Goal: Task Accomplishment & Management: Complete application form

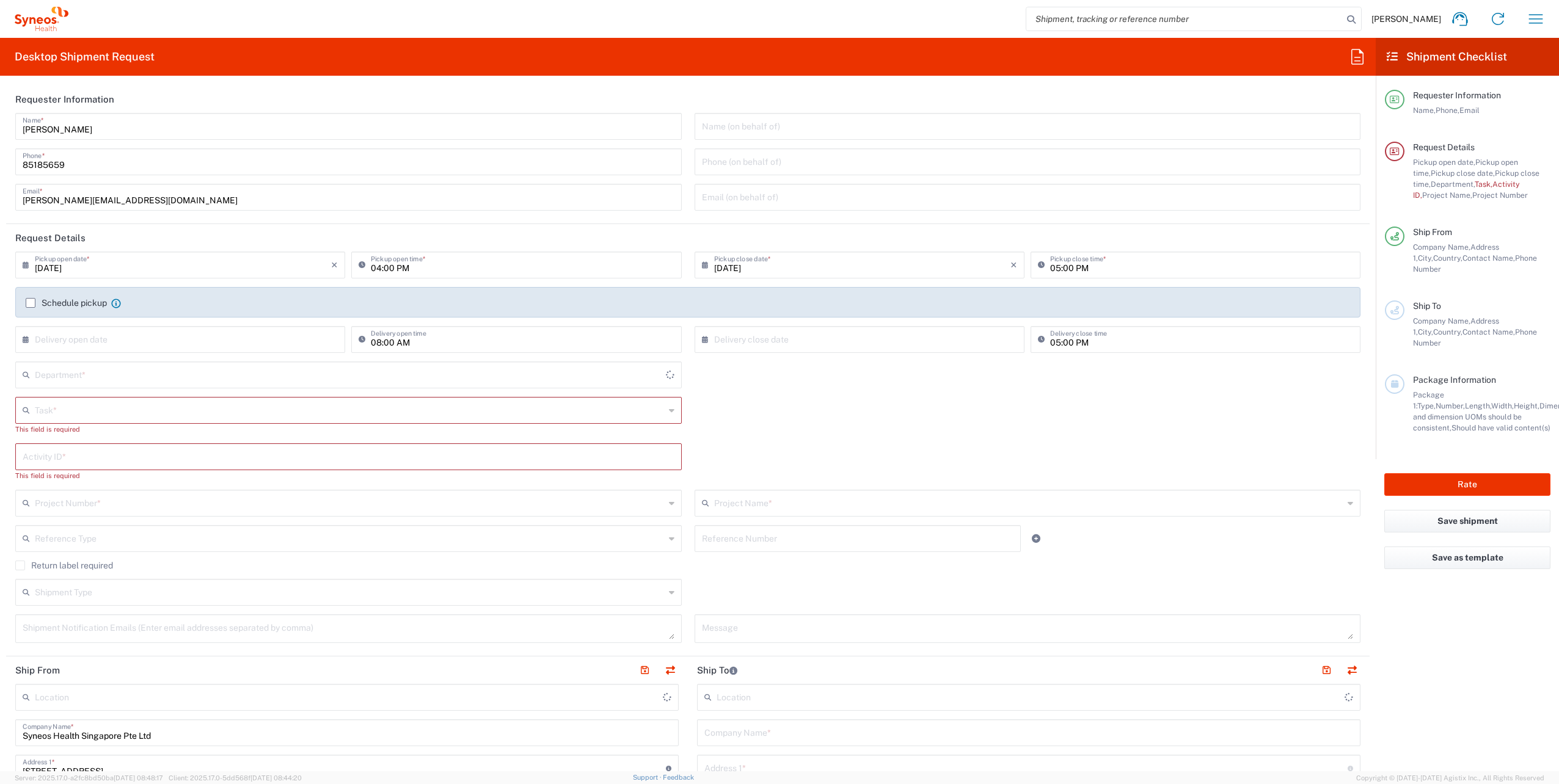
type input "4510"
type input "[GEOGRAPHIC_DATA]"
click at [1544, 19] on icon "button" at bounding box center [1536, 19] width 19 height 19
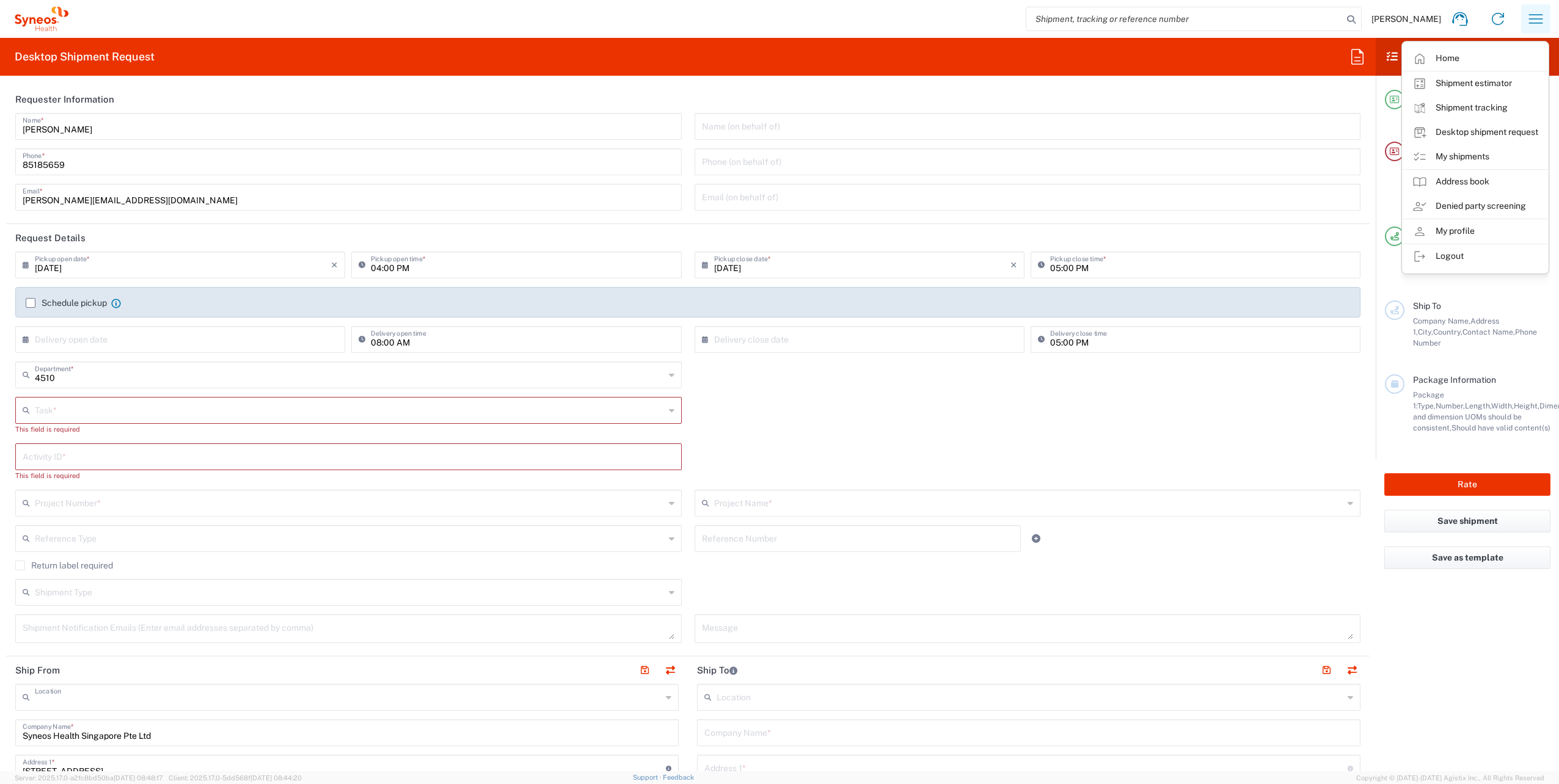
type input "Syneos Health Singapore PteLtd"
click at [1455, 158] on link "My shipments" at bounding box center [1475, 156] width 145 height 24
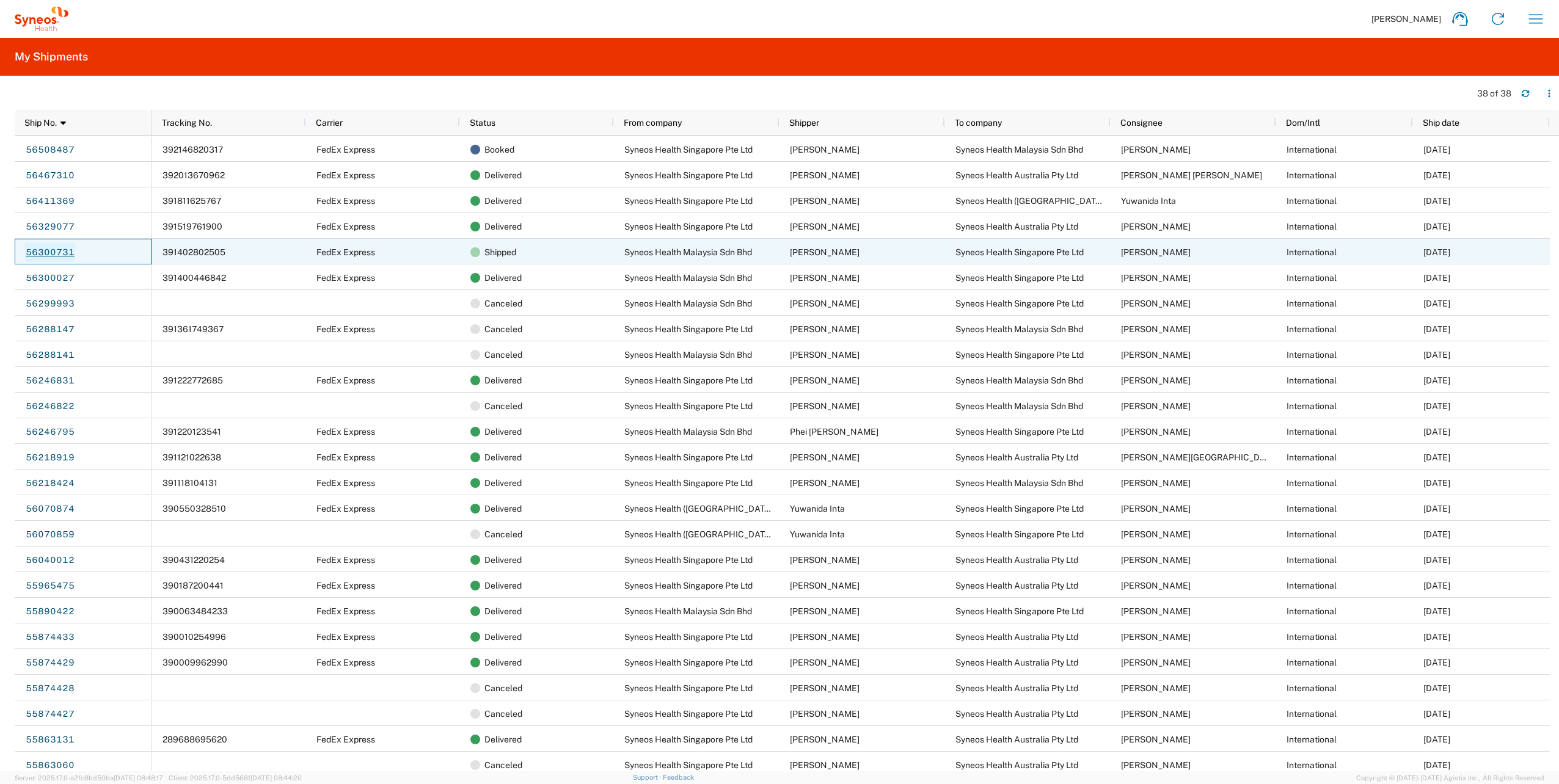
click at [40, 251] on link "56300731" at bounding box center [50, 252] width 50 height 19
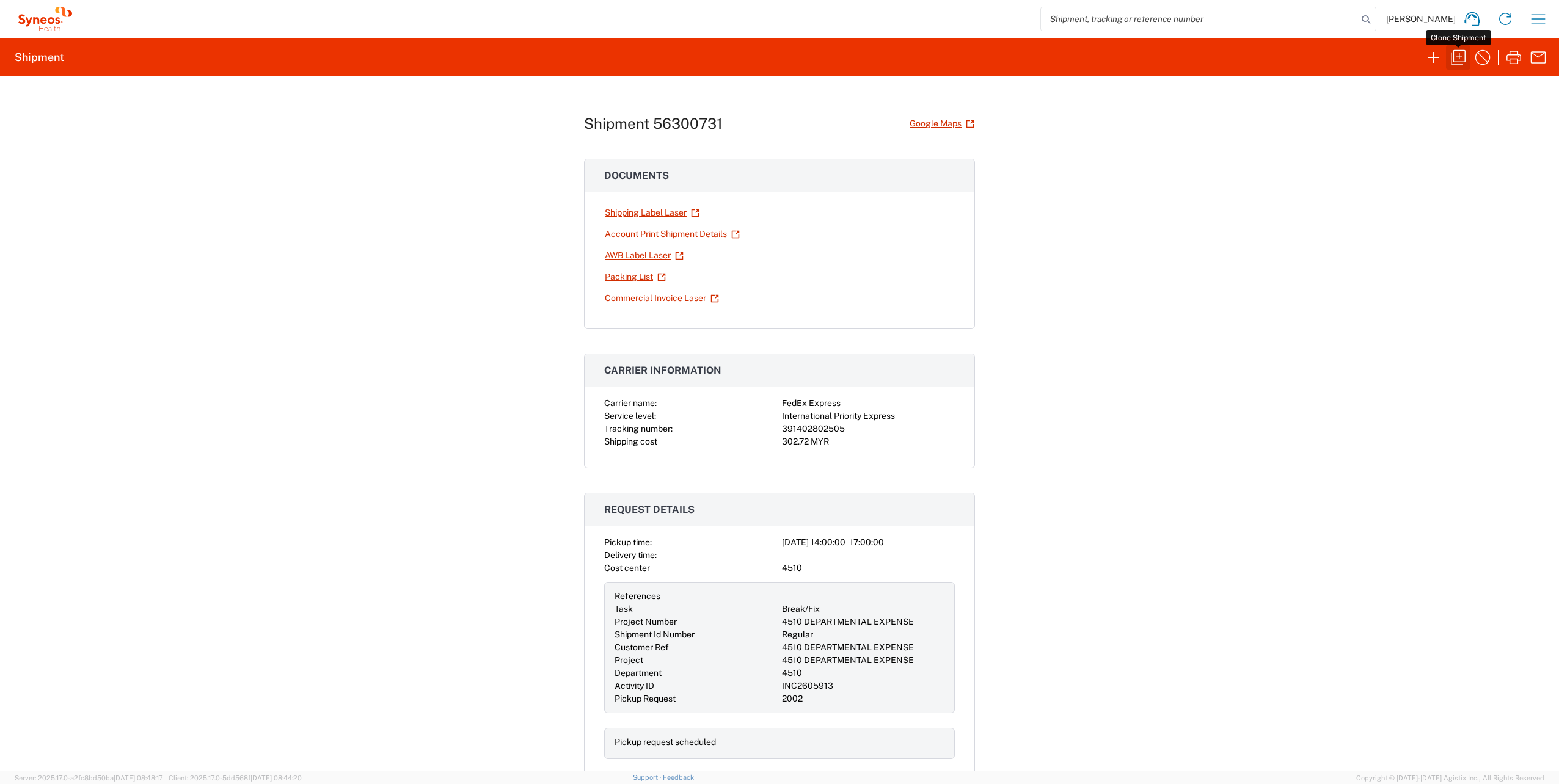
click at [1458, 60] on icon "button" at bounding box center [1458, 58] width 19 height 19
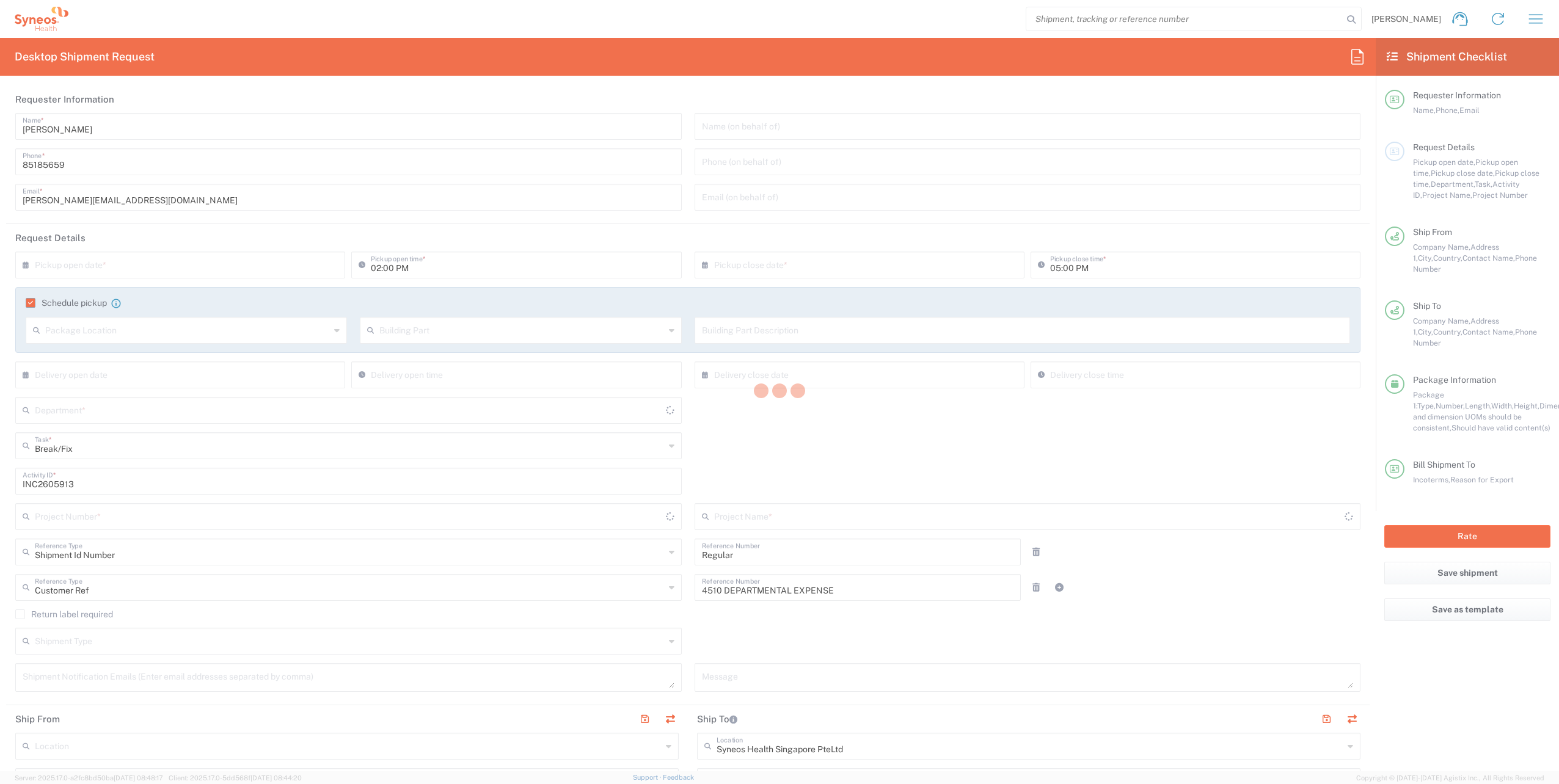
type input "Your Packaging"
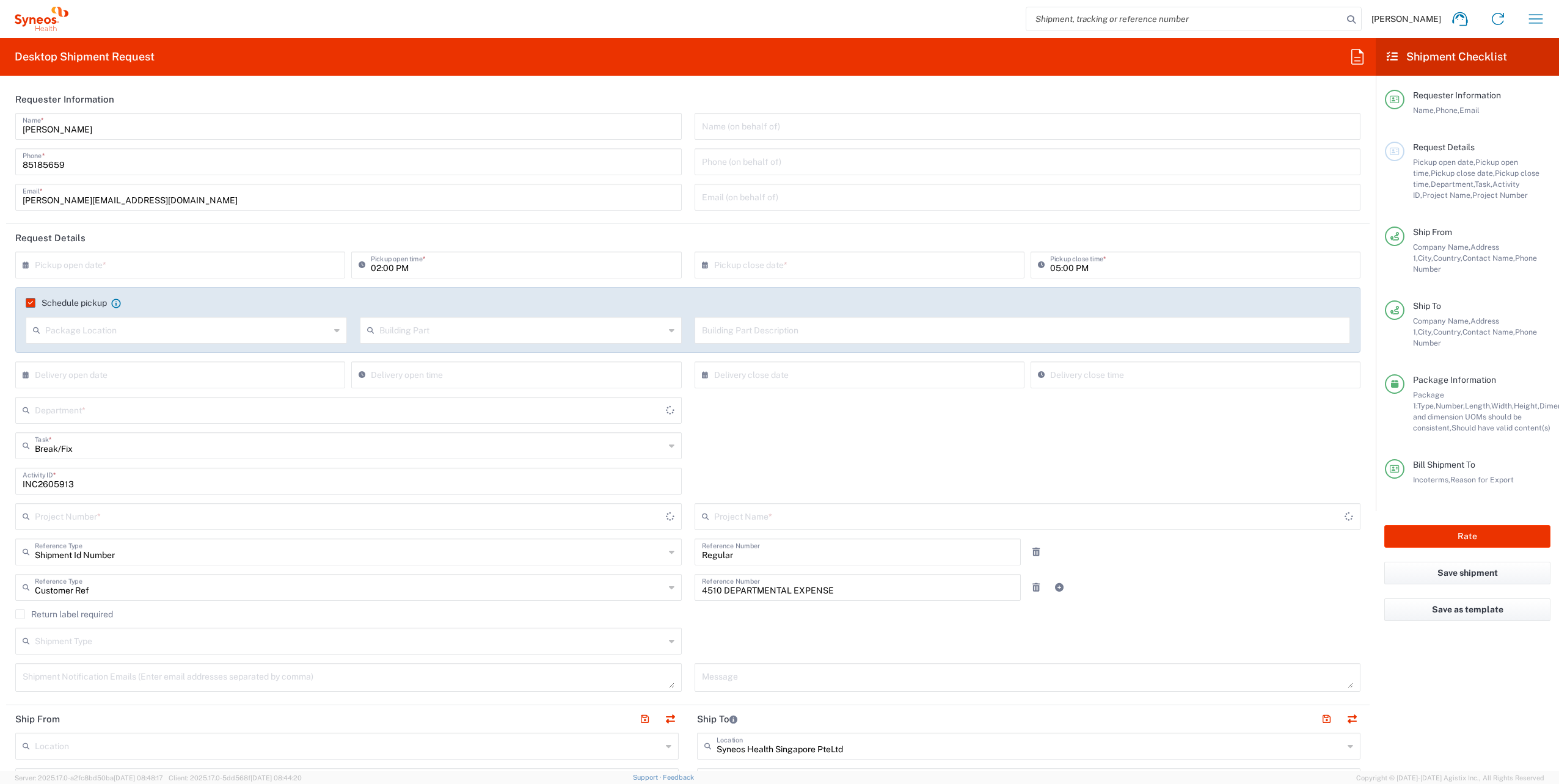
type input "4510"
type input "[GEOGRAPHIC_DATA]"
type input "4510 DEPARTMENTAL EXPENSE"
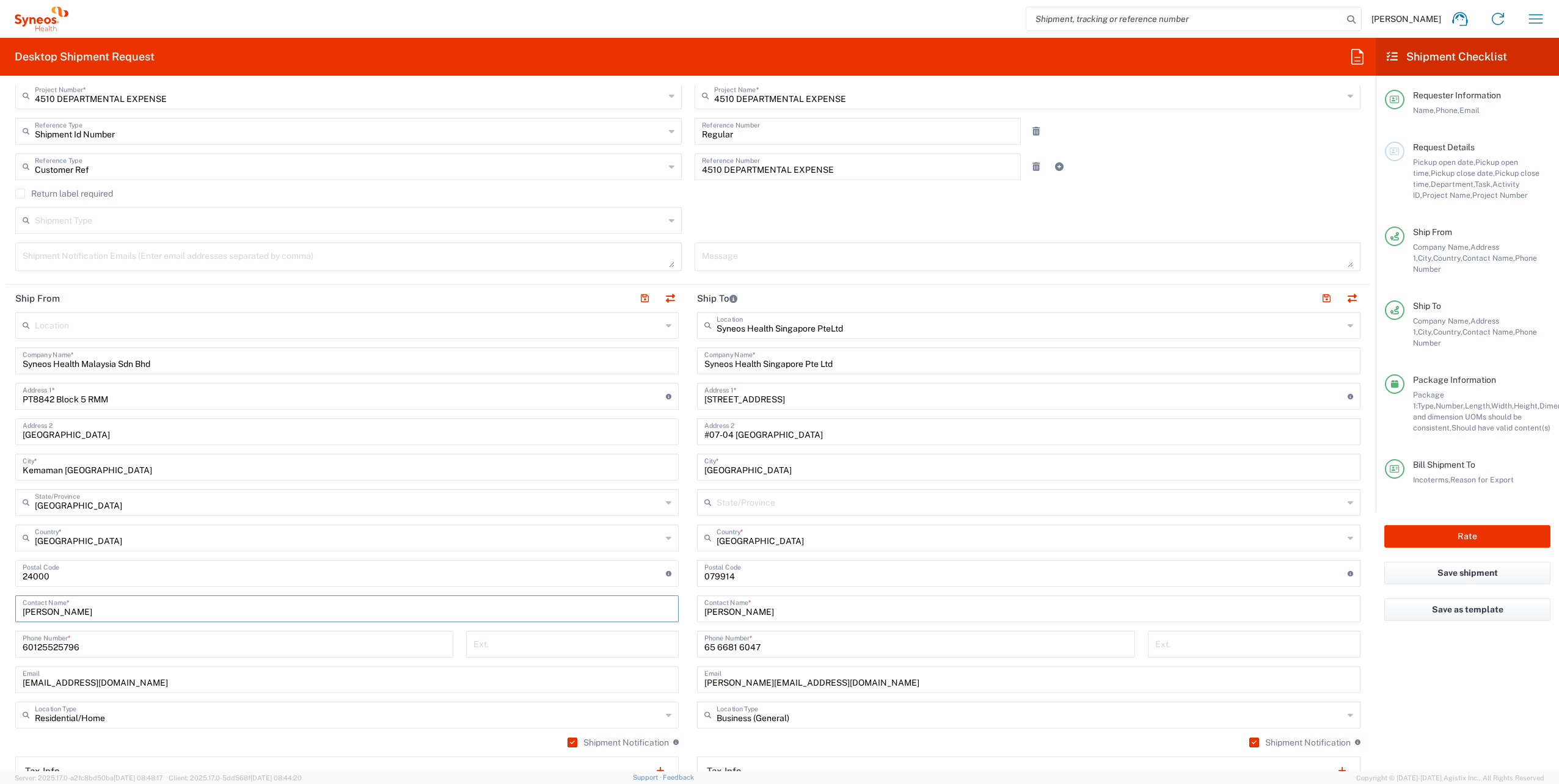
drag, startPoint x: 202, startPoint y: 613, endPoint x: 0, endPoint y: 603, distance: 202.2
click at [0, 603] on html "[PERSON_NAME] Home Shipment estimator Shipment tracking Desktop shipment reques…" at bounding box center [780, 392] width 1559 height 784
paste input "[PERSON_NAME]"
type input "[PERSON_NAME]"
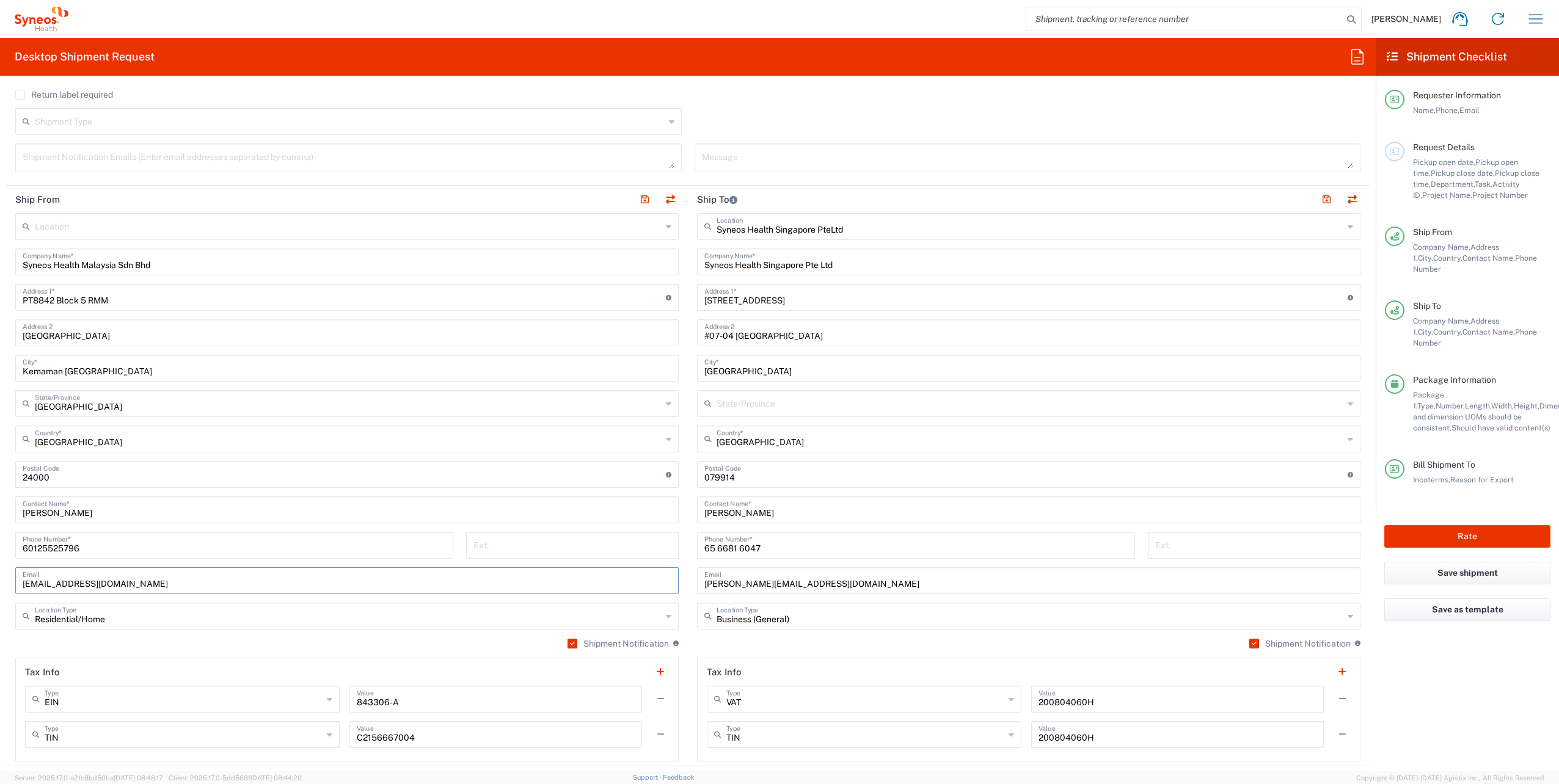
drag, startPoint x: 224, startPoint y: 582, endPoint x: 0, endPoint y: 560, distance: 225.1
click at [0, 560] on html "[PERSON_NAME] Home Shipment estimator Shipment tracking Desktop shipment reques…" at bounding box center [780, 392] width 1559 height 784
paste input "[EMAIL_ADDRESS]"
type input "[EMAIL_ADDRESS][DOMAIN_NAME]"
drag, startPoint x: 112, startPoint y: 544, endPoint x: 0, endPoint y: 537, distance: 112.2
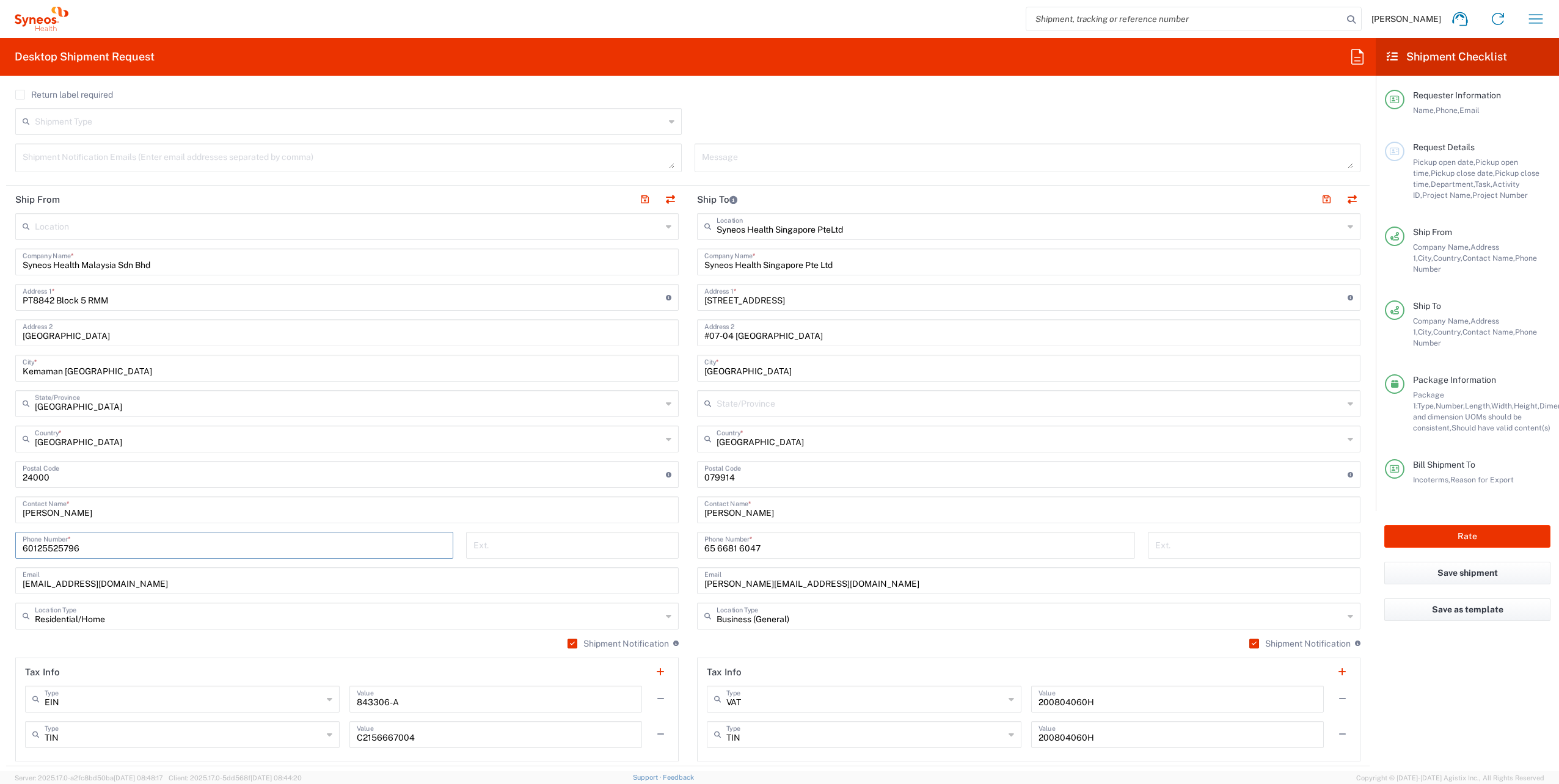
click at [0, 537] on html "[PERSON_NAME] Home Shipment estimator Shipment tracking Desktop shipment reques…" at bounding box center [780, 392] width 1559 height 784
paste input "[PHONE_NUMBER]"
type input "[PHONE_NUMBER]"
drag, startPoint x: 118, startPoint y: 297, endPoint x: 0, endPoint y: 309, distance: 118.6
click at [0, 309] on html "[PERSON_NAME] Home Shipment estimator Shipment tracking Desktop shipment reques…" at bounding box center [780, 392] width 1559 height 784
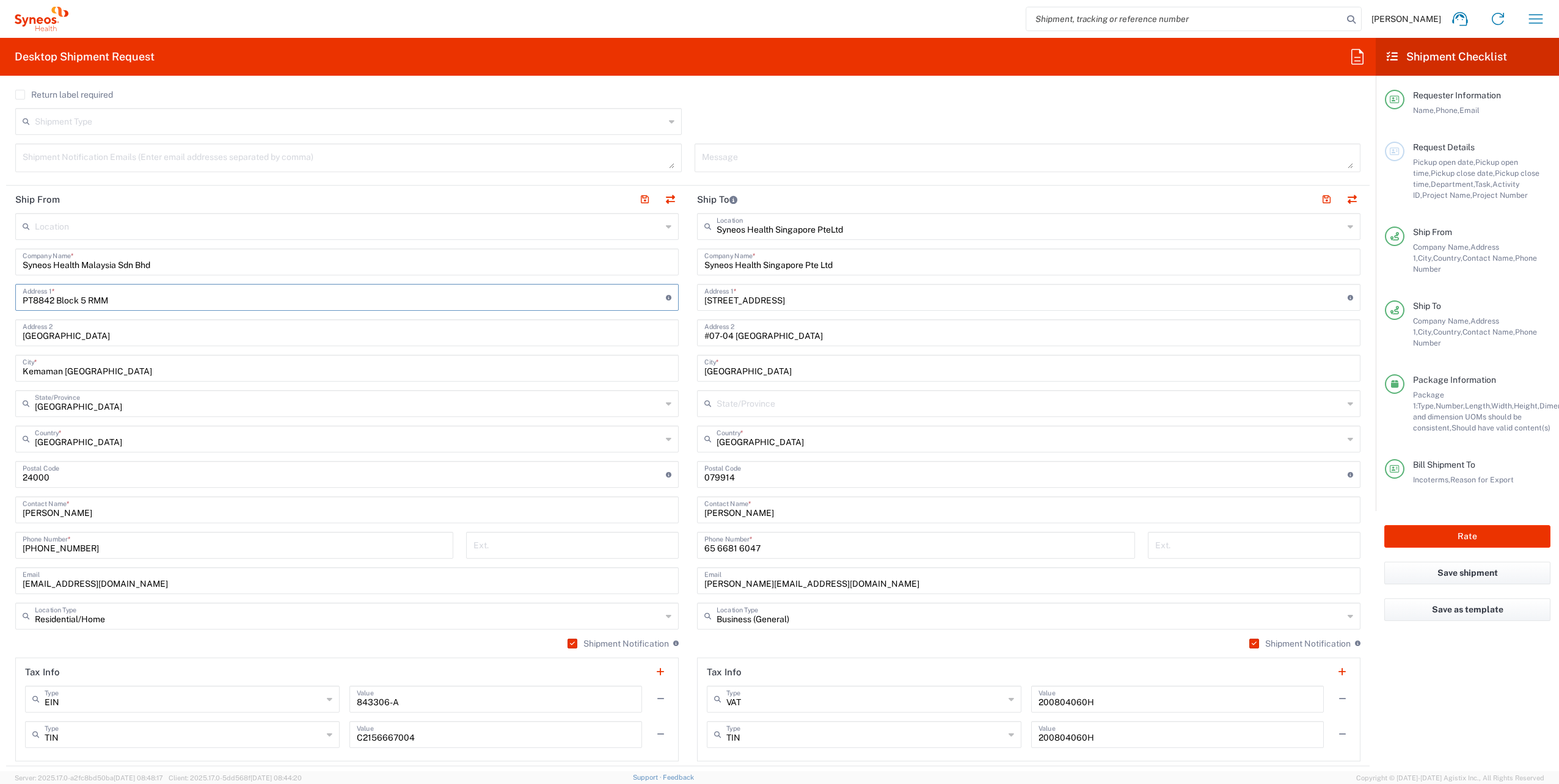
paste input "B-19-02 D Quince Residences"
type input "B-19-02 D Quince Residences"
click at [170, 333] on input "[GEOGRAPHIC_DATA]" at bounding box center [347, 332] width 649 height 22
drag, startPoint x: 170, startPoint y: 333, endPoint x: 0, endPoint y: 335, distance: 170.0
click at [0, 335] on html "[PERSON_NAME] Home Shipment estimator Shipment tracking Desktop shipment reques…" at bounding box center [780, 392] width 1559 height 784
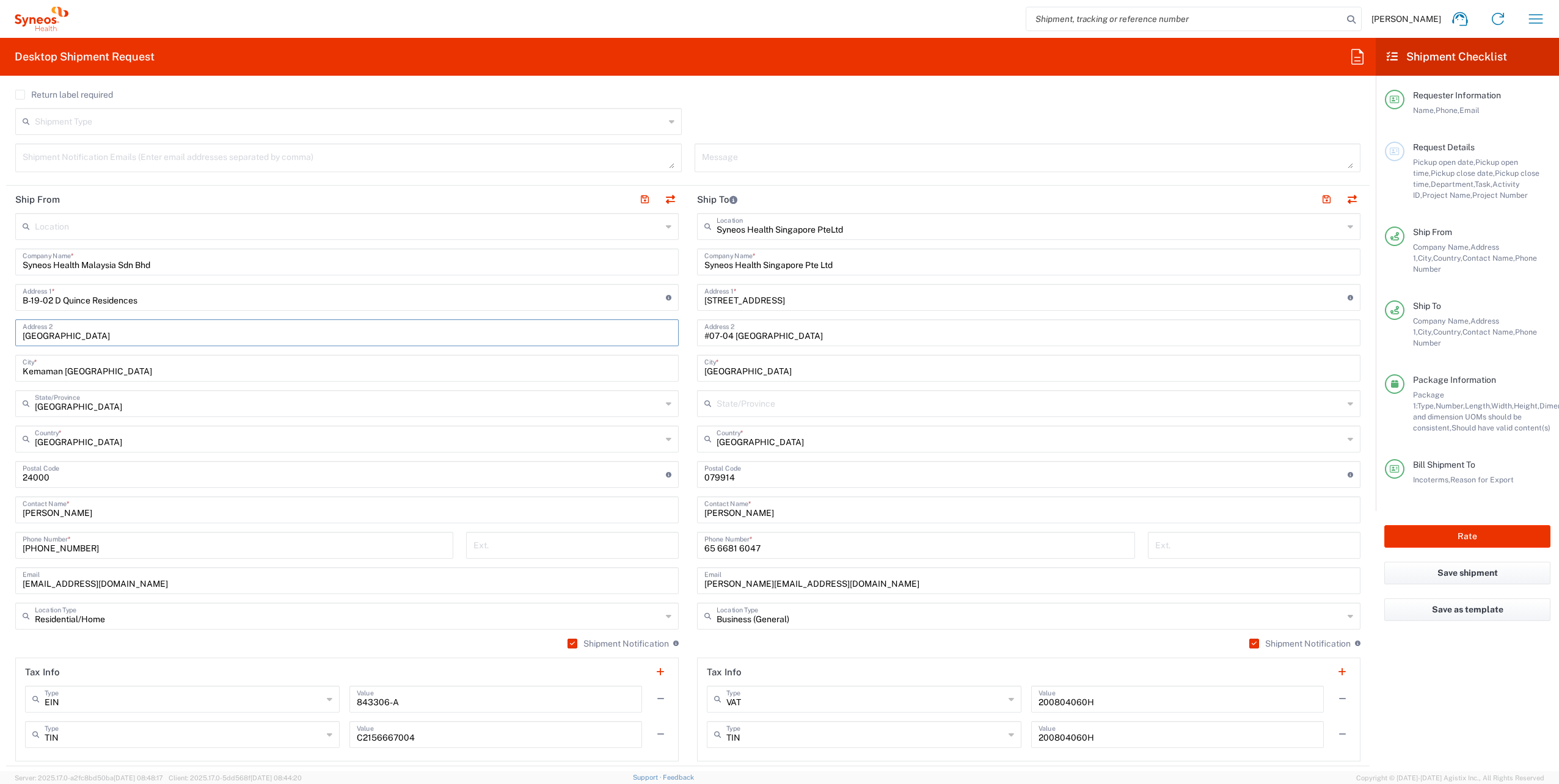
paste input "[GEOGRAPHIC_DATA] 8/[GEOGRAPHIC_DATA]"
type input "[GEOGRAPHIC_DATA] 8/[GEOGRAPHIC_DATA]"
drag, startPoint x: 134, startPoint y: 374, endPoint x: 0, endPoint y: 357, distance: 135.1
click at [0, 357] on html "[PERSON_NAME] Home Shipment estimator Shipment tracking Desktop shipment reques…" at bounding box center [780, 392] width 1559 height 784
paste input "[GEOGRAPHIC_DATA]"
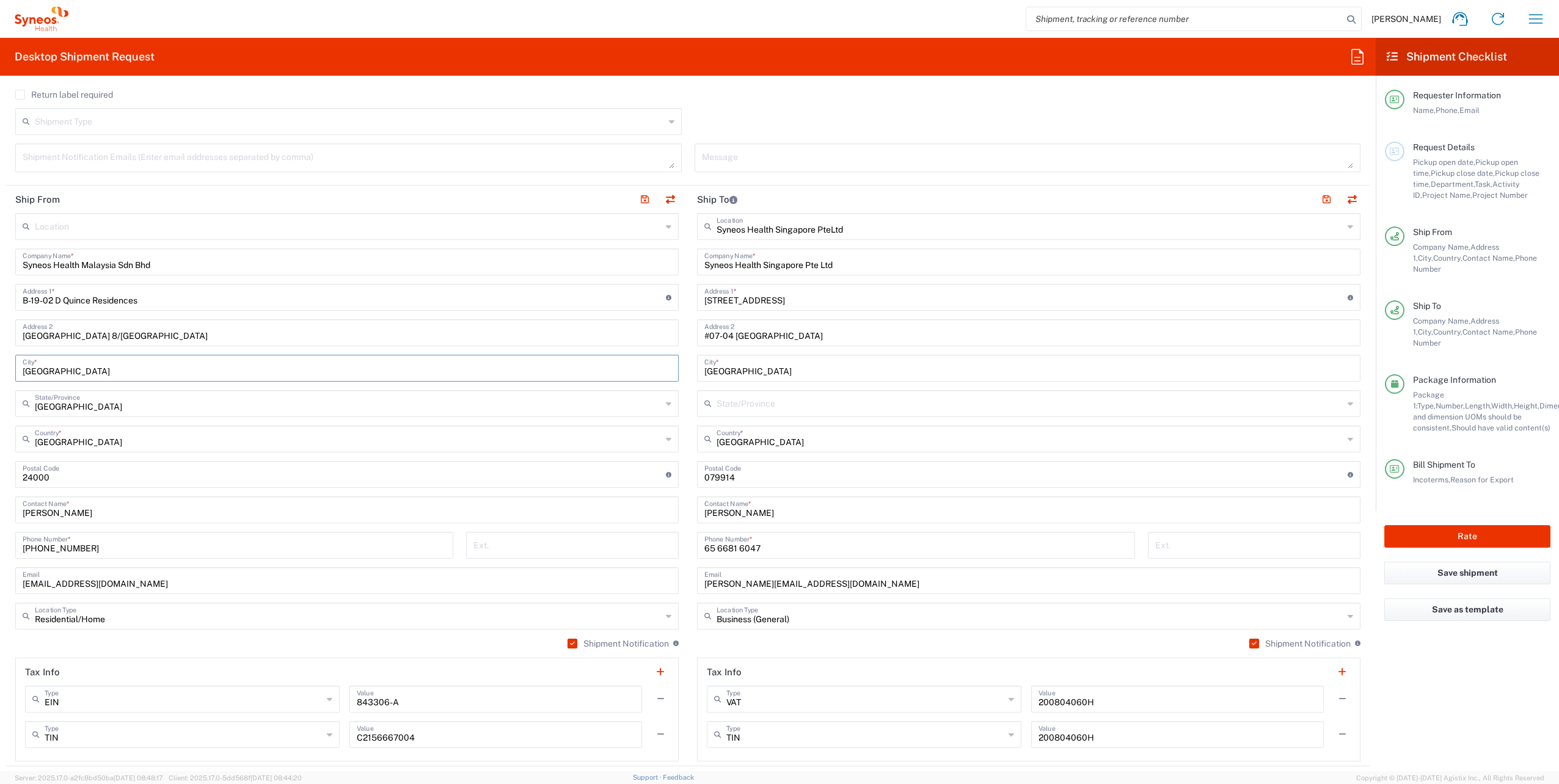
type input "[GEOGRAPHIC_DATA]"
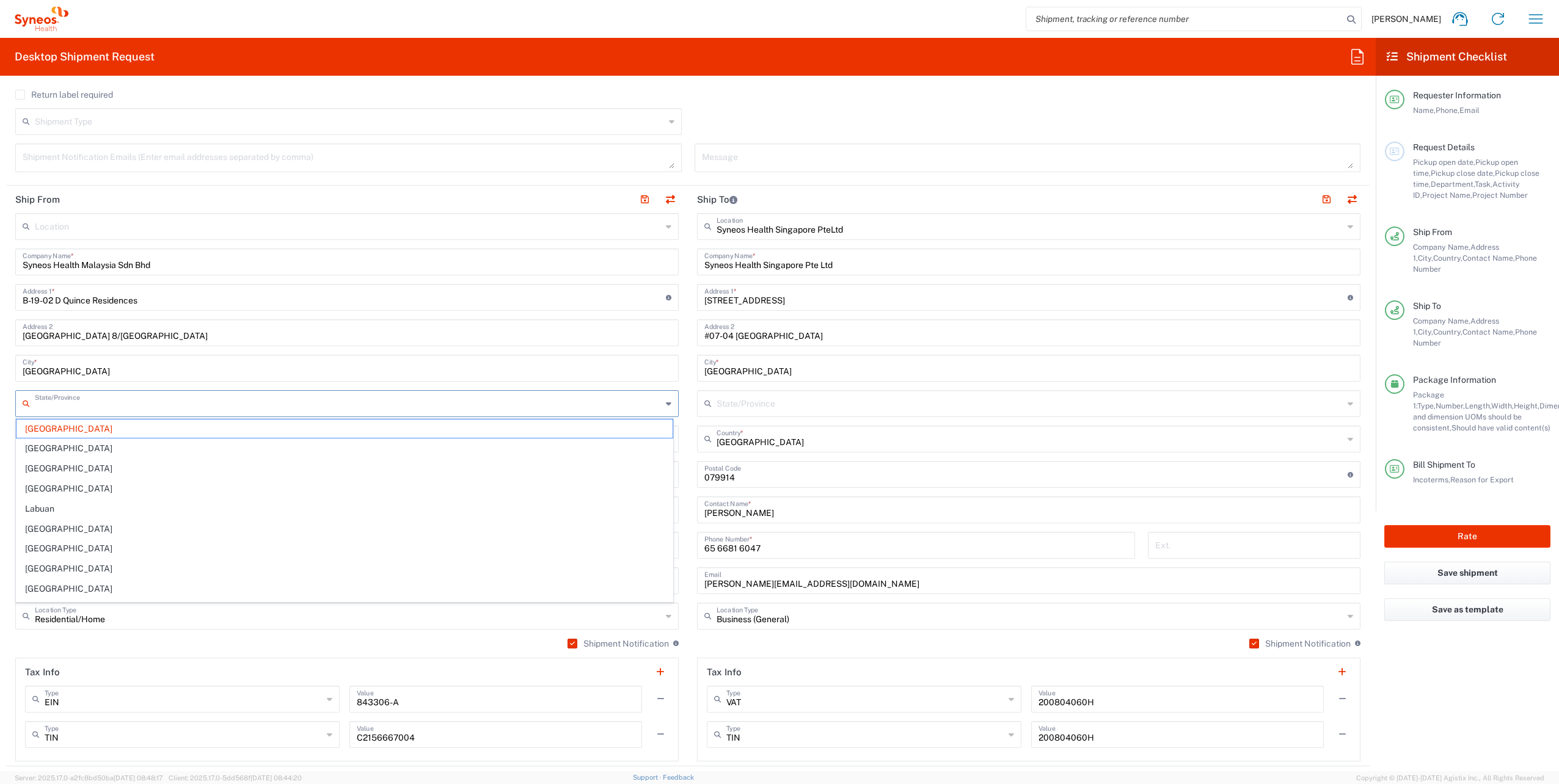
drag, startPoint x: 109, startPoint y: 409, endPoint x: 21, endPoint y: 391, distance: 89.8
click at [21, 391] on div "State/Province" at bounding box center [347, 403] width 663 height 27
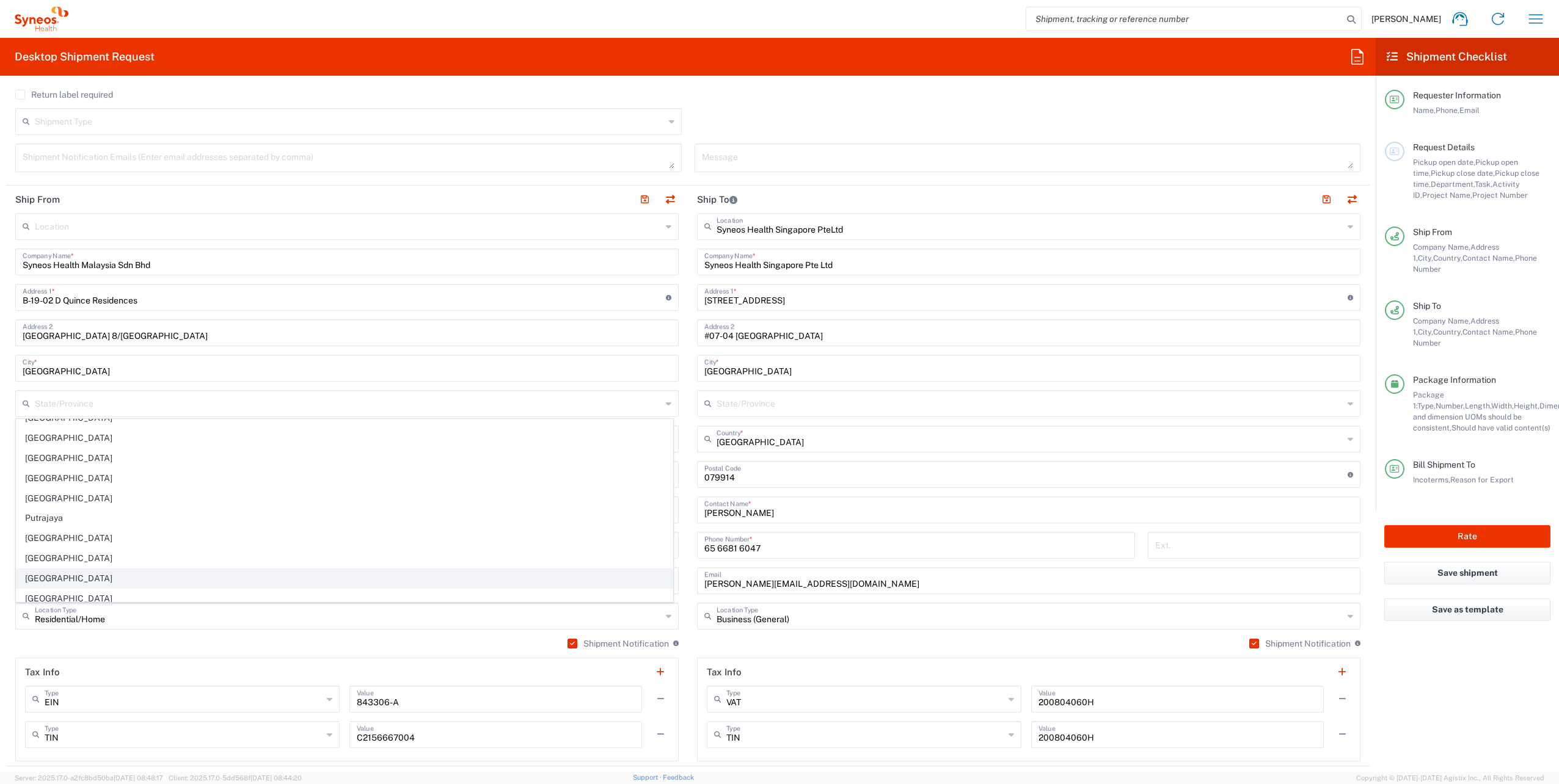
click at [45, 570] on span "[GEOGRAPHIC_DATA]" at bounding box center [345, 578] width 656 height 19
type input "[GEOGRAPHIC_DATA]"
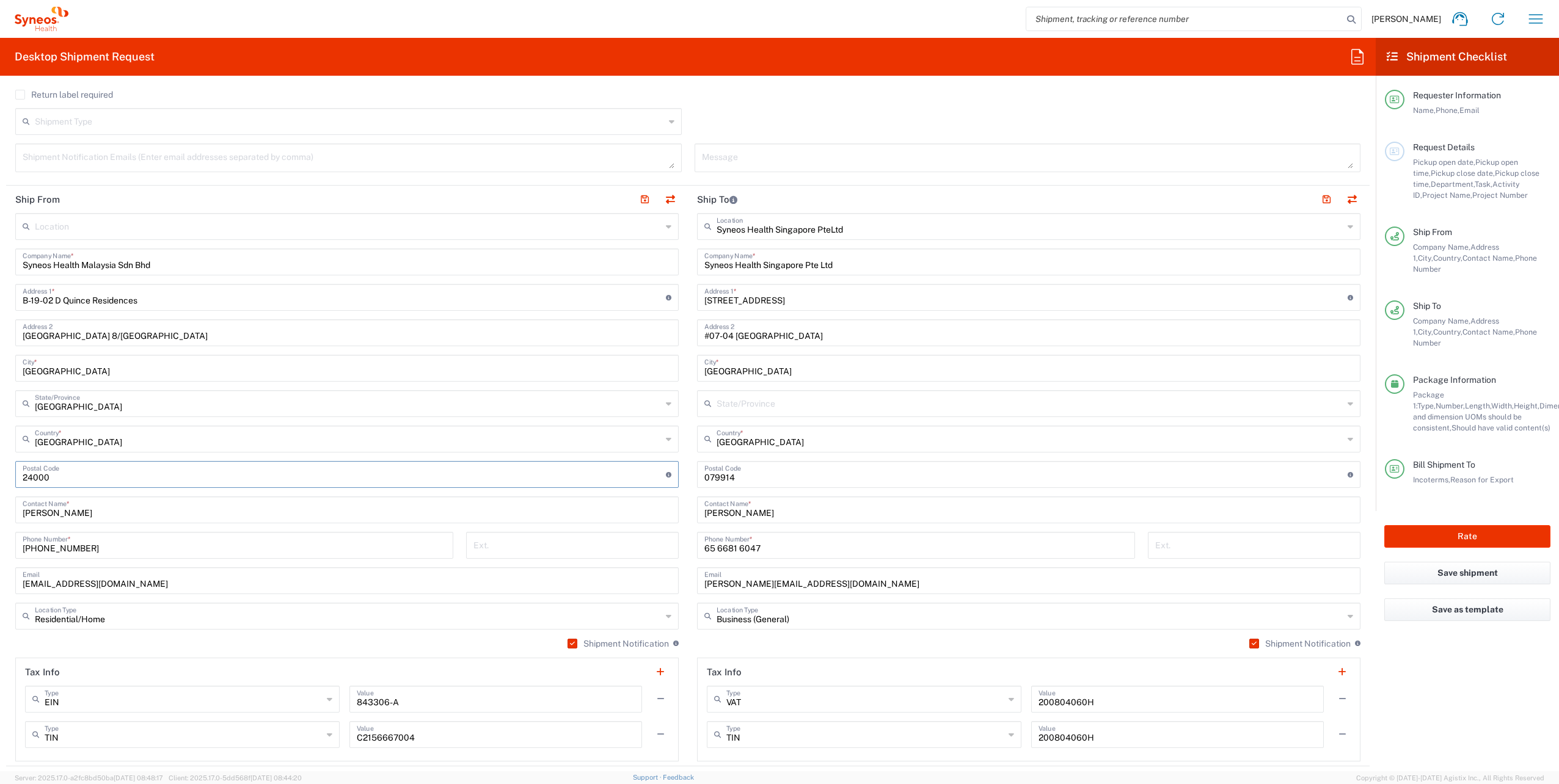
drag, startPoint x: 79, startPoint y: 481, endPoint x: -3, endPoint y: 471, distance: 82.6
click at [0, 471] on html "[PERSON_NAME] Home Shipment estimator Shipment tracking Desktop shipment reques…" at bounding box center [780, 392] width 1559 height 784
type input "47820"
click at [0, 488] on form "Requester Information [PERSON_NAME] Name * [PHONE_NUMBER] Phone * [PERSON_NAME]…" at bounding box center [688, 428] width 1376 height 686
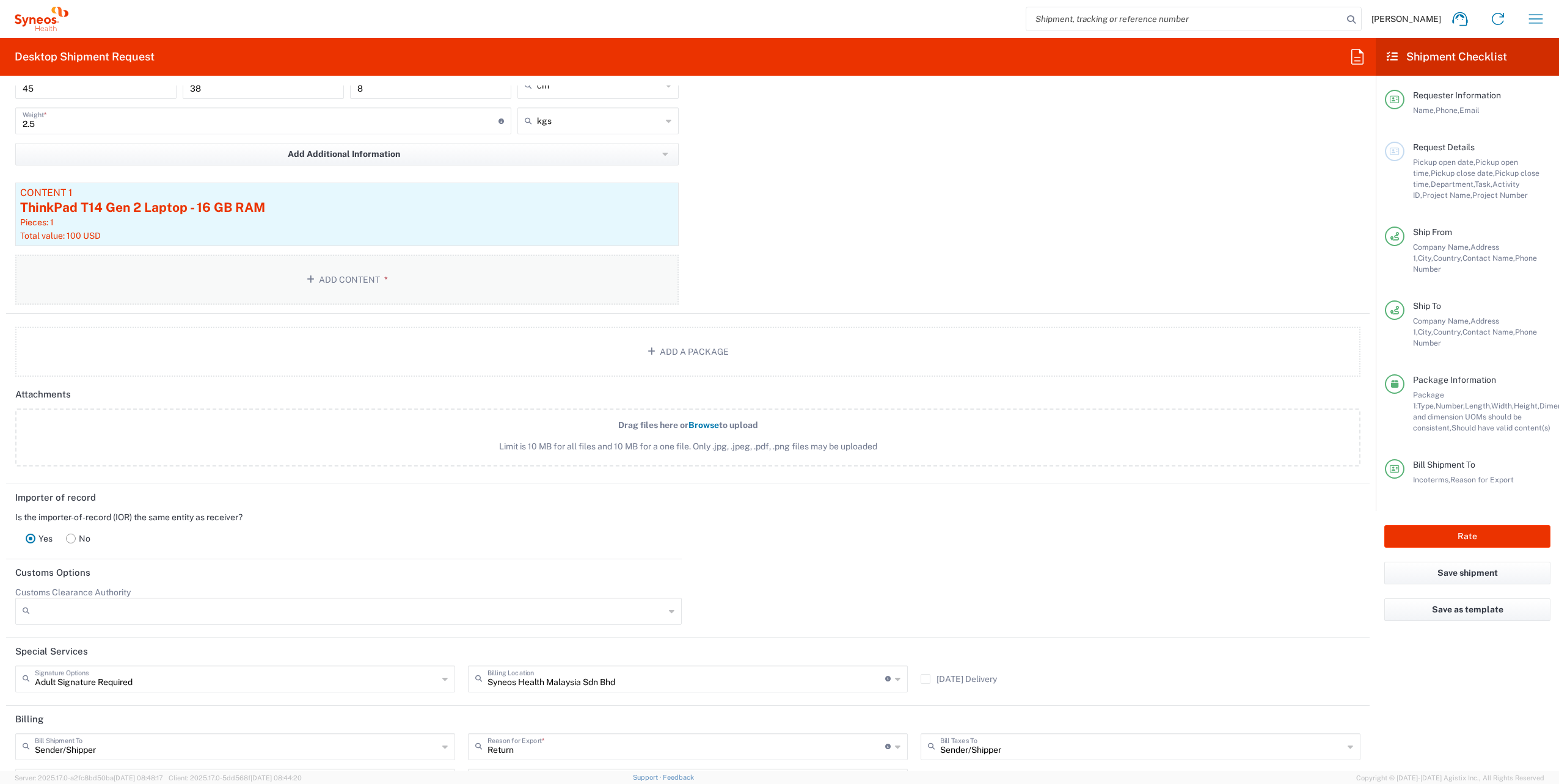
scroll to position [1490, 0]
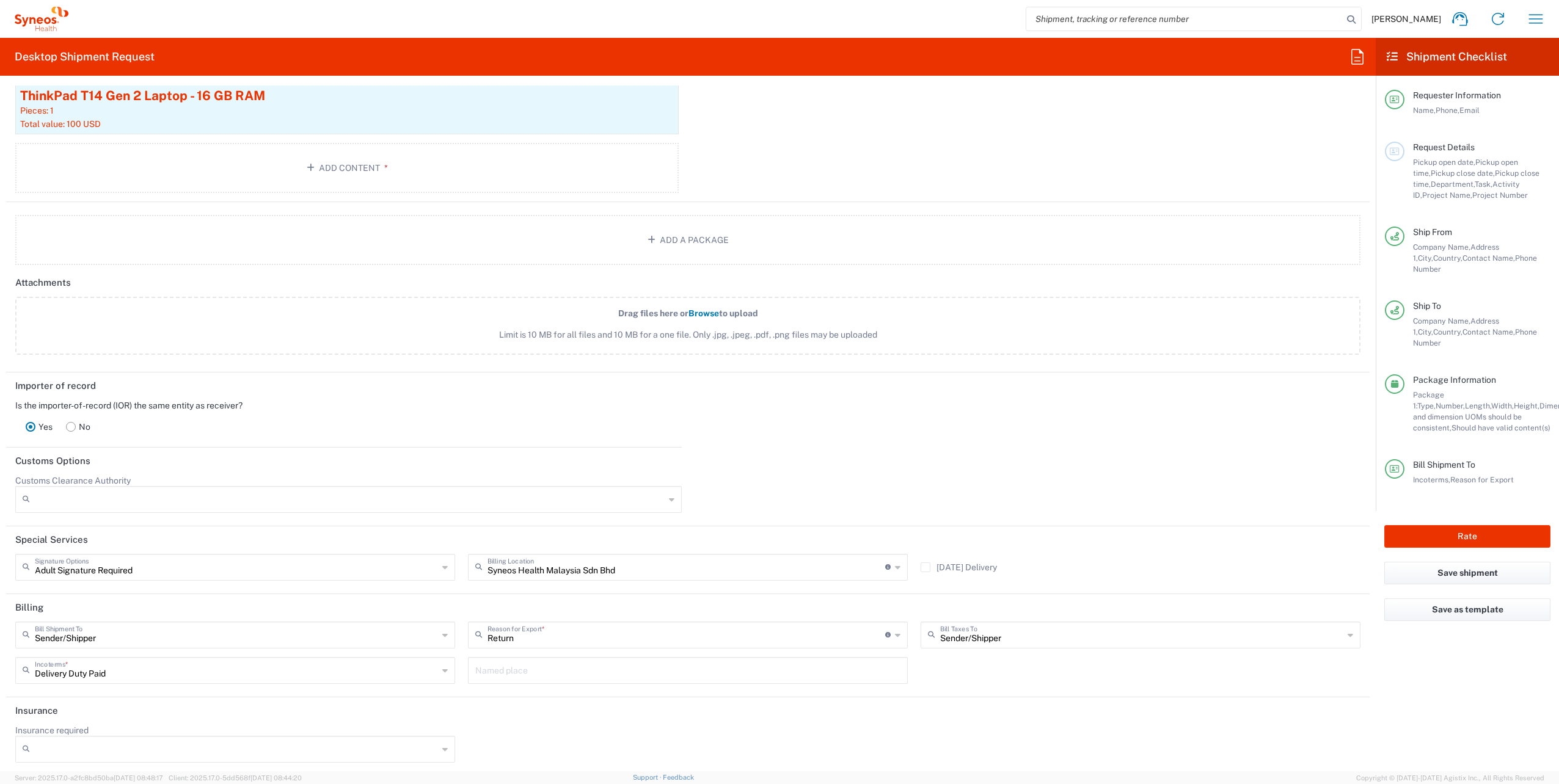
click at [895, 631] on icon at bounding box center [898, 635] width 6 height 19
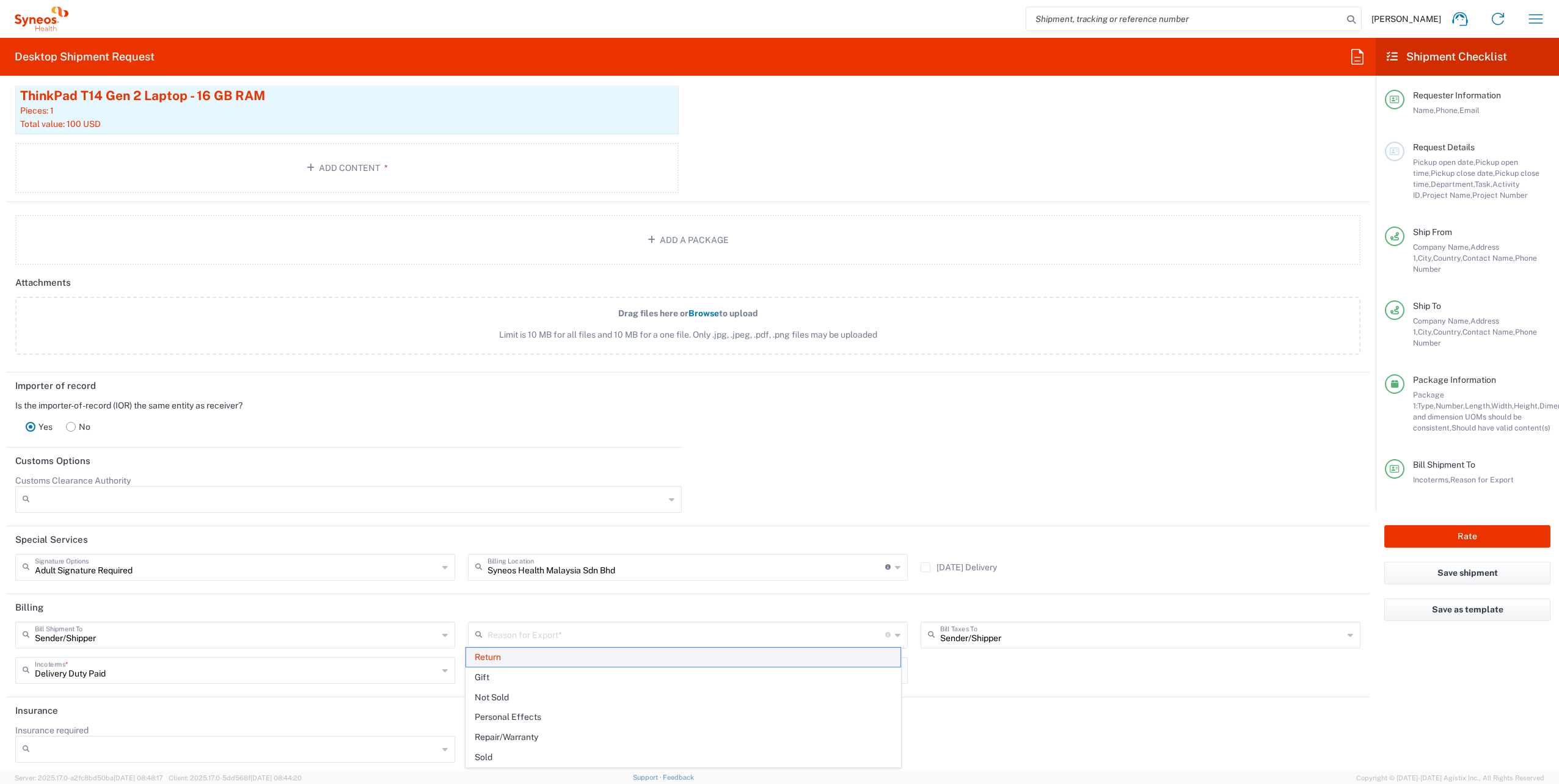
click at [686, 660] on span "Return" at bounding box center [683, 657] width 434 height 19
click at [625, 629] on input "text" at bounding box center [686, 634] width 397 height 22
click at [516, 741] on span "Return" at bounding box center [683, 737] width 434 height 19
type input "Return"
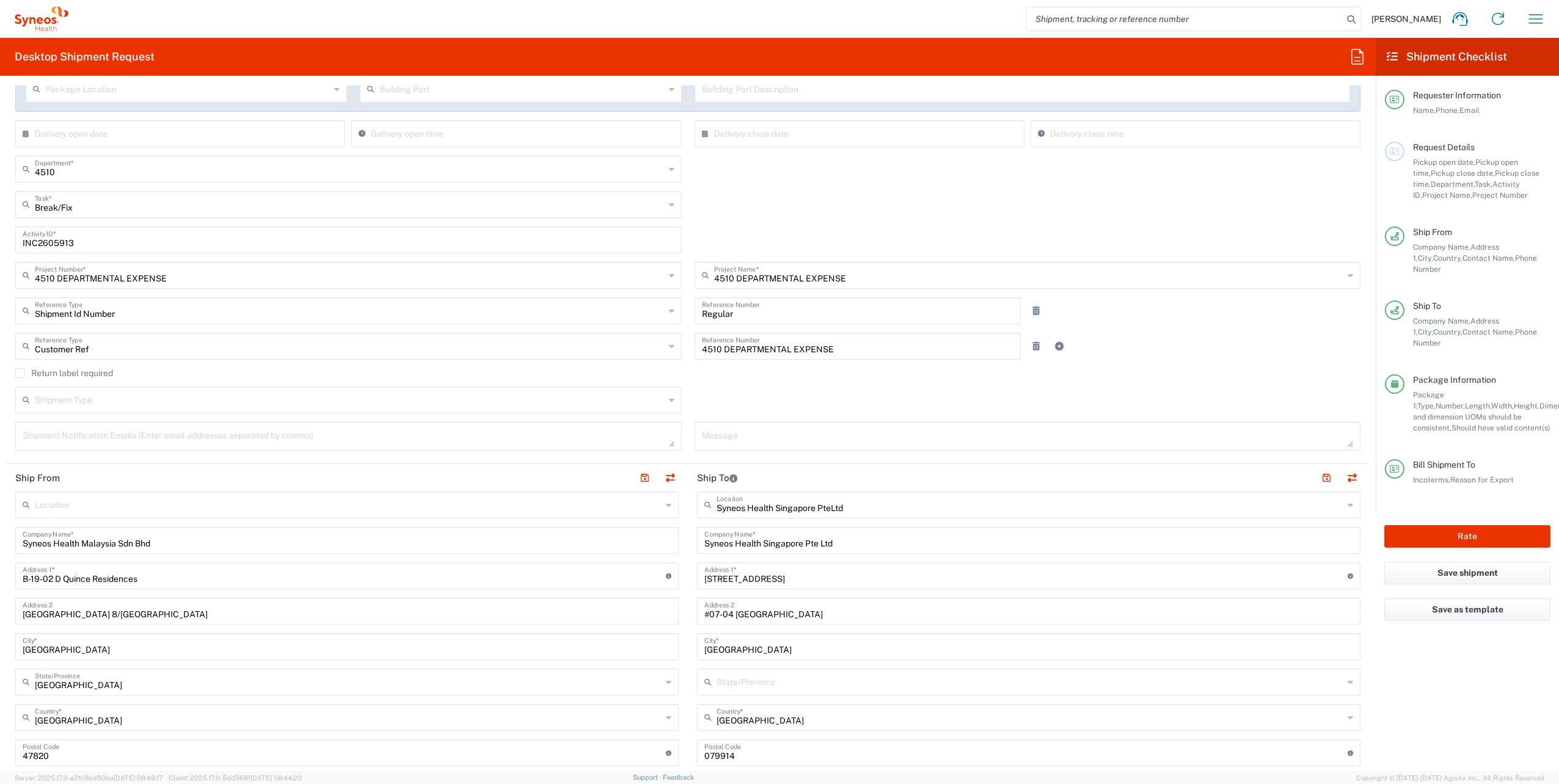
scroll to position [0, 0]
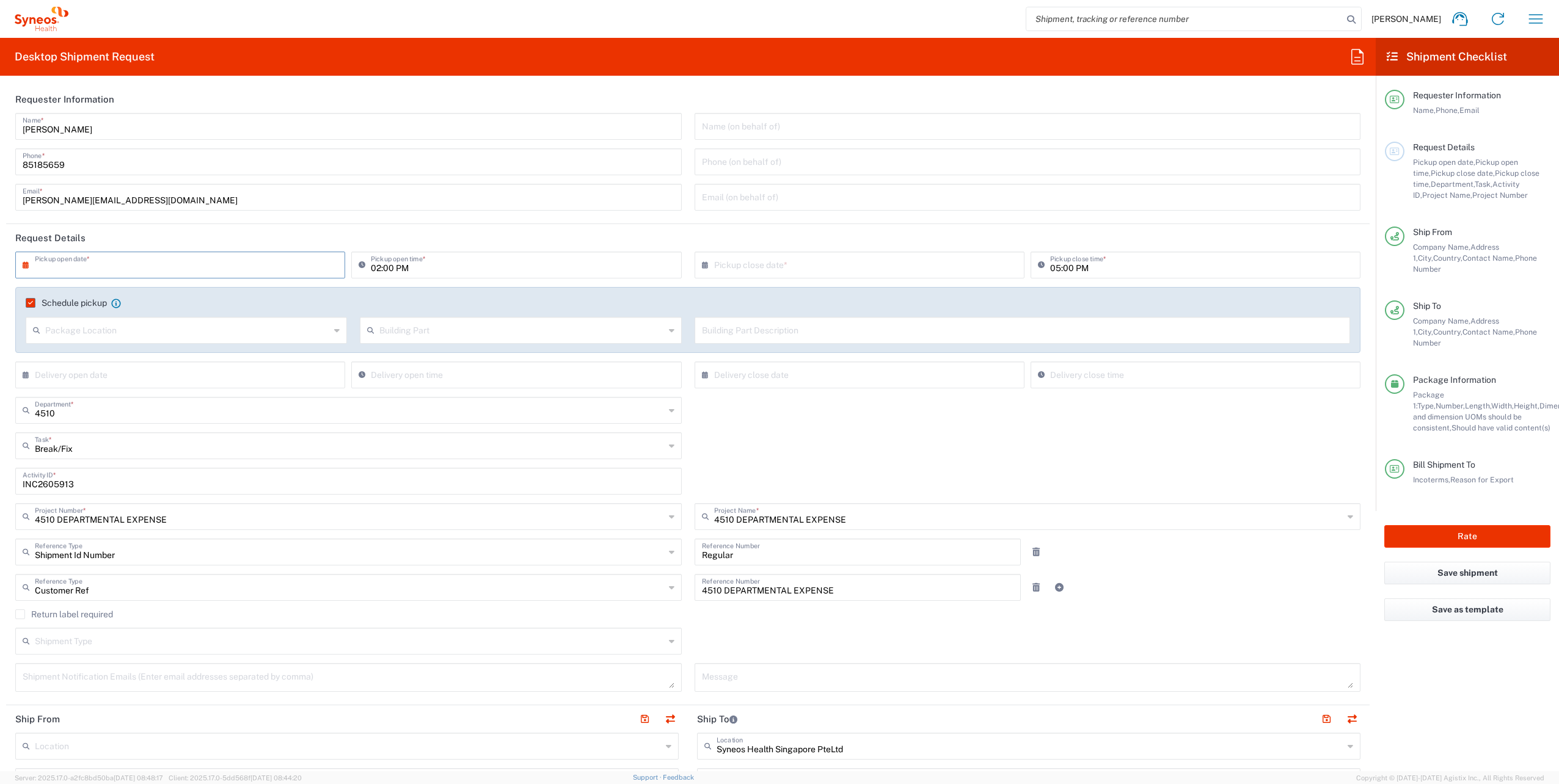
click at [262, 262] on input "text" at bounding box center [183, 264] width 296 height 22
click at [164, 380] on span "19" at bounding box center [165, 375] width 18 height 17
type input "[DATE]"
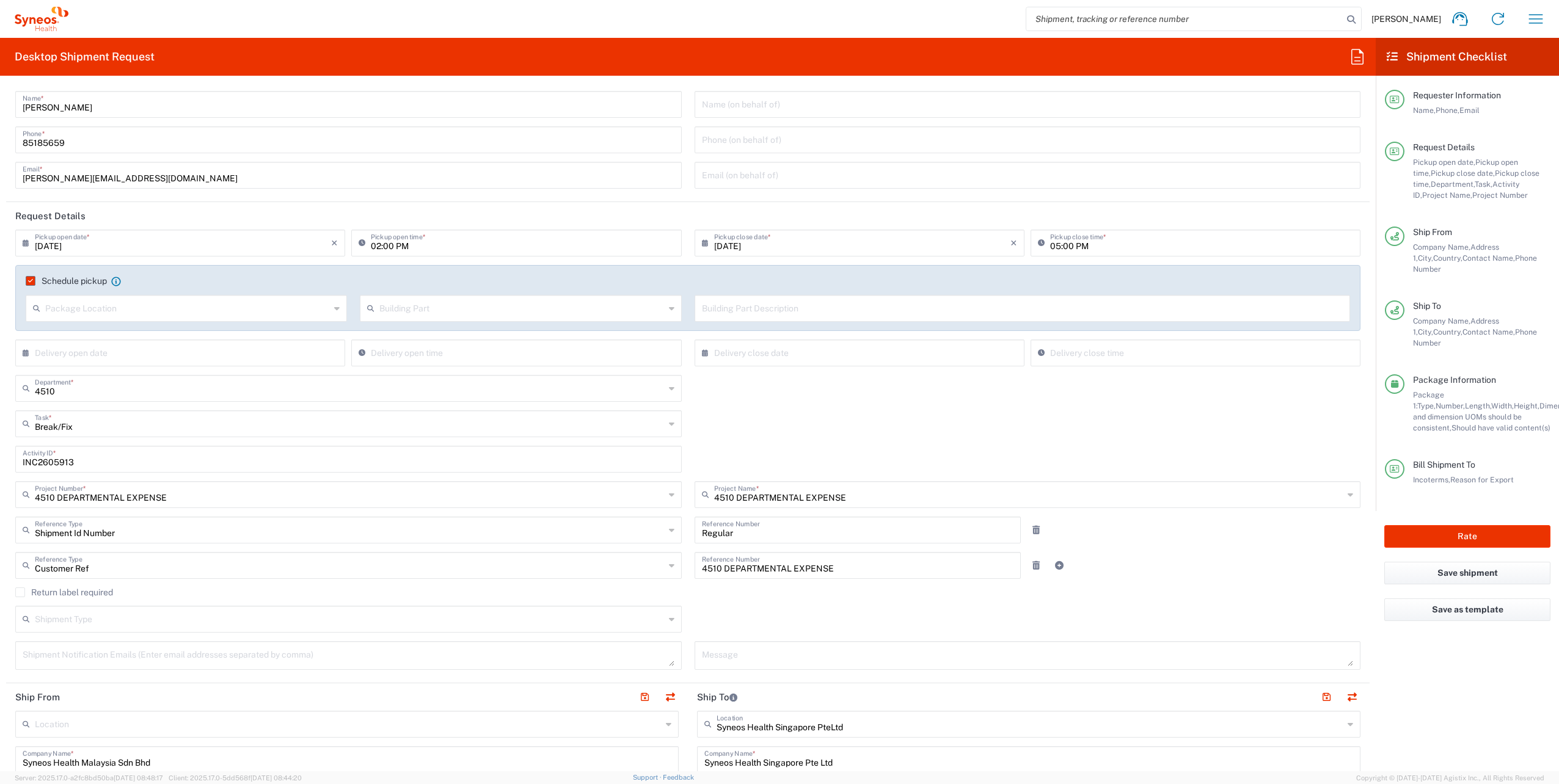
scroll to position [24, 0]
click at [231, 428] on input "text" at bounding box center [349, 421] width 630 height 22
click at [190, 463] on span "Inventory Transfer" at bounding box center [346, 467] width 659 height 19
type input "Inventory Transfer"
drag, startPoint x: 113, startPoint y: 462, endPoint x: -3, endPoint y: 433, distance: 119.6
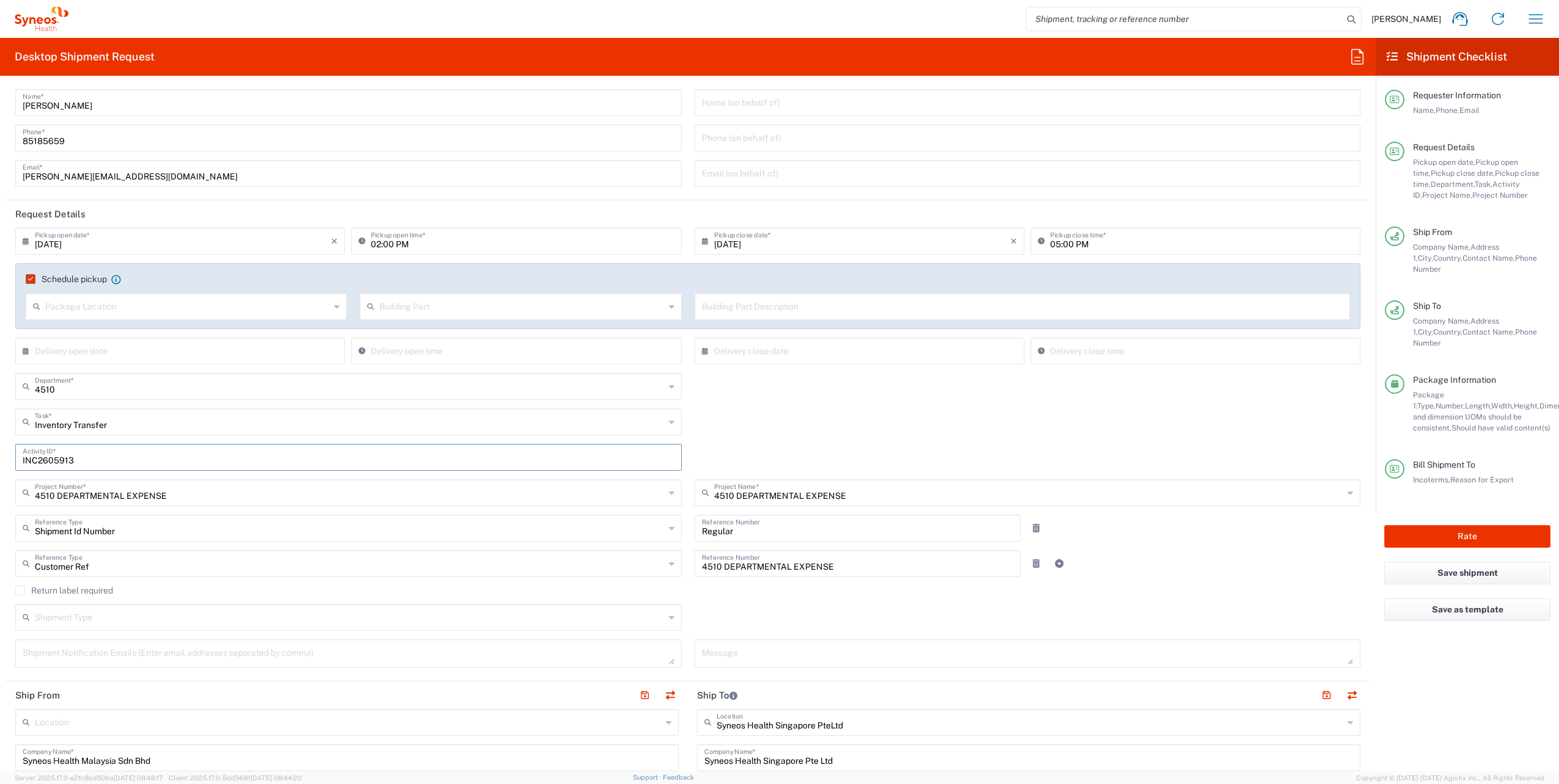
click at [0, 433] on html "[PERSON_NAME] Home Shipment estimator Shipment tracking Desktop shipment reques…" at bounding box center [780, 392] width 1559 height 784
type input "NA"
click at [688, 543] on div "Regular Reference Number" at bounding box center [857, 532] width 340 height 35
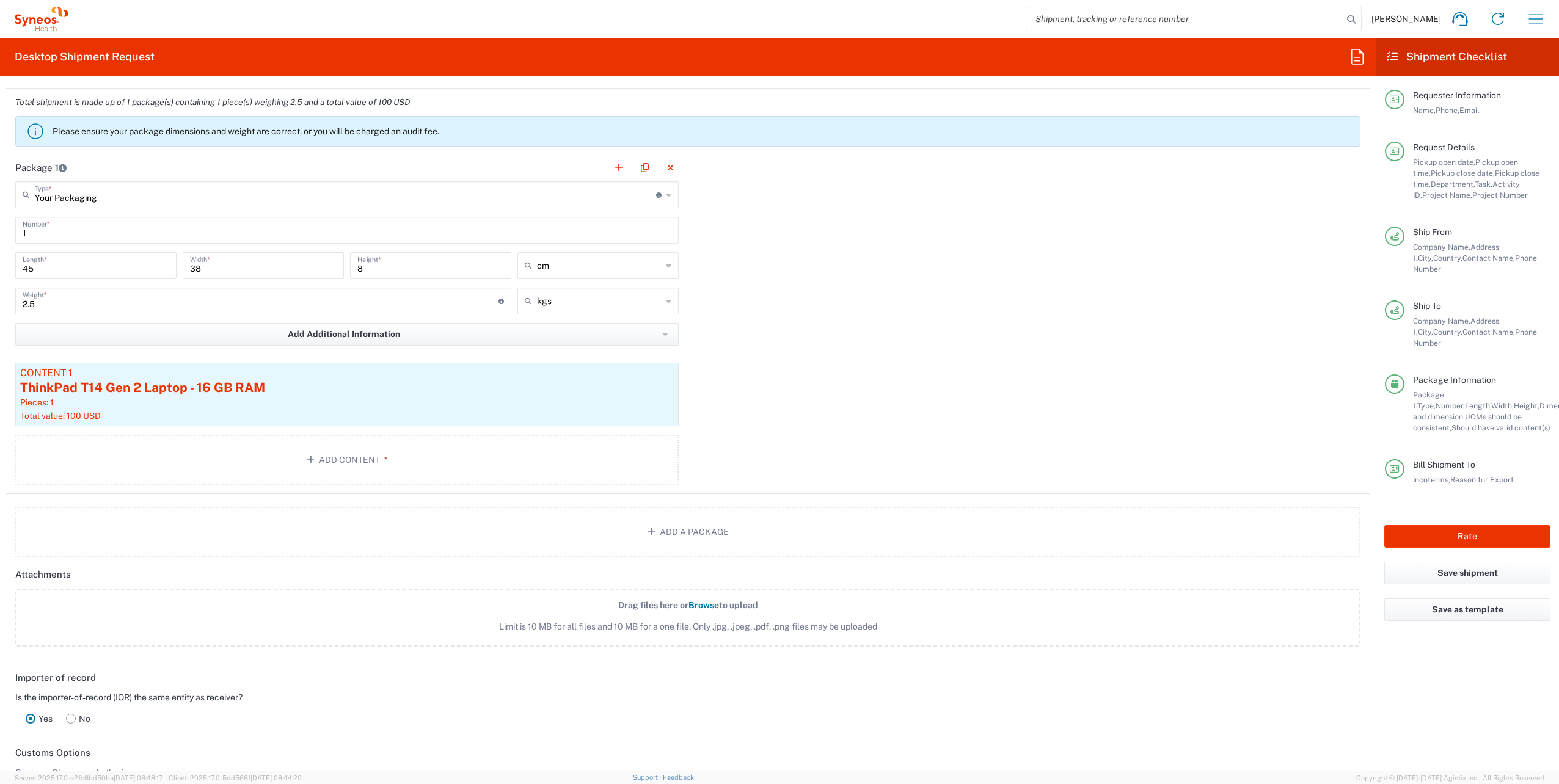
scroll to position [1221, 0]
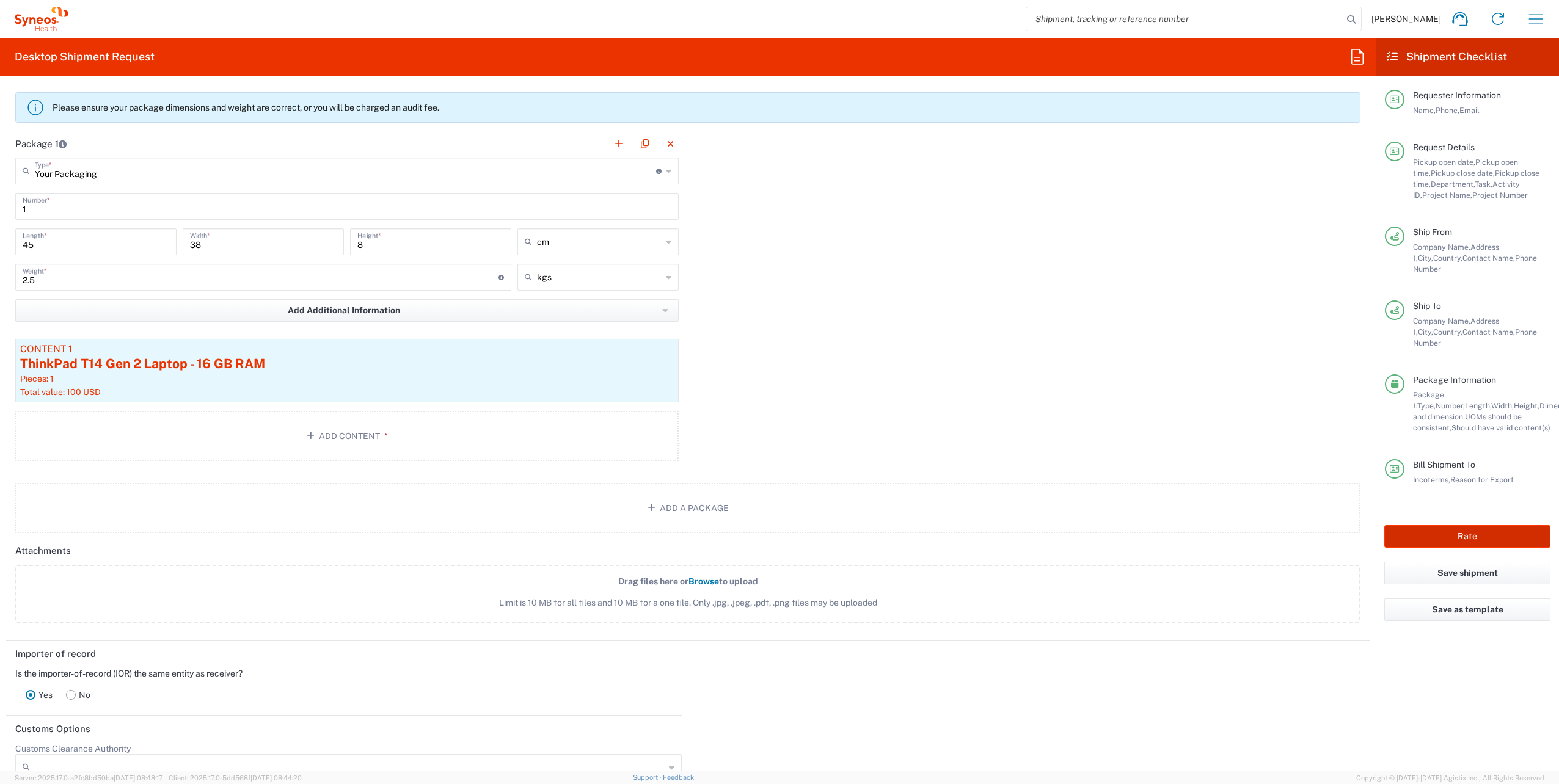
click at [1467, 525] on button "Rate" at bounding box center [1467, 536] width 166 height 23
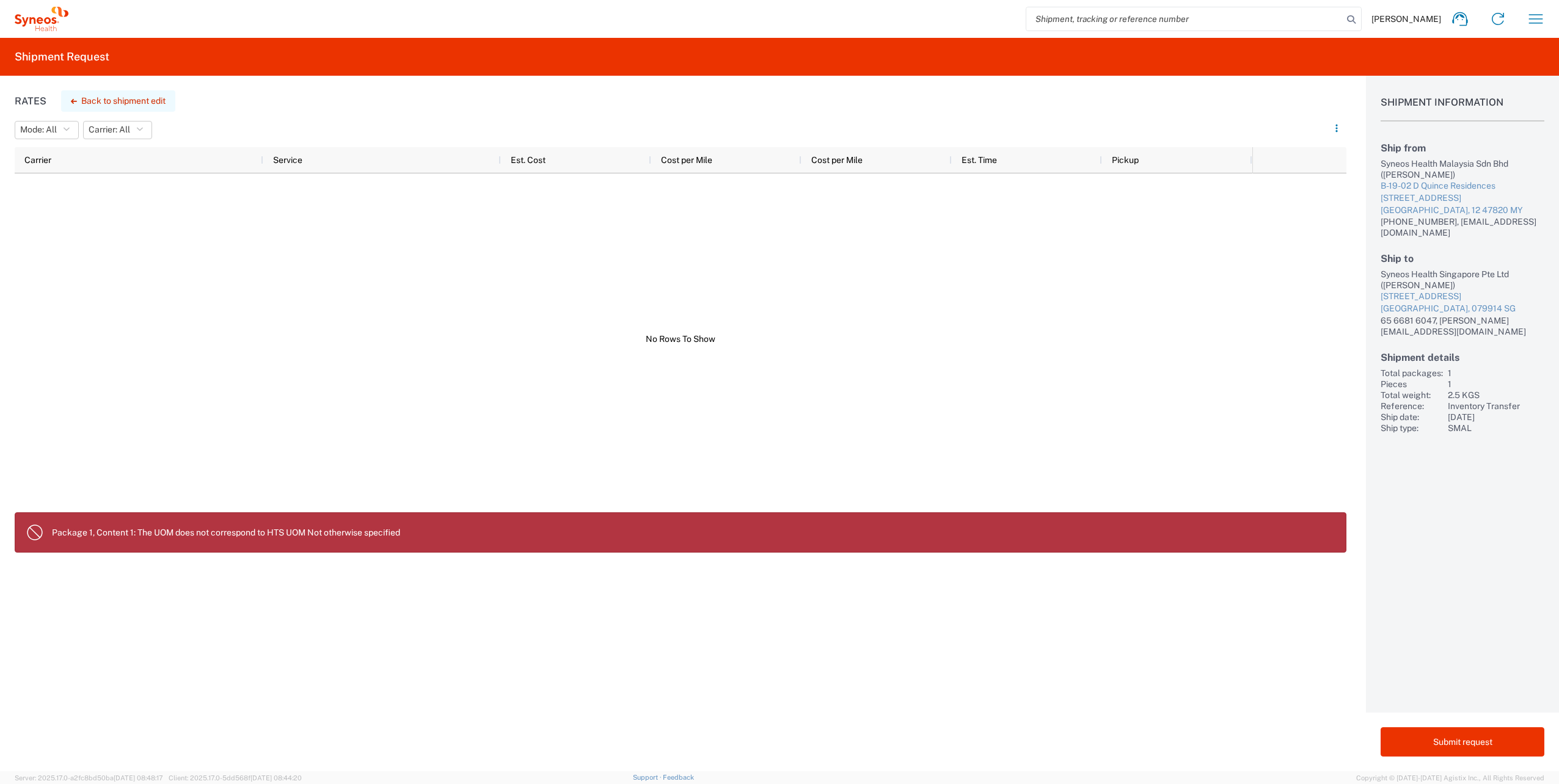
click at [101, 97] on button "Back to shipment edit" at bounding box center [118, 101] width 114 height 22
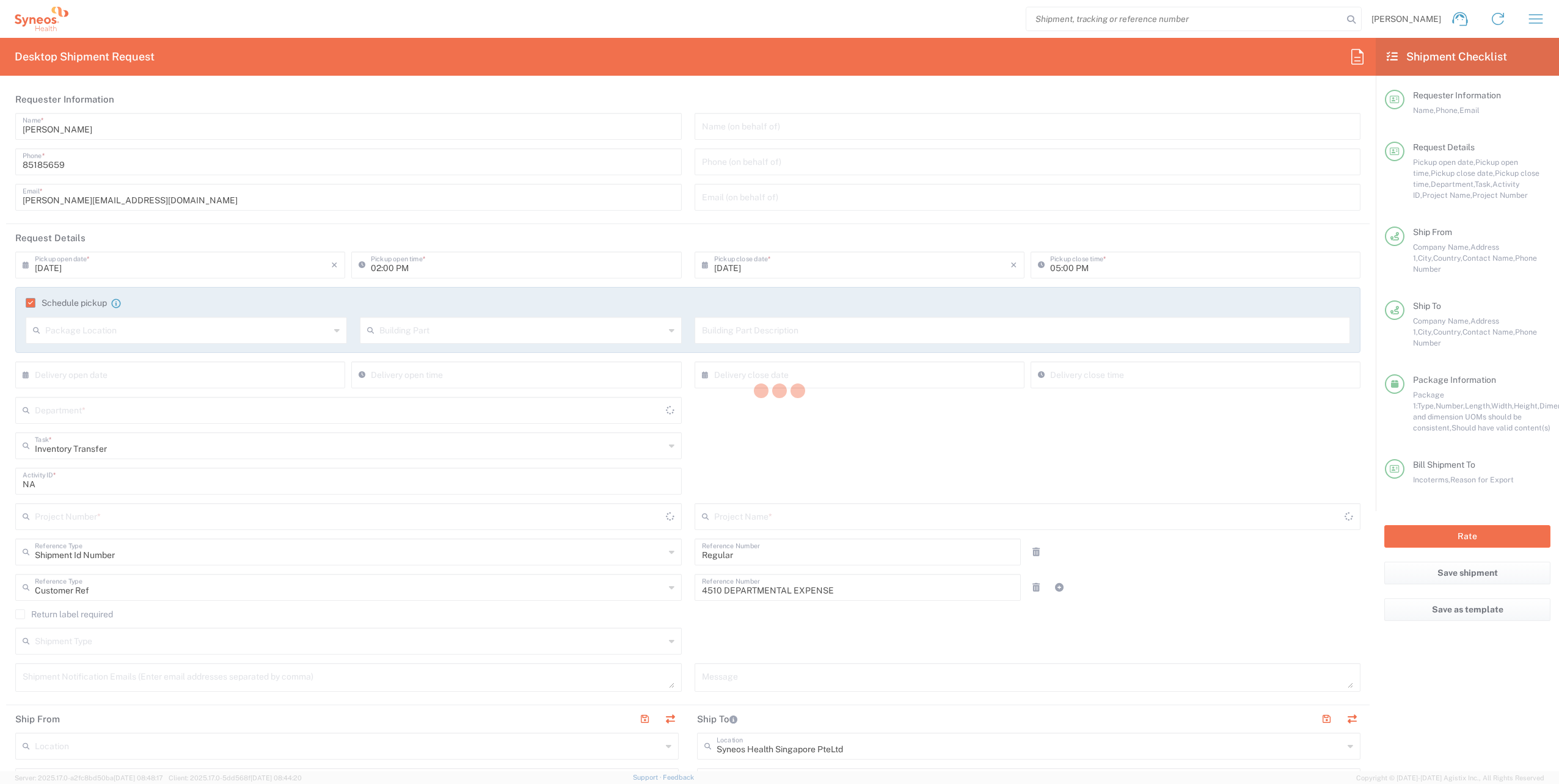
type input "4510 DEPARTMENTAL EXPENSE"
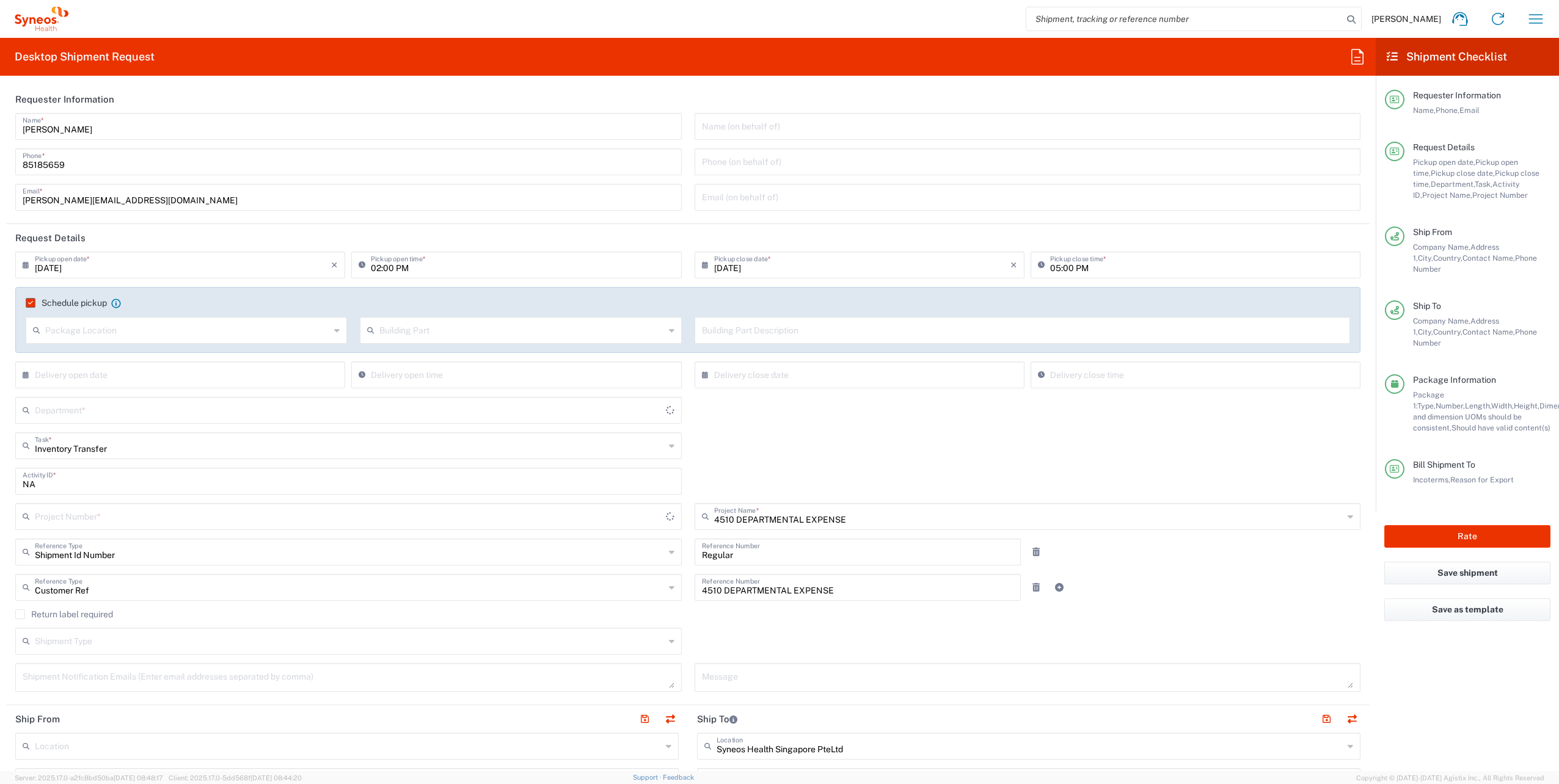
type input "[GEOGRAPHIC_DATA]"
type input "4510 DEPARTMENTAL EXPENSE"
type input "4510"
type input "Your Packaging"
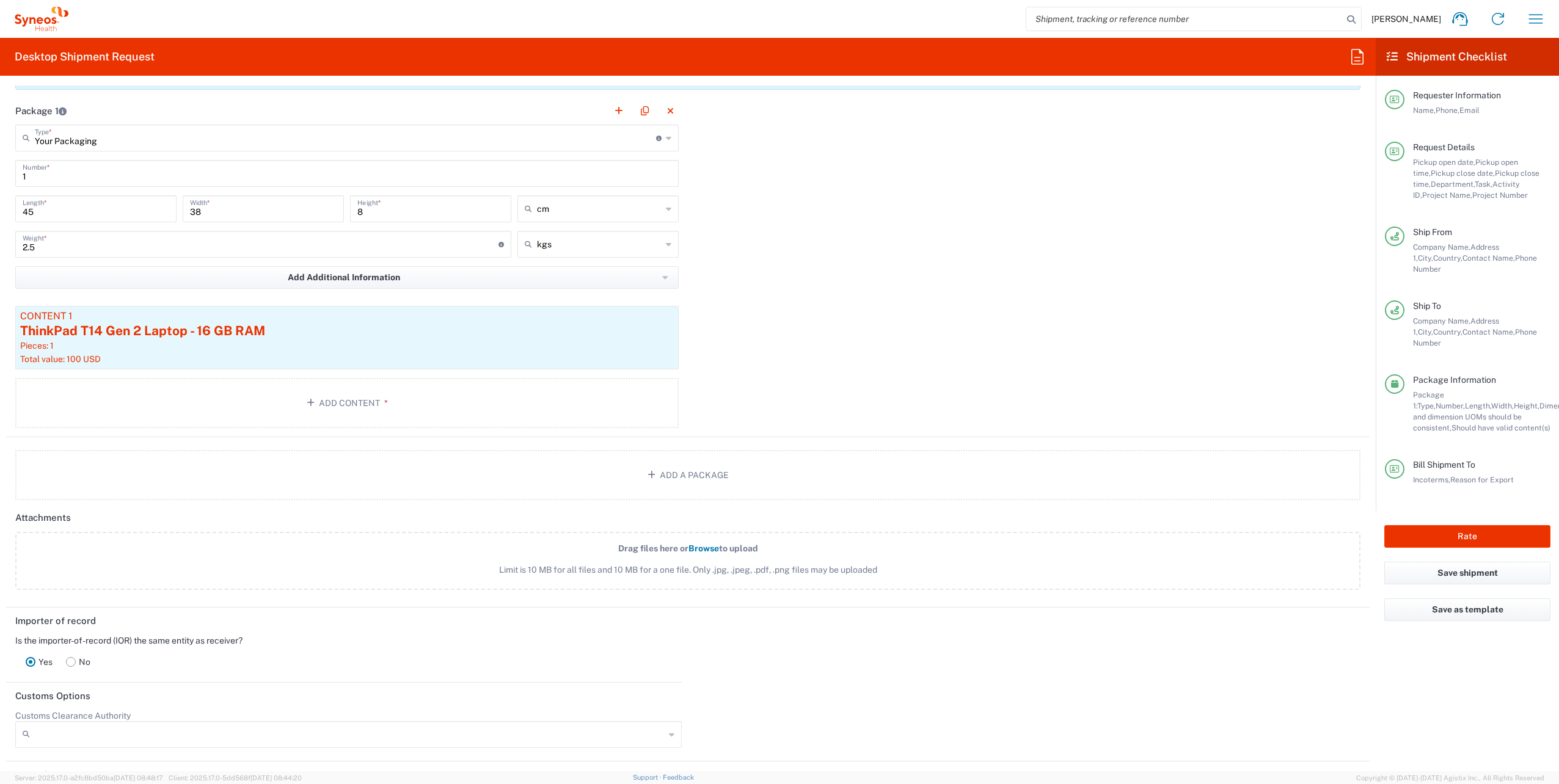
scroll to position [1248, 0]
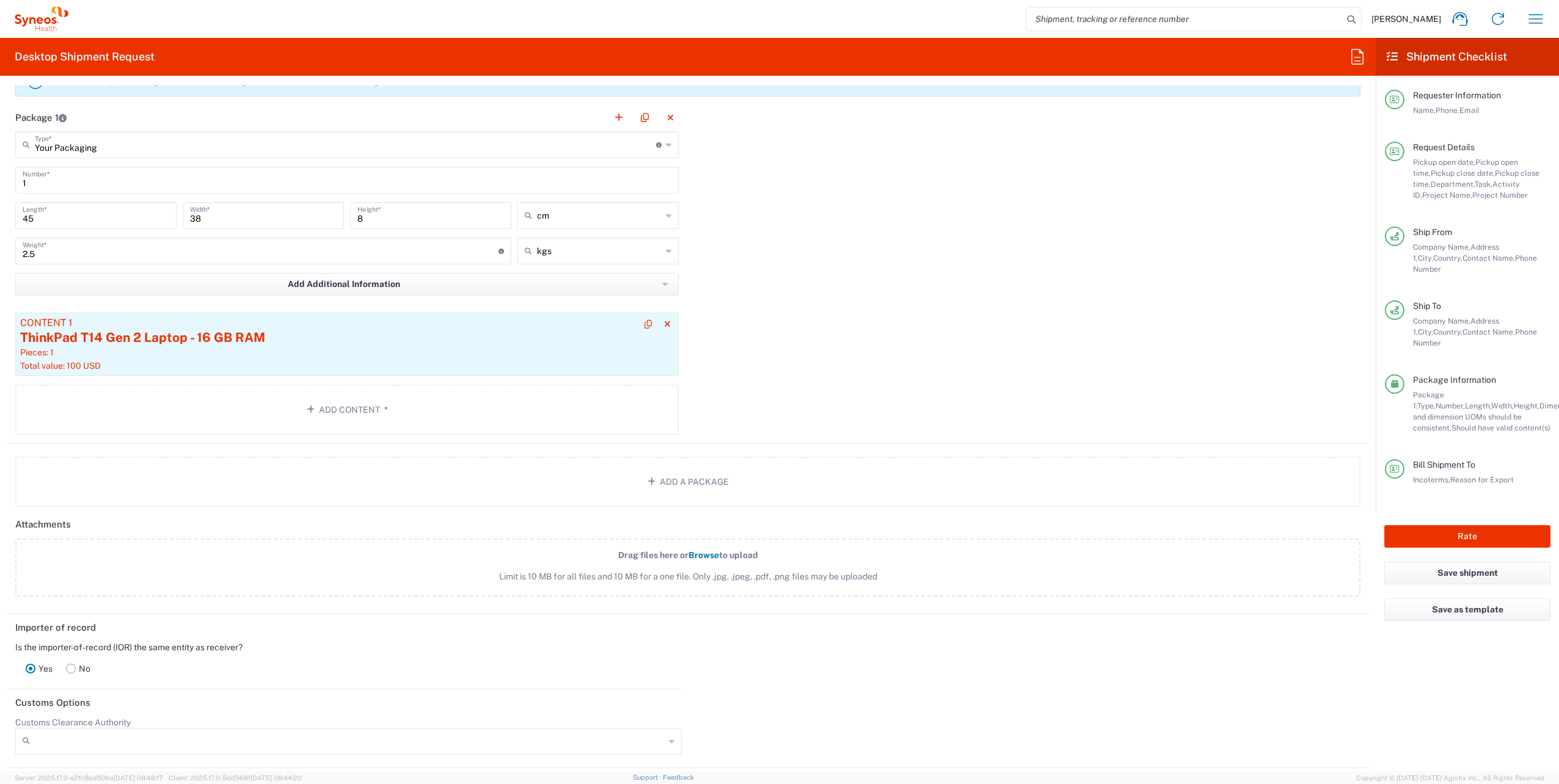
click at [493, 347] on div "Pieces: 1" at bounding box center [347, 352] width 654 height 11
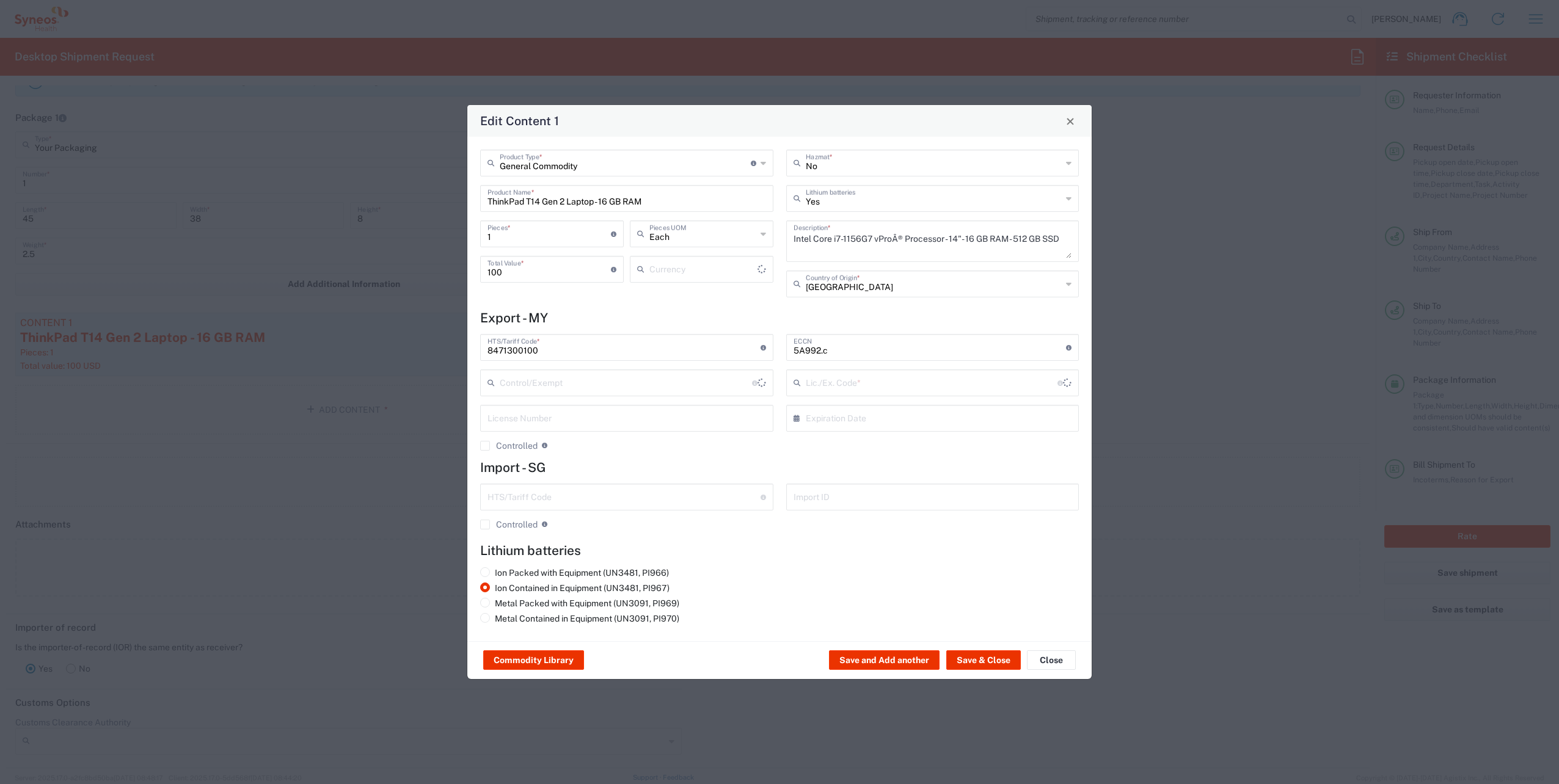
type input "BIS"
type input "NLR - No License Required"
type input "US Dollar"
click at [980, 660] on button "Save & Close" at bounding box center [983, 660] width 74 height 19
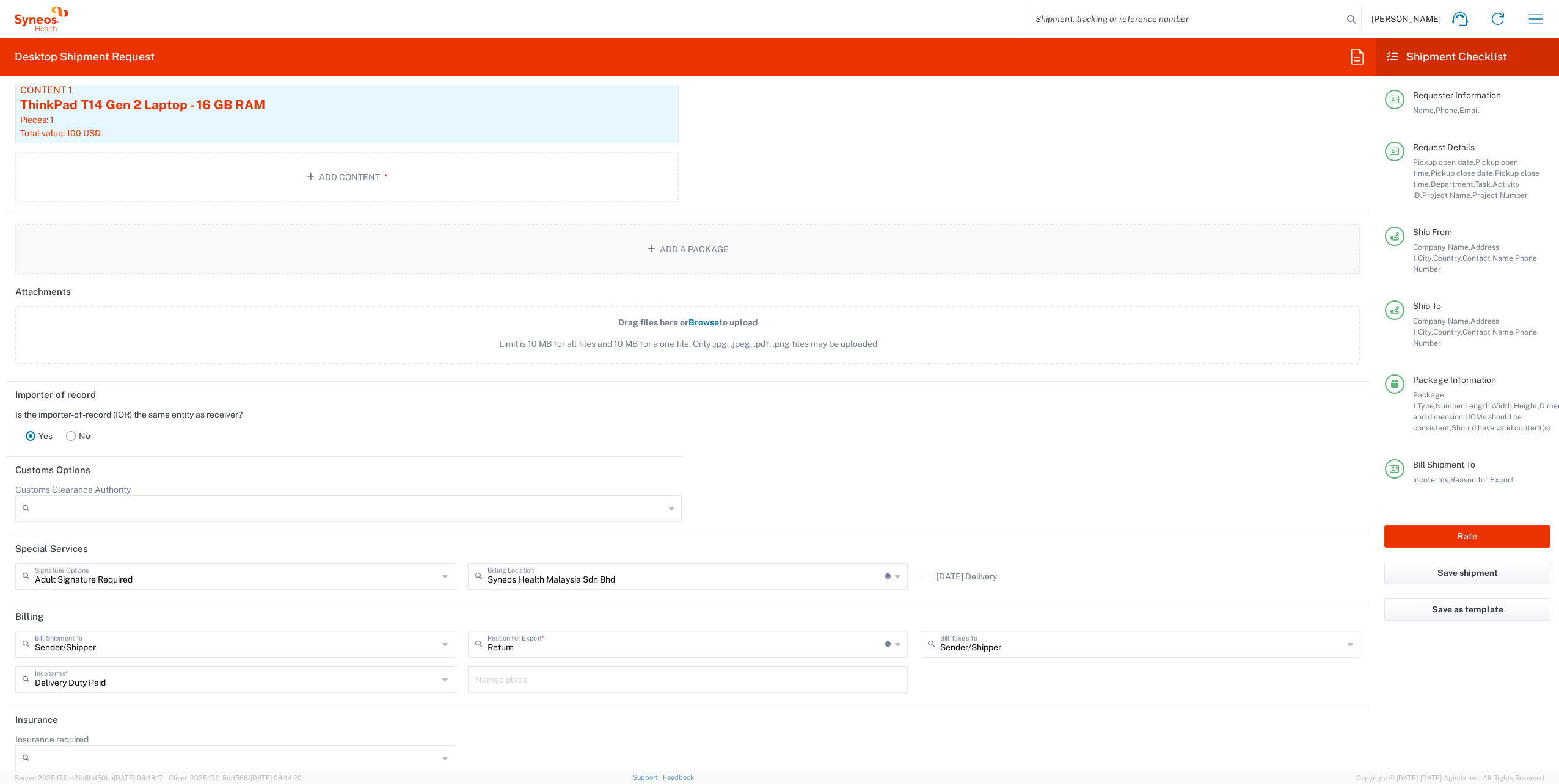
scroll to position [1490, 0]
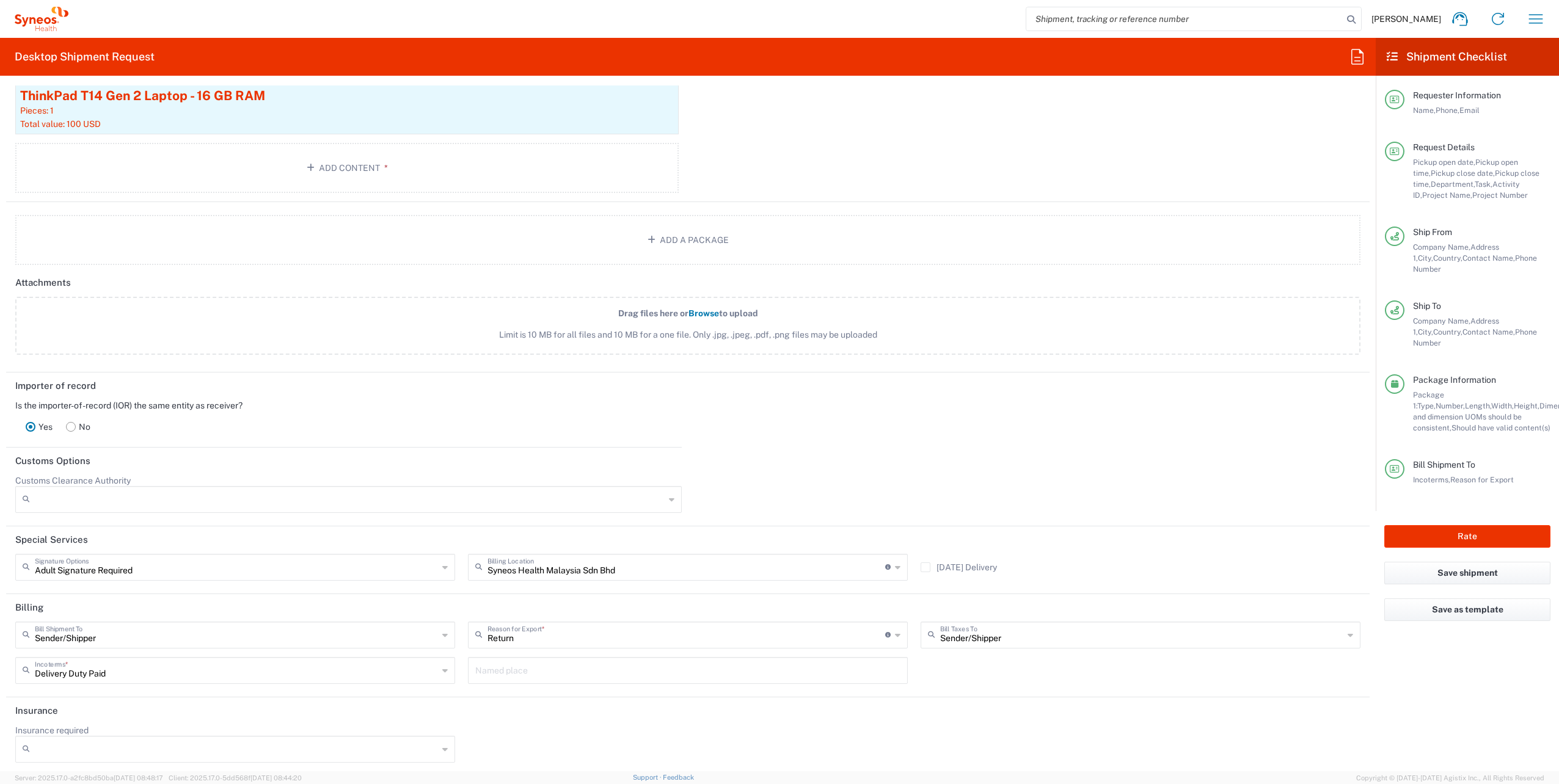
click at [766, 496] on div at bounding box center [1028, 498] width 679 height 47
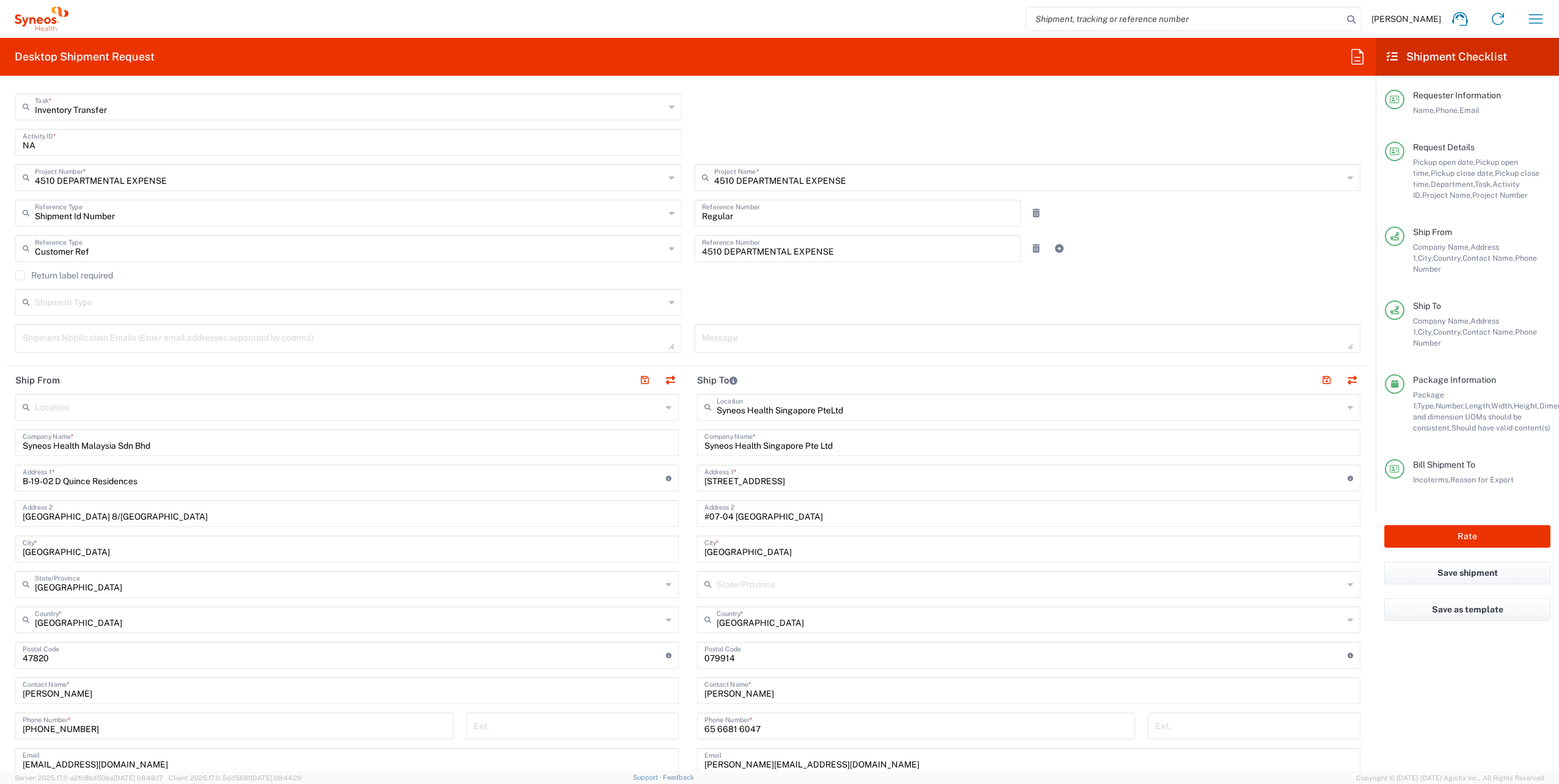
scroll to position [336, 0]
click at [1504, 525] on button "Rate" at bounding box center [1467, 536] width 166 height 23
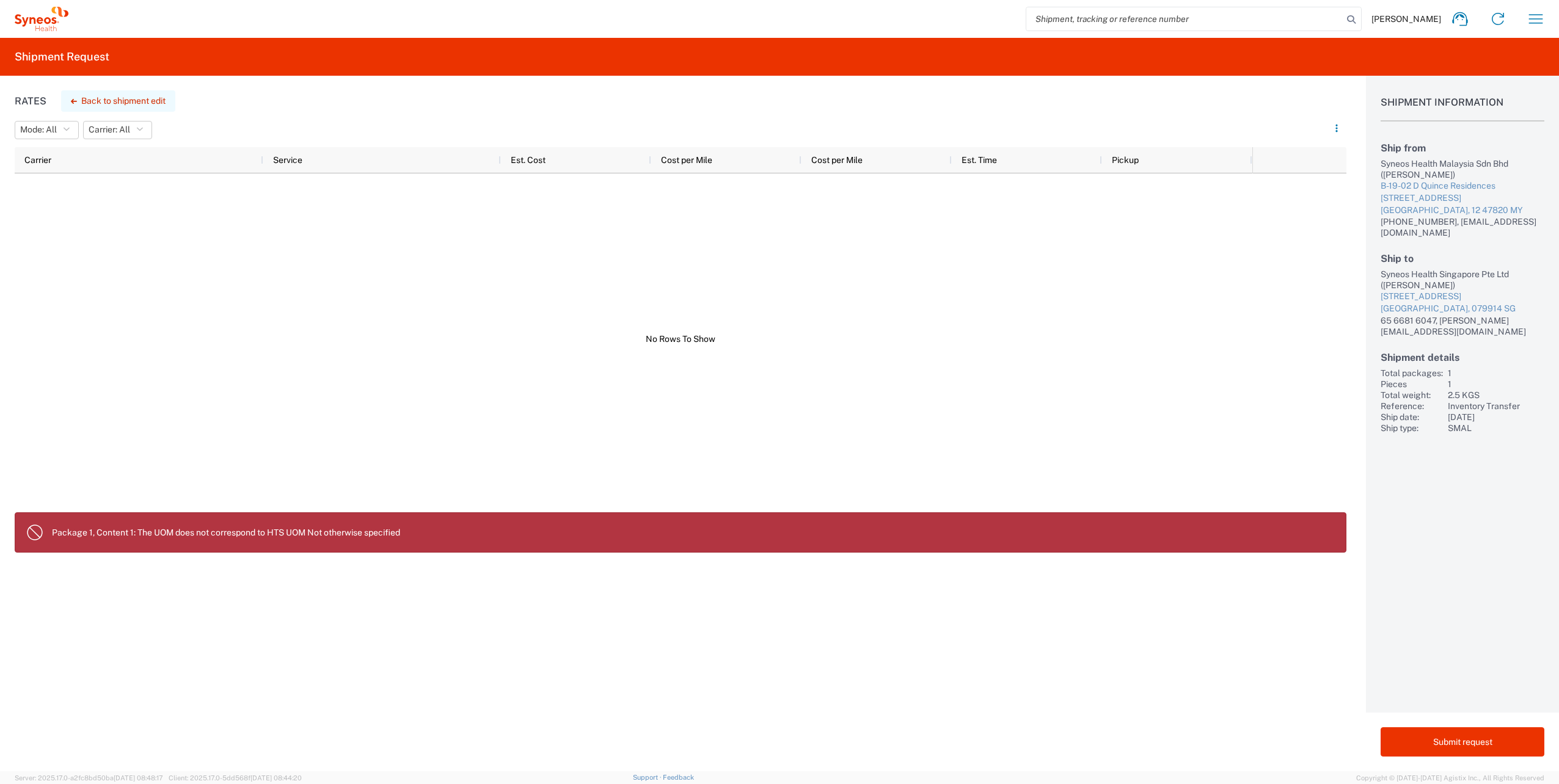
click at [139, 99] on button "Back to shipment edit" at bounding box center [118, 101] width 114 height 22
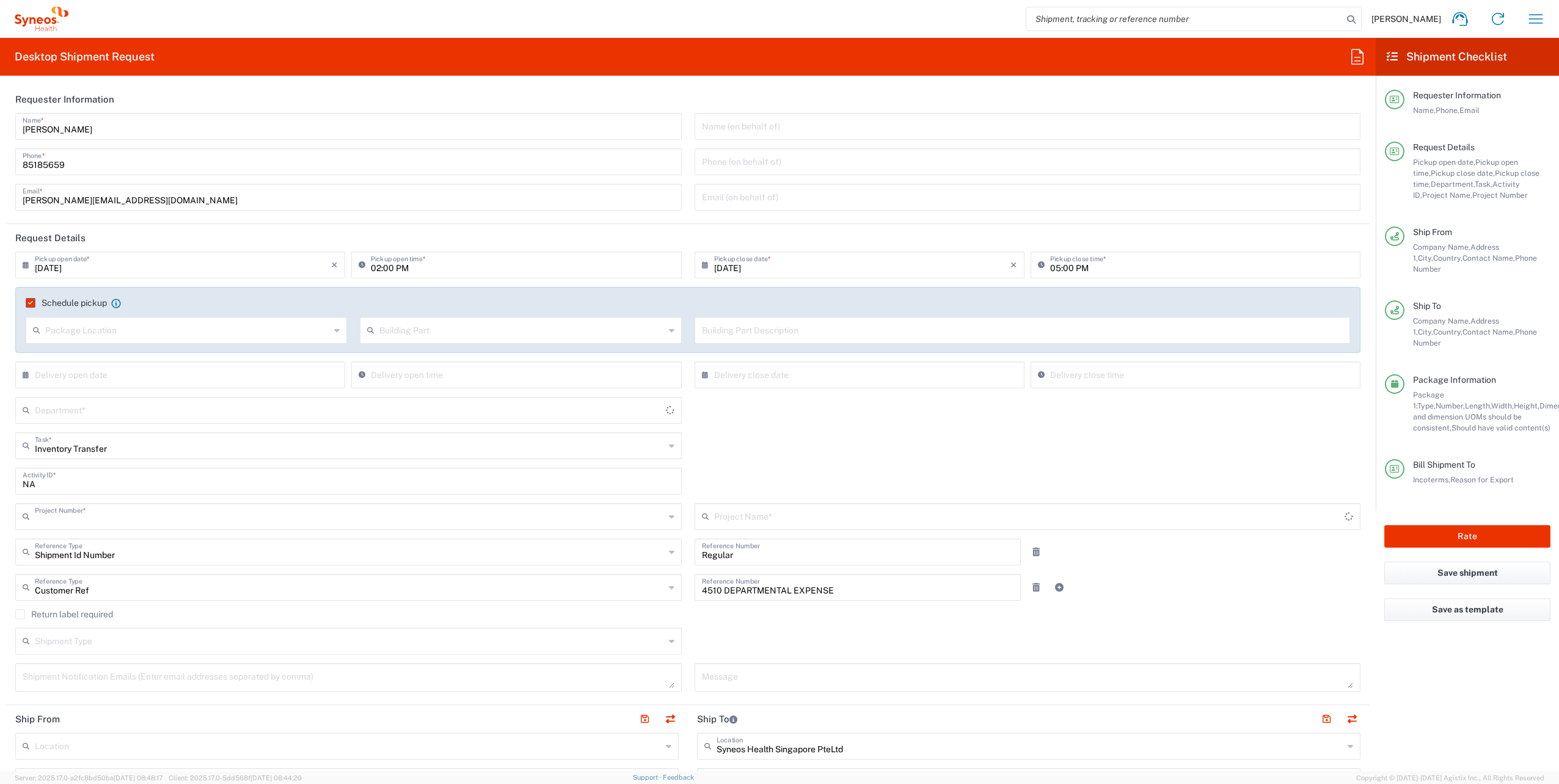
type input "4510 DEPARTMENTAL EXPENSE"
type input "[GEOGRAPHIC_DATA]"
type input "4510 DEPARTMENTAL EXPENSE"
type input "4510"
type input "Your Packaging"
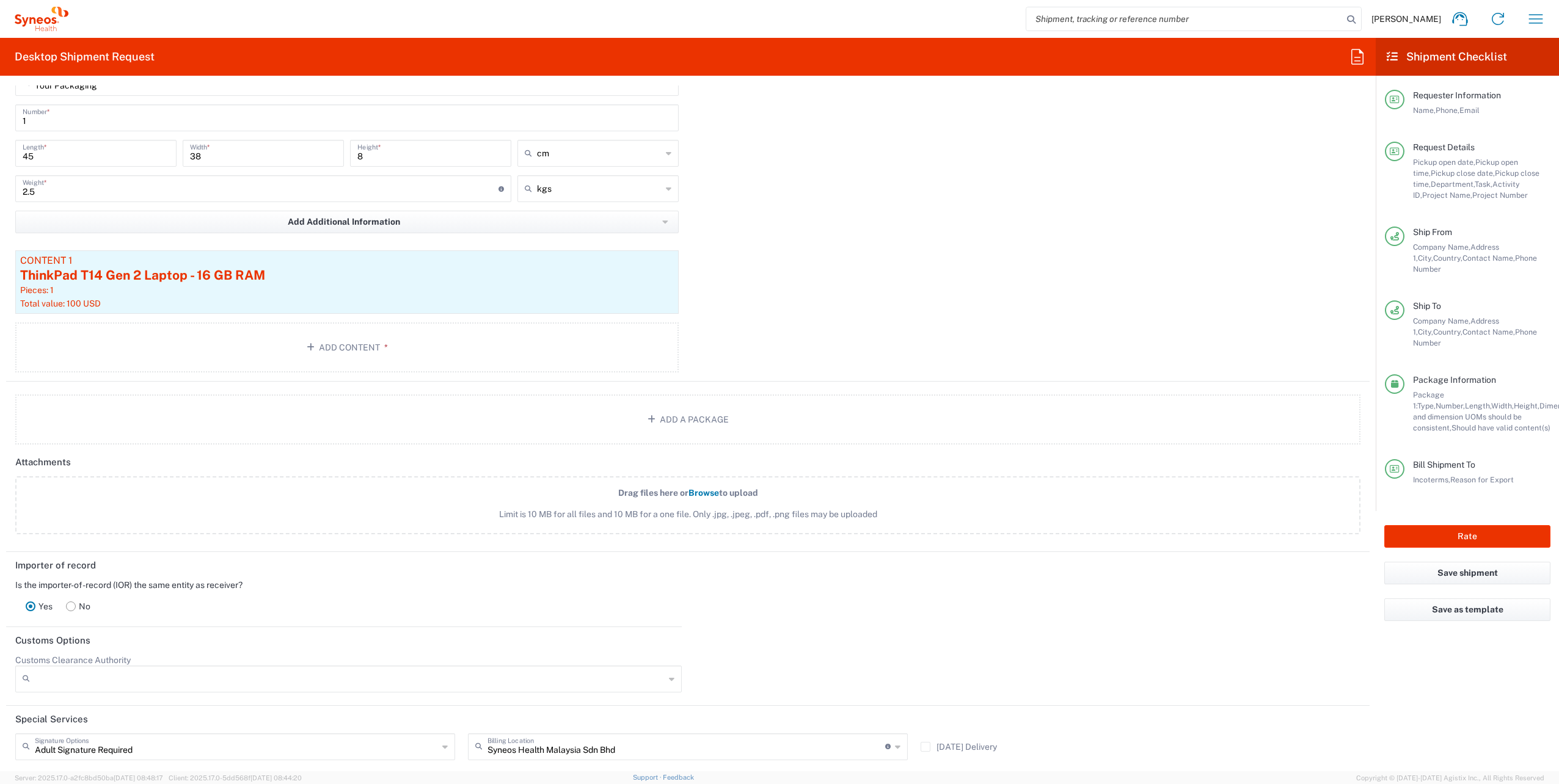
scroll to position [1198, 0]
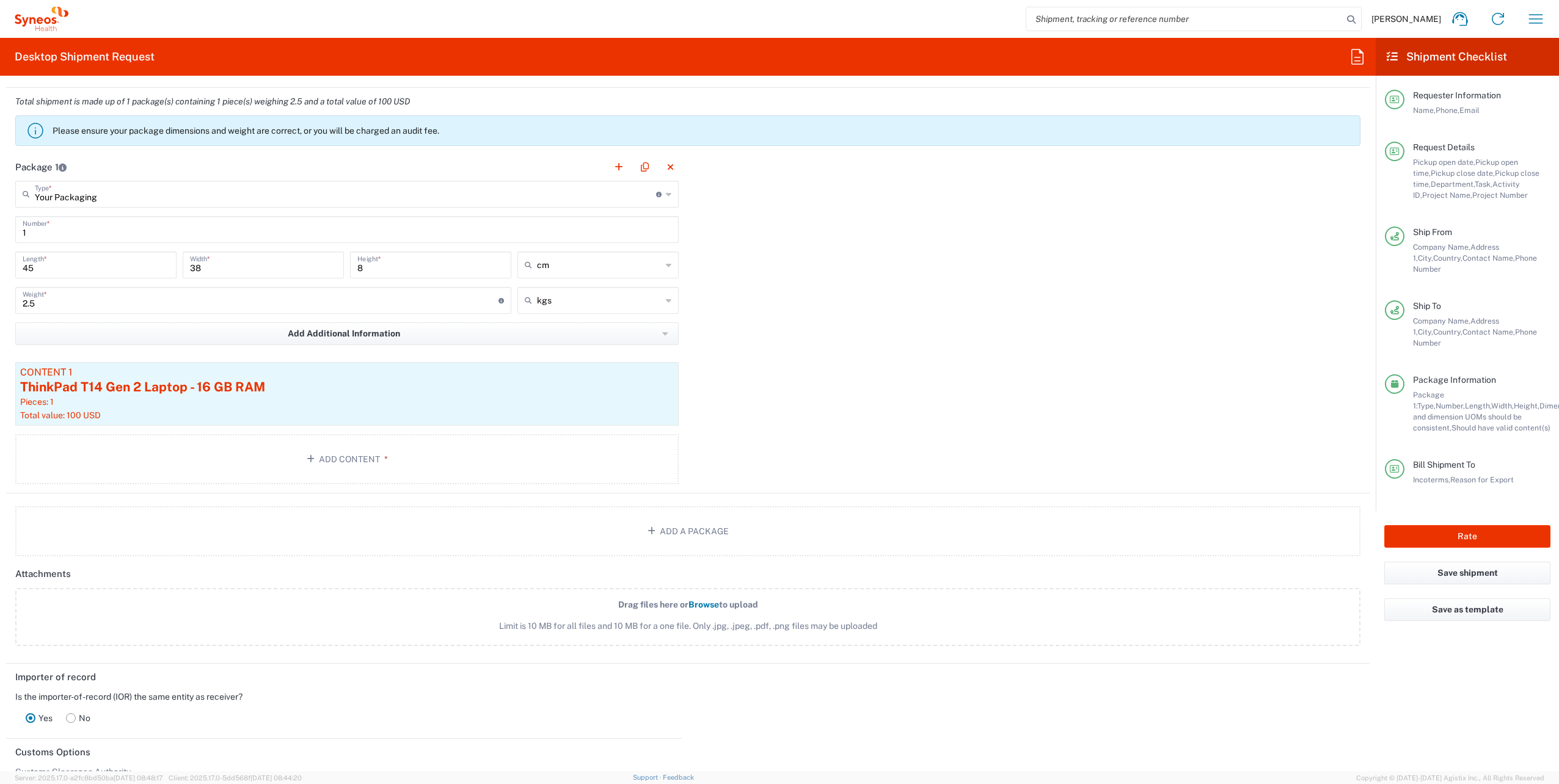
click at [666, 195] on icon at bounding box center [669, 194] width 6 height 19
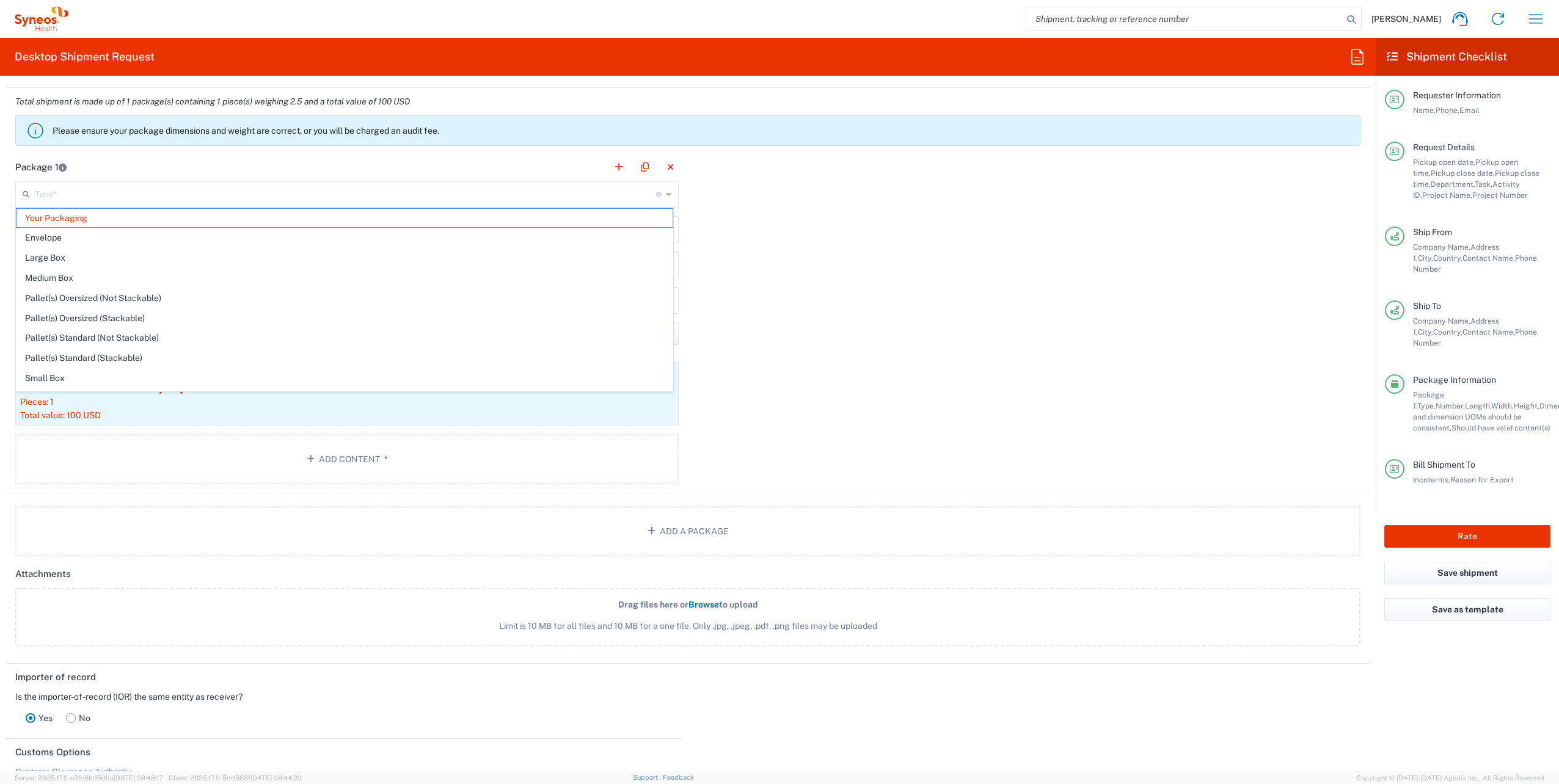
click at [721, 299] on div "Package 1 Type * Material used to package goods Your Packaging Envelope Large B…" at bounding box center [688, 324] width 1364 height 340
type input "Your Packaging"
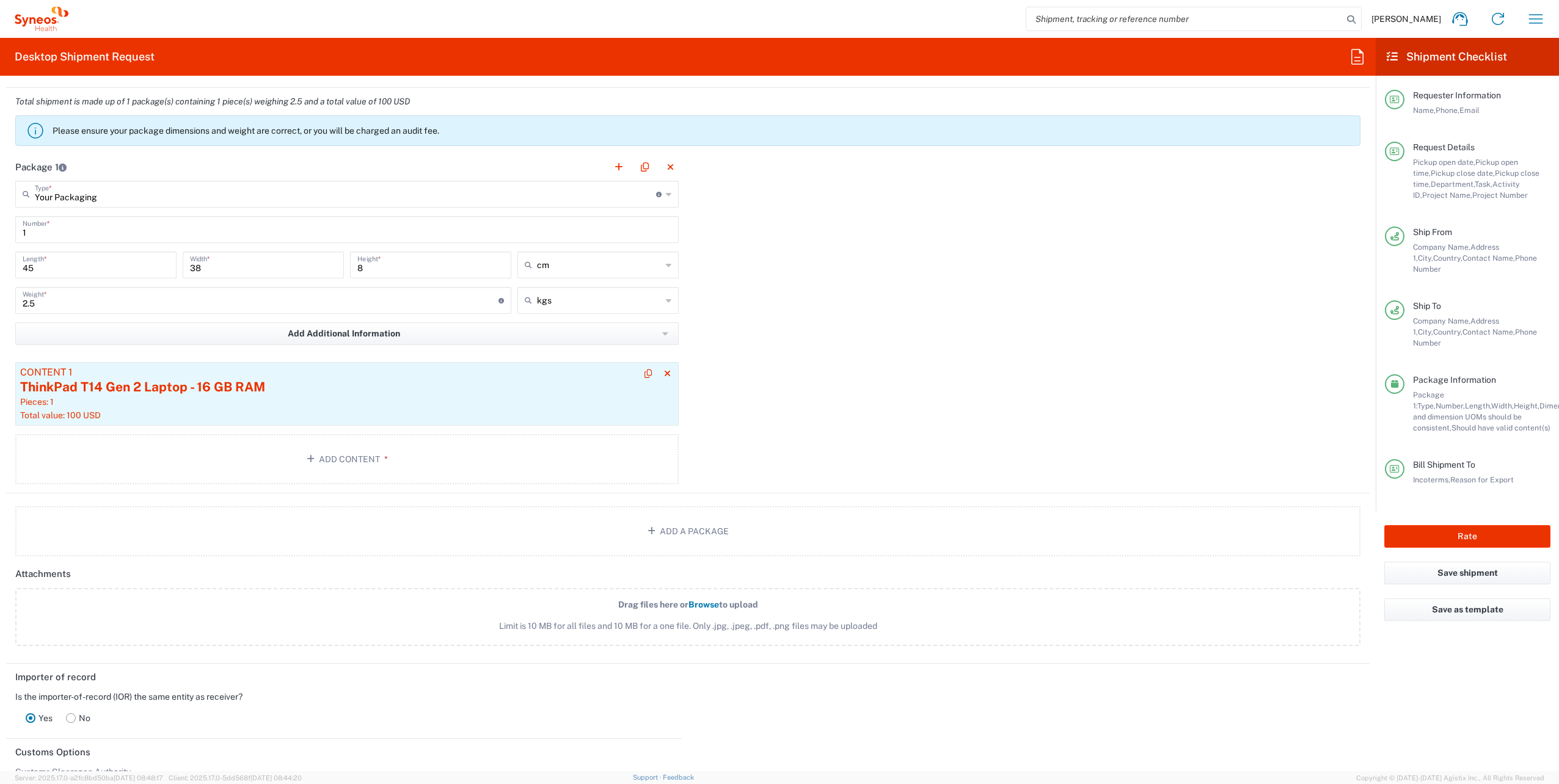
click at [352, 410] on div "Total value: 100 USD" at bounding box center [347, 415] width 654 height 11
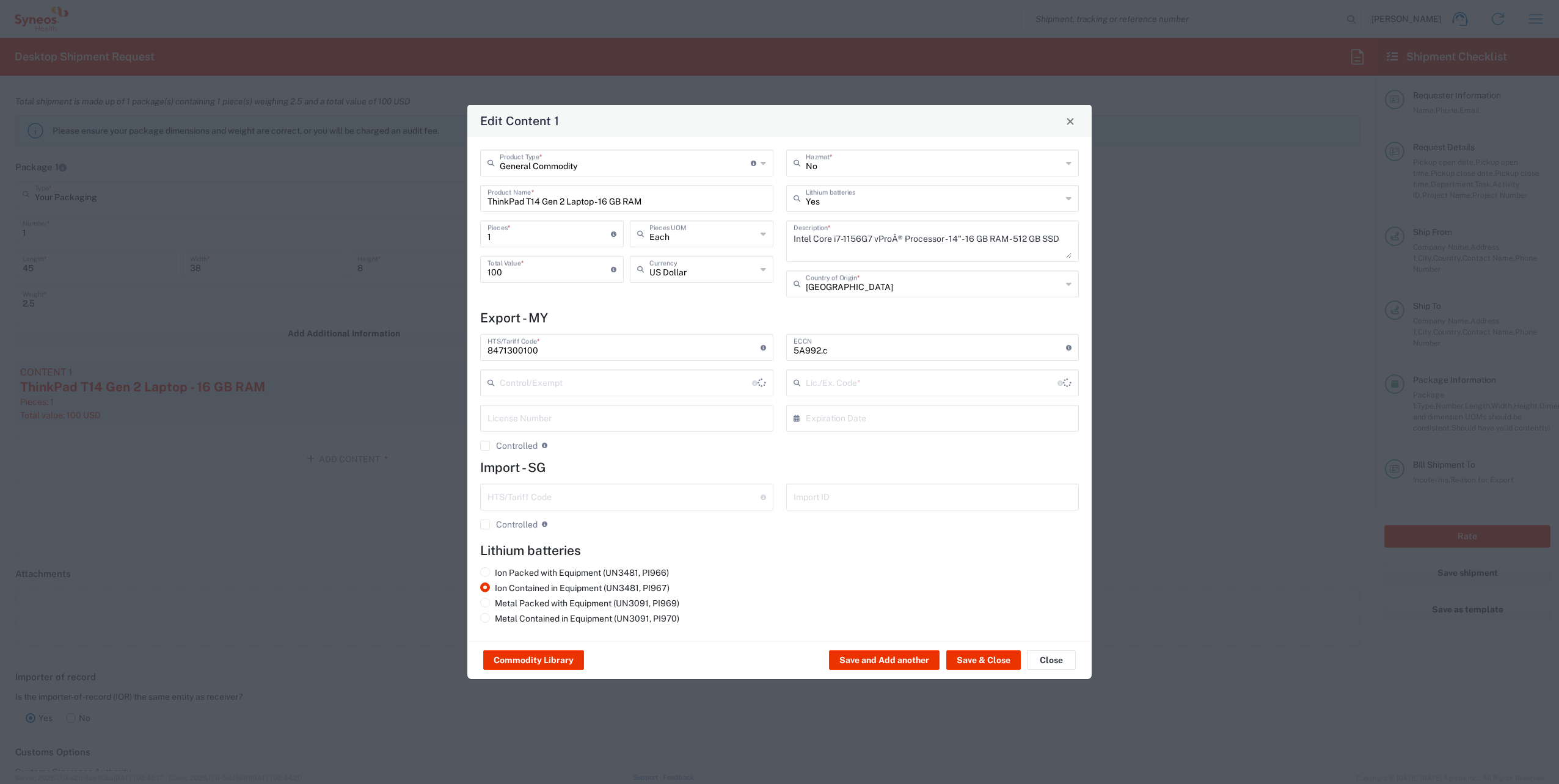
type input "BIS"
type input "NLR - No License Required"
drag, startPoint x: 660, startPoint y: 205, endPoint x: 441, endPoint y: 199, distance: 219.1
click at [441, 199] on div "Edit Content 1 General Commodity Product Type * Document: Paper document genera…" at bounding box center [780, 392] width 1559 height 784
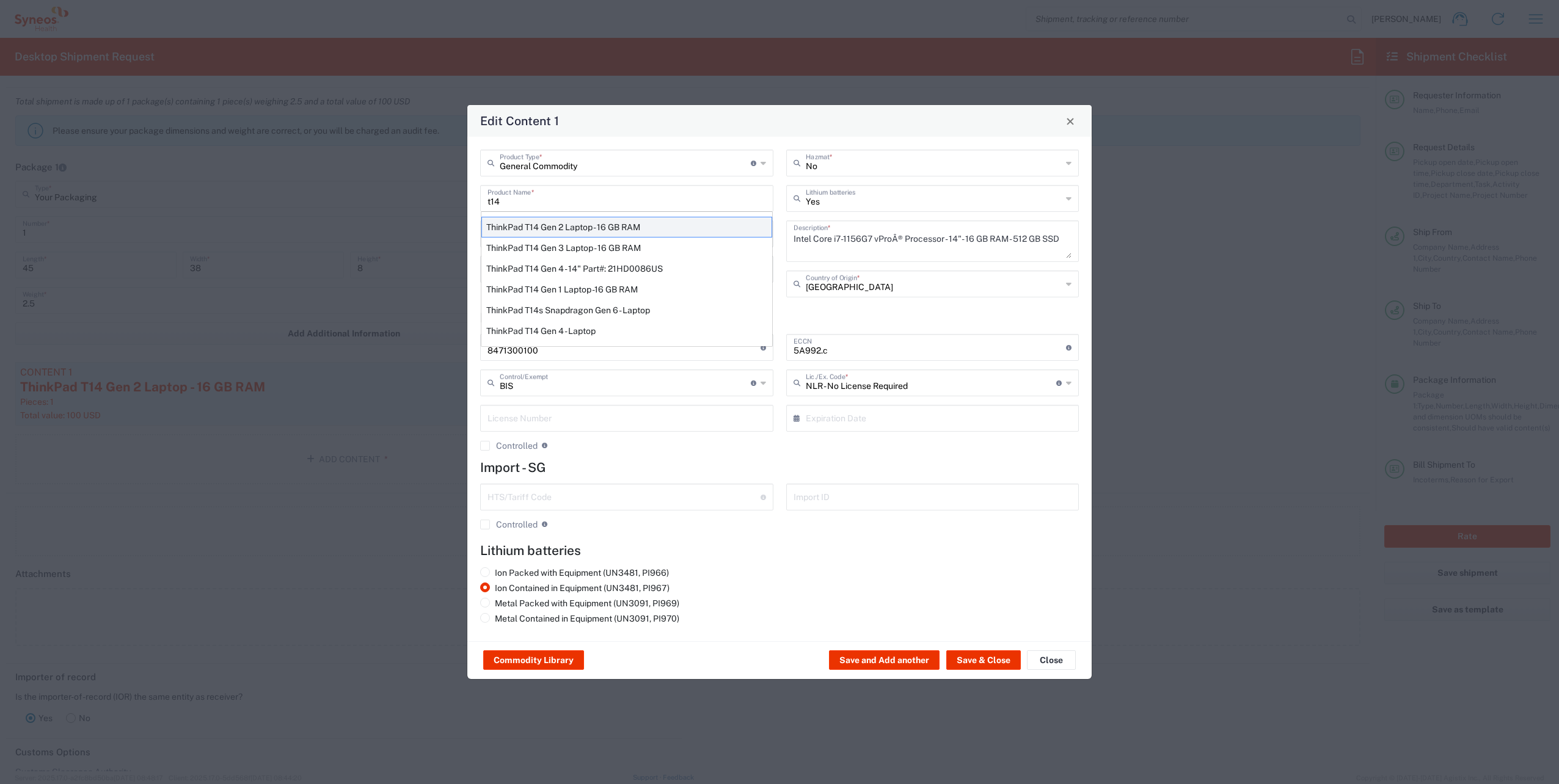
click at [640, 231] on div "ThinkPad T14 Gen 2 Laptop - 16 GB RAM" at bounding box center [627, 227] width 291 height 21
type input "ThinkPad T14 Gen 2 Laptop - 16 GB RAM"
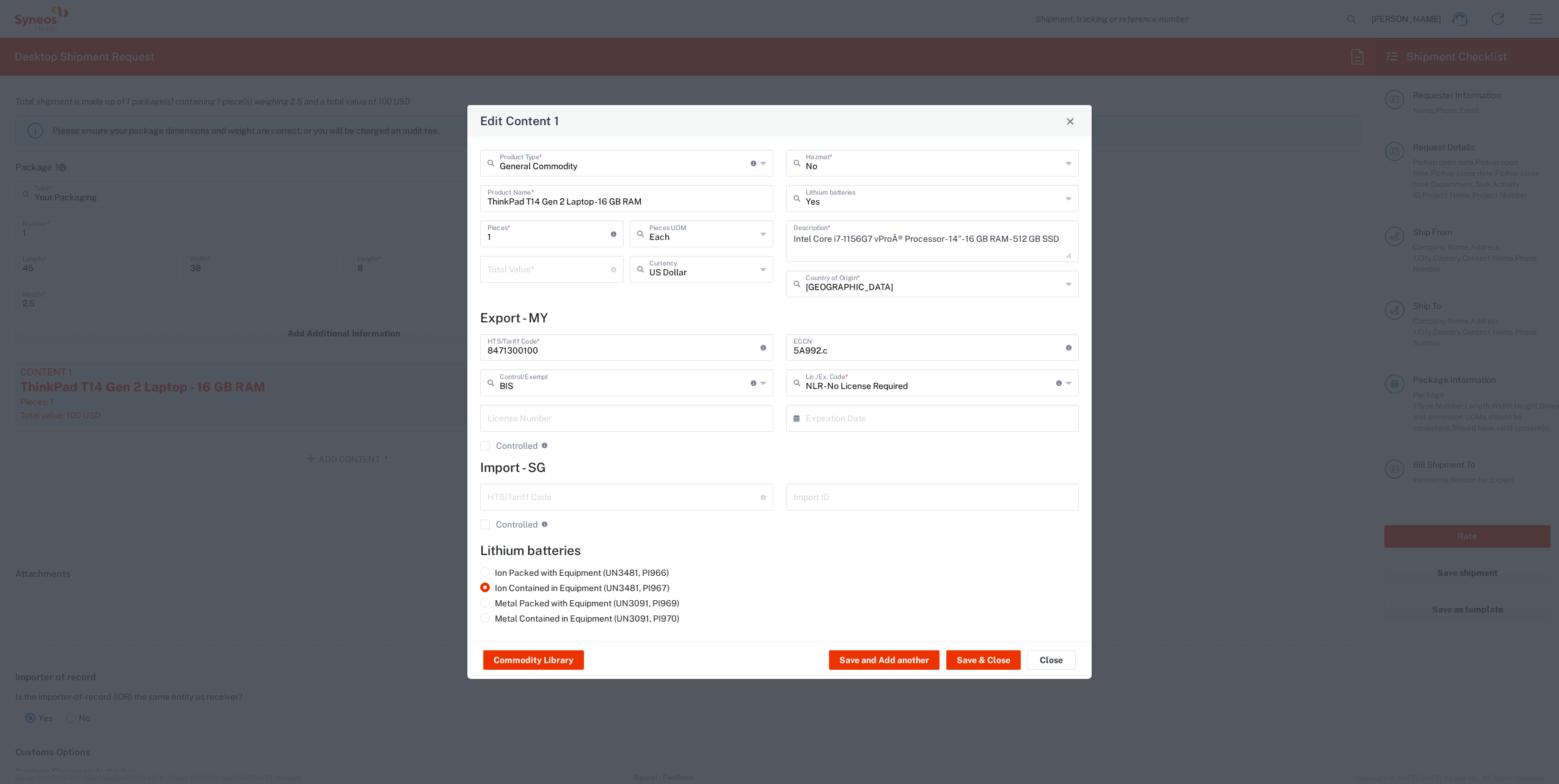
click at [704, 463] on h4 "Import - SG" at bounding box center [780, 467] width 599 height 15
click at [978, 663] on button "Save & Close" at bounding box center [983, 660] width 74 height 19
click at [561, 267] on input "number" at bounding box center [550, 268] width 124 height 22
type input "100"
click at [983, 662] on button "Save & Close" at bounding box center [983, 660] width 74 height 19
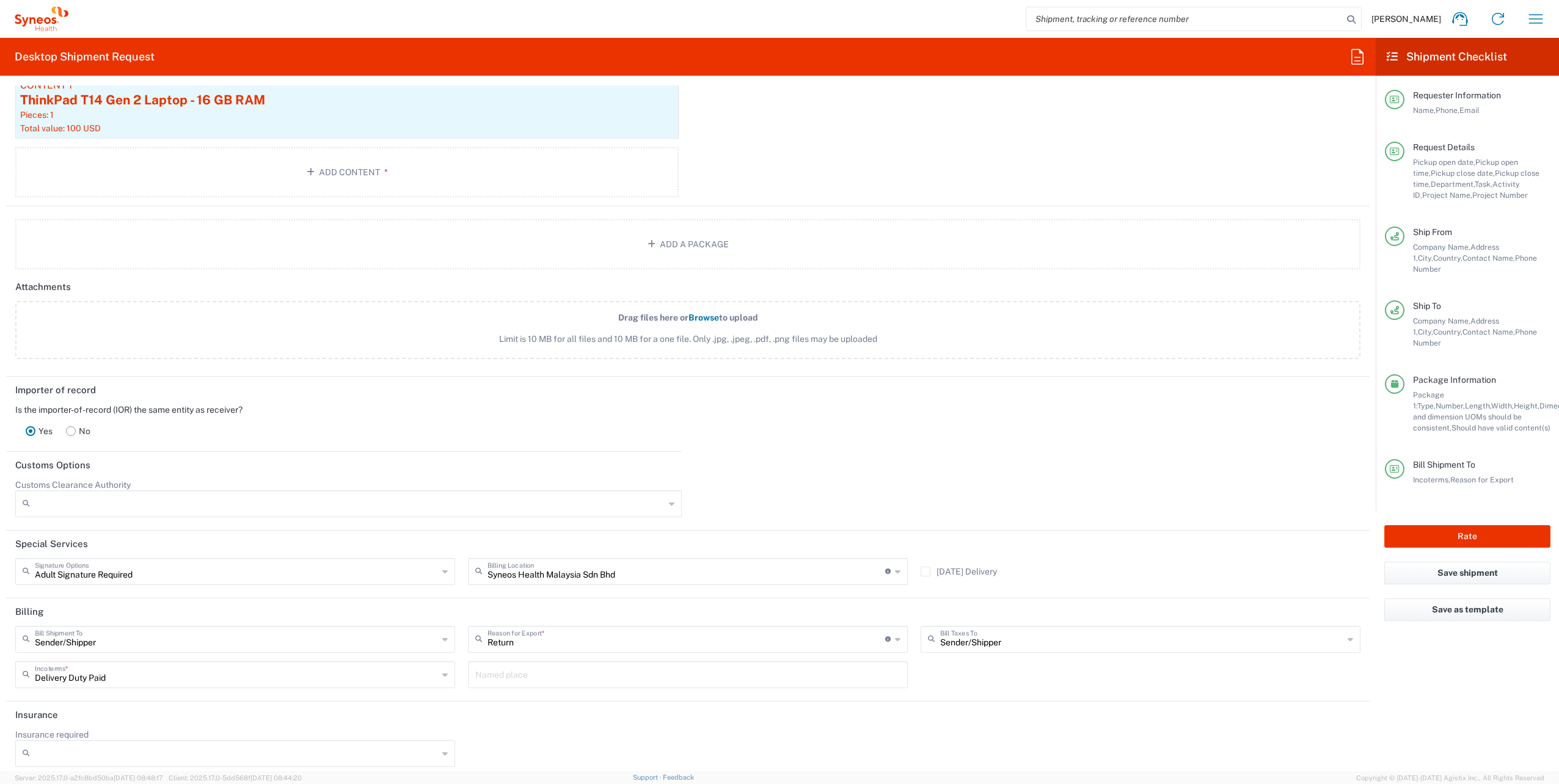
scroll to position [1490, 0]
click at [438, 672] on div "Delivery Duty Paid Incoterms *" at bounding box center [235, 670] width 440 height 27
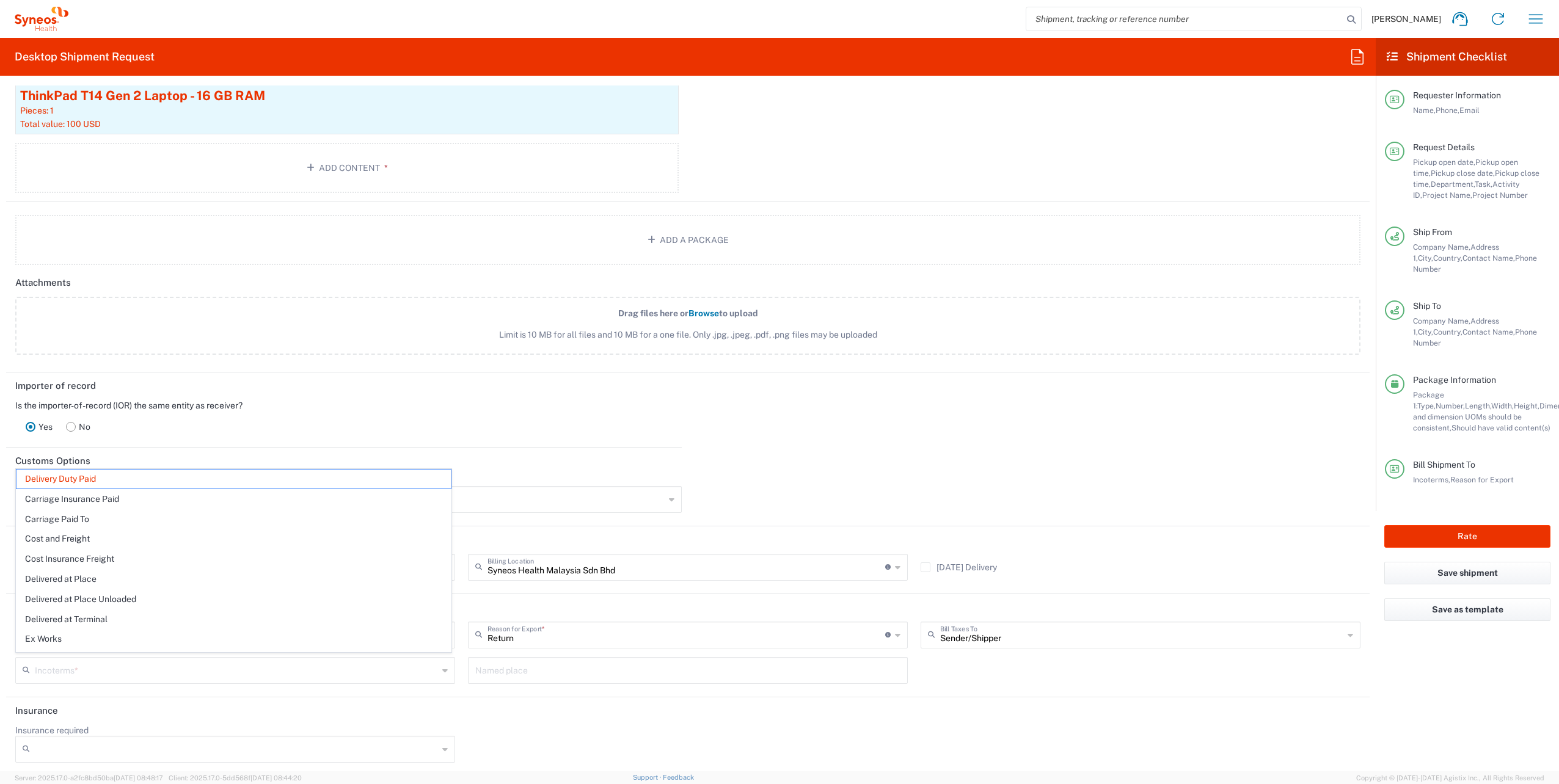
click at [670, 388] on header "Importer of record" at bounding box center [344, 386] width 676 height 28
type input "Delivery Duty Paid"
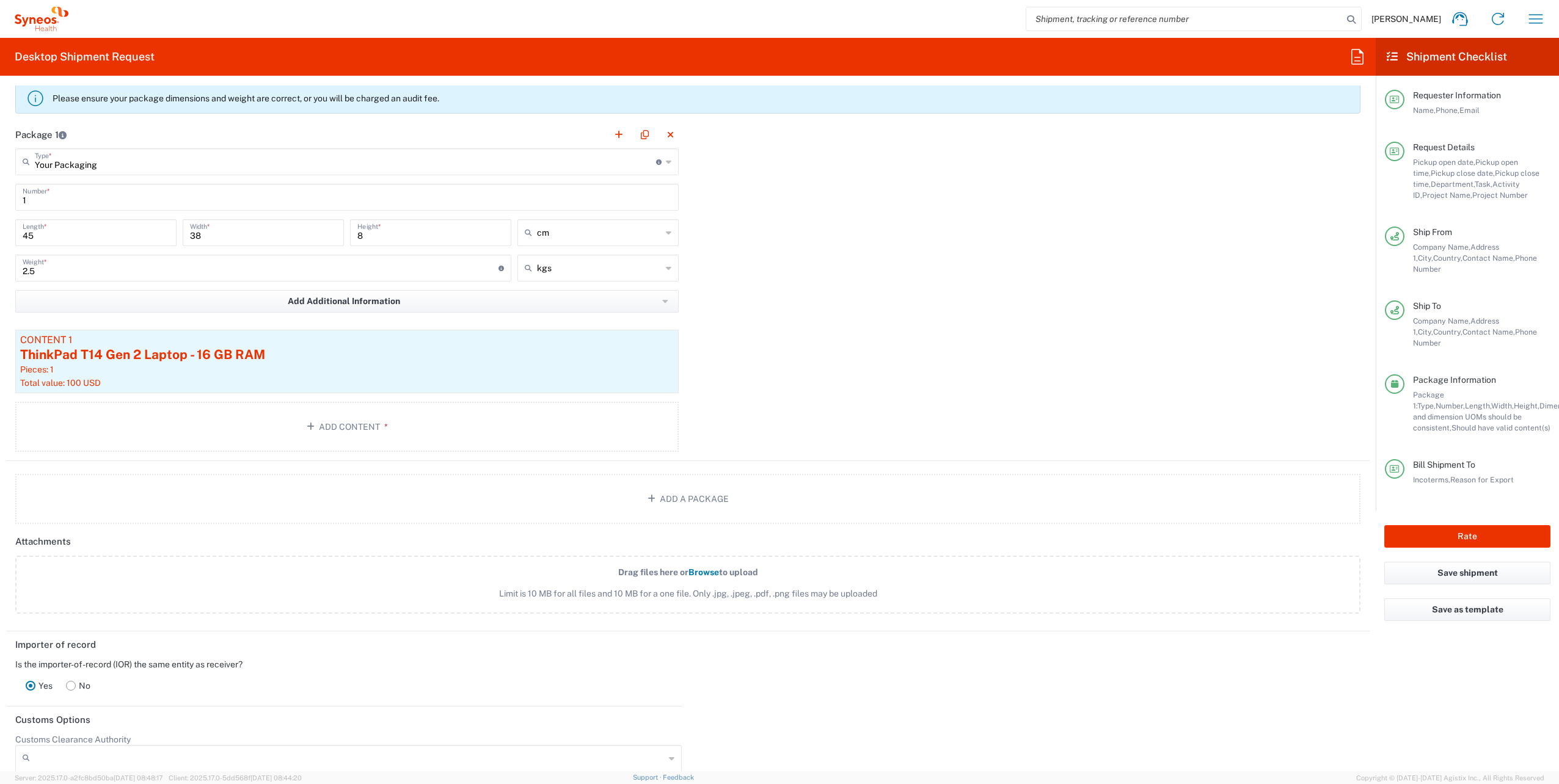
scroll to position [1229, 0]
click at [1454, 525] on button "Rate" at bounding box center [1467, 536] width 166 height 23
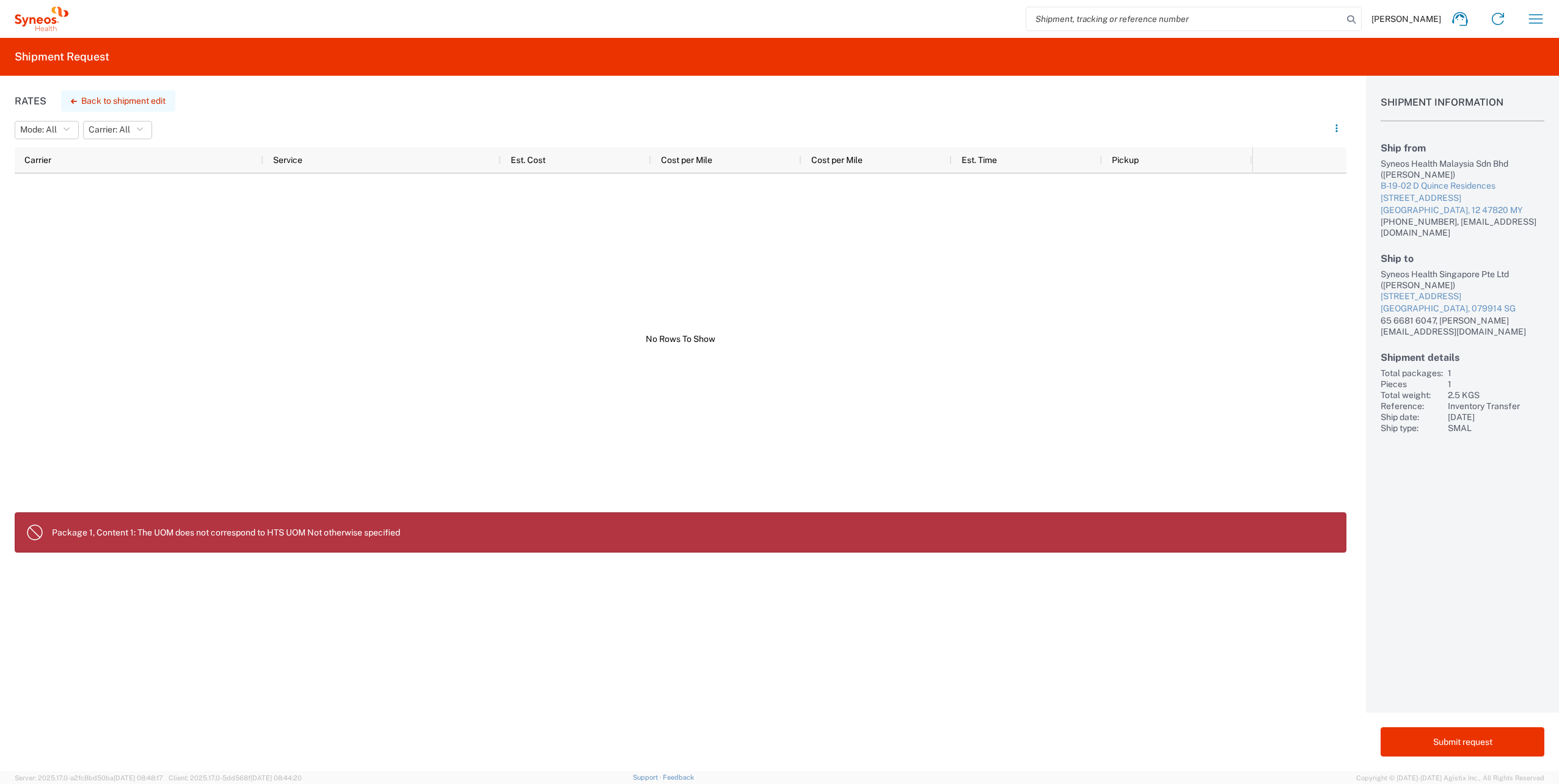
click at [120, 99] on button "Back to shipment edit" at bounding box center [118, 101] width 114 height 22
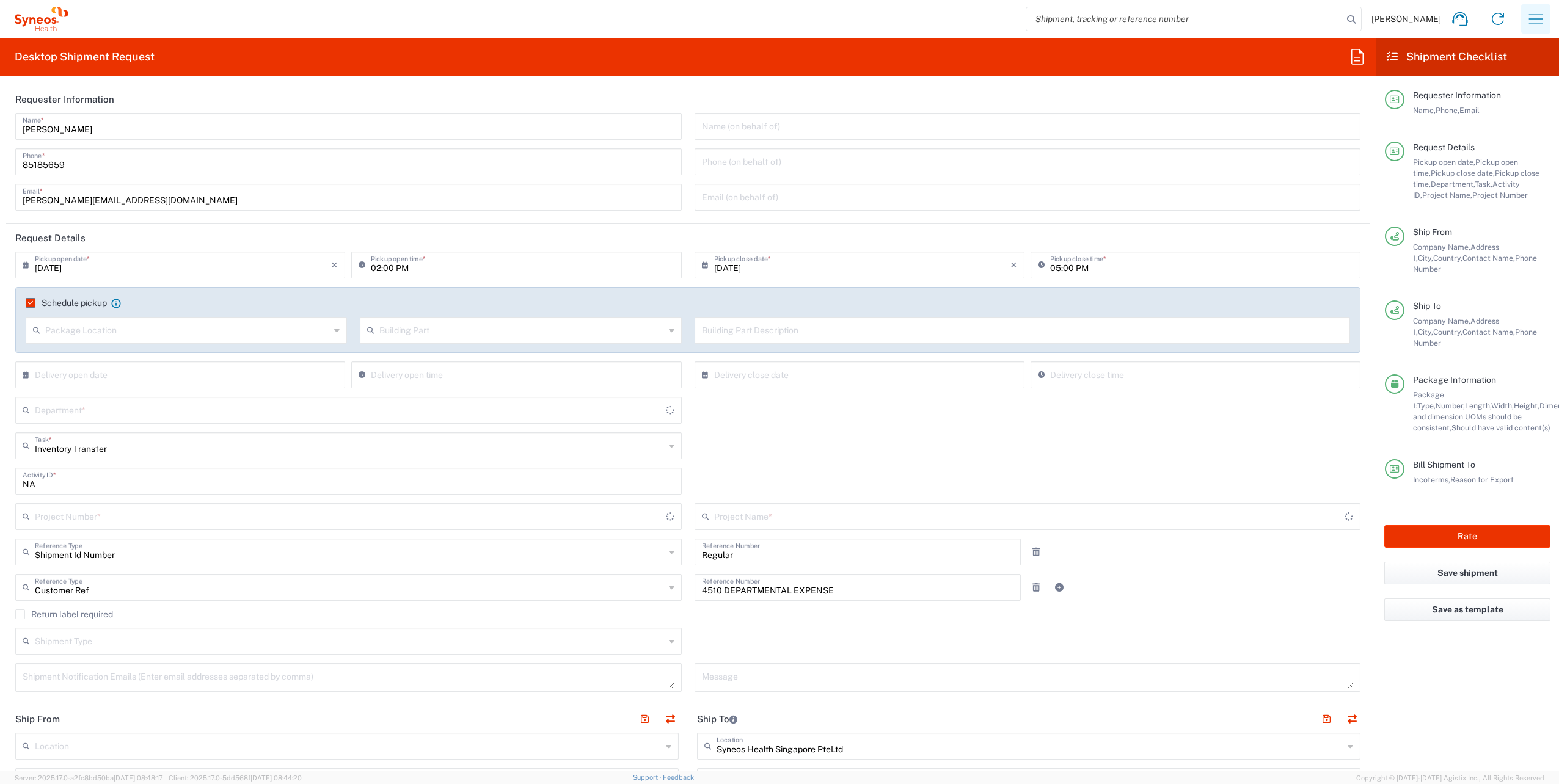
type input "4510"
type input "Your Packaging"
type input "4510 DEPARTMENTAL EXPENSE"
type input "[GEOGRAPHIC_DATA]"
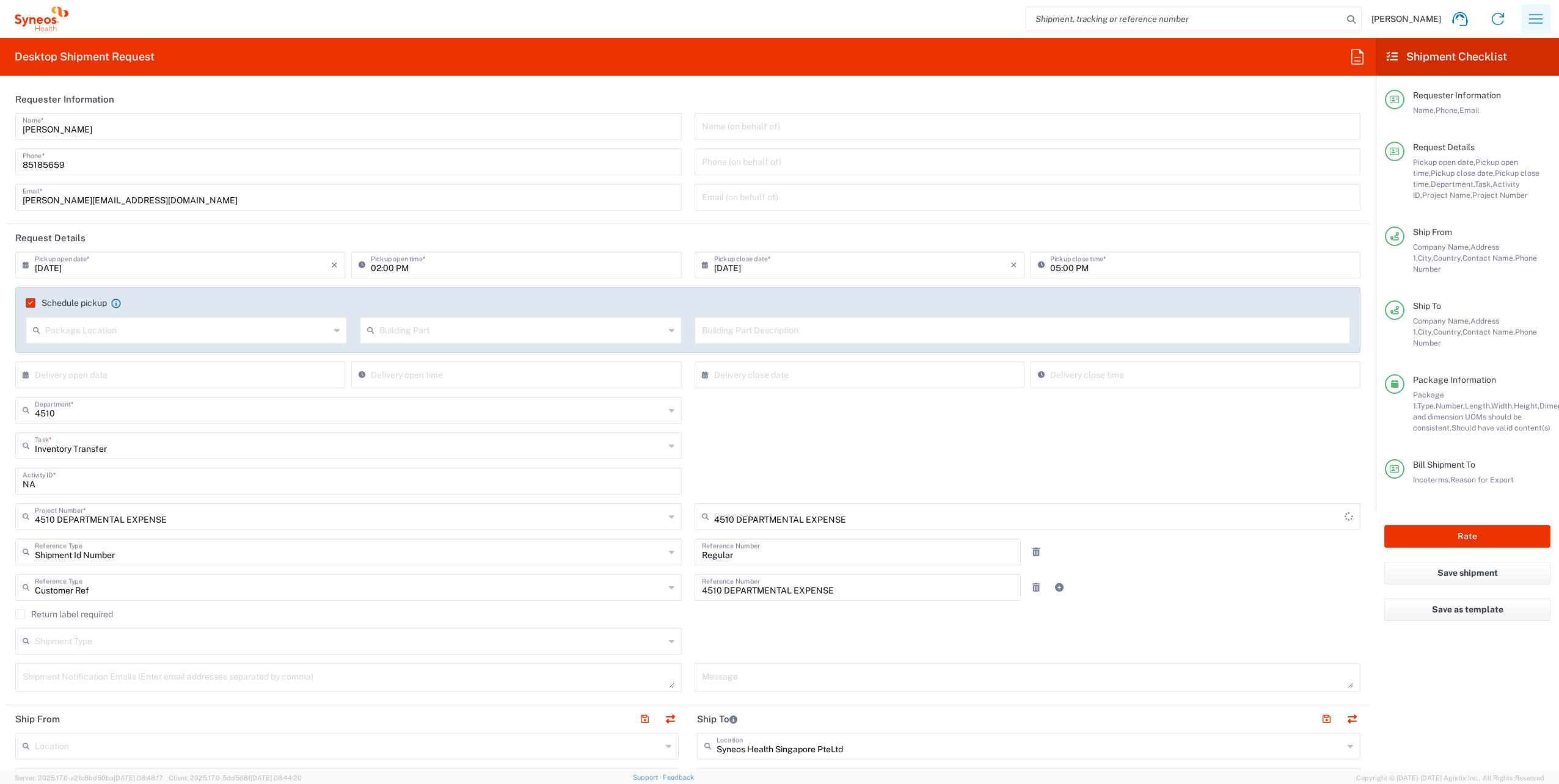
click at [1546, 19] on button "button" at bounding box center [1536, 19] width 29 height 29
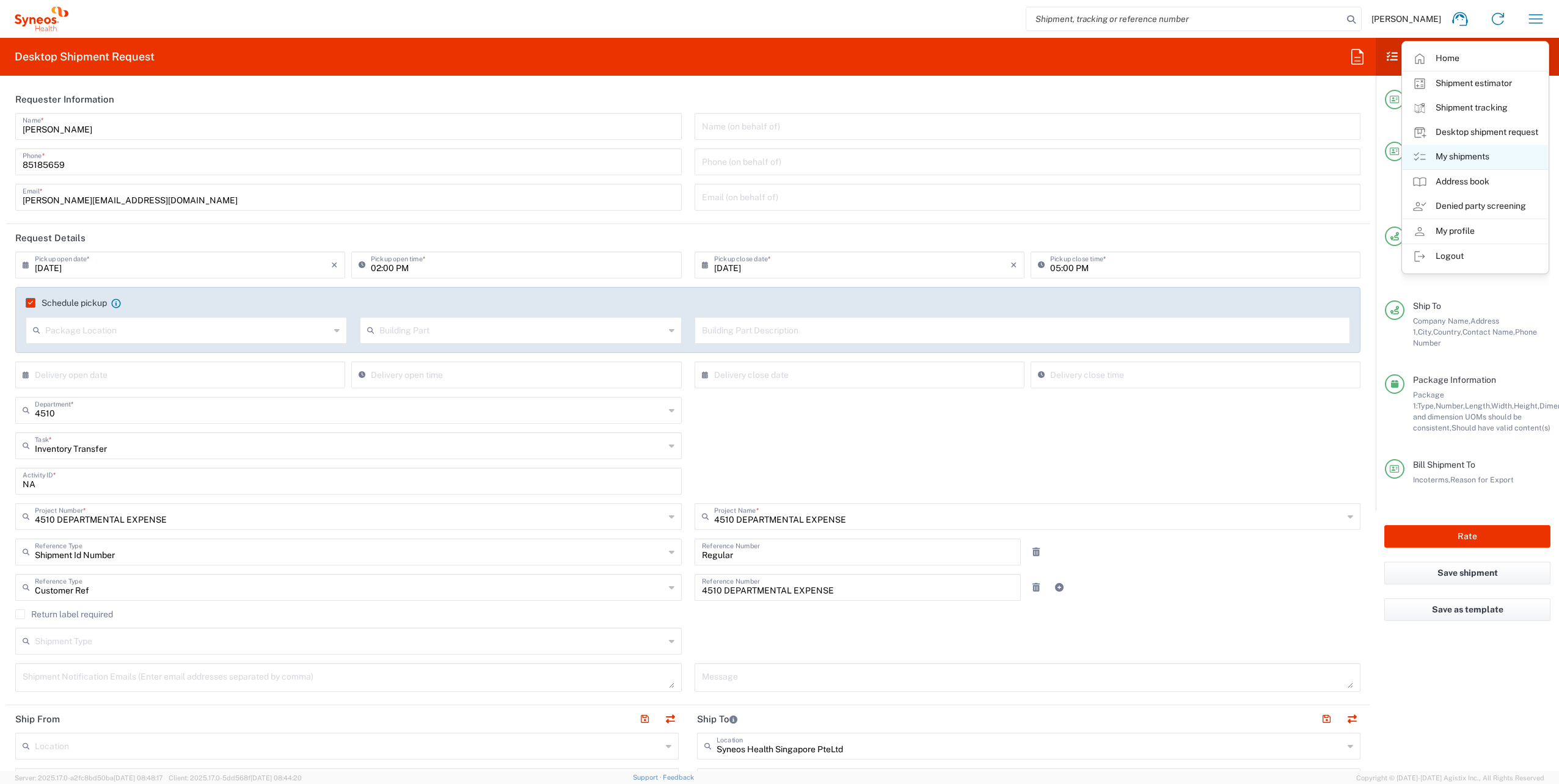
click at [1478, 153] on link "My shipments" at bounding box center [1475, 156] width 145 height 24
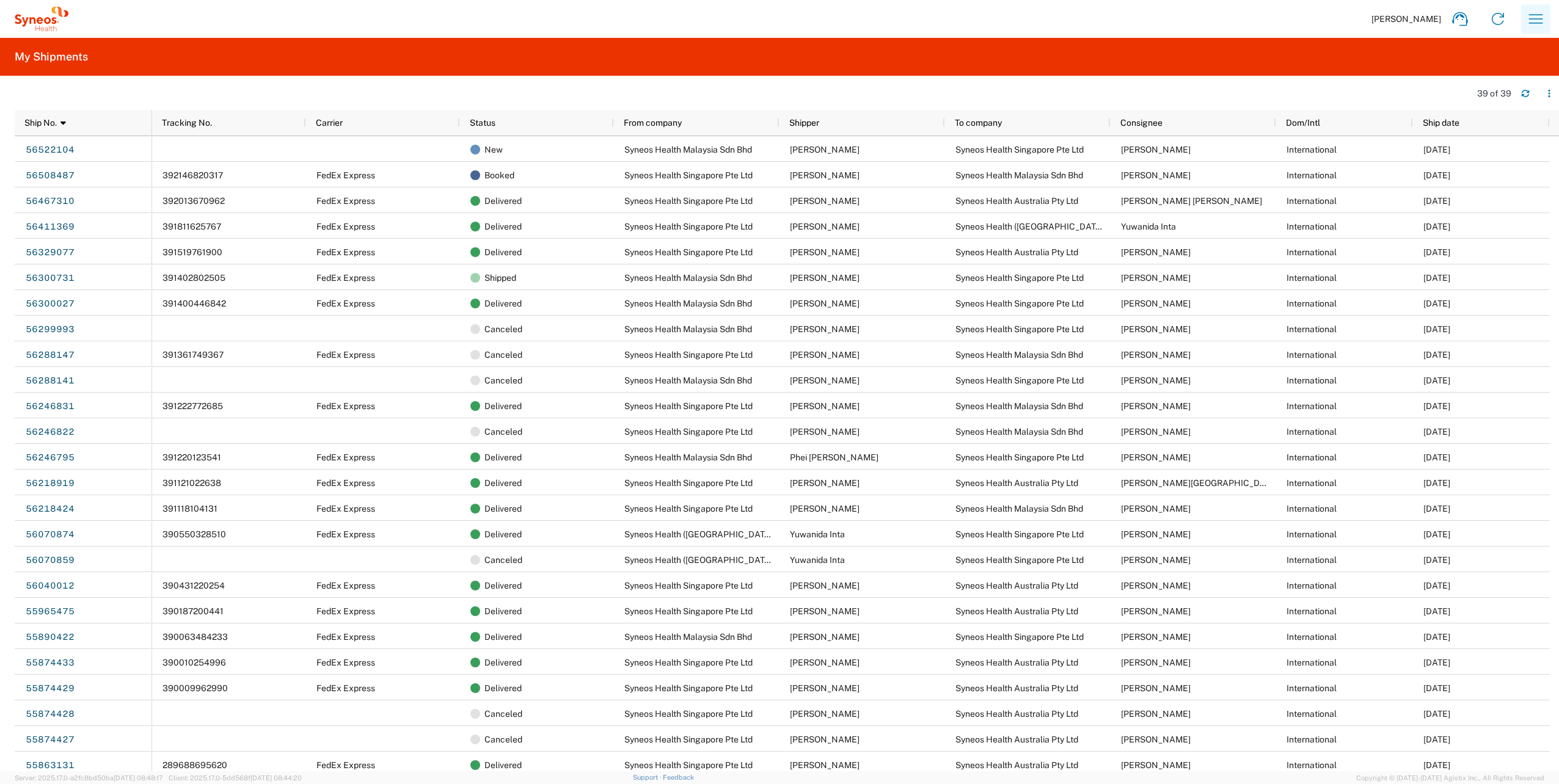
click at [1536, 19] on icon "button" at bounding box center [1536, 18] width 14 height 9
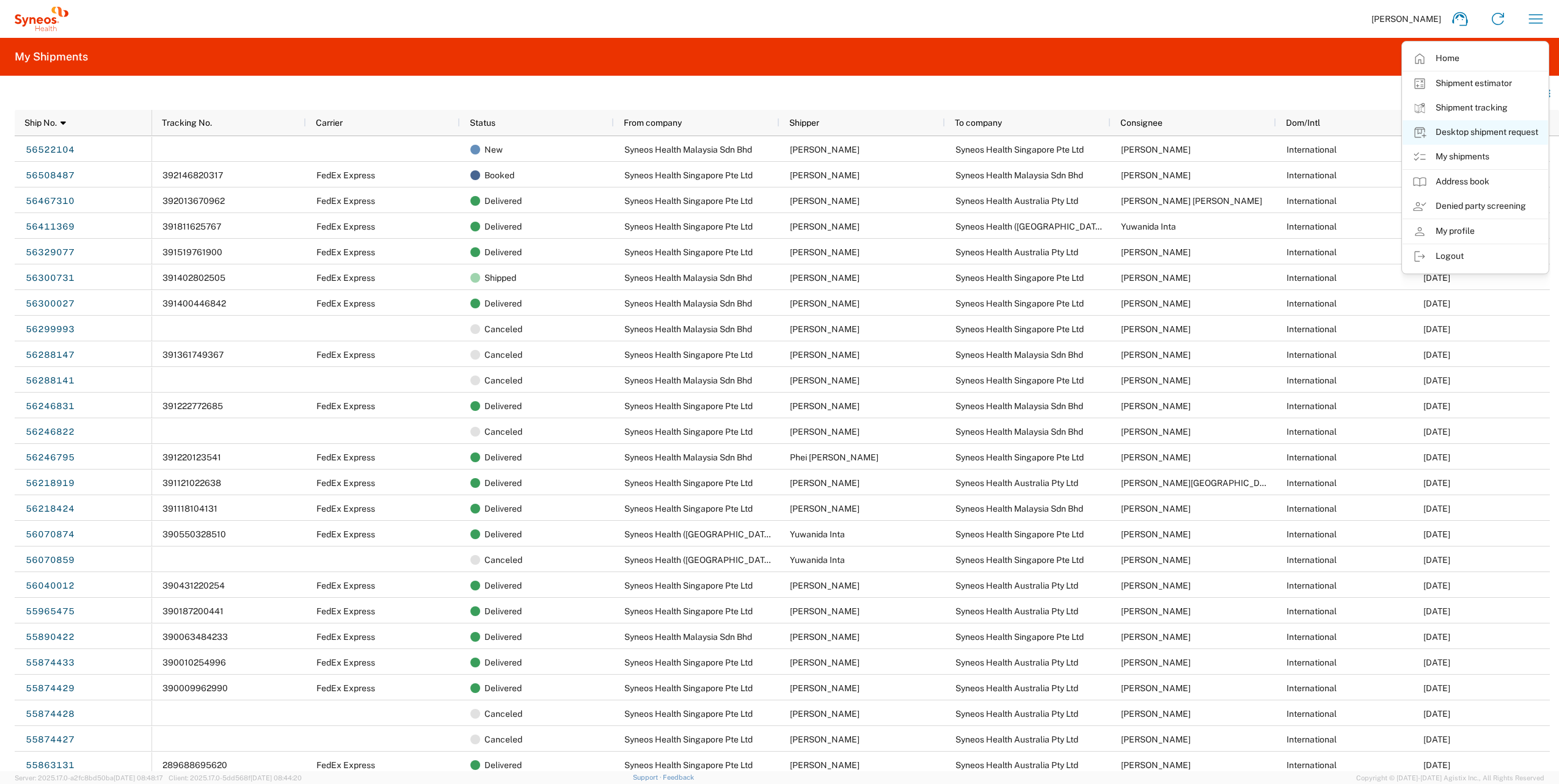
click at [1480, 128] on link "Desktop shipment request" at bounding box center [1475, 132] width 145 height 24
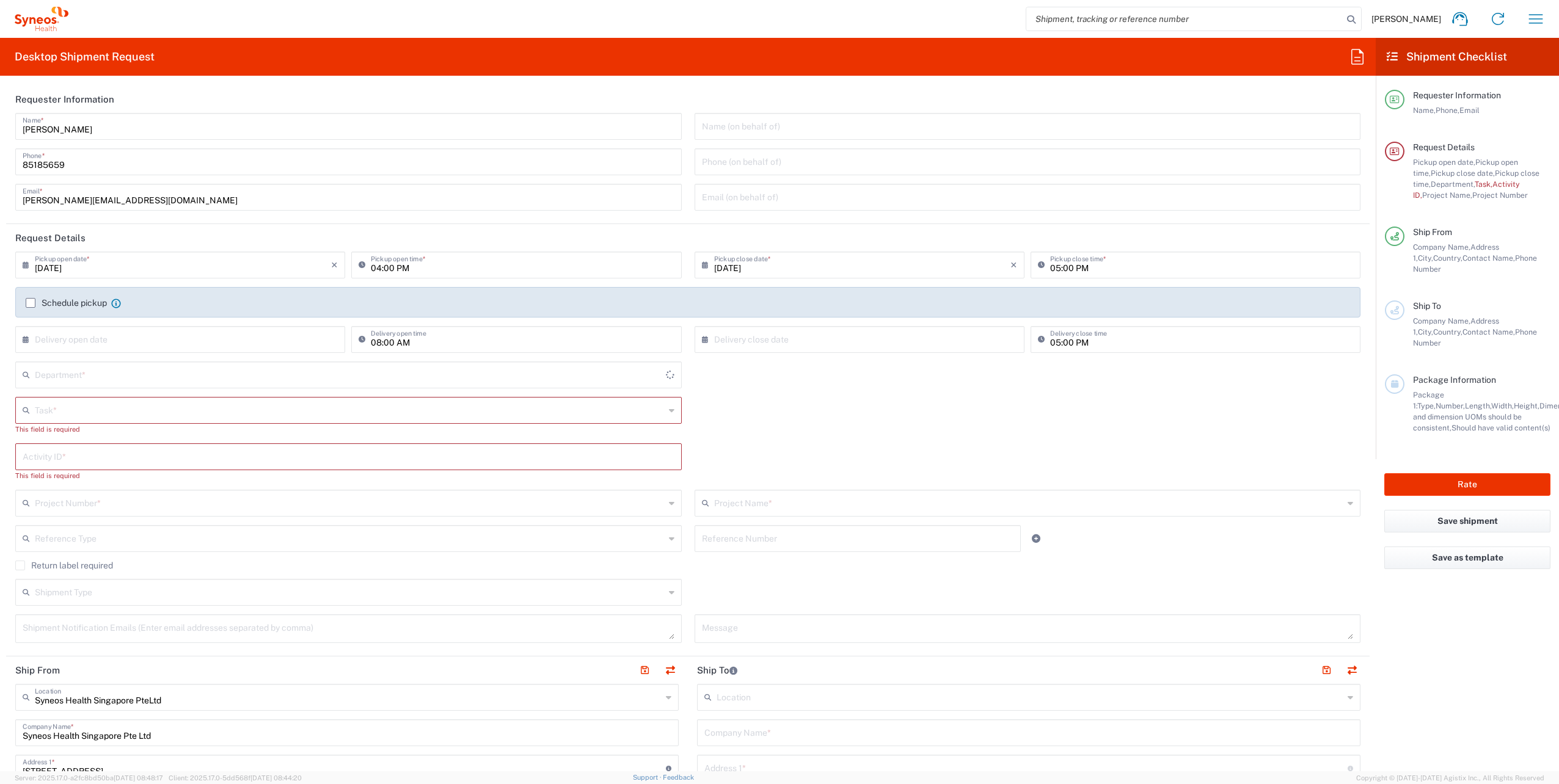
type input "4510"
click at [113, 265] on input "[DATE]" at bounding box center [183, 264] width 296 height 22
click at [167, 379] on span "19" at bounding box center [165, 375] width 18 height 17
type input "[DATE]"
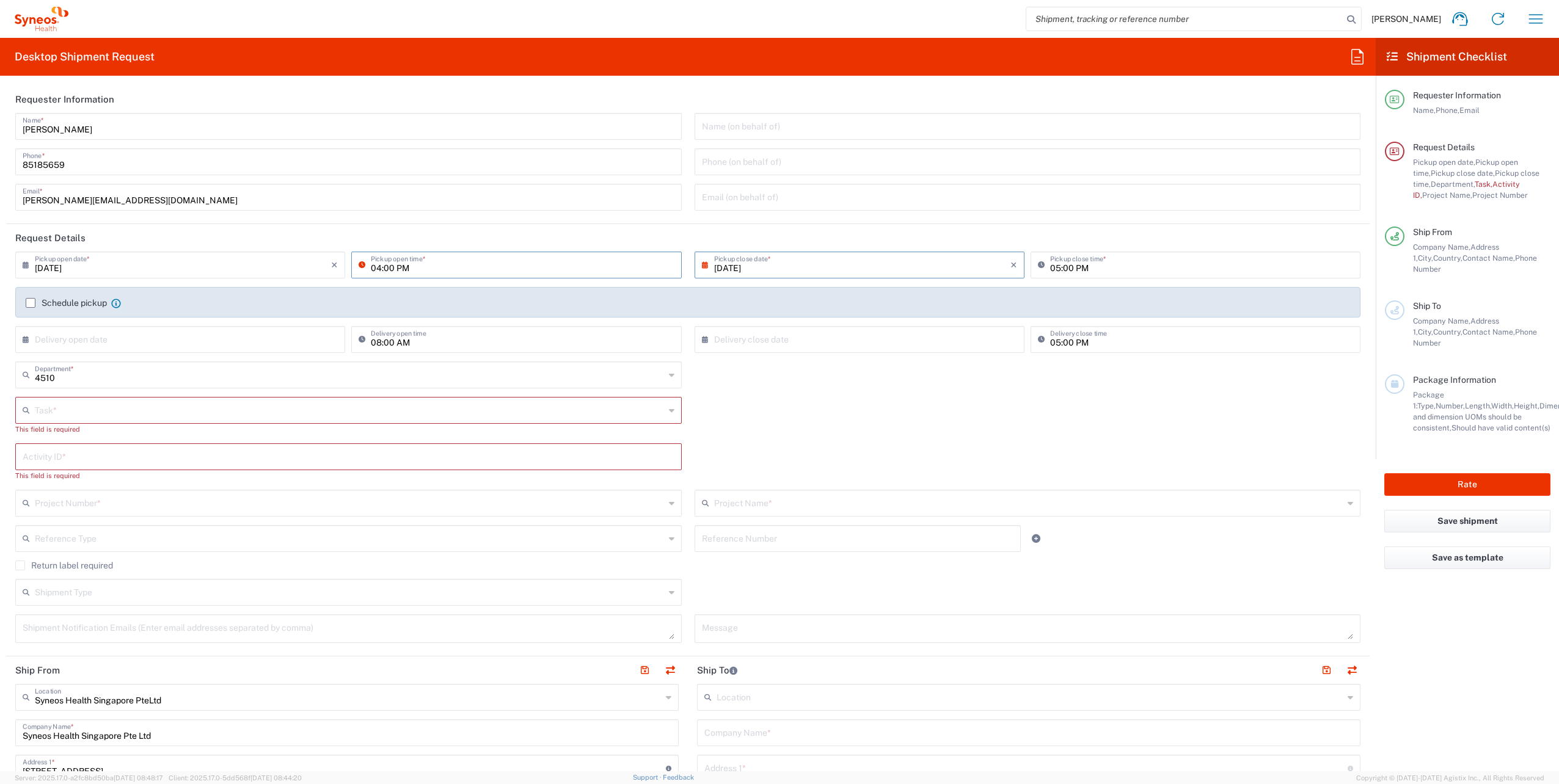
click at [377, 269] on input "04:00 PM" at bounding box center [522, 264] width 303 height 22
type input "01:00 PM"
click at [707, 410] on div "Task * Break/Fix Inventory Transfer New Hire Other Refresh This field is requir…" at bounding box center [688, 420] width 1358 height 47
click at [29, 303] on label "Schedule pickup" at bounding box center [66, 303] width 81 height 10
click at [31, 303] on input "Schedule pickup" at bounding box center [31, 303] width 0 height 0
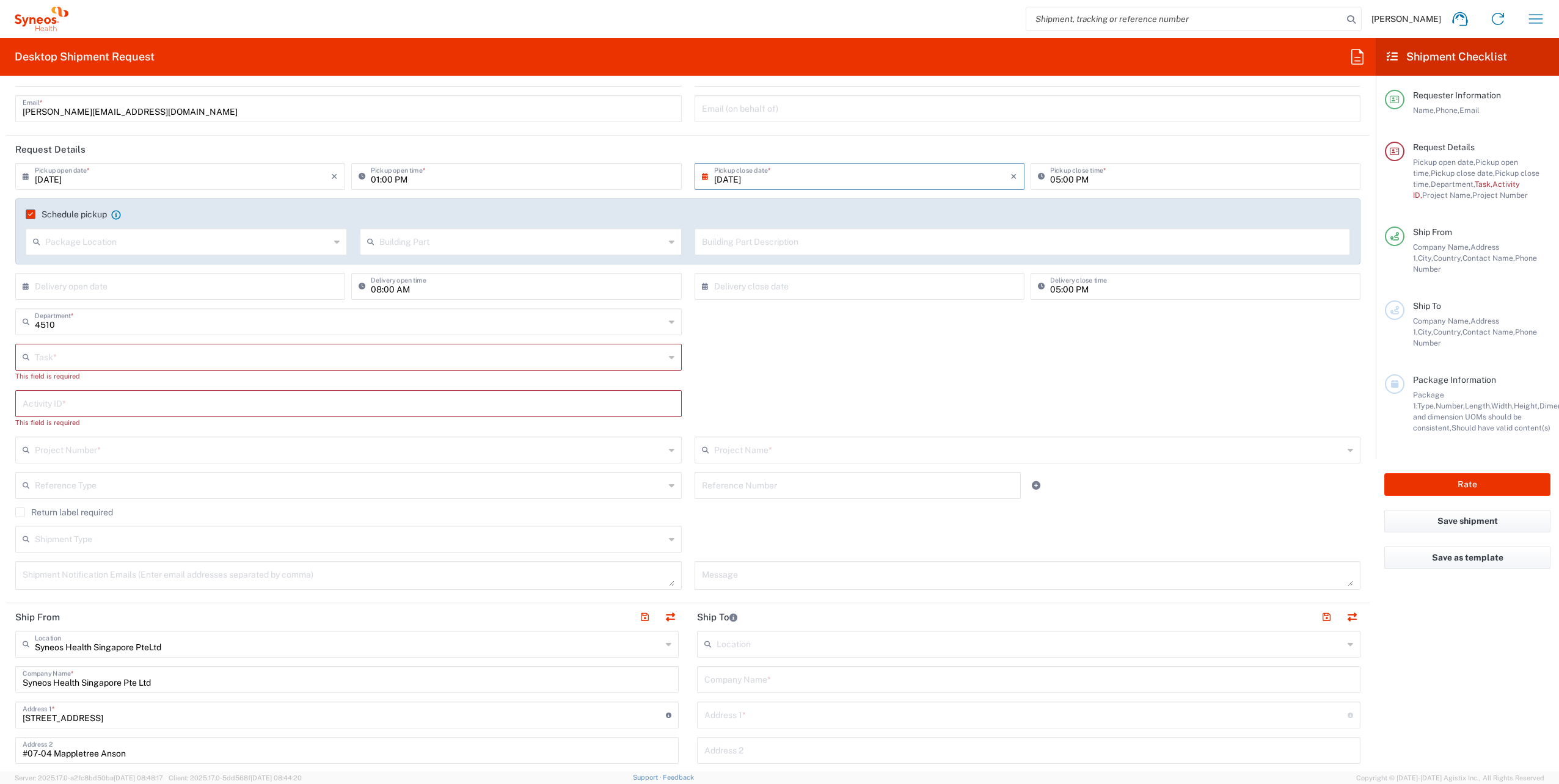
scroll to position [142, 0]
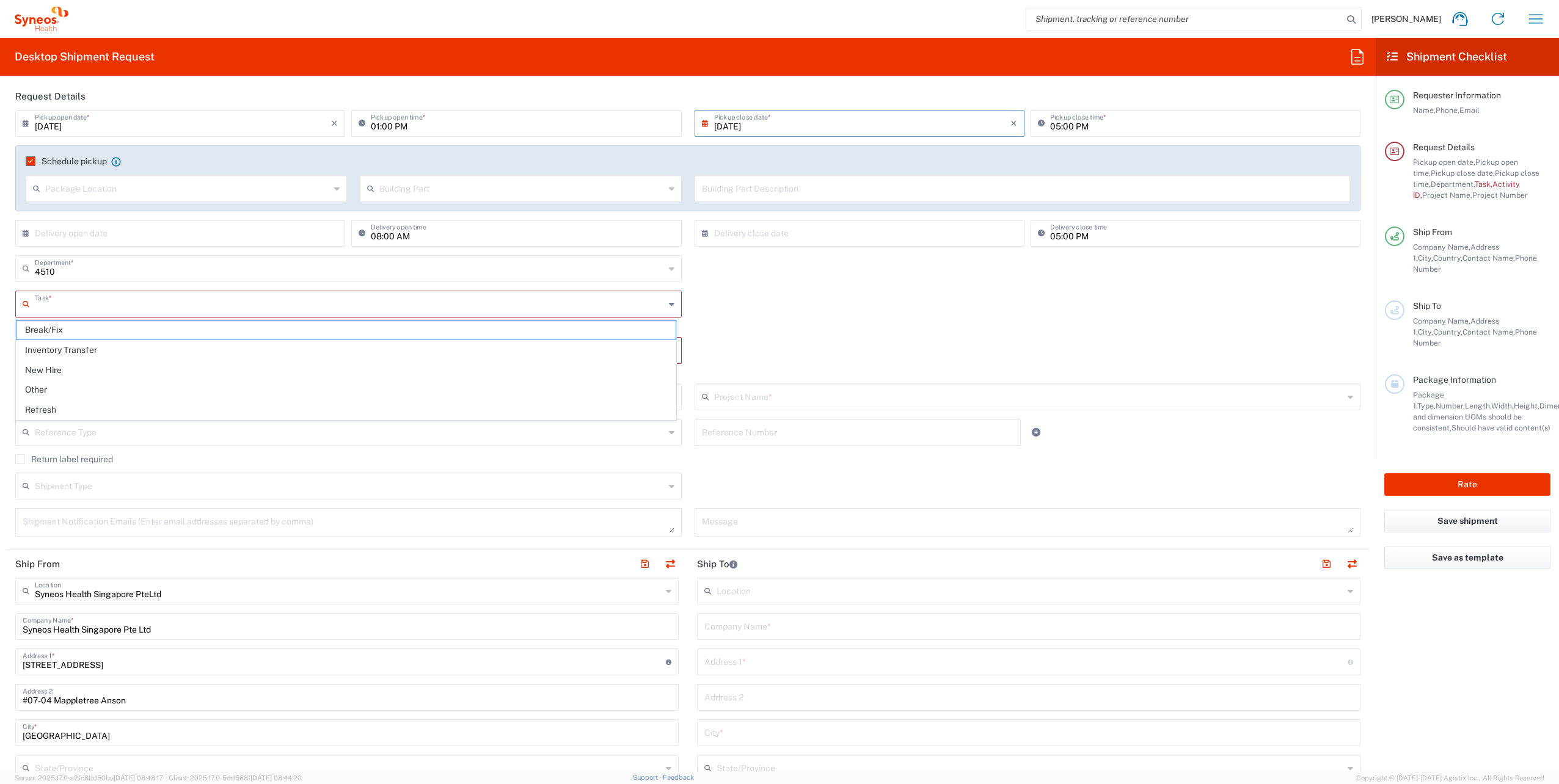
click at [139, 301] on input "text" at bounding box center [349, 303] width 630 height 22
click at [158, 332] on span "Break/Fix" at bounding box center [346, 330] width 659 height 19
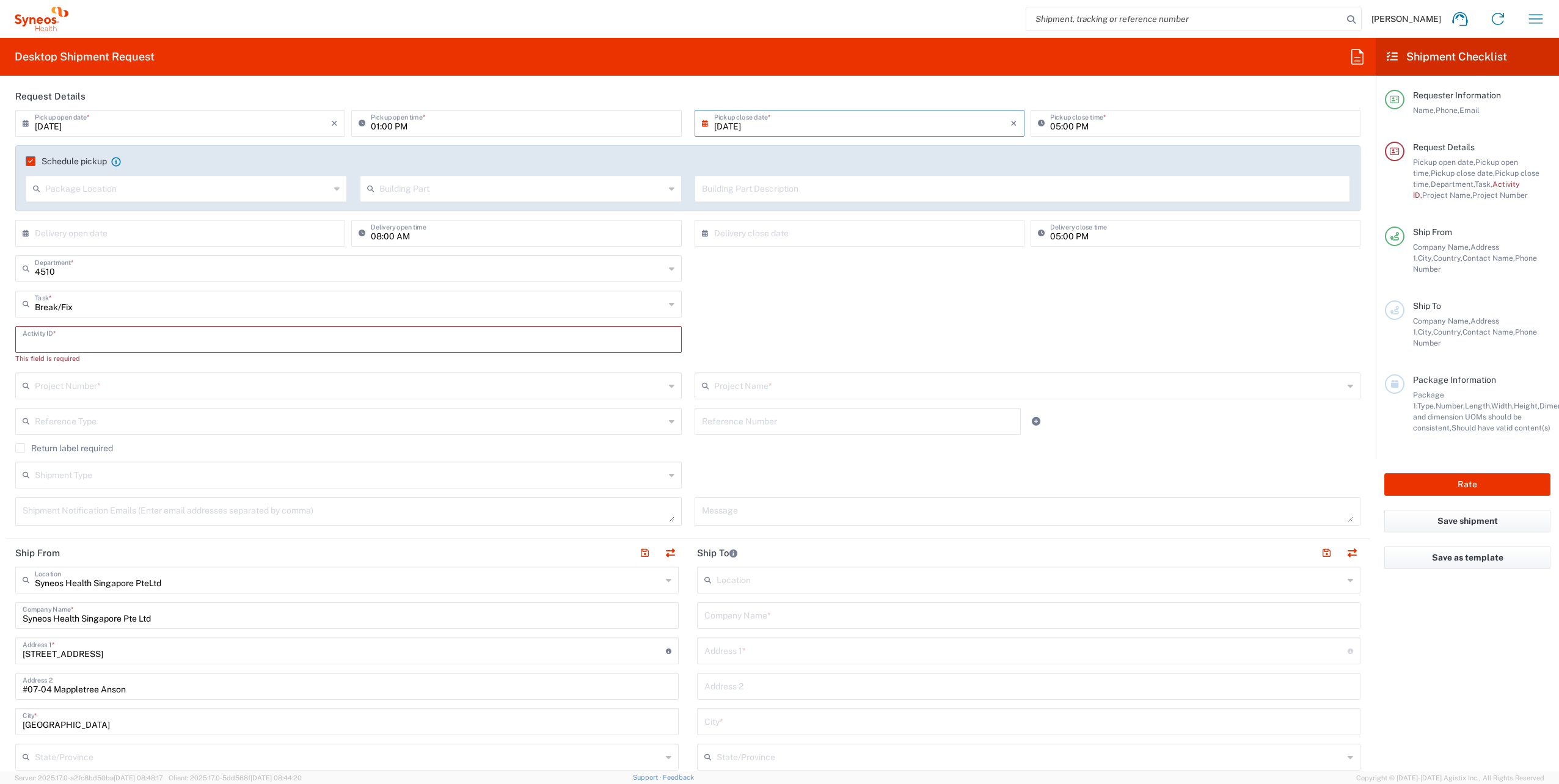
click at [158, 332] on input "text" at bounding box center [349, 338] width 652 height 22
click at [117, 306] on input "Break/Fix" at bounding box center [349, 303] width 630 height 22
click at [68, 352] on span "Inventory Transfer" at bounding box center [346, 350] width 659 height 19
type input "Inventory Transfer"
click at [104, 338] on input "text" at bounding box center [349, 338] width 652 height 22
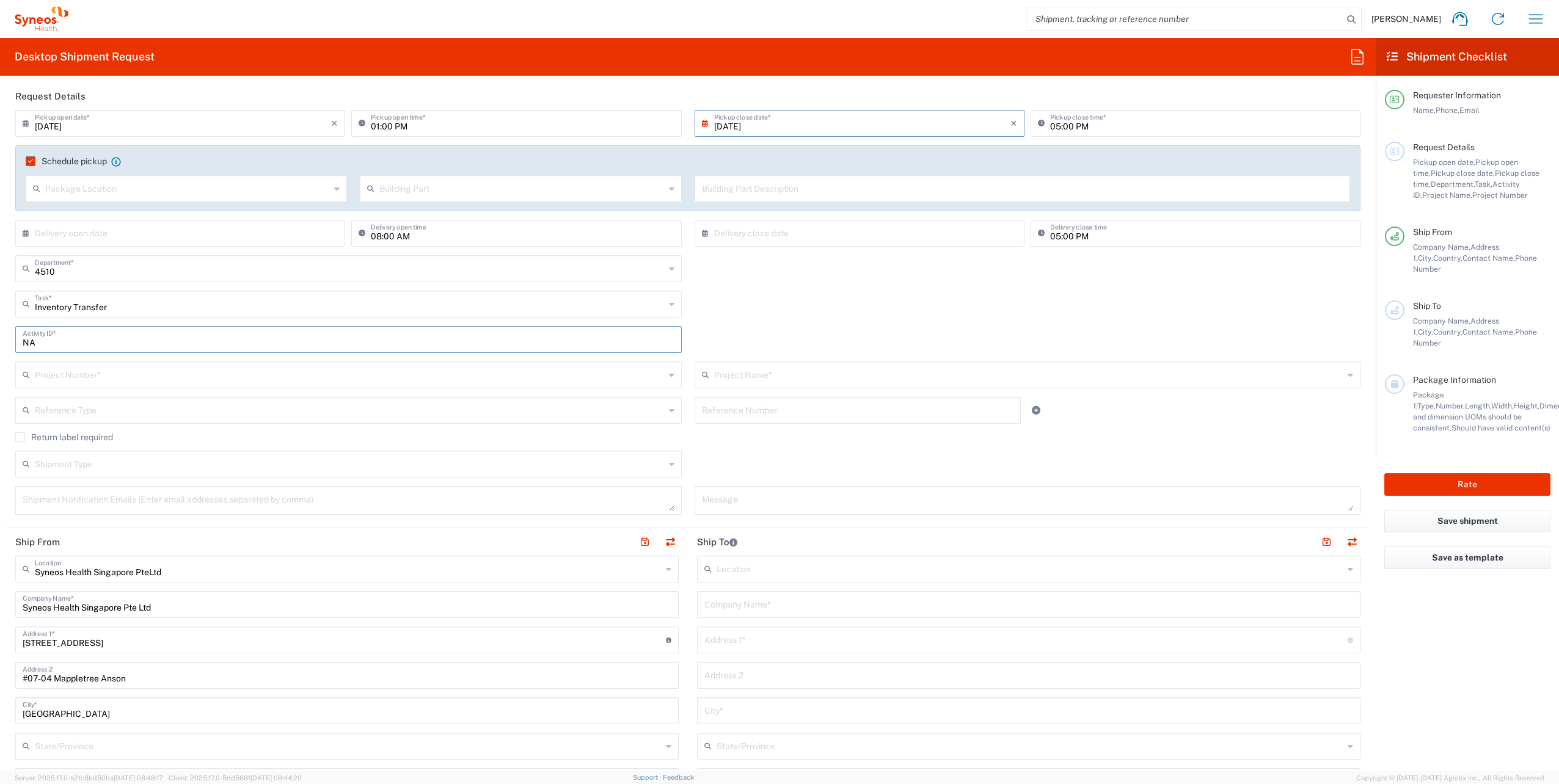
type input "NA"
click at [113, 370] on input "text" at bounding box center [349, 374] width 630 height 22
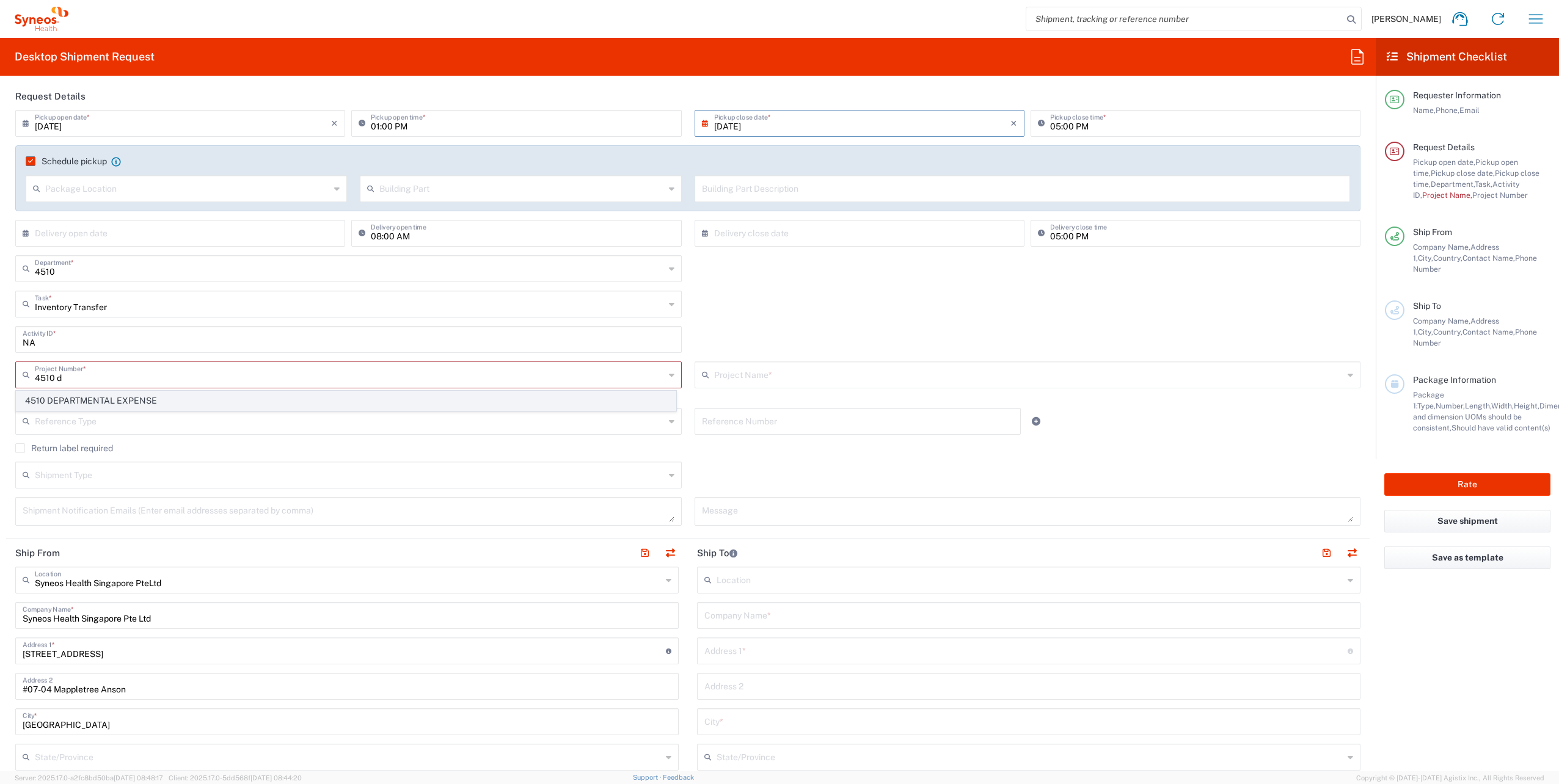
click at [129, 402] on span "4510 DEPARTMENTAL EXPENSE" at bounding box center [346, 401] width 659 height 19
type input "4510 DEPARTMENTAL EXPENSE"
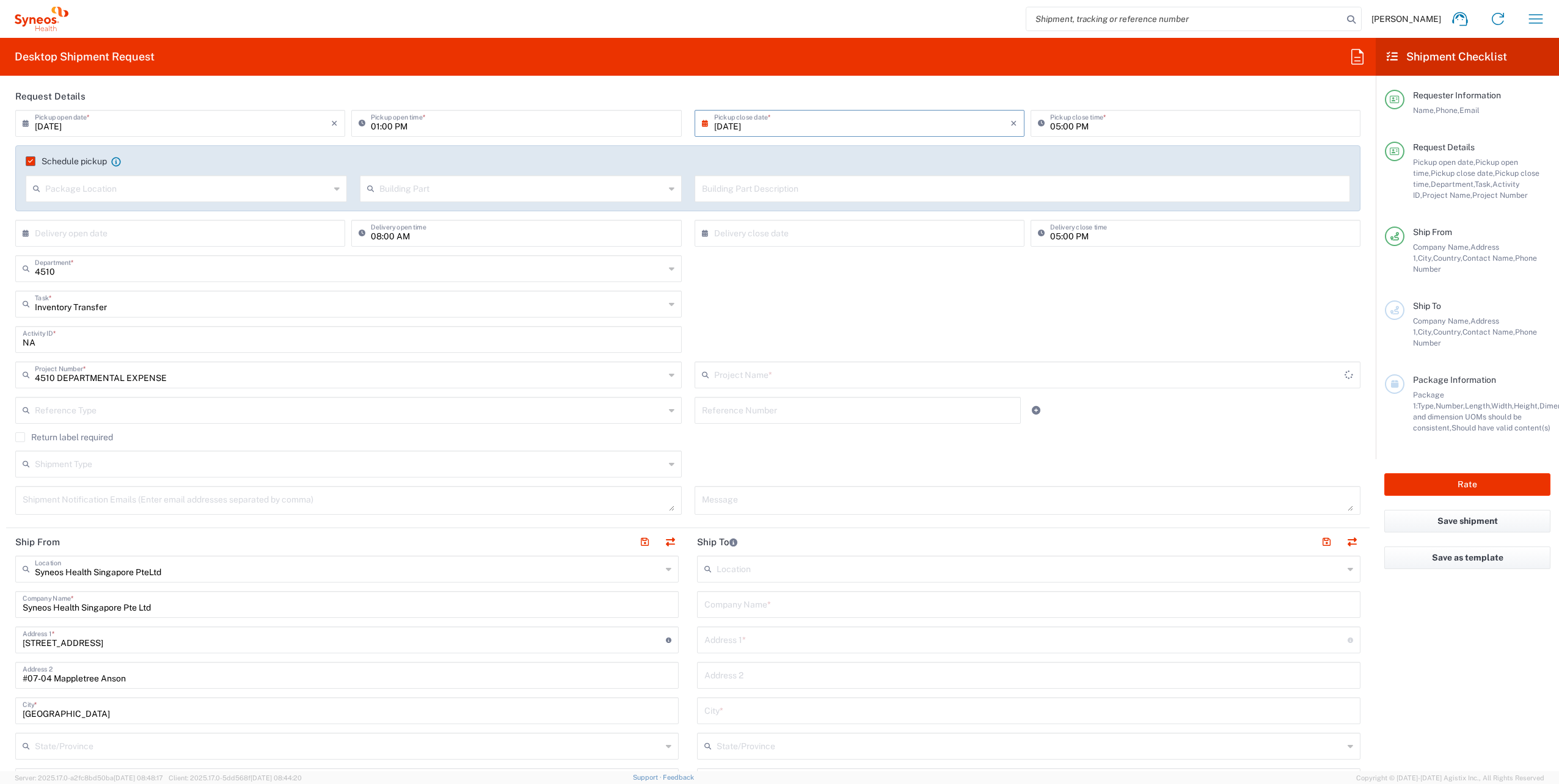
type input "4510 DEPARTMENTAL EXPENSE"
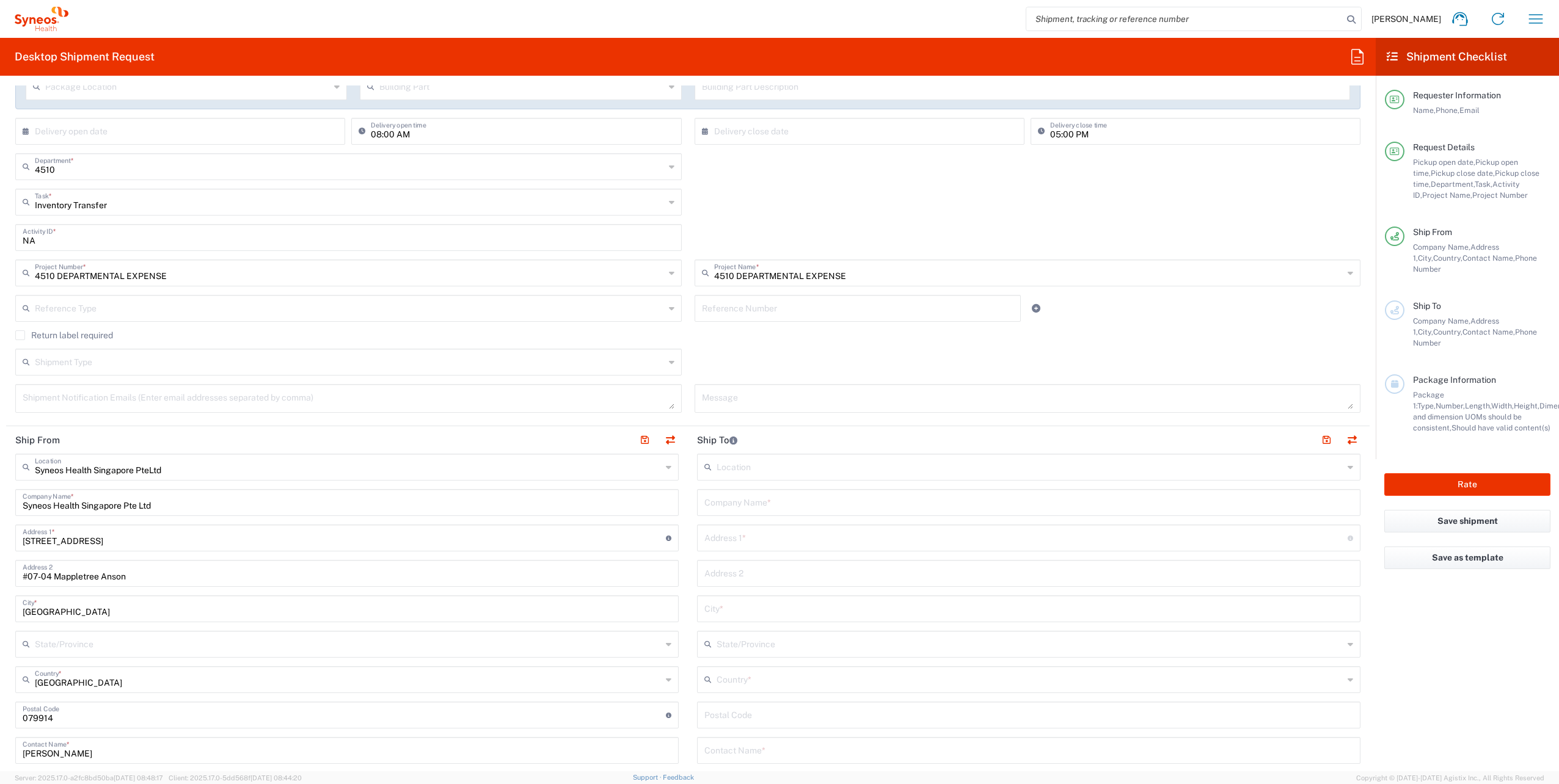
scroll to position [246, 0]
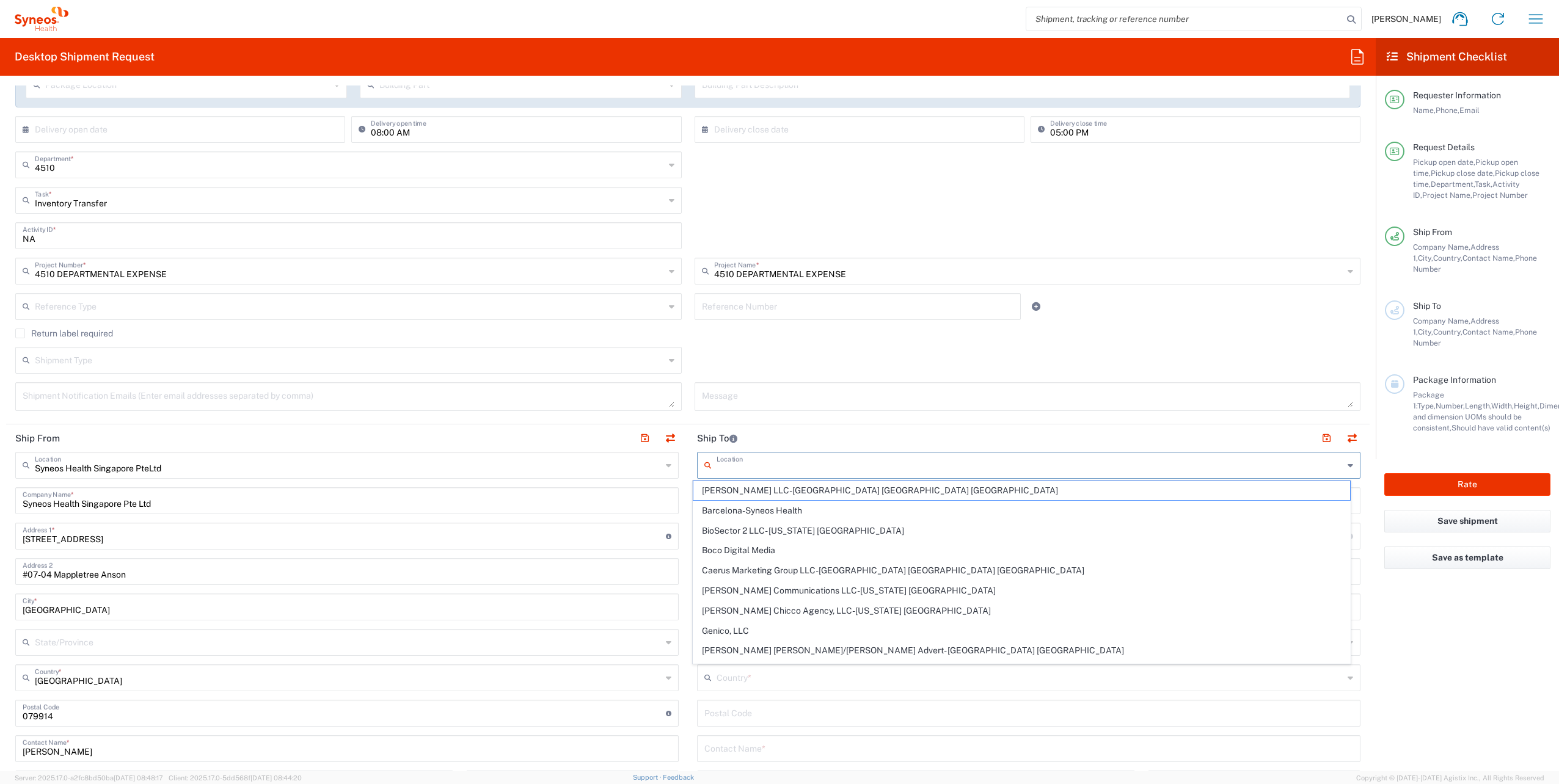
click at [789, 466] on input "text" at bounding box center [1030, 464] width 627 height 22
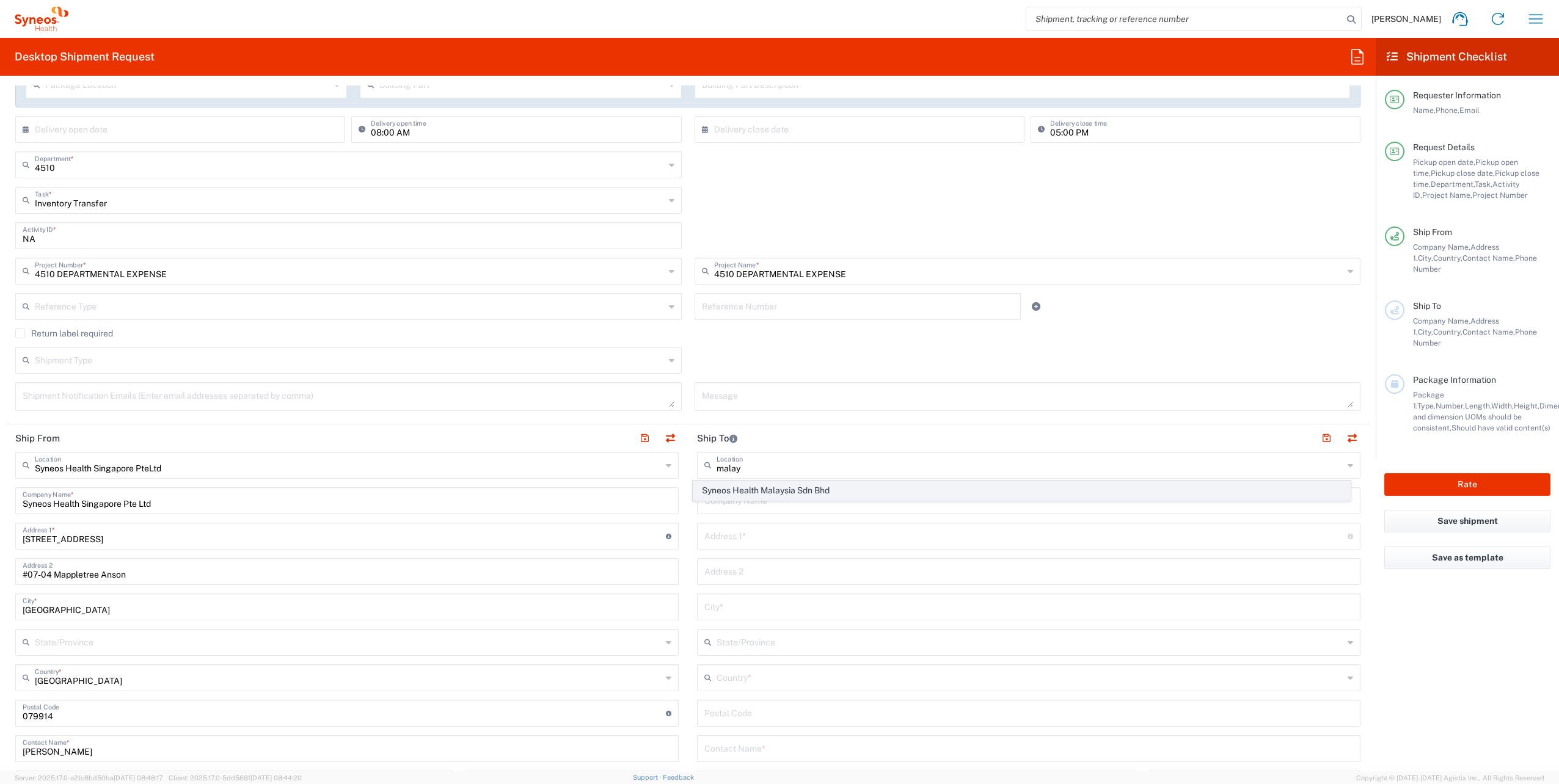
click at [774, 487] on span "Syneos Health Malaysia Sdn Bhd" at bounding box center [1021, 490] width 656 height 19
type input "Syneos Health Malaysia Sdn Bhd"
type input "Level 30, [GEOGRAPHIC_DATA], [GEOGRAPHIC_DATA]"
type input "[GEOGRAPHIC_DATA]"
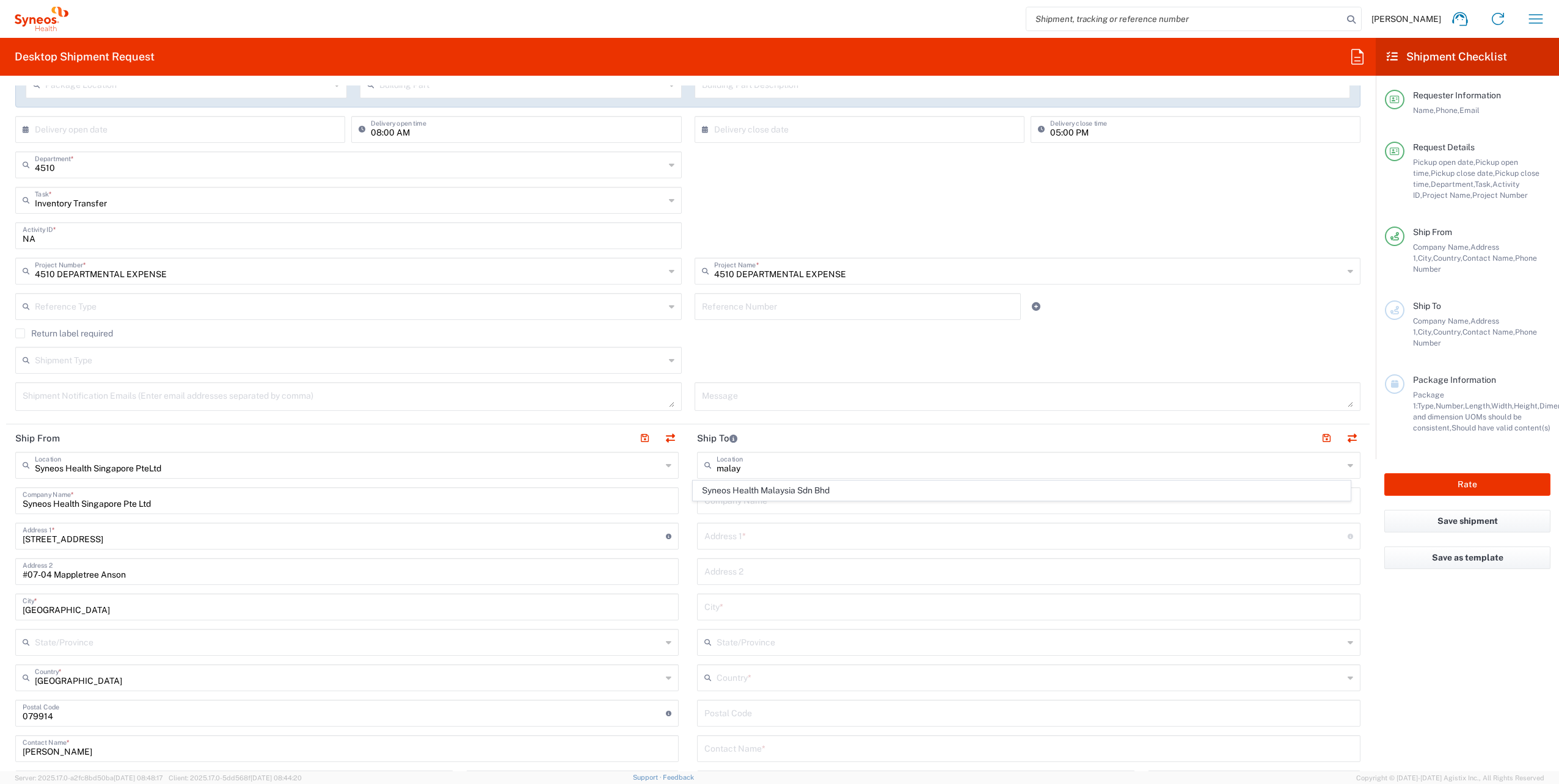
type input "[PERSON_NAME]"
type input "[GEOGRAPHIC_DATA]"
type input "59200"
type input "Sender/Shipper"
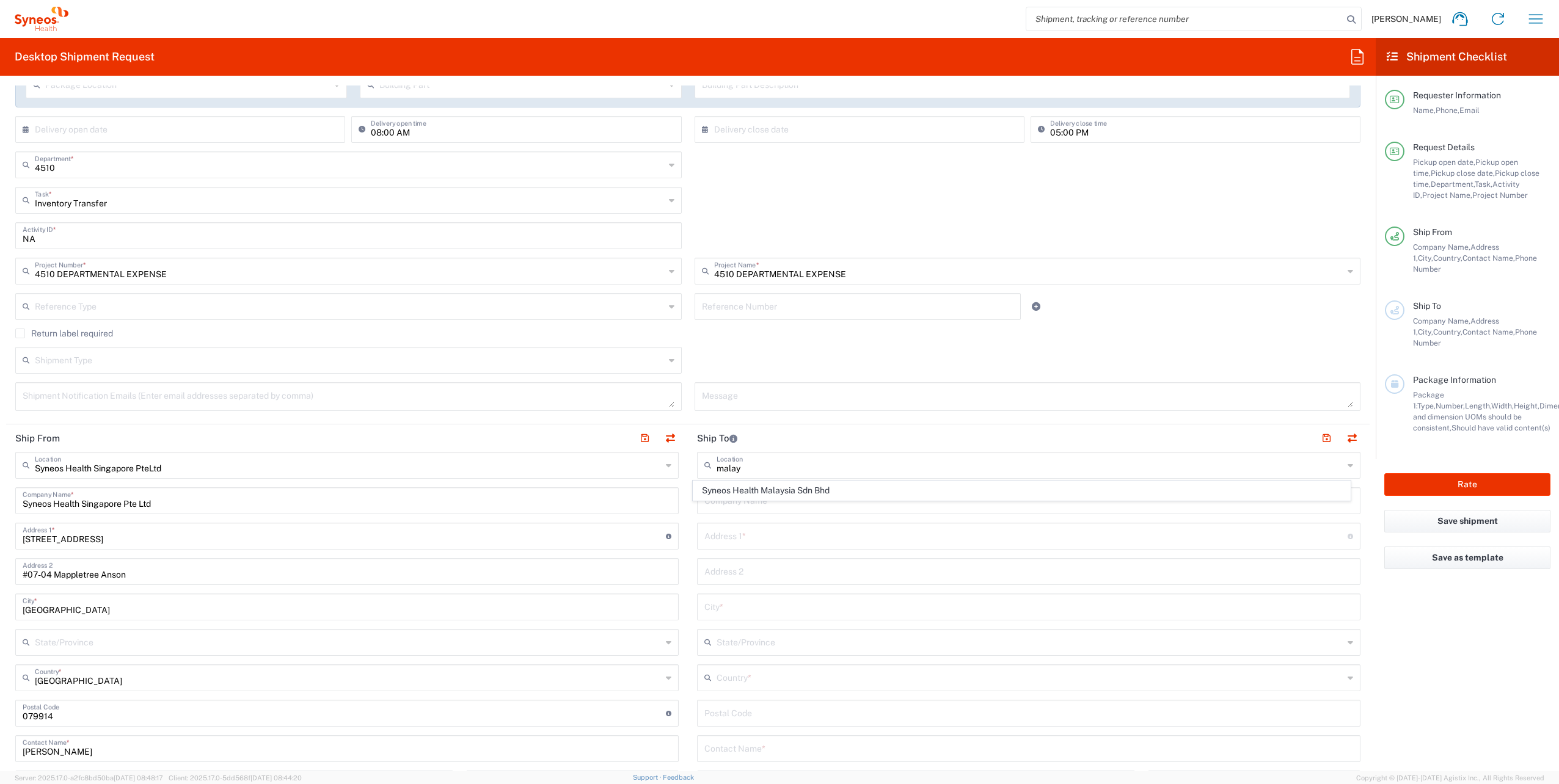
type input "Delivery Duty Paid"
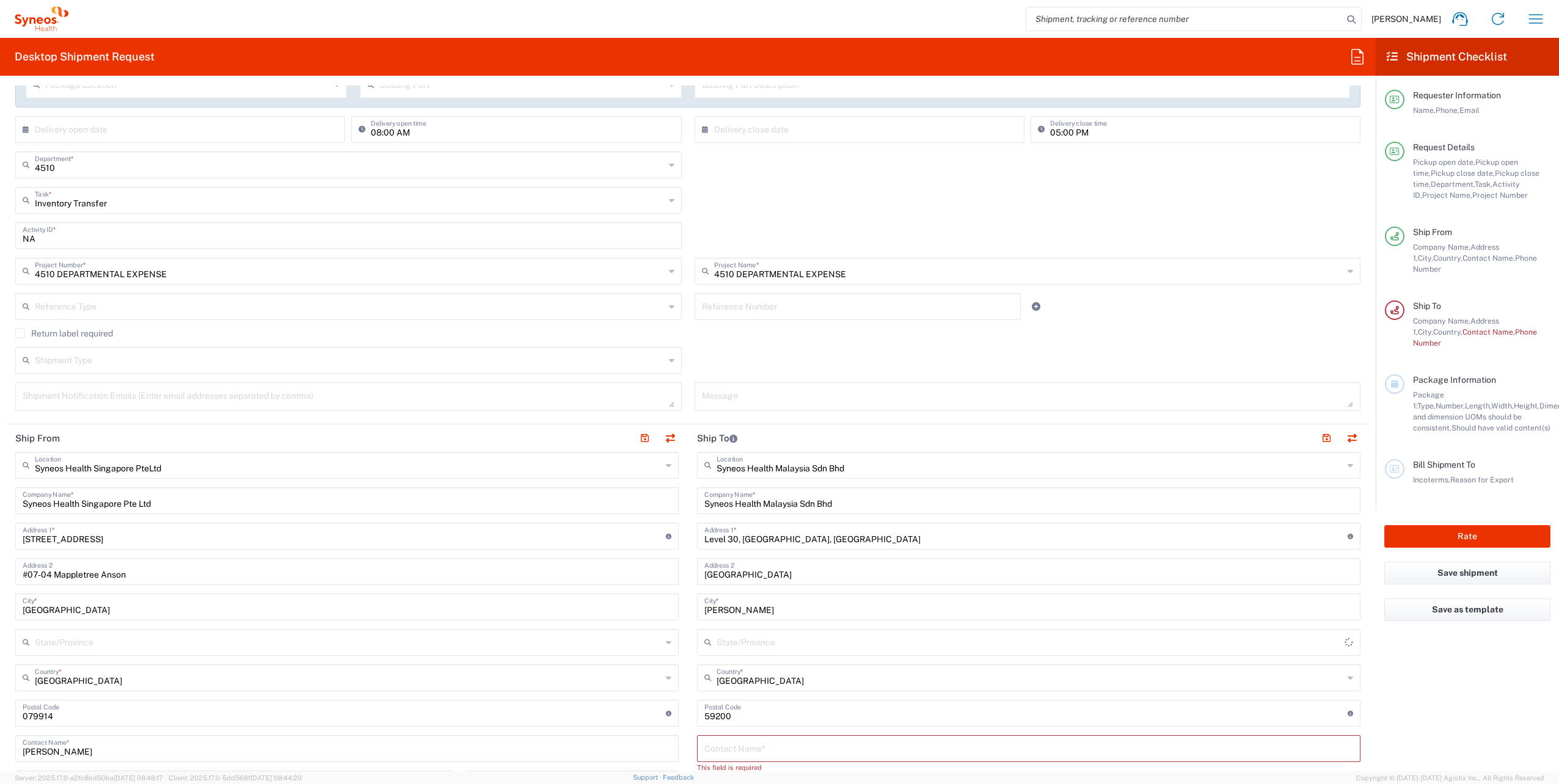
type input "[GEOGRAPHIC_DATA]"
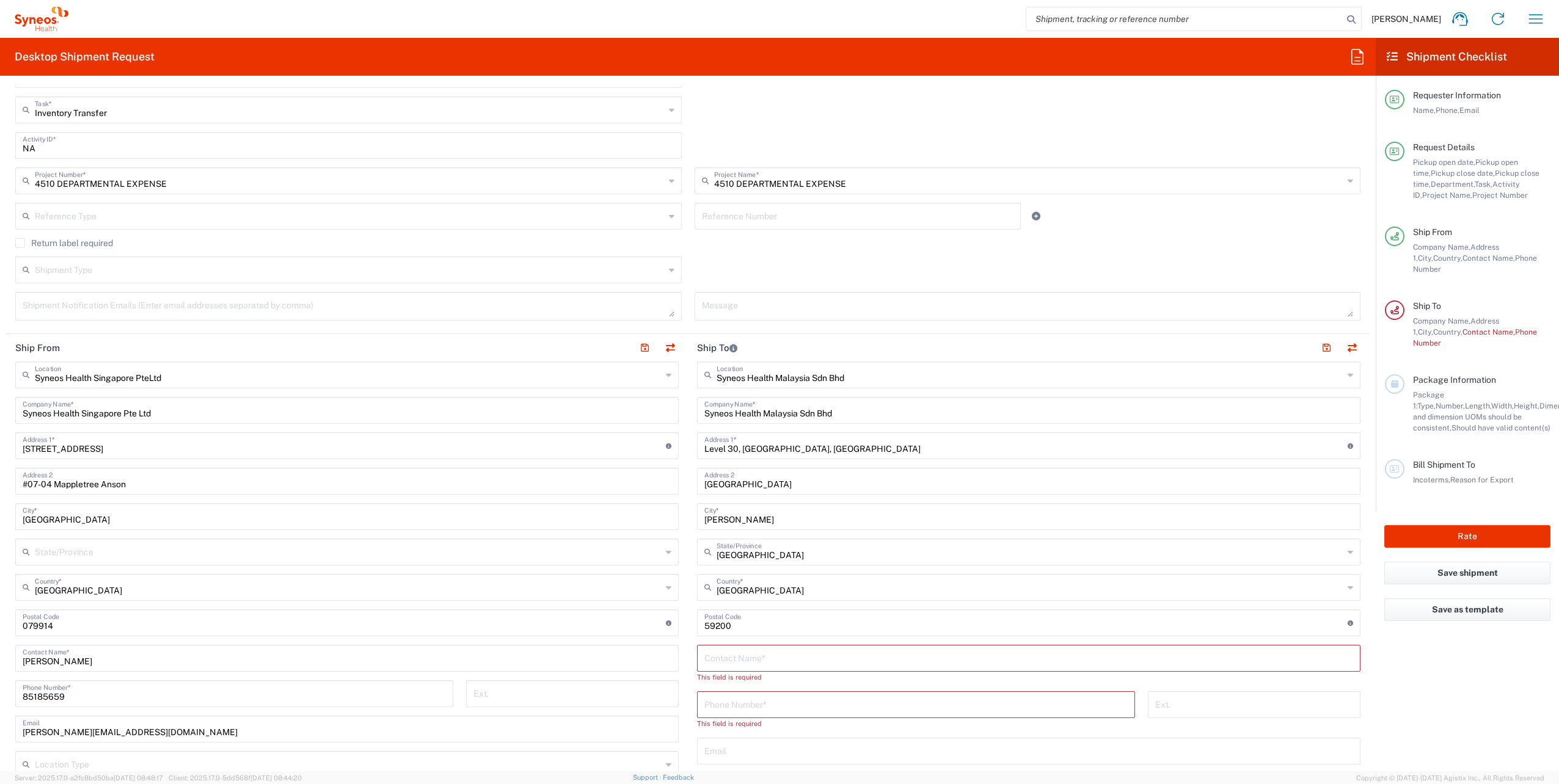
scroll to position [348, 0]
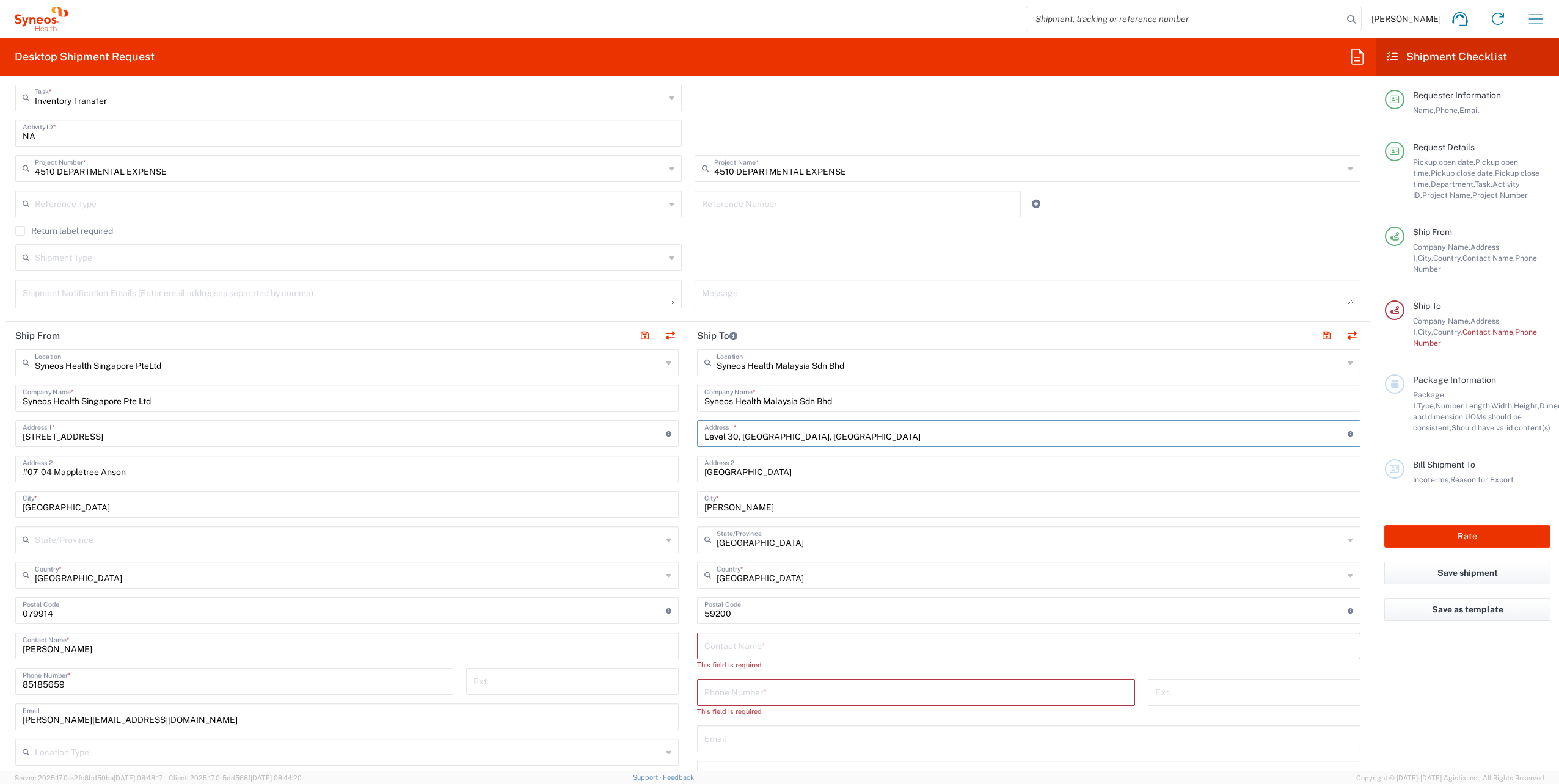
drag, startPoint x: 930, startPoint y: 433, endPoint x: 612, endPoint y: 454, distance: 318.7
click at [612, 454] on div "Ship From Syneos Health Singapore PteLtd Location Syneos Health [GEOGRAPHIC_DAT…" at bounding box center [688, 640] width 1364 height 638
paste input "B-19-02 D Quince Residences,"
type input "B-19-02 D Quince Residences,"
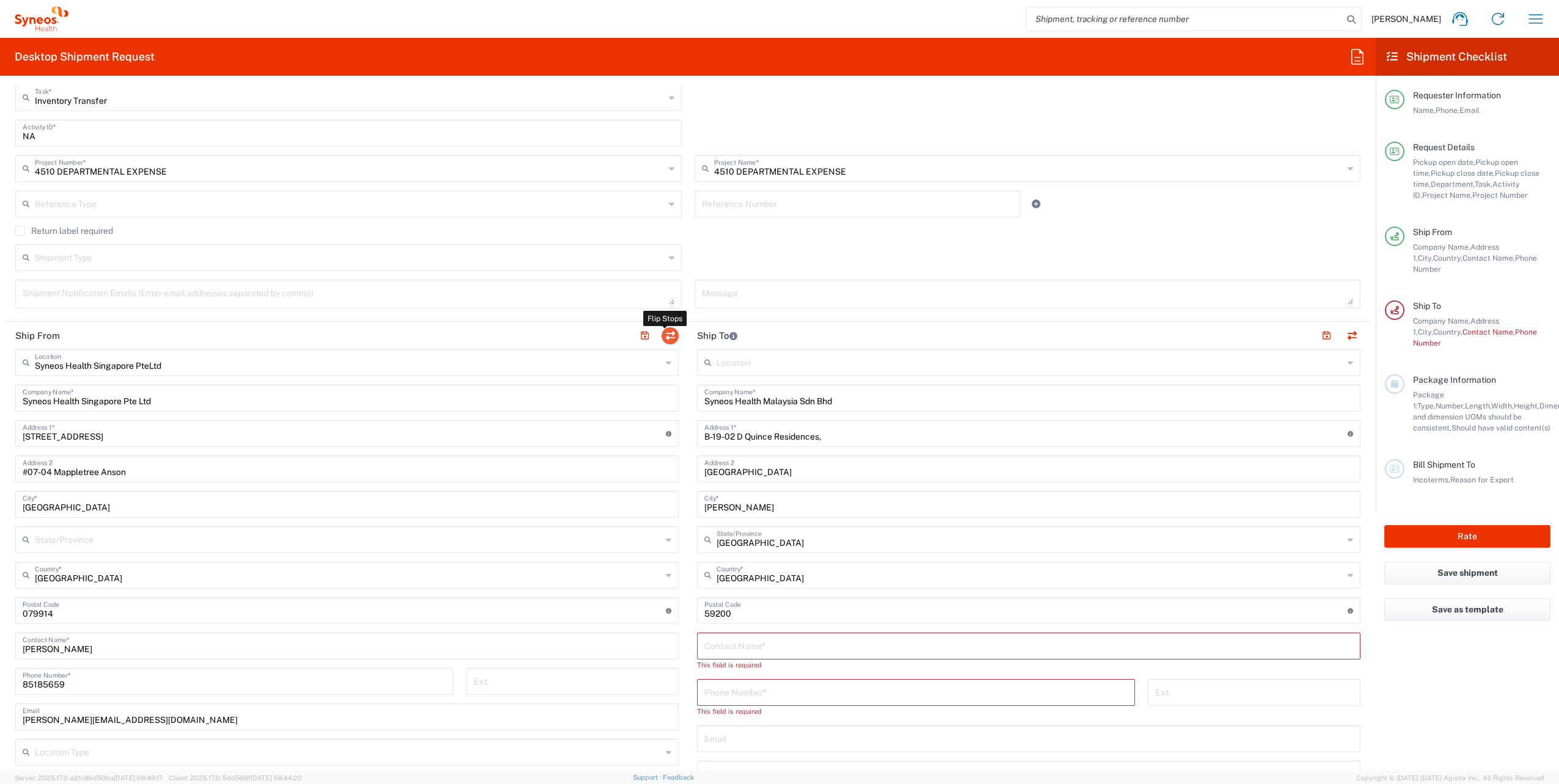
click at [669, 335] on button "button" at bounding box center [670, 335] width 17 height 17
type input "Syneos Health Malaysia Sdn Bhd"
type input "B-19-02 D Quince Residences,"
type input "[GEOGRAPHIC_DATA]"
type input "[PERSON_NAME]"
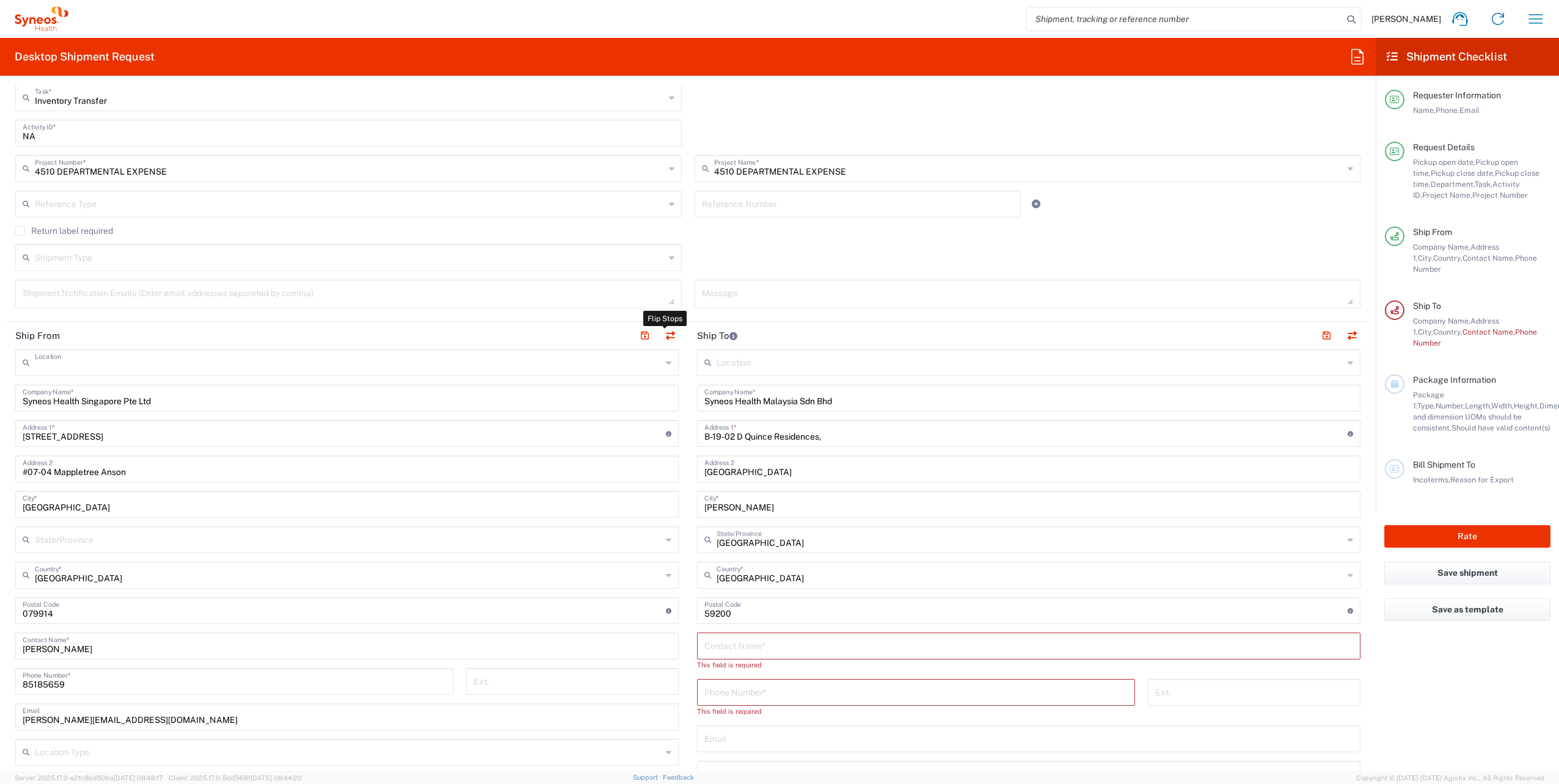
type input "[GEOGRAPHIC_DATA]"
type input "59200"
type input "C2156667004"
type input "EIN"
type input "843306-A"
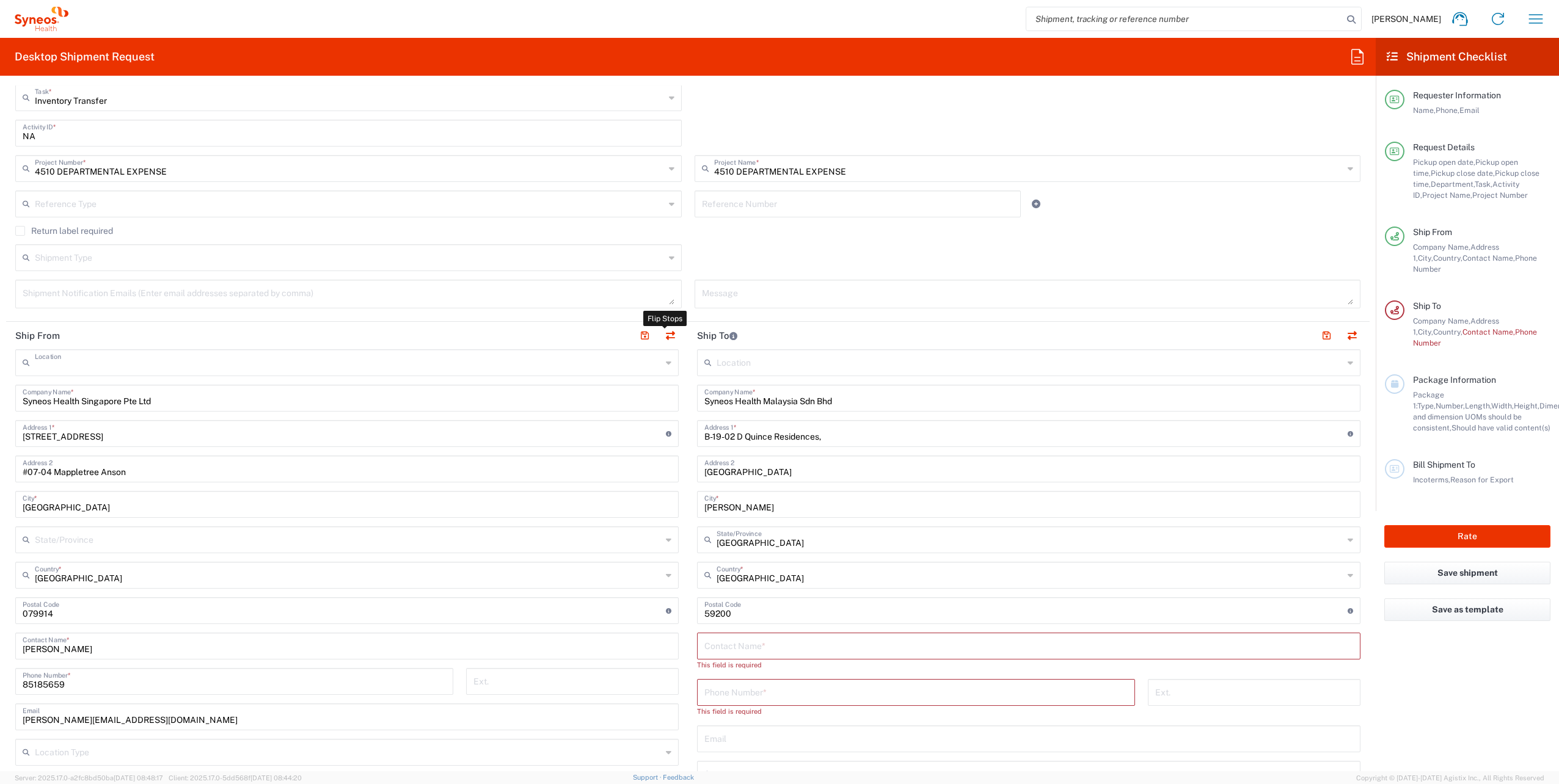
type input "Syneos Health Singapore PteLtd"
type input "Syneos Health Singapore Pte Ltd"
type input "[STREET_ADDRESS]"
type input "#07-04 Mappletree Anson"
type input "[GEOGRAPHIC_DATA]"
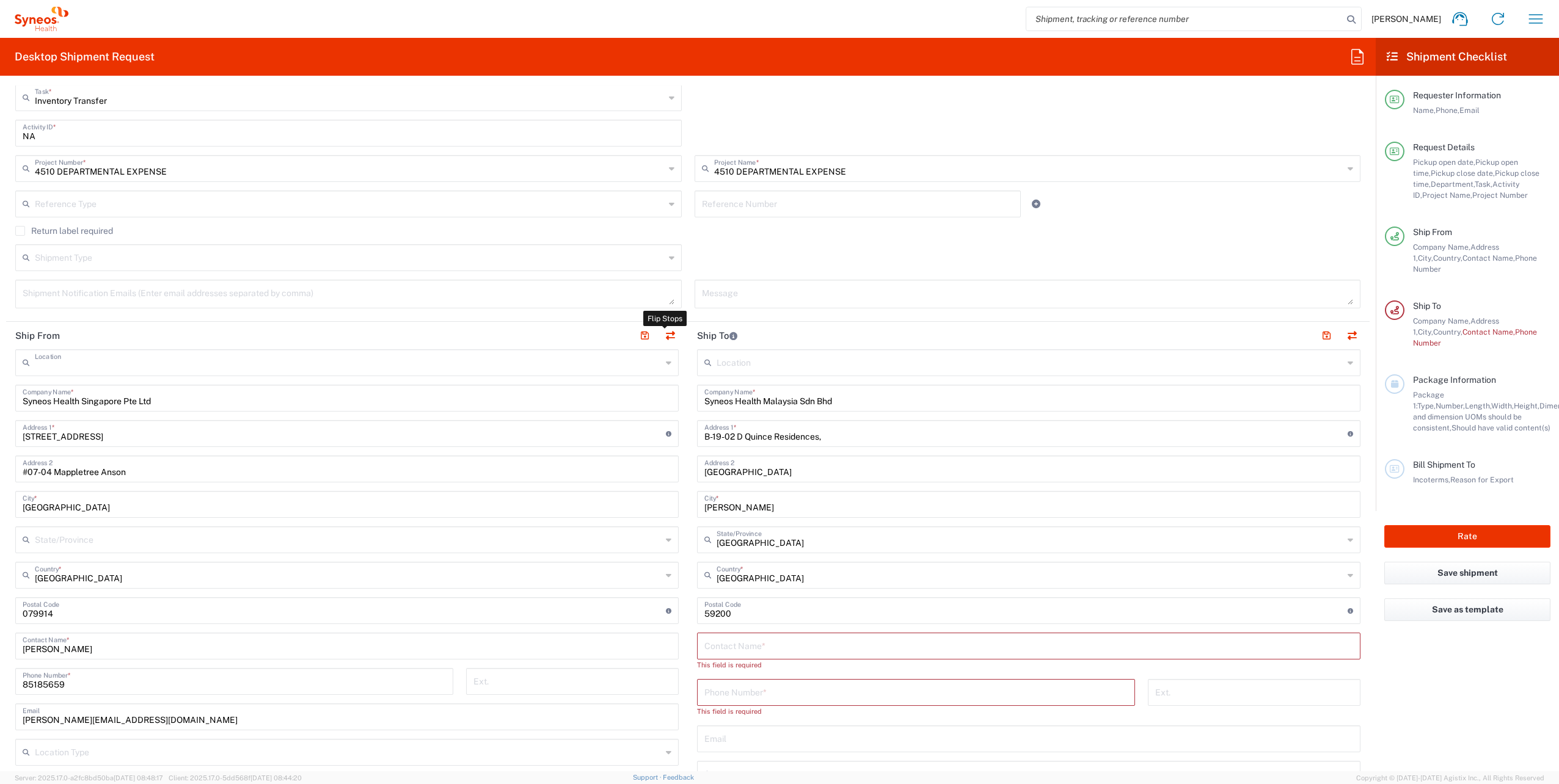
type input "[GEOGRAPHIC_DATA]"
type input "079914"
type input "[PERSON_NAME]"
type input "85185659"
type input "[PERSON_NAME][EMAIL_ADDRESS][DOMAIN_NAME]"
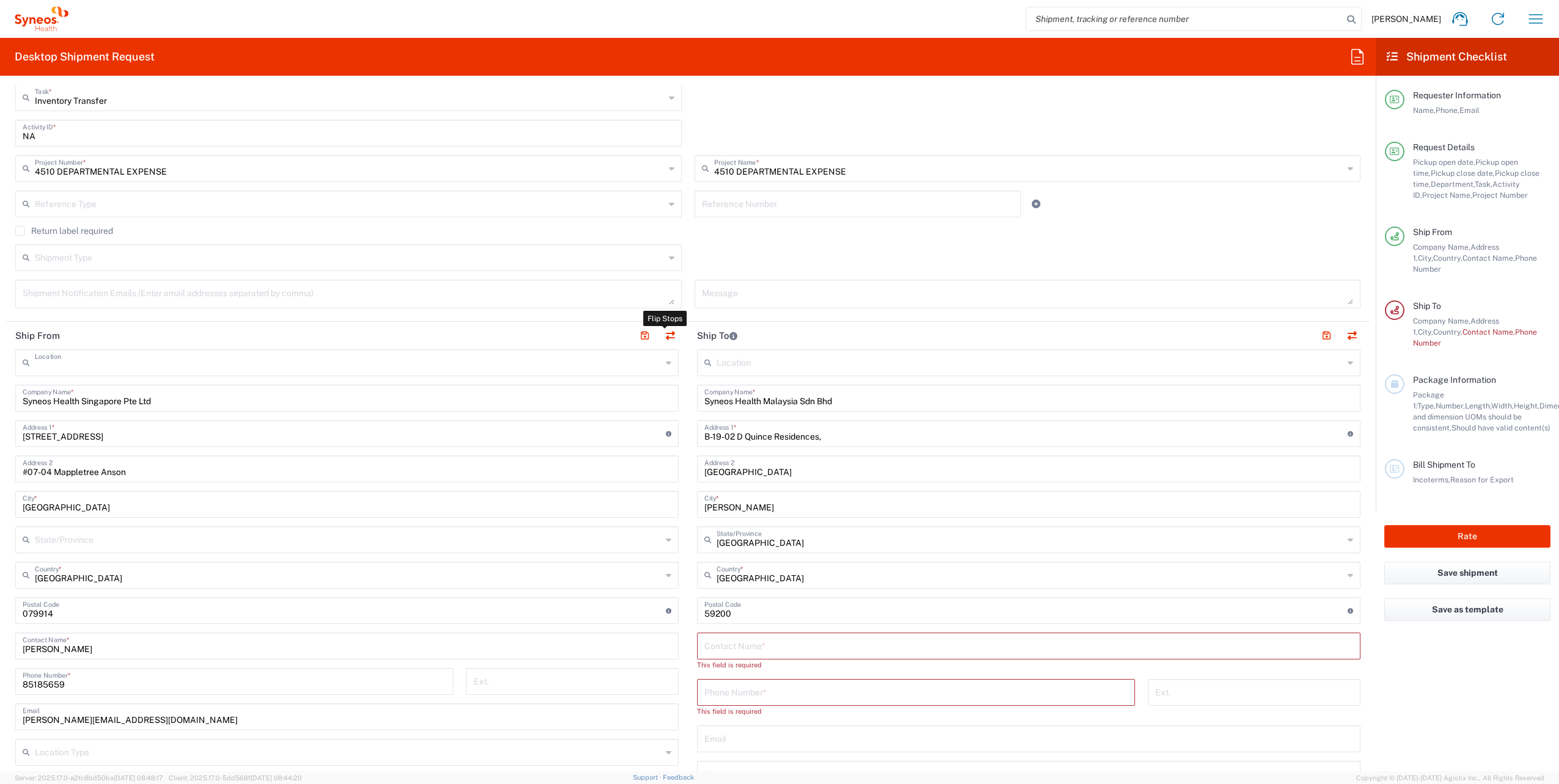
type input "Sender/Shipper"
type input "Delivery Duty Paid"
type input "200804060H"
type input "VAT"
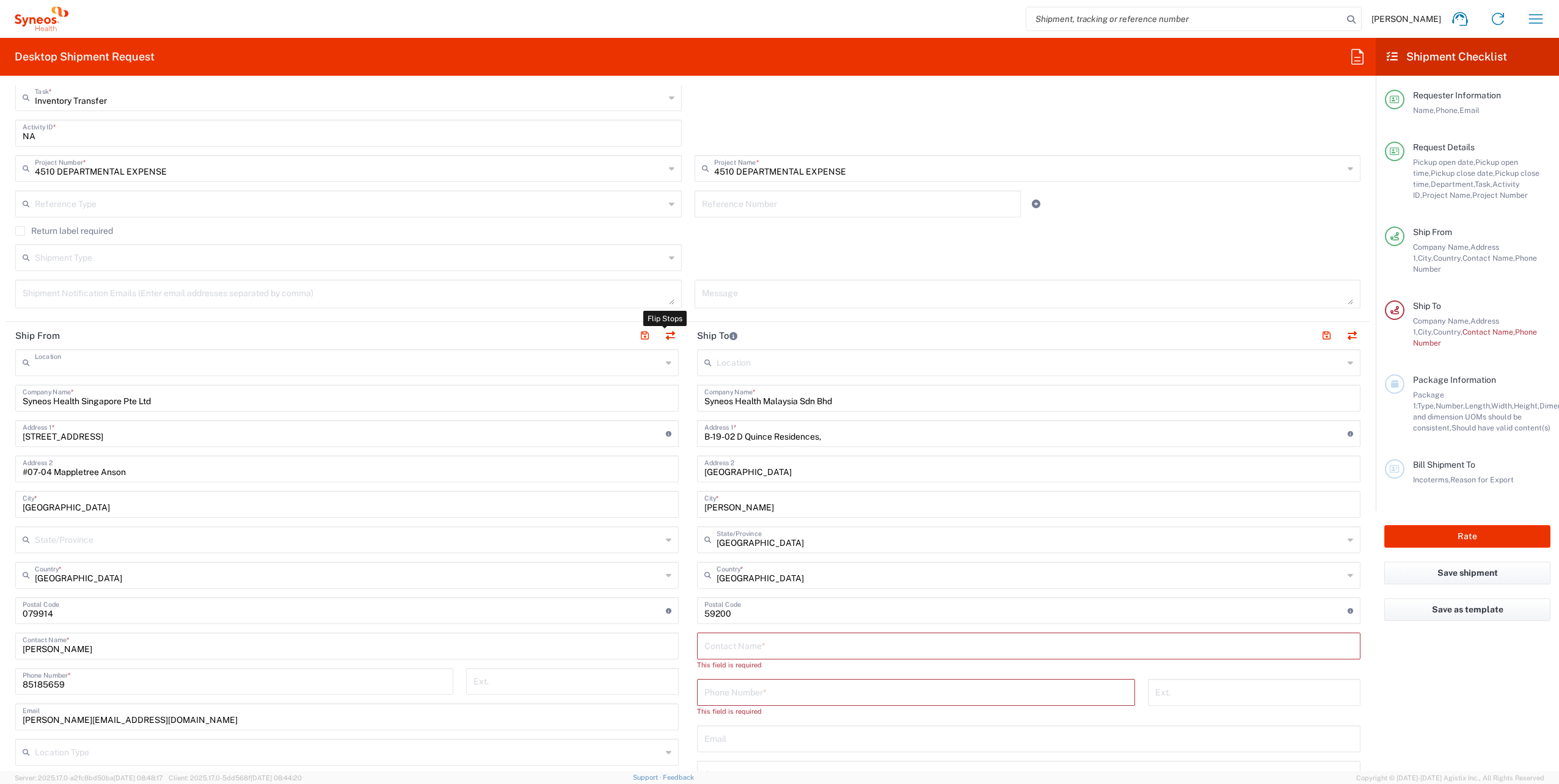
type input "200804060H"
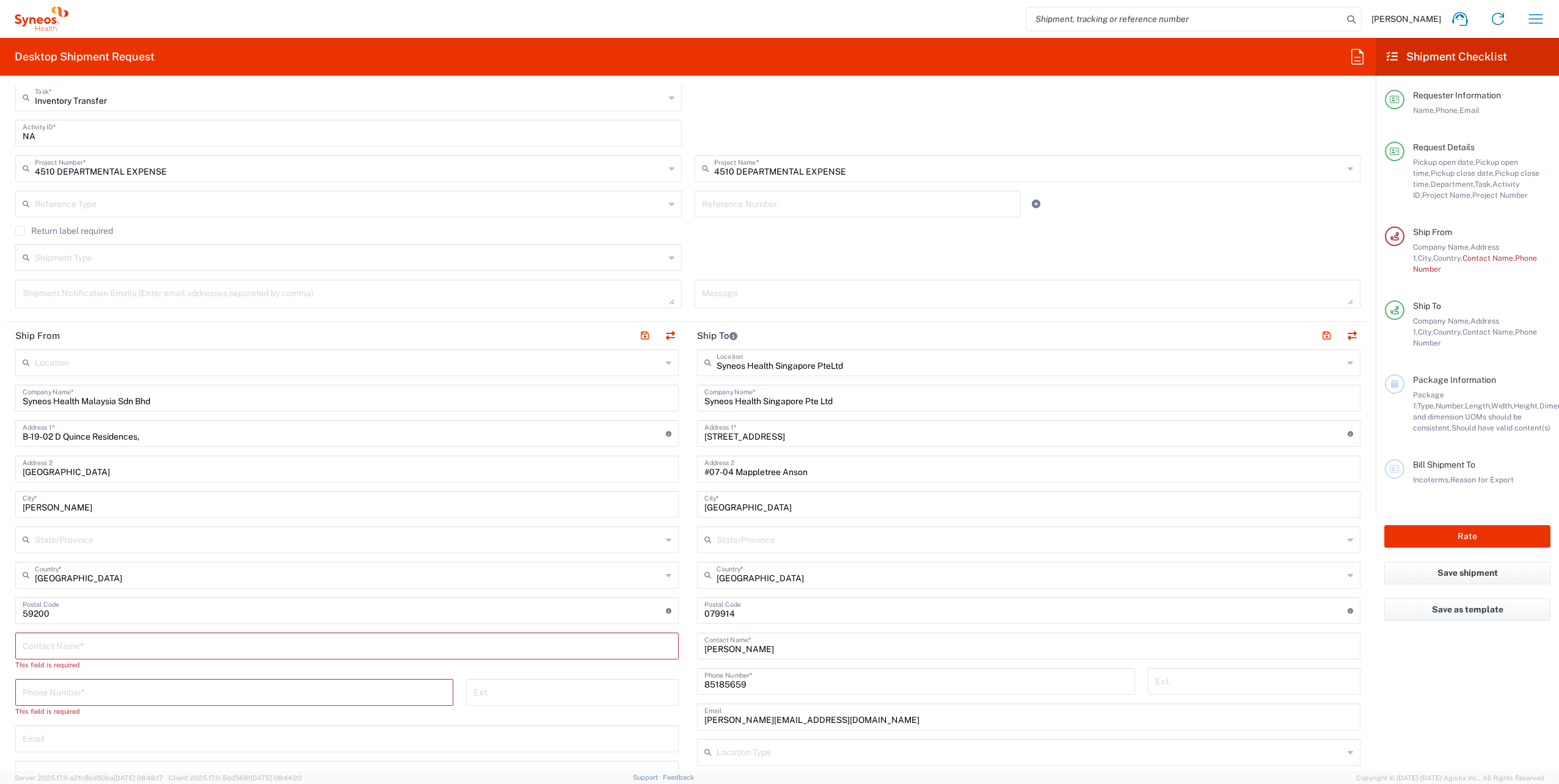
type input "[GEOGRAPHIC_DATA]"
drag, startPoint x: 194, startPoint y: 464, endPoint x: 0, endPoint y: 458, distance: 194.1
click at [0, 458] on html "[PERSON_NAME] Home Shipment estimator Shipment tracking Desktop shipment reques…" at bounding box center [780, 392] width 1559 height 784
paste input "[GEOGRAPHIC_DATA] 8/[GEOGRAPHIC_DATA]"
type input "[GEOGRAPHIC_DATA] 8/[GEOGRAPHIC_DATA]"
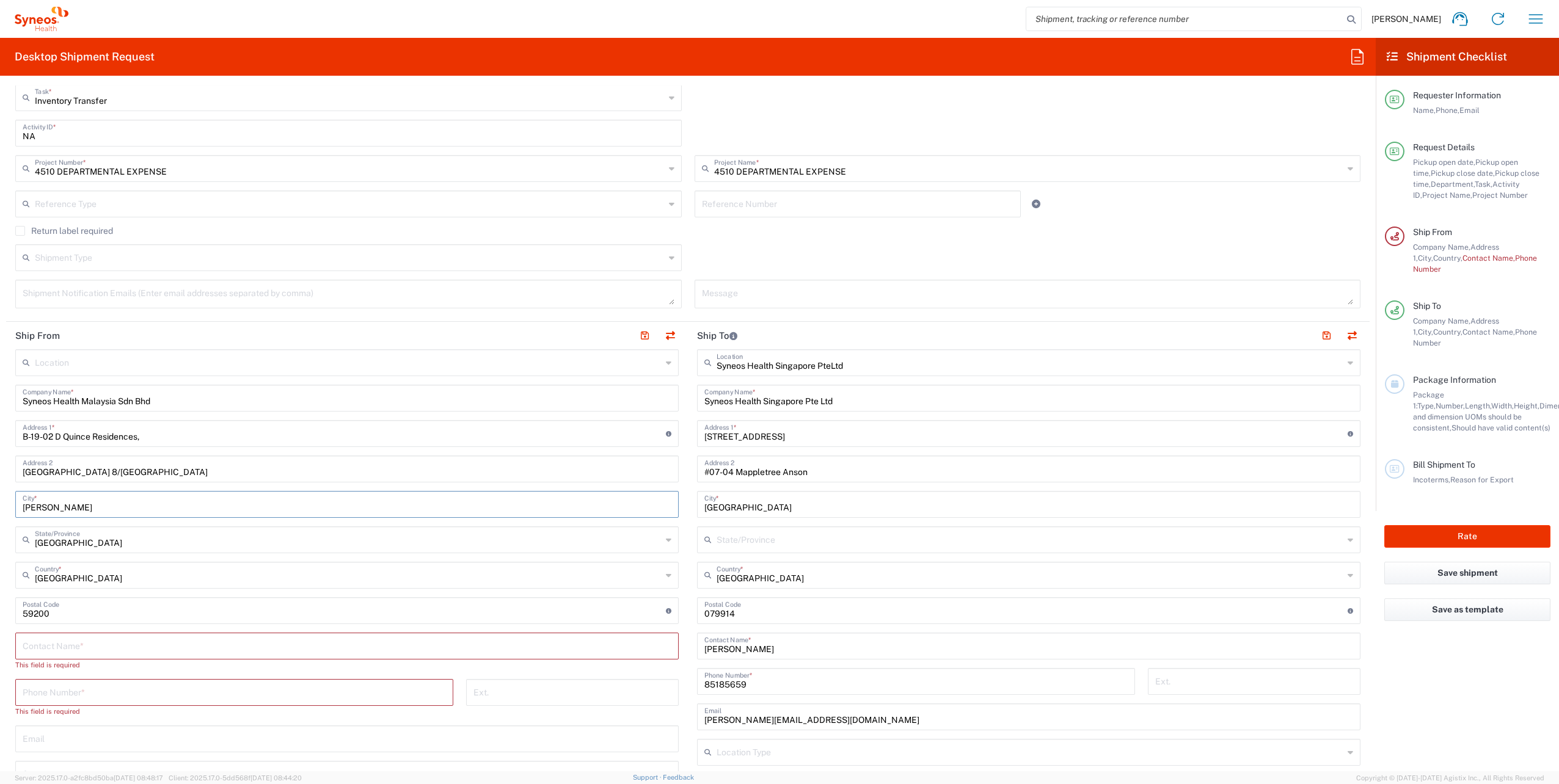
drag, startPoint x: 182, startPoint y: 506, endPoint x: 0, endPoint y: 480, distance: 183.8
click at [0, 480] on html "[PERSON_NAME] Home Shipment estimator Shipment tracking Desktop shipment reques…" at bounding box center [780, 392] width 1559 height 784
paste input "Petaling [PERSON_NAME]"
type input "[GEOGRAPHIC_DATA]"
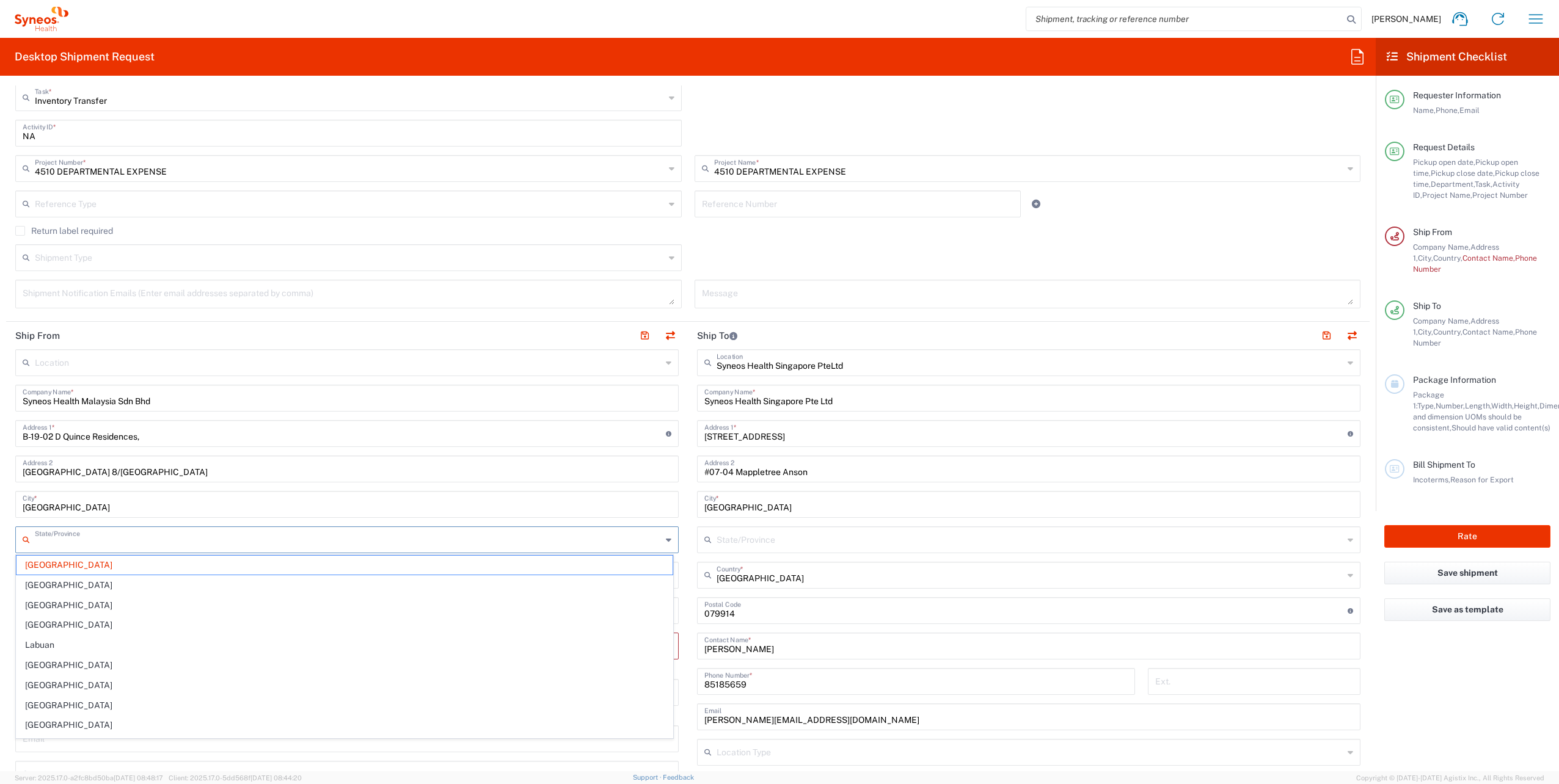
drag, startPoint x: 122, startPoint y: 541, endPoint x: -3, endPoint y: 526, distance: 125.9
click at [0, 526] on html "[PERSON_NAME] Home Shipment estimator Shipment tracking Desktop shipment reques…" at bounding box center [780, 392] width 1559 height 784
type input "[GEOGRAPHIC_DATA]"
drag, startPoint x: 131, startPoint y: 544, endPoint x: 0, endPoint y: 535, distance: 131.3
click at [0, 535] on html "[PERSON_NAME] Home Shipment estimator Shipment tracking Desktop shipment reques…" at bounding box center [780, 392] width 1559 height 784
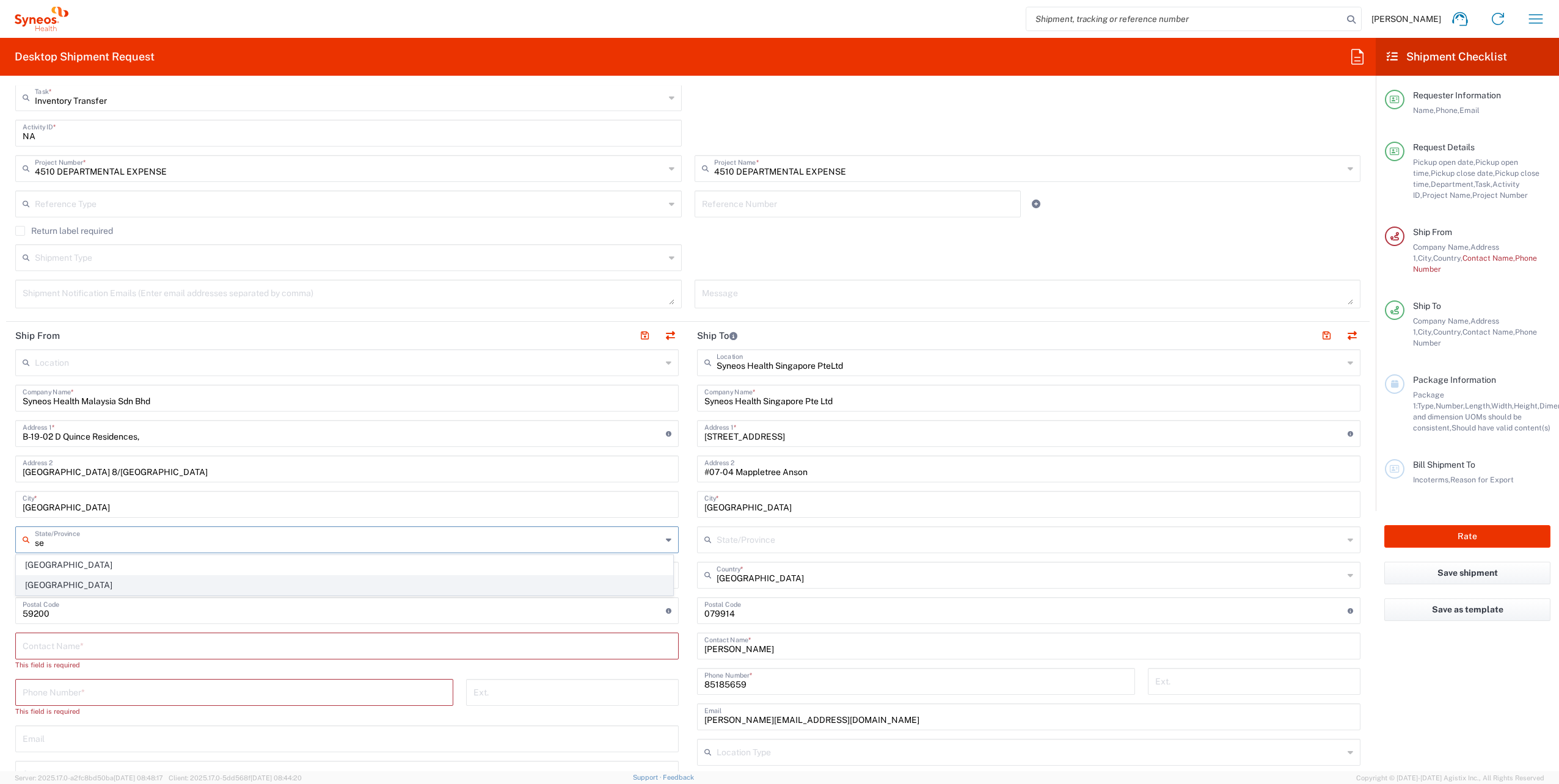
click at [51, 581] on span "[GEOGRAPHIC_DATA]" at bounding box center [345, 585] width 656 height 19
type input "[GEOGRAPHIC_DATA]"
drag, startPoint x: 59, startPoint y: 615, endPoint x: -3, endPoint y: 619, distance: 62.1
click at [0, 619] on html "[PERSON_NAME] Home Shipment estimator Shipment tracking Desktop shipment reques…" at bounding box center [780, 392] width 1559 height 784
type input "47820"
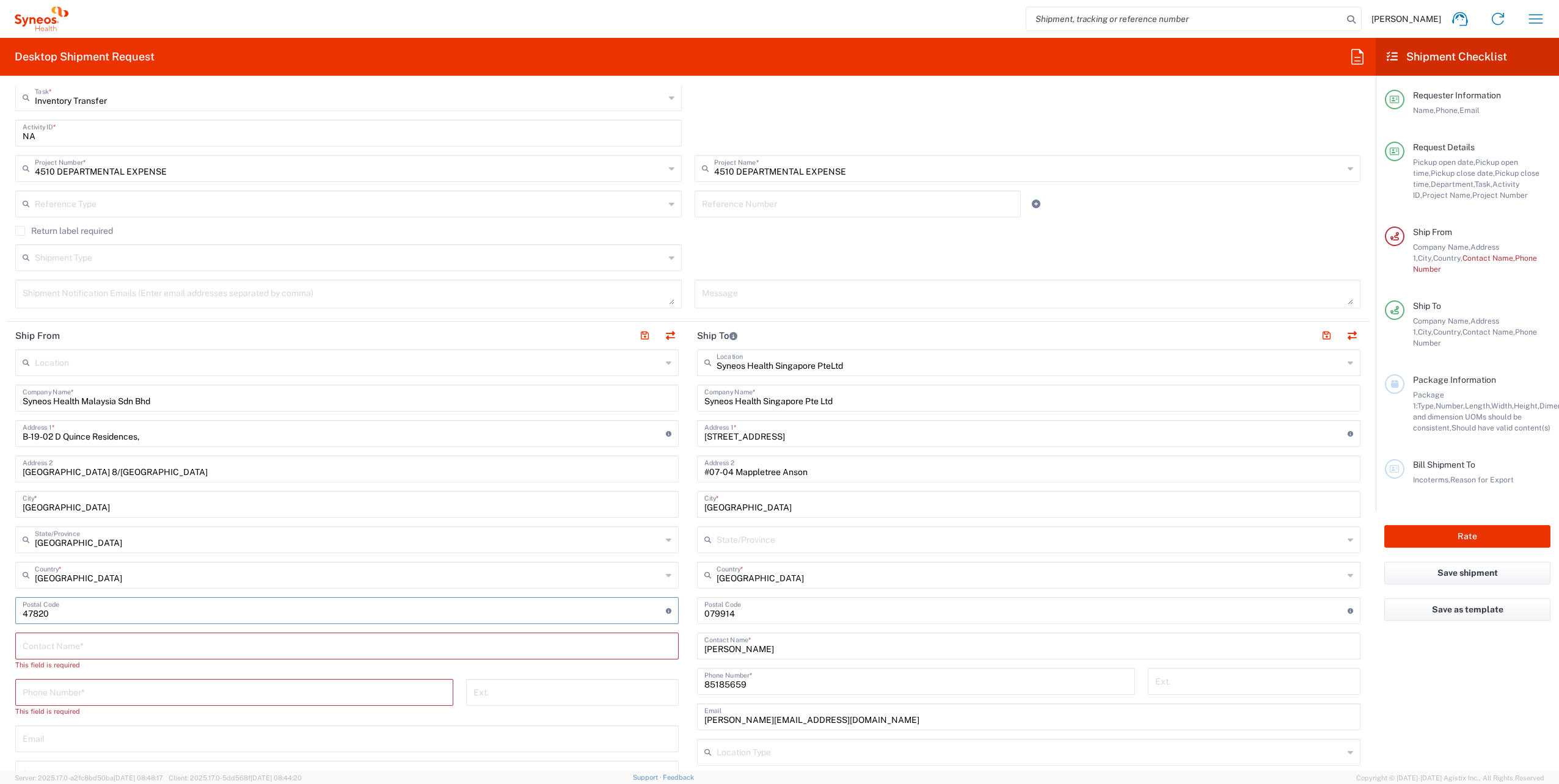
type input "[GEOGRAPHIC_DATA]"
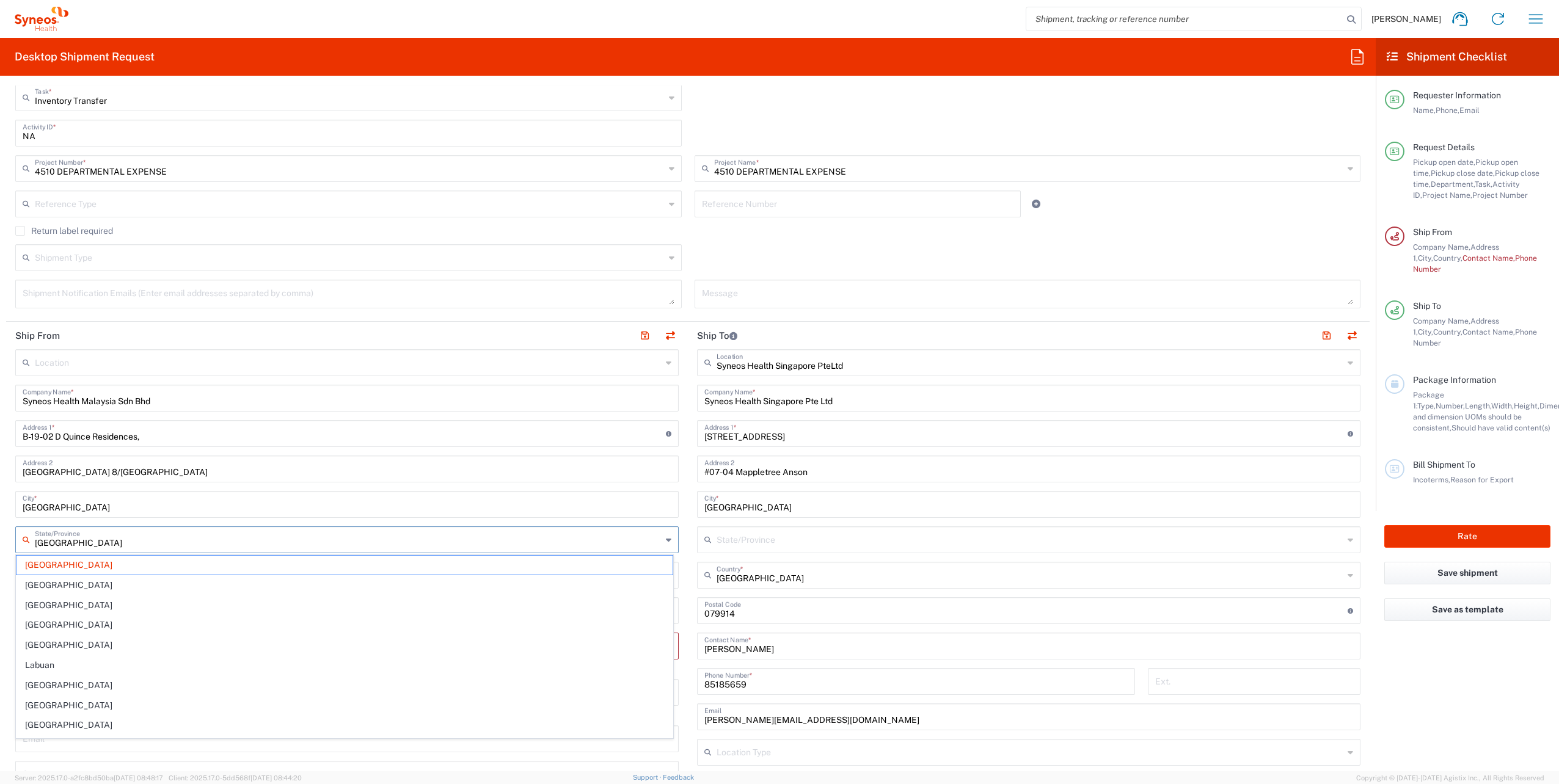
click at [127, 540] on input "[GEOGRAPHIC_DATA]" at bounding box center [348, 539] width 627 height 22
click at [711, 232] on agx-checkbox-control "Return label required" at bounding box center [688, 231] width 1345 height 10
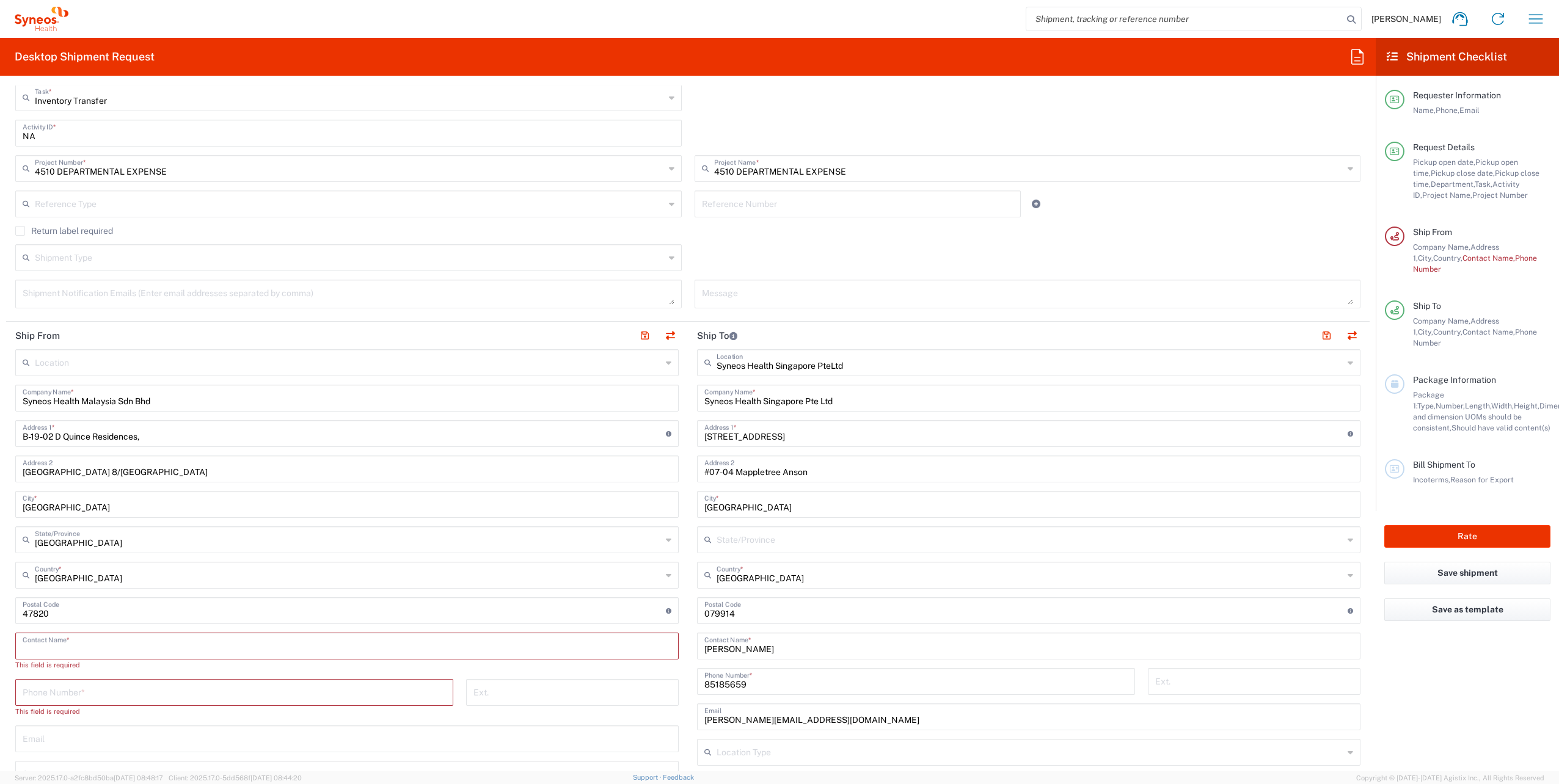
click at [358, 645] on input "text" at bounding box center [347, 645] width 649 height 22
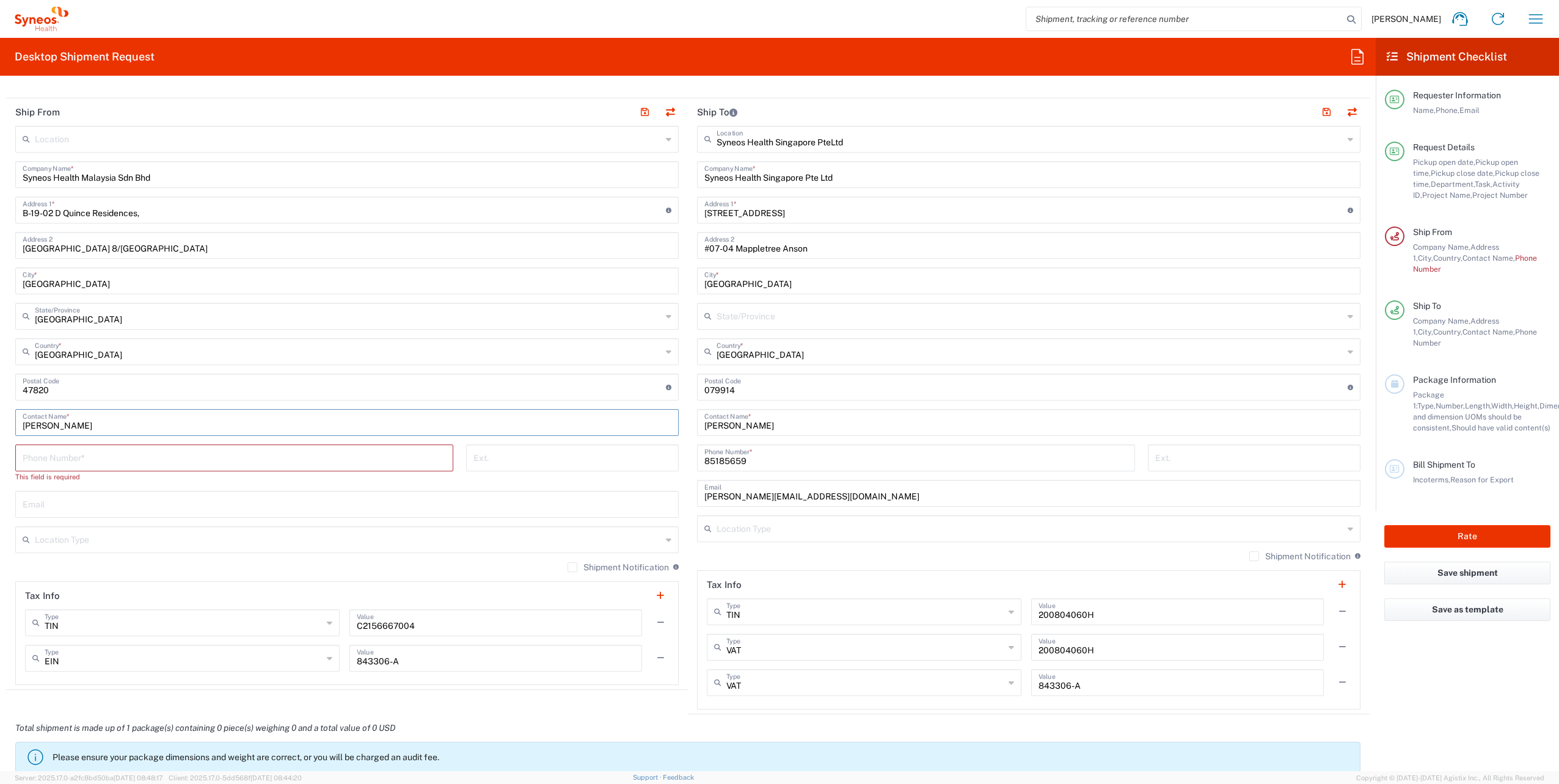
scroll to position [573, 0]
type input "[PERSON_NAME]"
click at [135, 445] on input "tel" at bounding box center [234, 456] width 423 height 22
paste input "[PHONE_NUMBER]"
type input "[PHONE_NUMBER]"
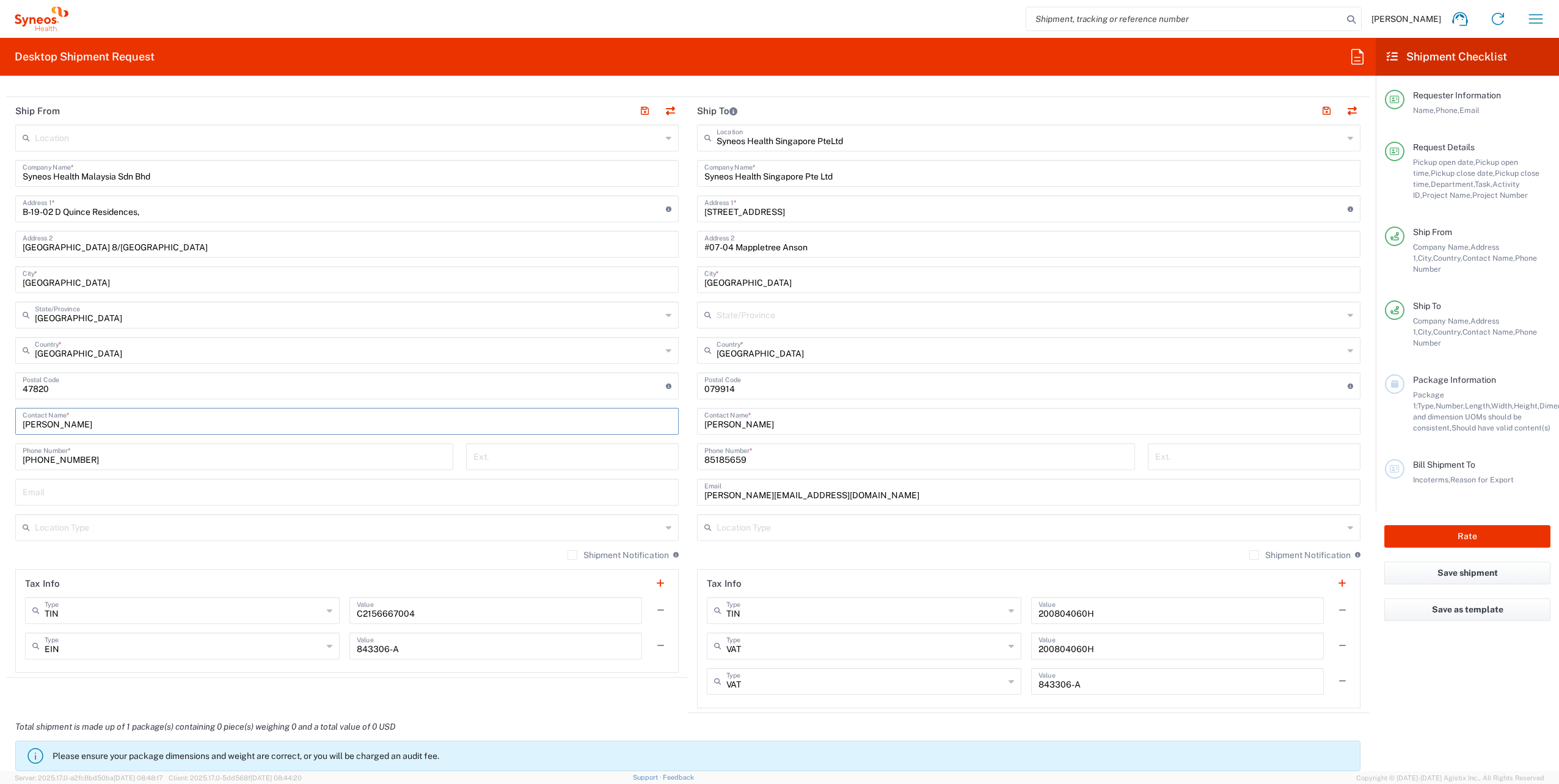
click at [69, 423] on input "[PERSON_NAME]" at bounding box center [347, 420] width 649 height 22
type input "[PERSON_NAME]"
click at [145, 492] on input "text" at bounding box center [347, 491] width 649 height 22
paste input "[EMAIL_ADDRESS][DOMAIN_NAME]"
type input "[EMAIL_ADDRESS][DOMAIN_NAME]"
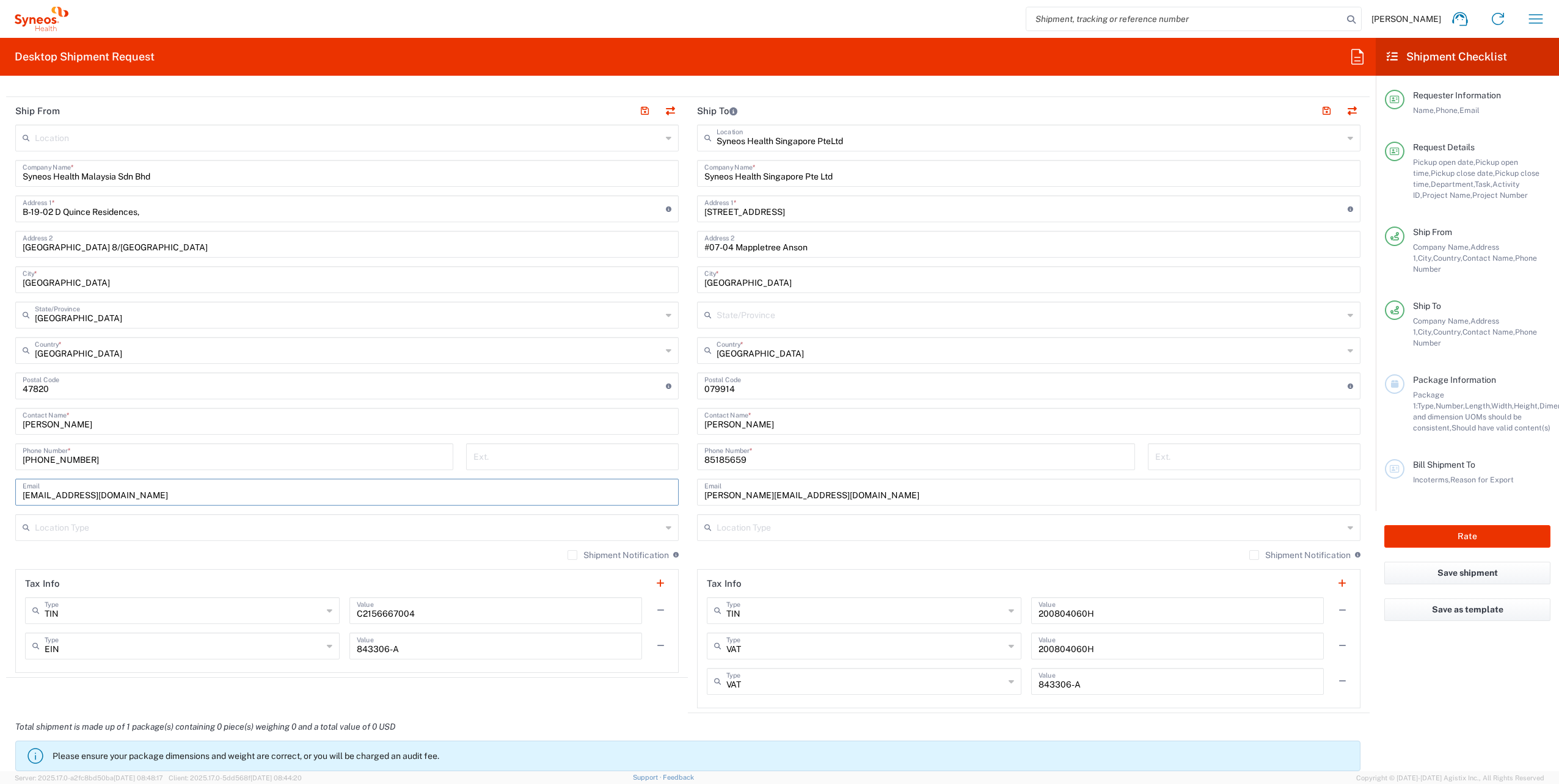
click at [688, 530] on main "Syneos Health Singapore PteLtd Location Syneos Health [GEOGRAPHIC_DATA] PteLtd …" at bounding box center [1028, 416] width 682 height 584
click at [568, 553] on label "Shipment Notification" at bounding box center [618, 555] width 101 height 10
click at [572, 555] on input "Shipment Notification" at bounding box center [572, 555] width 0 height 0
click at [640, 530] on input "text" at bounding box center [348, 526] width 627 height 22
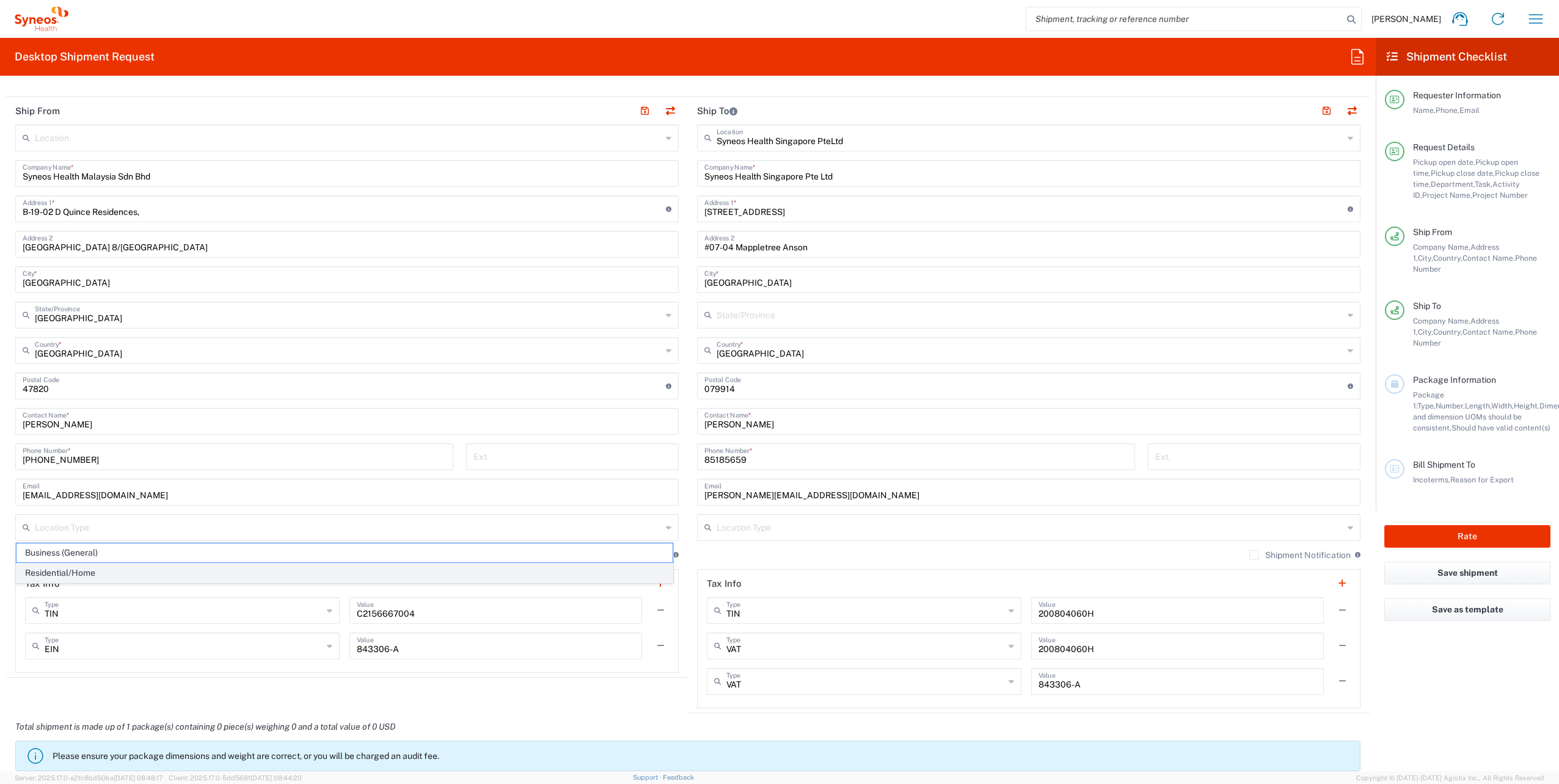
click at [205, 565] on span "Residential/Home" at bounding box center [345, 573] width 656 height 19
type input "Residential/Home"
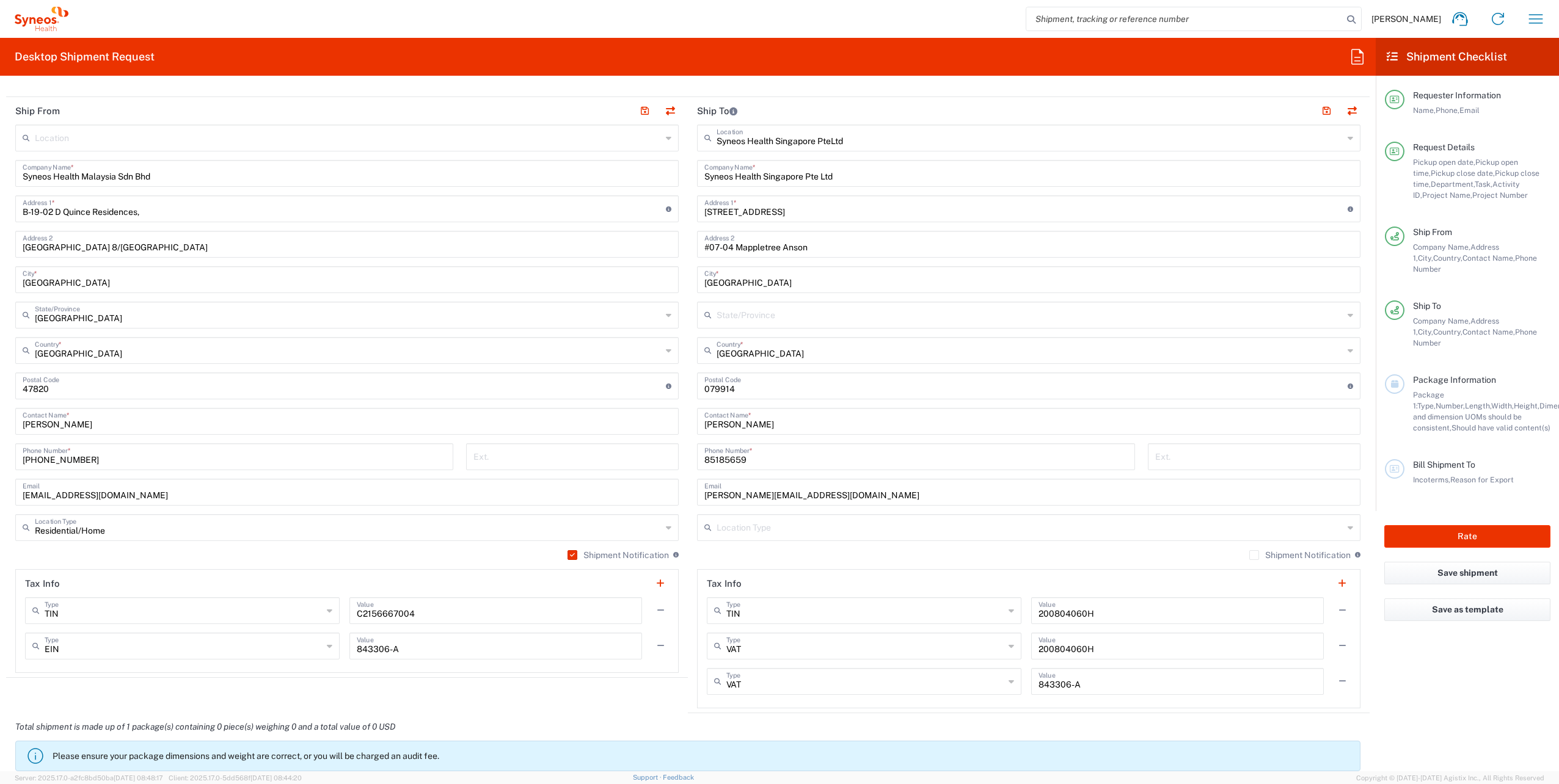
click at [762, 527] on input "text" at bounding box center [1030, 526] width 627 height 22
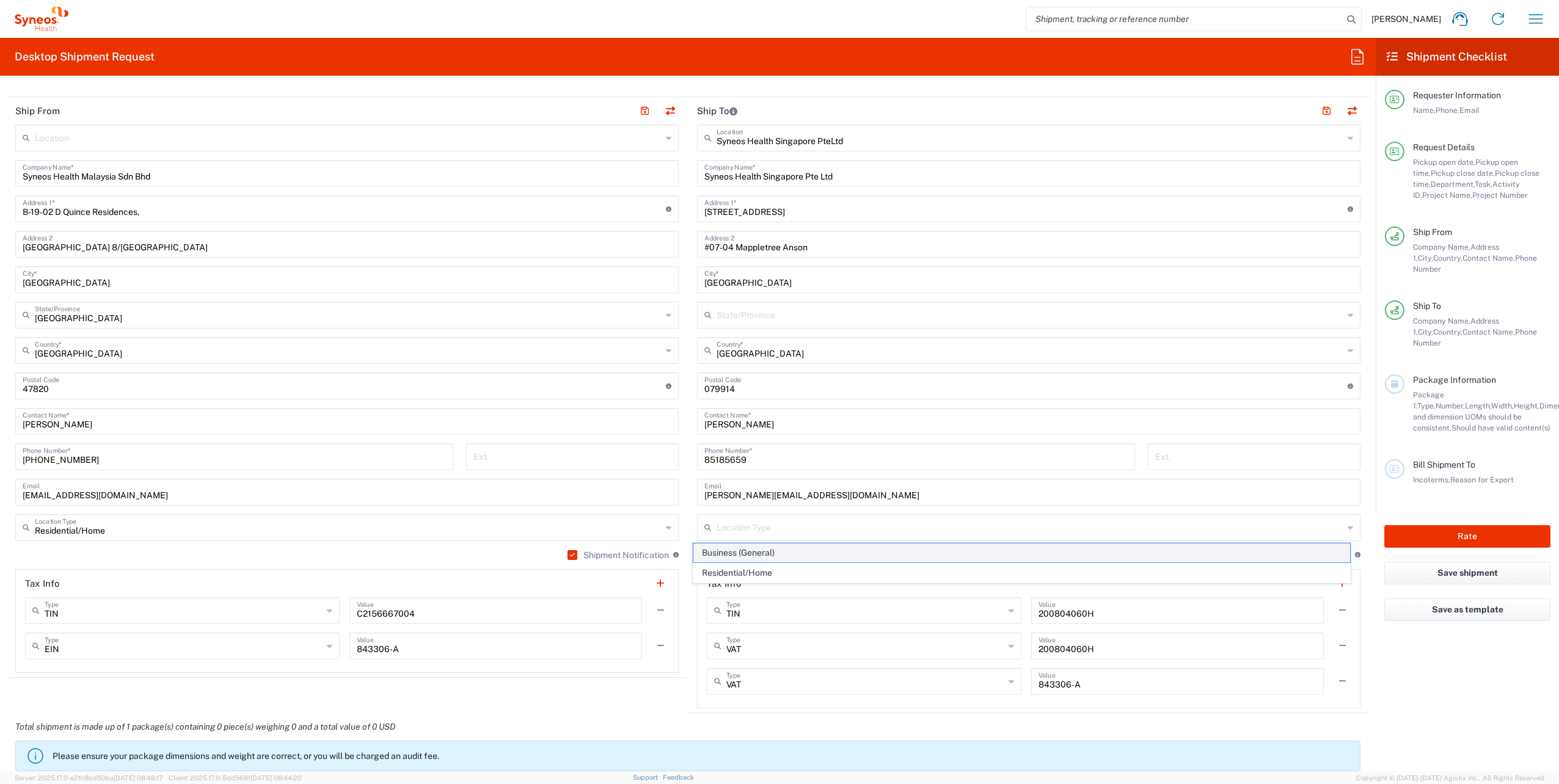
click at [898, 556] on span "Business (General)" at bounding box center [1021, 553] width 656 height 19
type input "Business (General)"
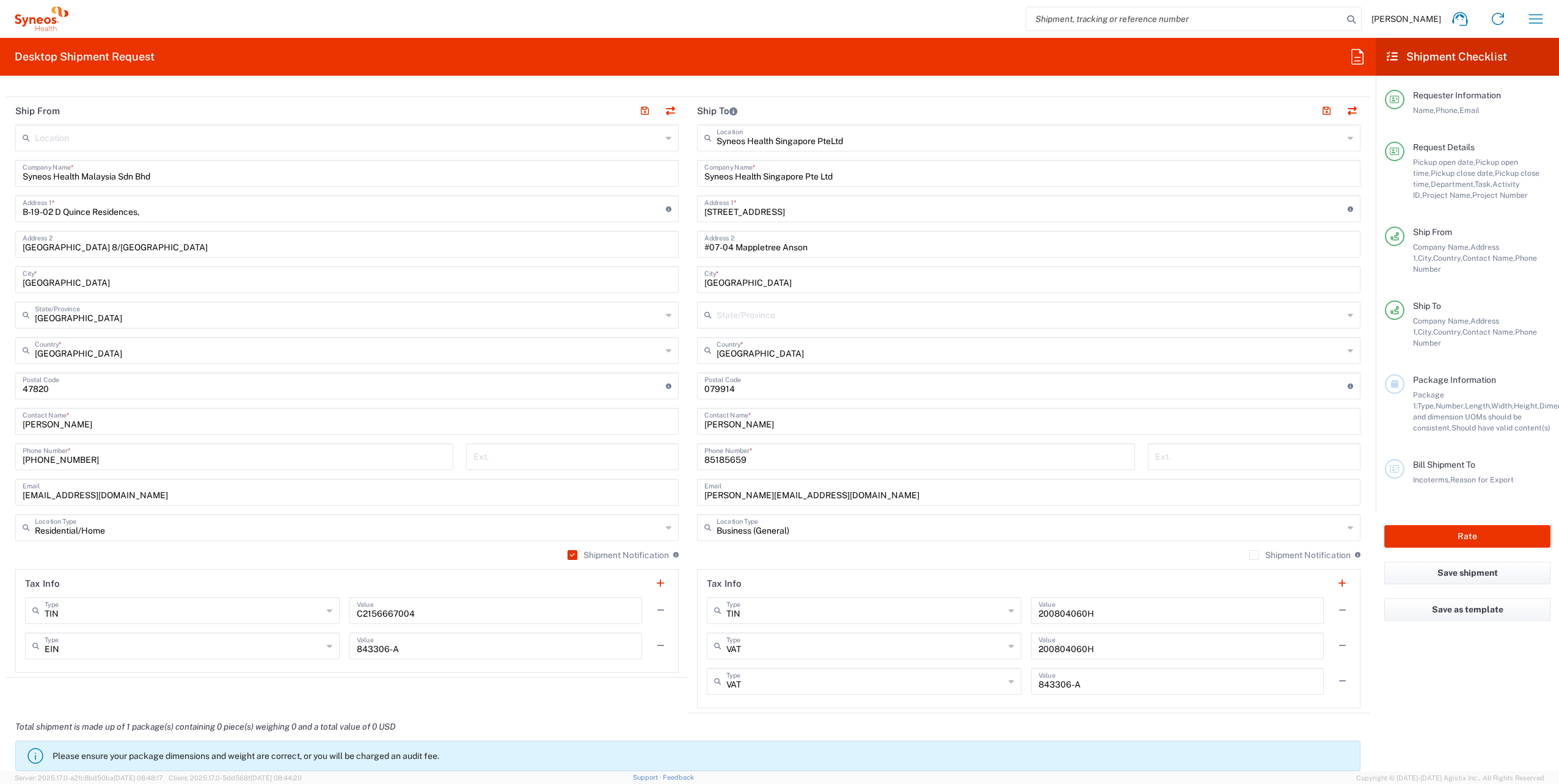
click at [1249, 554] on label "Shipment Notification" at bounding box center [1300, 555] width 101 height 10
click at [1254, 555] on input "Shipment Notification" at bounding box center [1254, 555] width 0 height 0
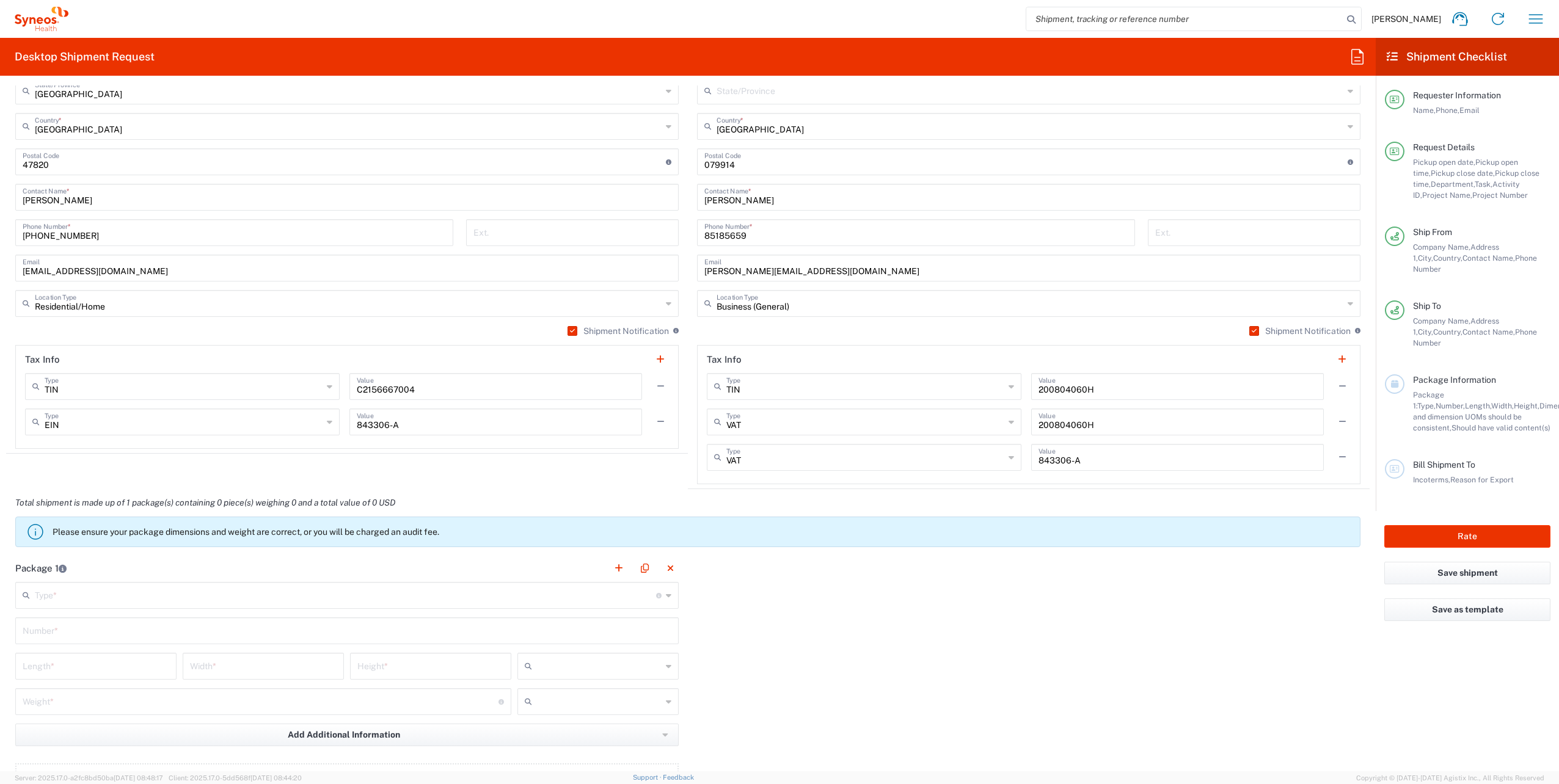
scroll to position [815, 0]
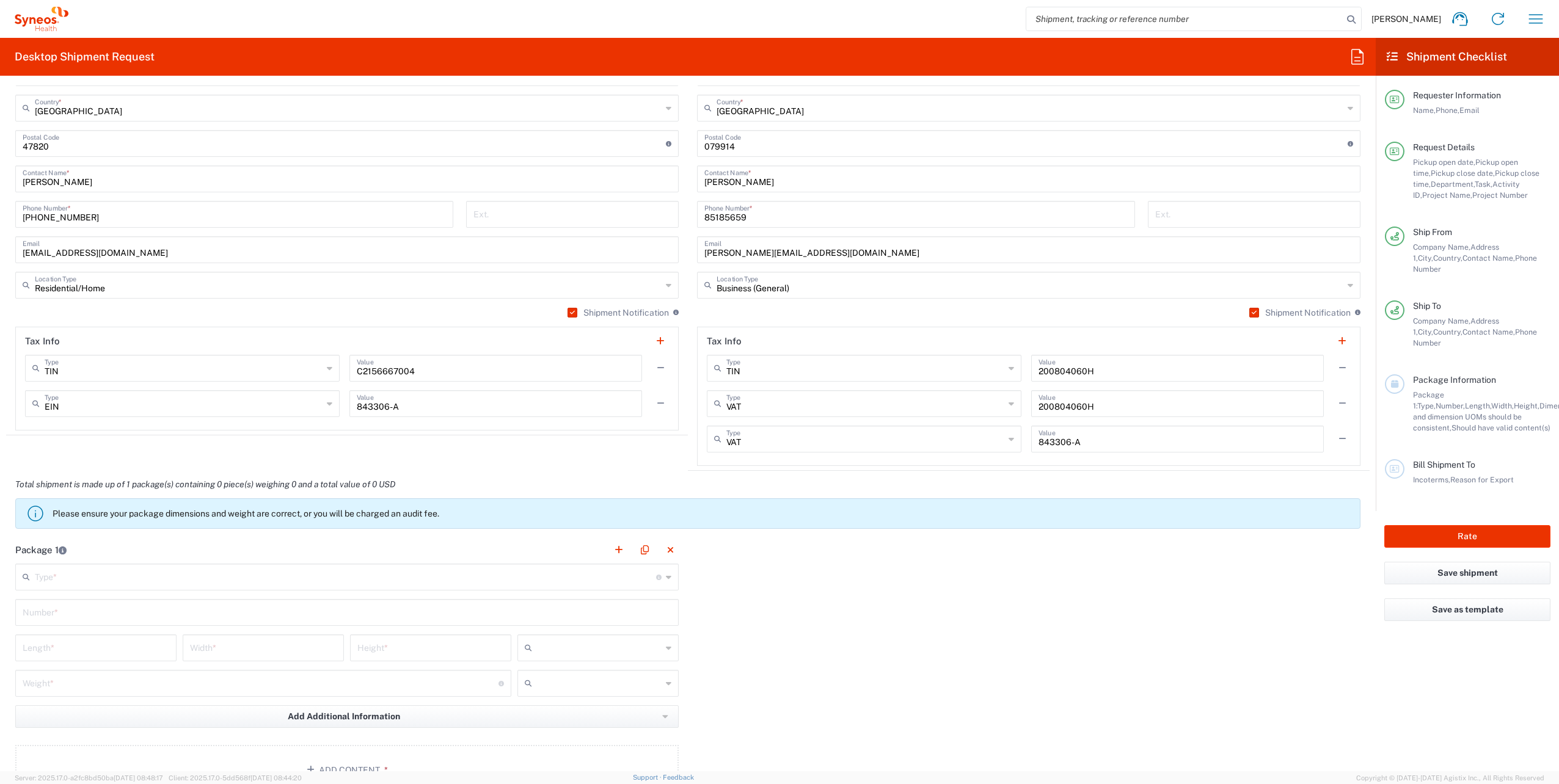
click at [666, 580] on icon at bounding box center [669, 577] width 6 height 19
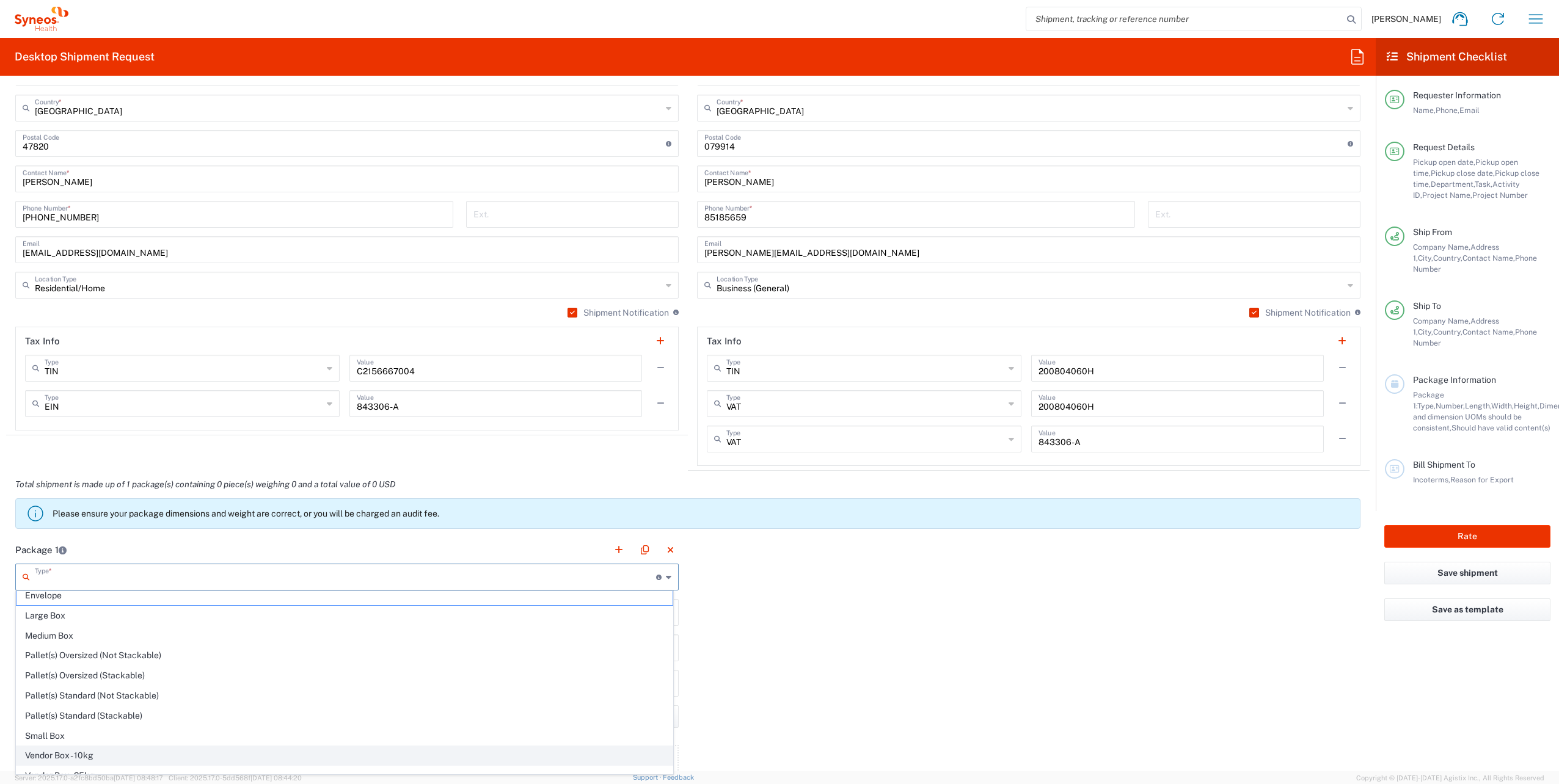
scroll to position [33, 0]
click at [370, 769] on span "Your Packaging" at bounding box center [345, 769] width 656 height 19
type input "Your Packaging"
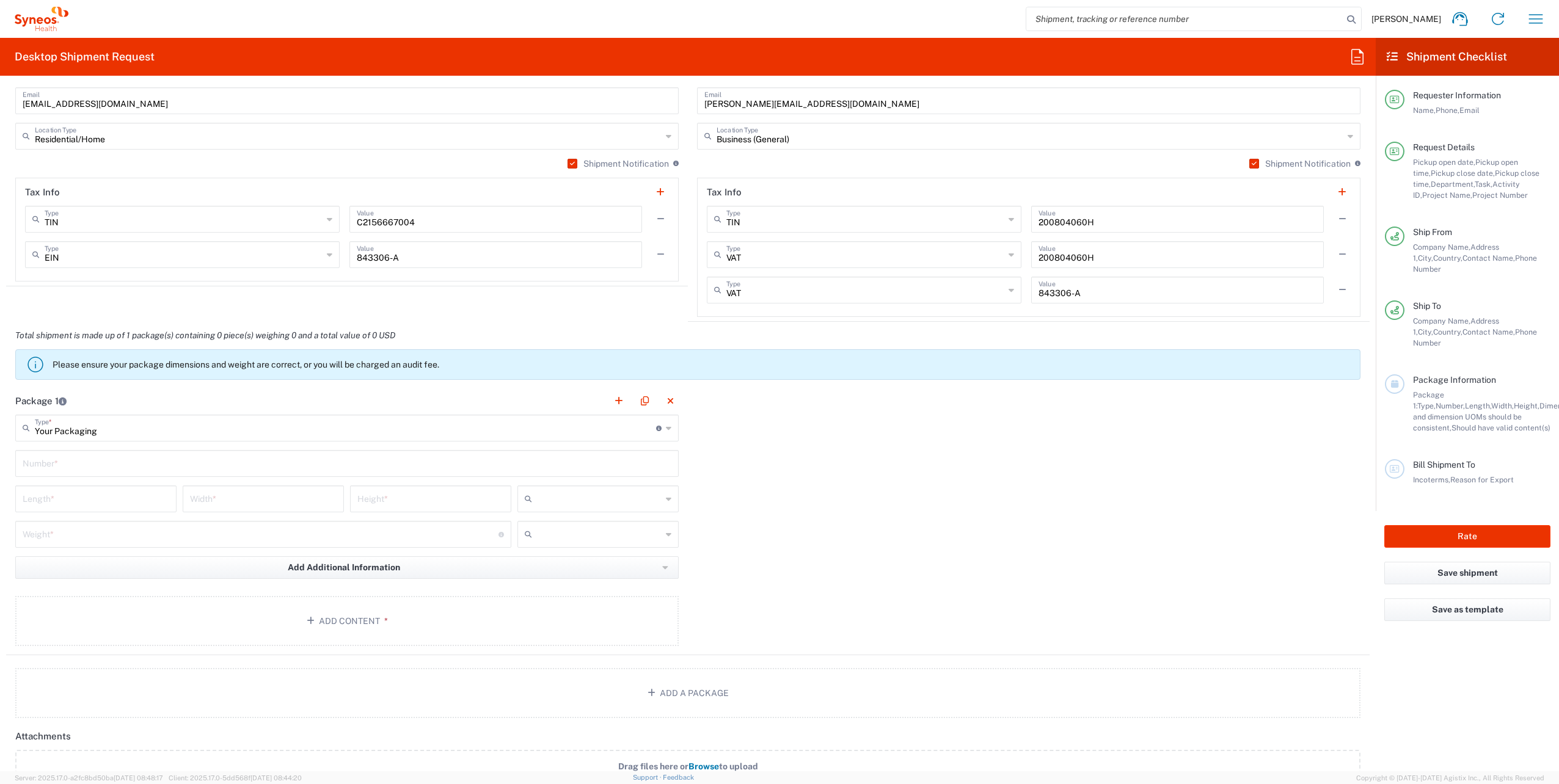
scroll to position [967, 0]
click at [361, 461] on input "text" at bounding box center [347, 459] width 649 height 22
type input "1"
click at [549, 518] on div at bounding box center [598, 531] width 161 height 27
click at [556, 552] on span "kgs" at bounding box center [593, 555] width 158 height 19
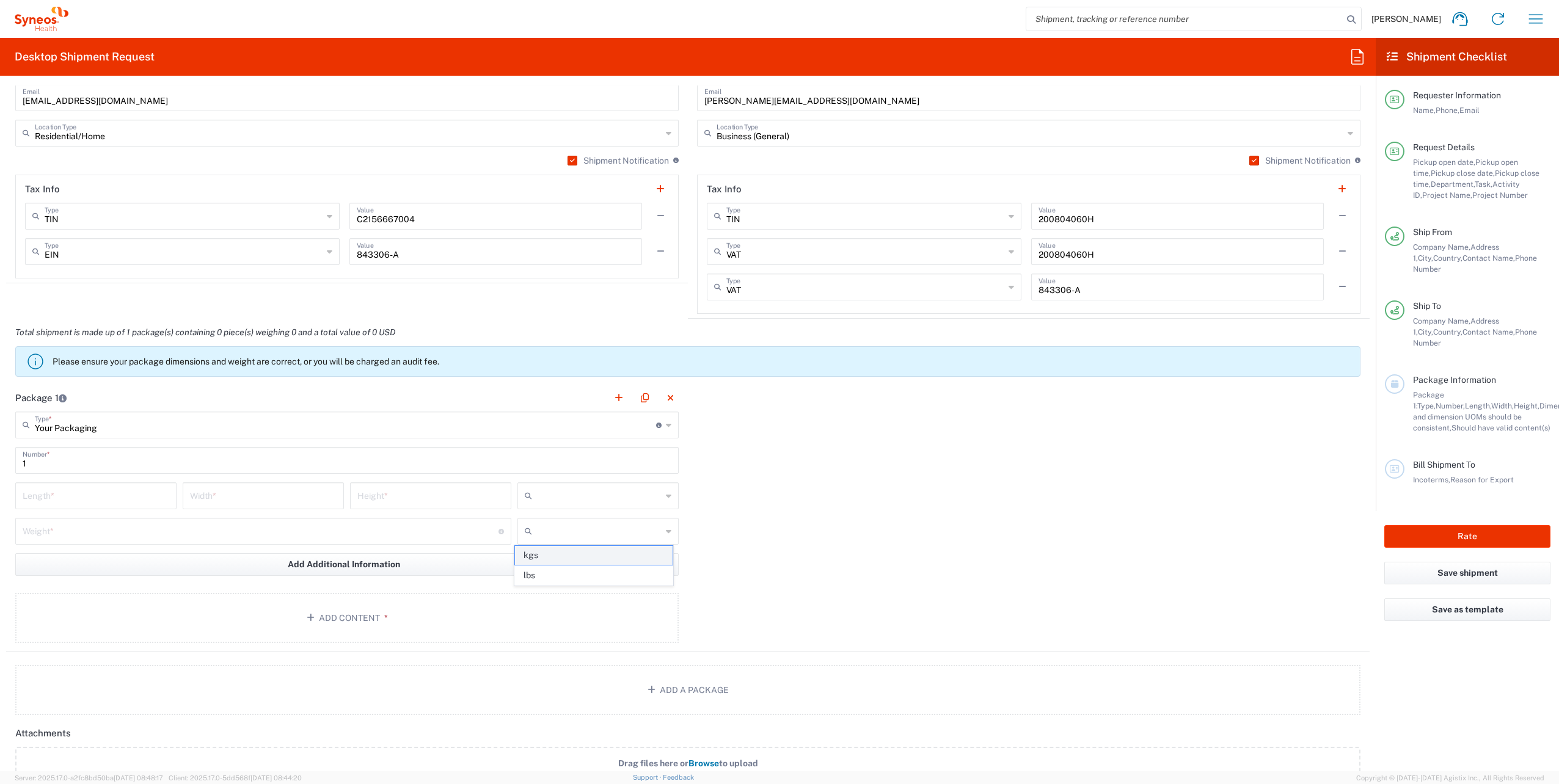
type input "kgs"
click at [568, 500] on input "text" at bounding box center [599, 496] width 124 height 19
click at [556, 524] on span "cm" at bounding box center [593, 519] width 158 height 19
type input "cm"
click at [82, 497] on input "number" at bounding box center [96, 494] width 147 height 22
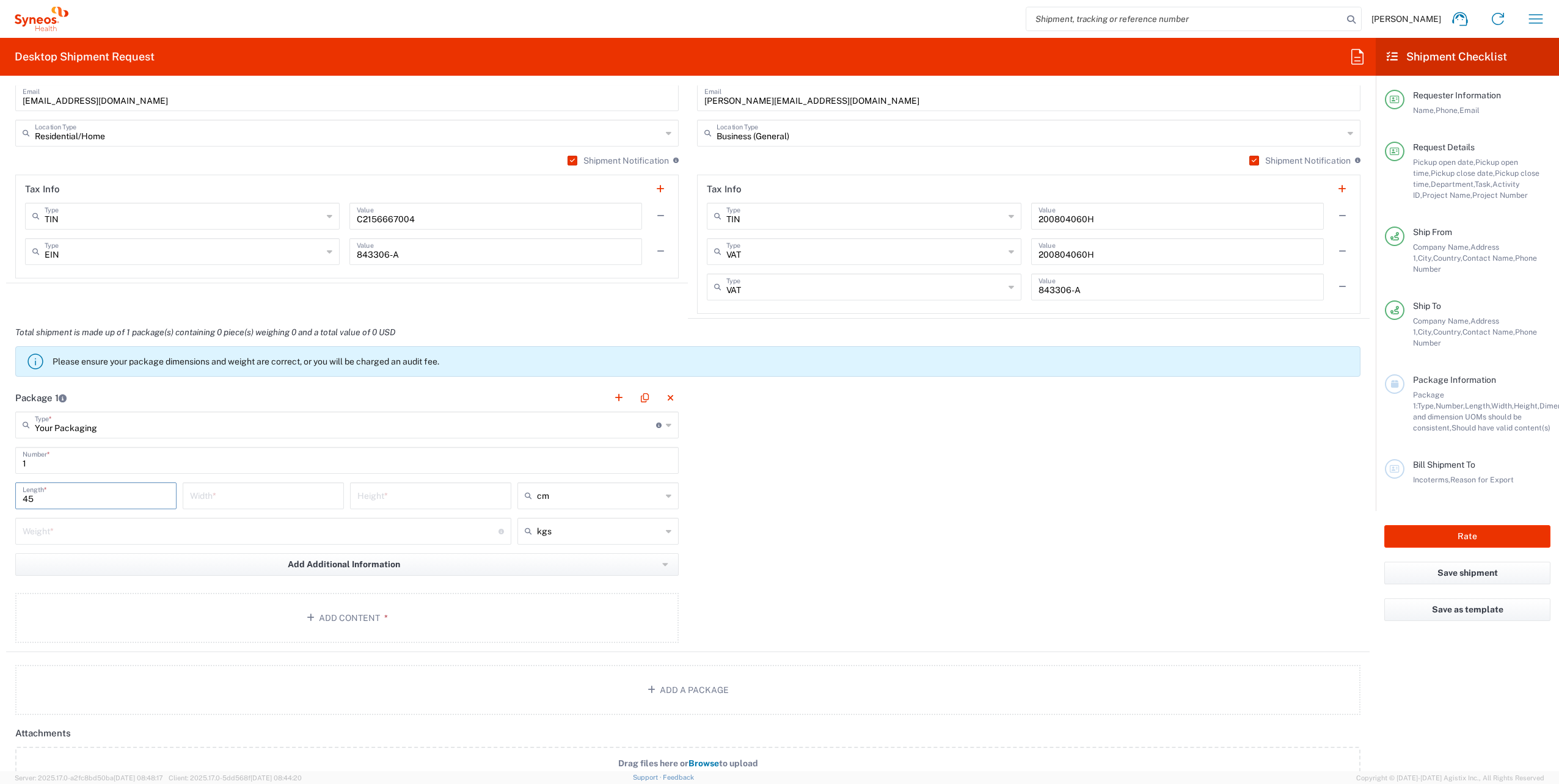
type input "45"
click at [220, 499] on input "number" at bounding box center [263, 494] width 147 height 22
type input "38"
click at [370, 490] on input "number" at bounding box center [430, 494] width 147 height 22
type input "10"
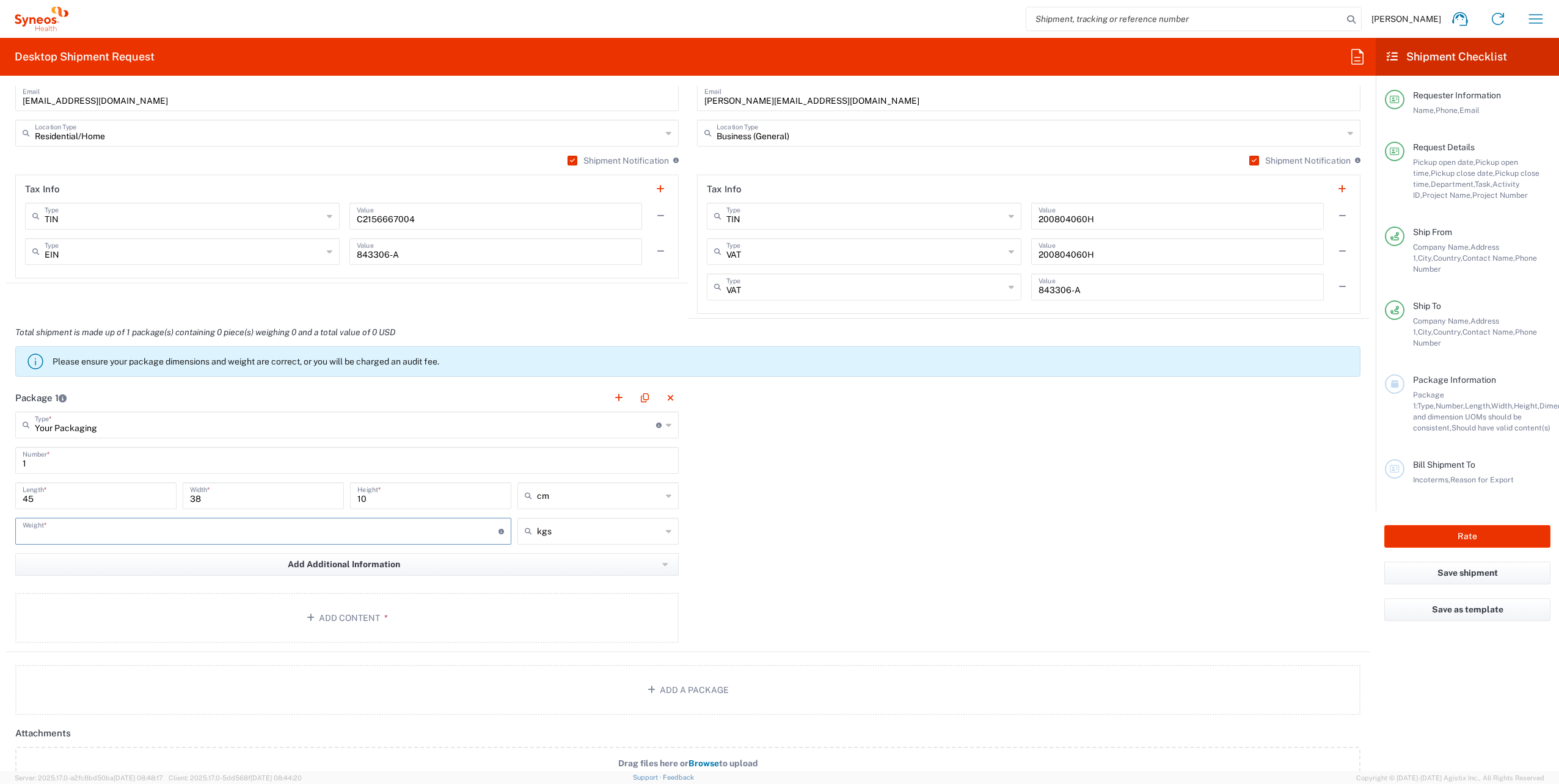
click at [310, 536] on input "number" at bounding box center [261, 530] width 476 height 22
type input "2"
click at [713, 584] on div "Package 1 Your Packaging Type * Material used to package goods Envelope Large B…" at bounding box center [688, 518] width 1364 height 268
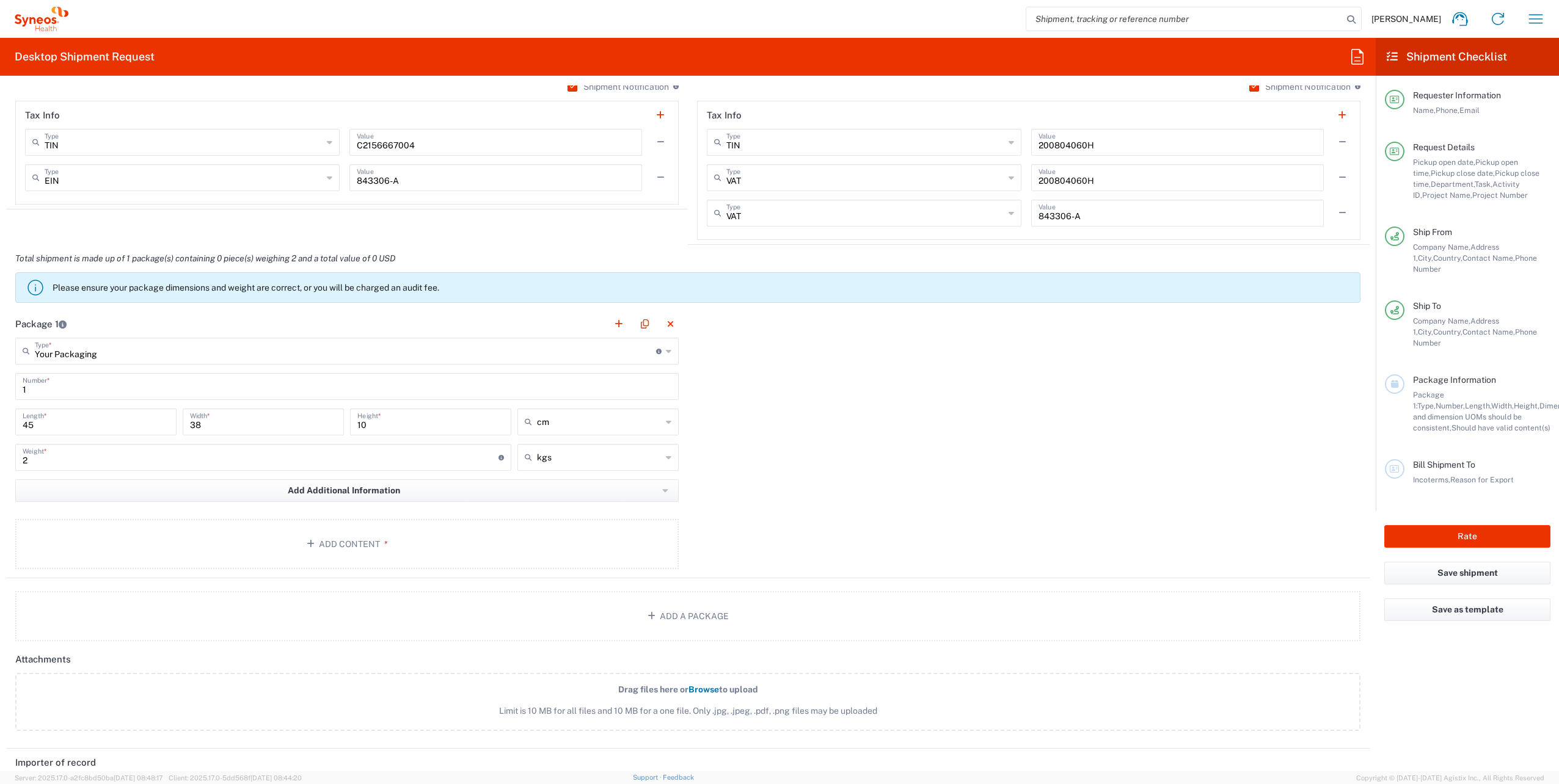
scroll to position [1046, 0]
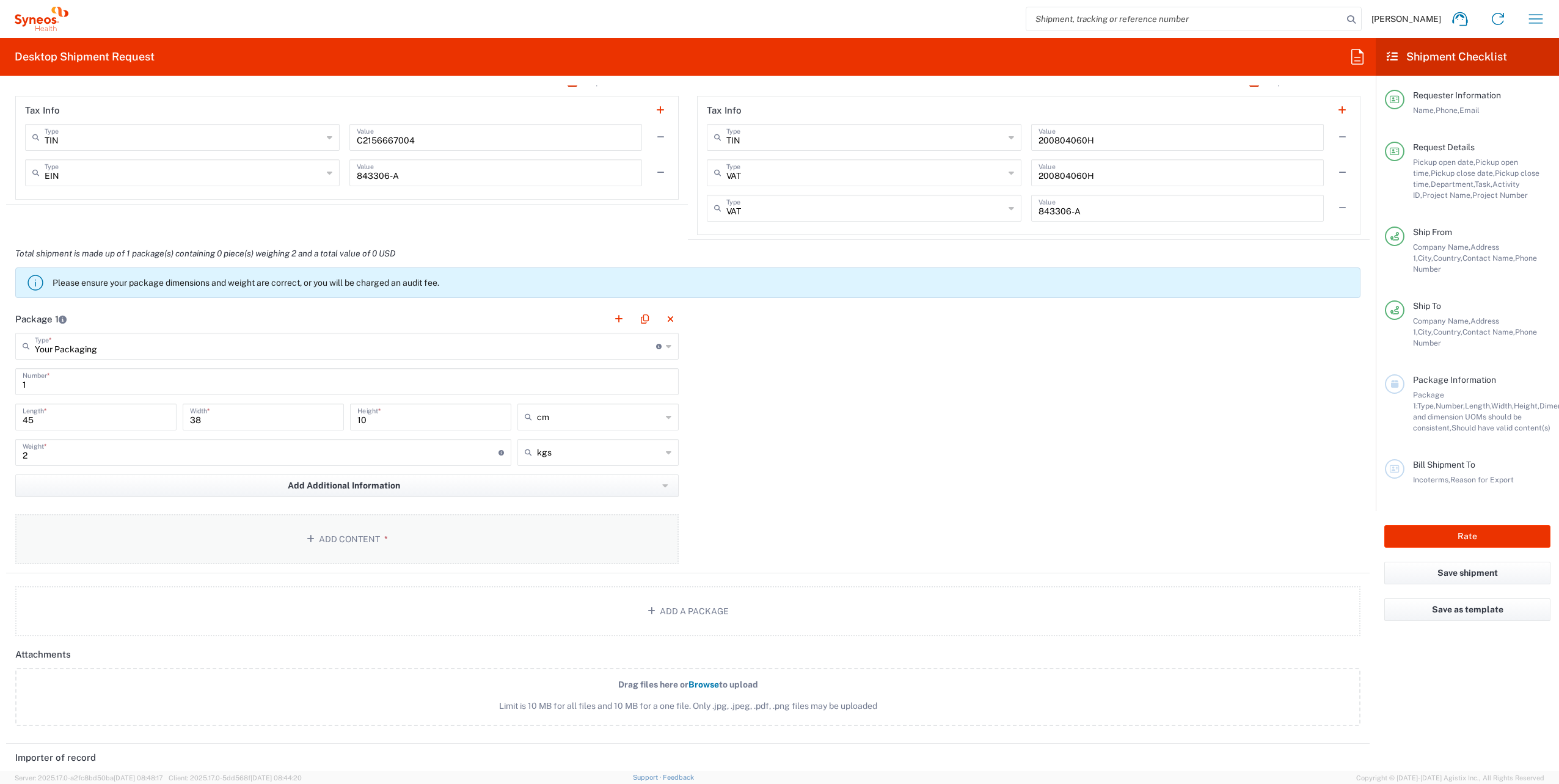
click at [370, 532] on button "Add Content *" at bounding box center [347, 539] width 663 height 50
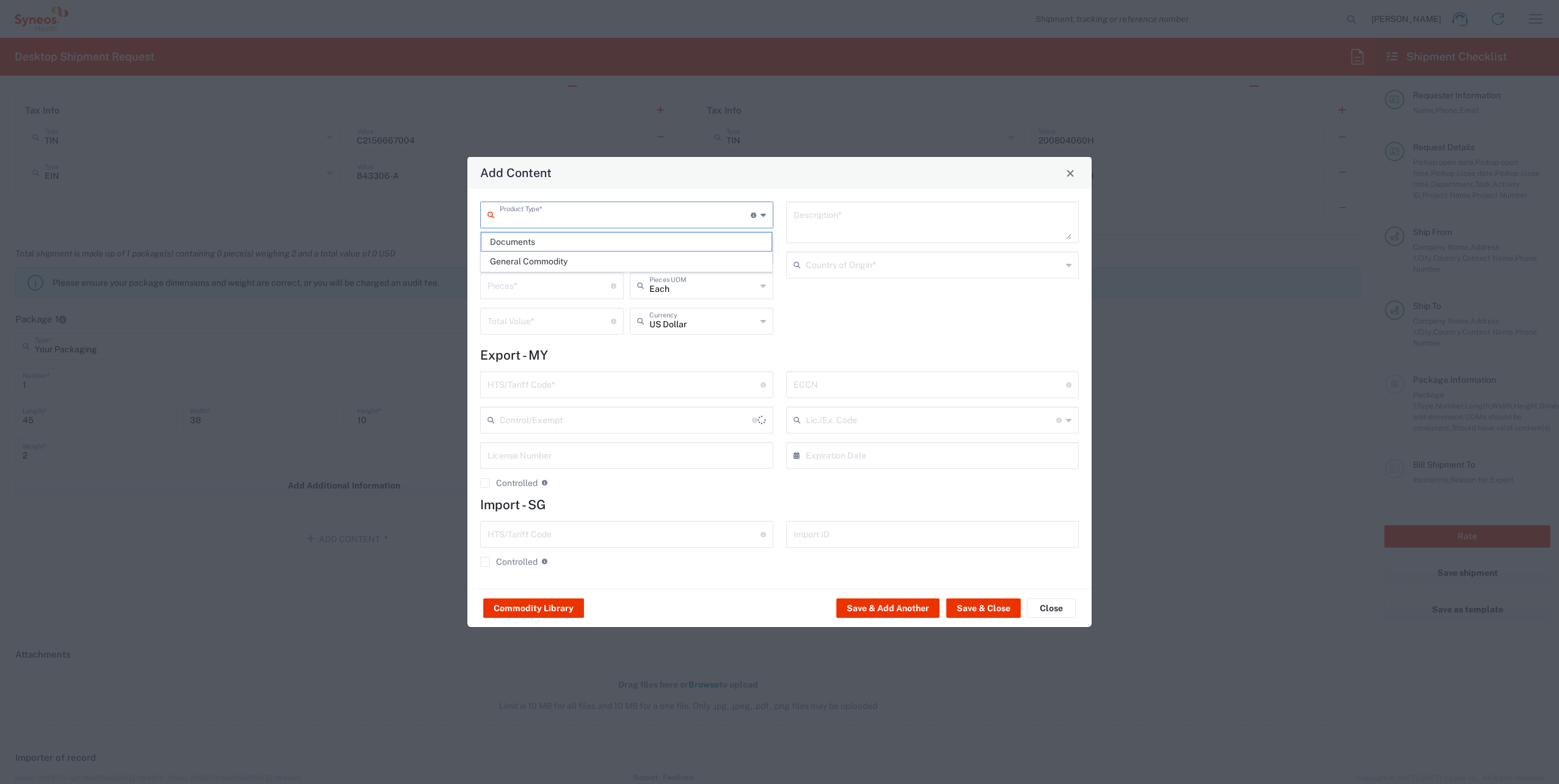
click at [575, 210] on input "text" at bounding box center [625, 214] width 251 height 22
click at [550, 262] on span "General Commodity" at bounding box center [627, 261] width 291 height 19
type input "General Commodity"
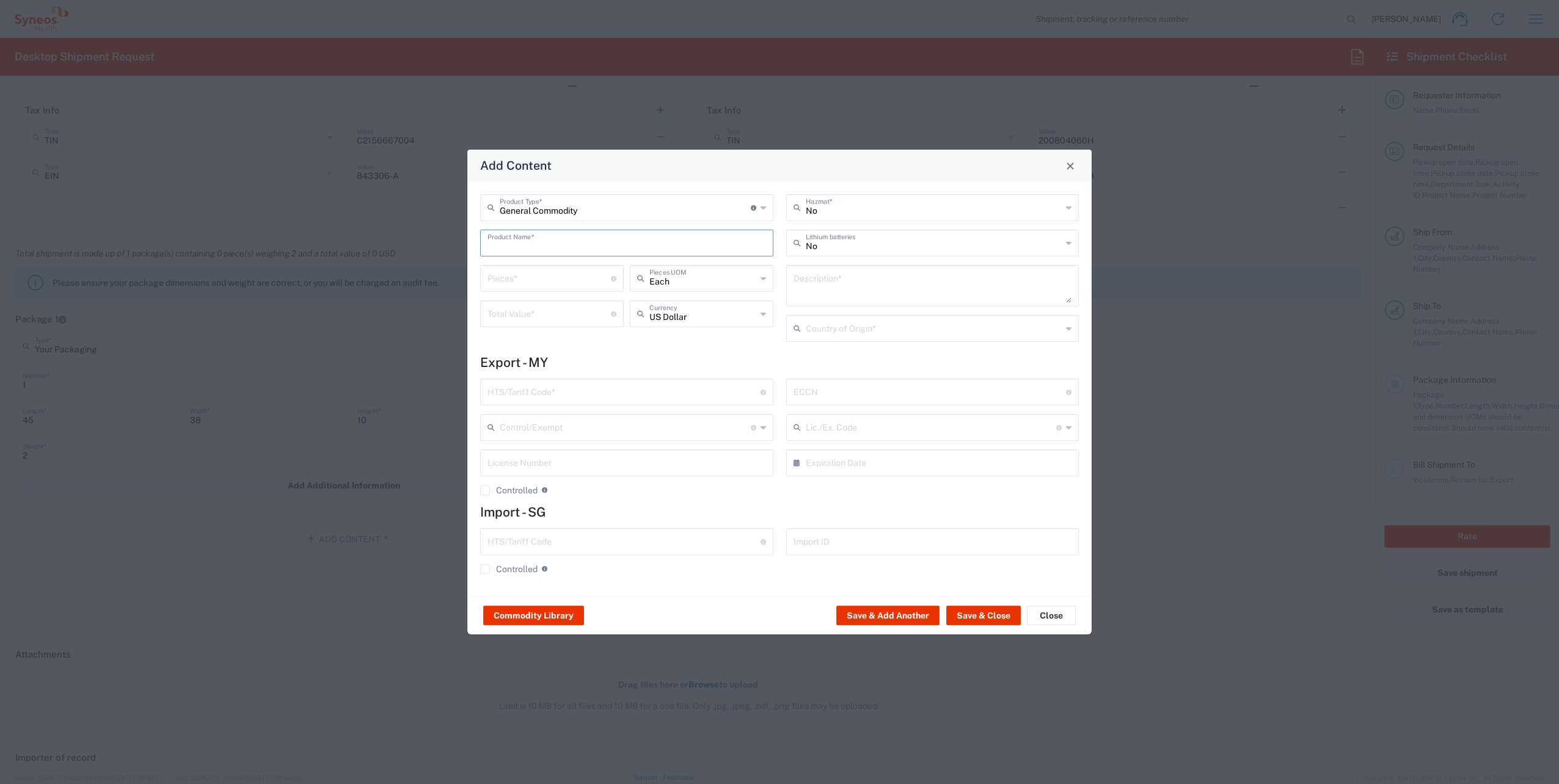
click at [533, 246] on input "text" at bounding box center [627, 242] width 279 height 22
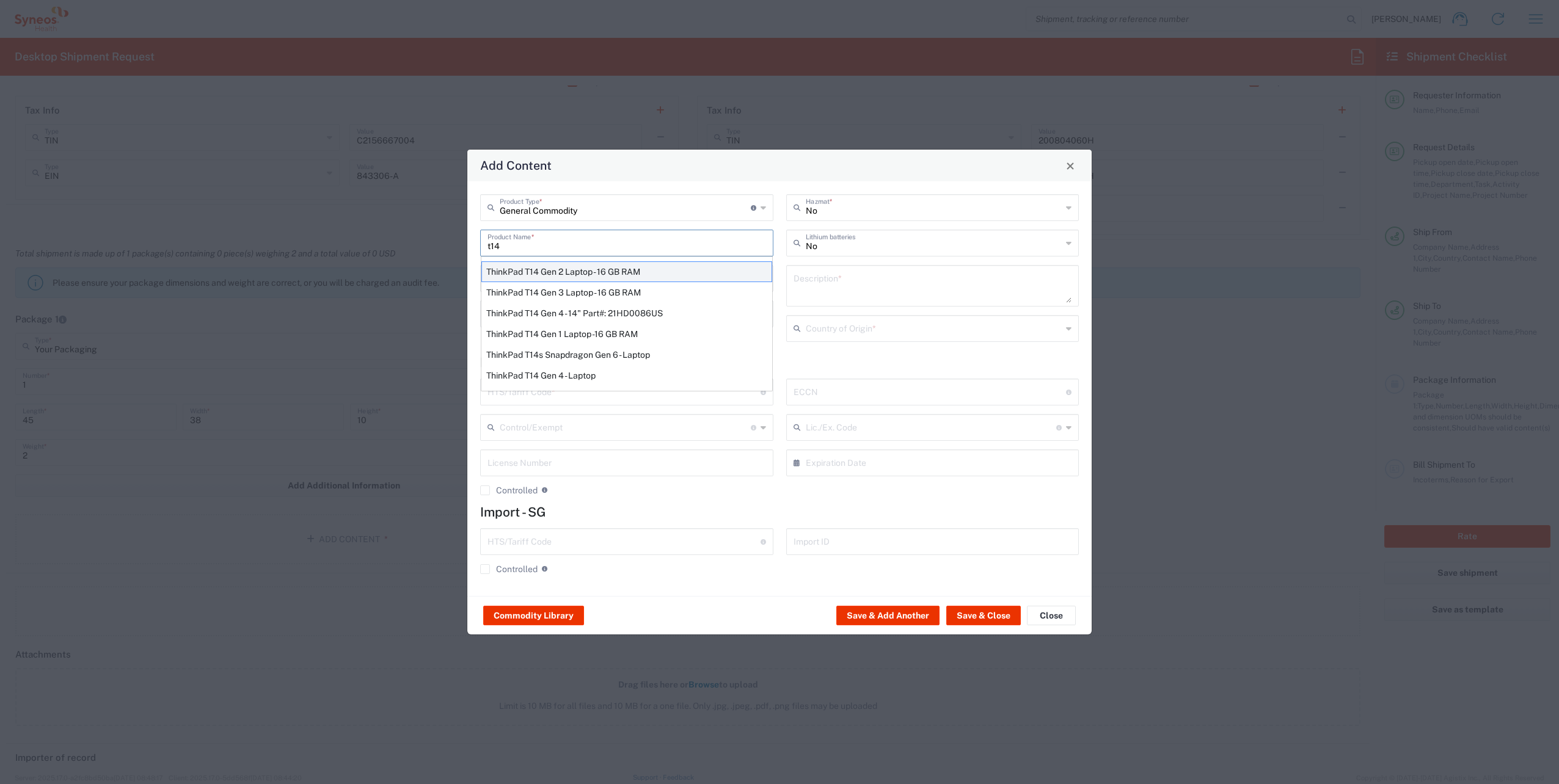
click at [568, 277] on div "ThinkPad T14 Gen 2 Laptop - 16 GB RAM" at bounding box center [627, 272] width 291 height 21
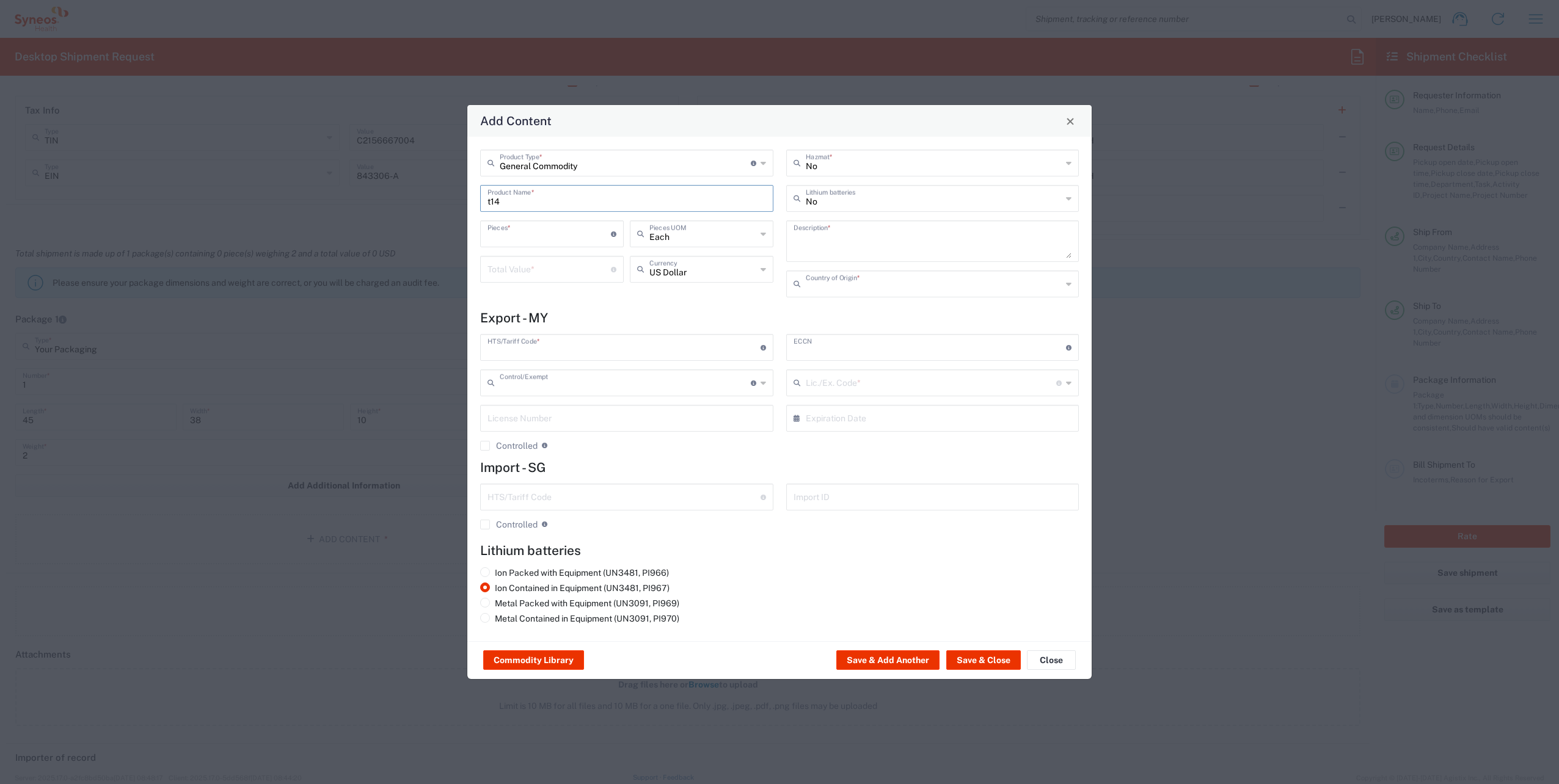
type input "ThinkPad T14 Gen 2 Laptop - 16 GB RAM"
type input "1"
type textarea "Intel Core i7-1156G7 vProÂ® Processor - 14"- 16 GB RAM - 512 GB SSD"
type input "[GEOGRAPHIC_DATA]"
type input "8471300100"
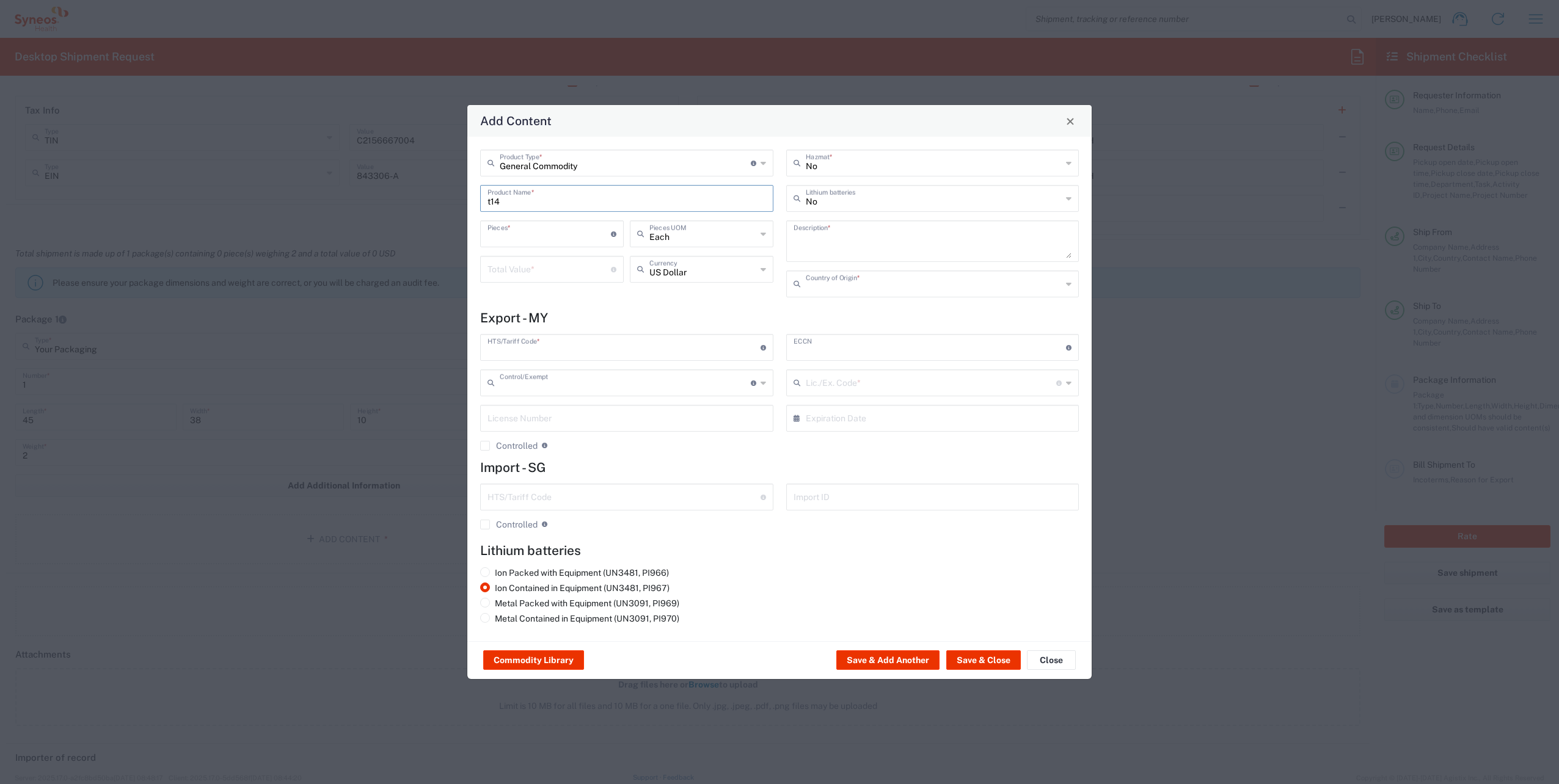
type input "BIS"
type input "5A992.c"
type input "Yes"
type input "NLR - No License Required"
click at [541, 269] on input "number" at bounding box center [550, 268] width 124 height 22
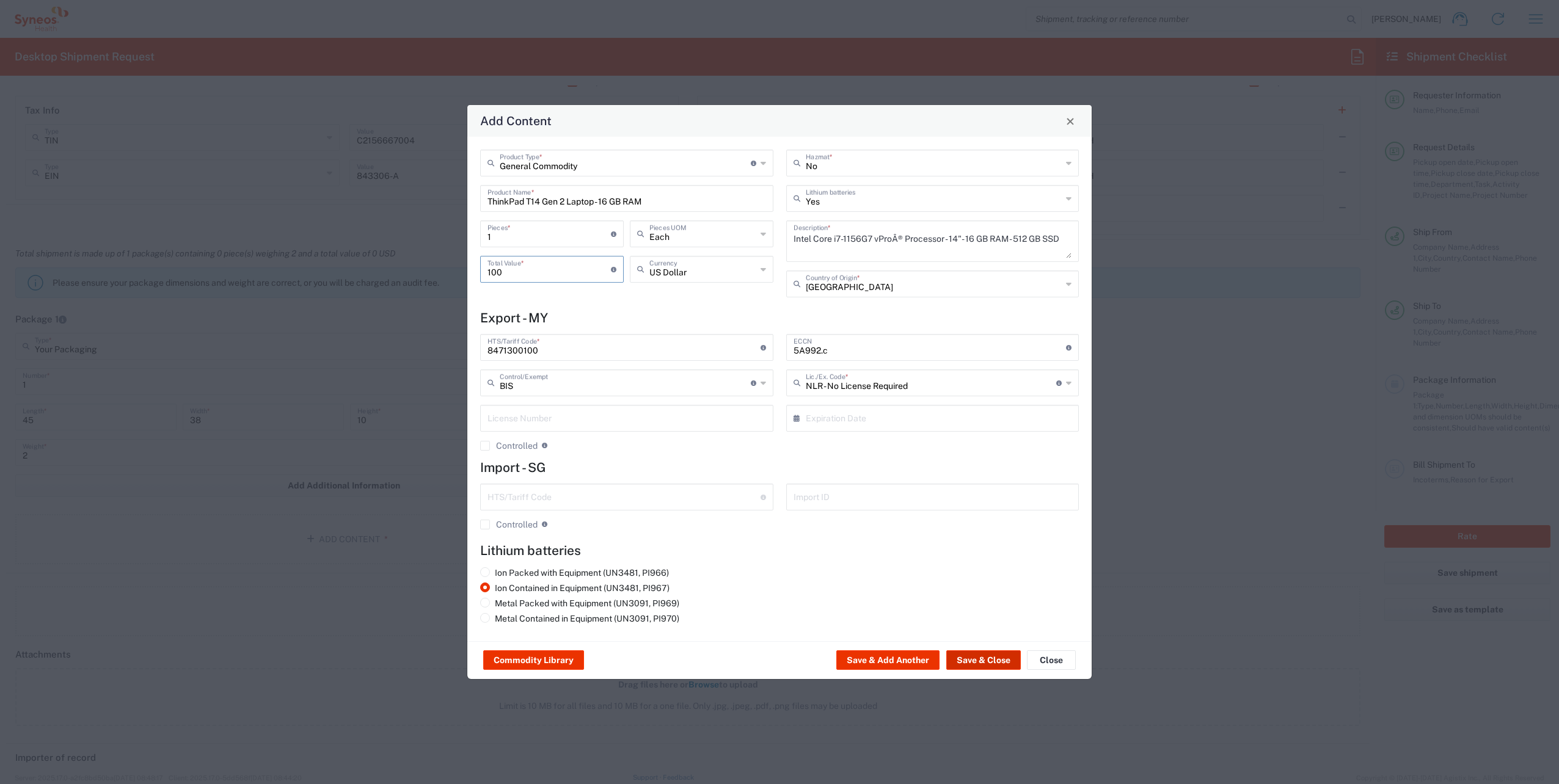
type input "100"
click at [975, 655] on button "Save & Close" at bounding box center [983, 660] width 74 height 19
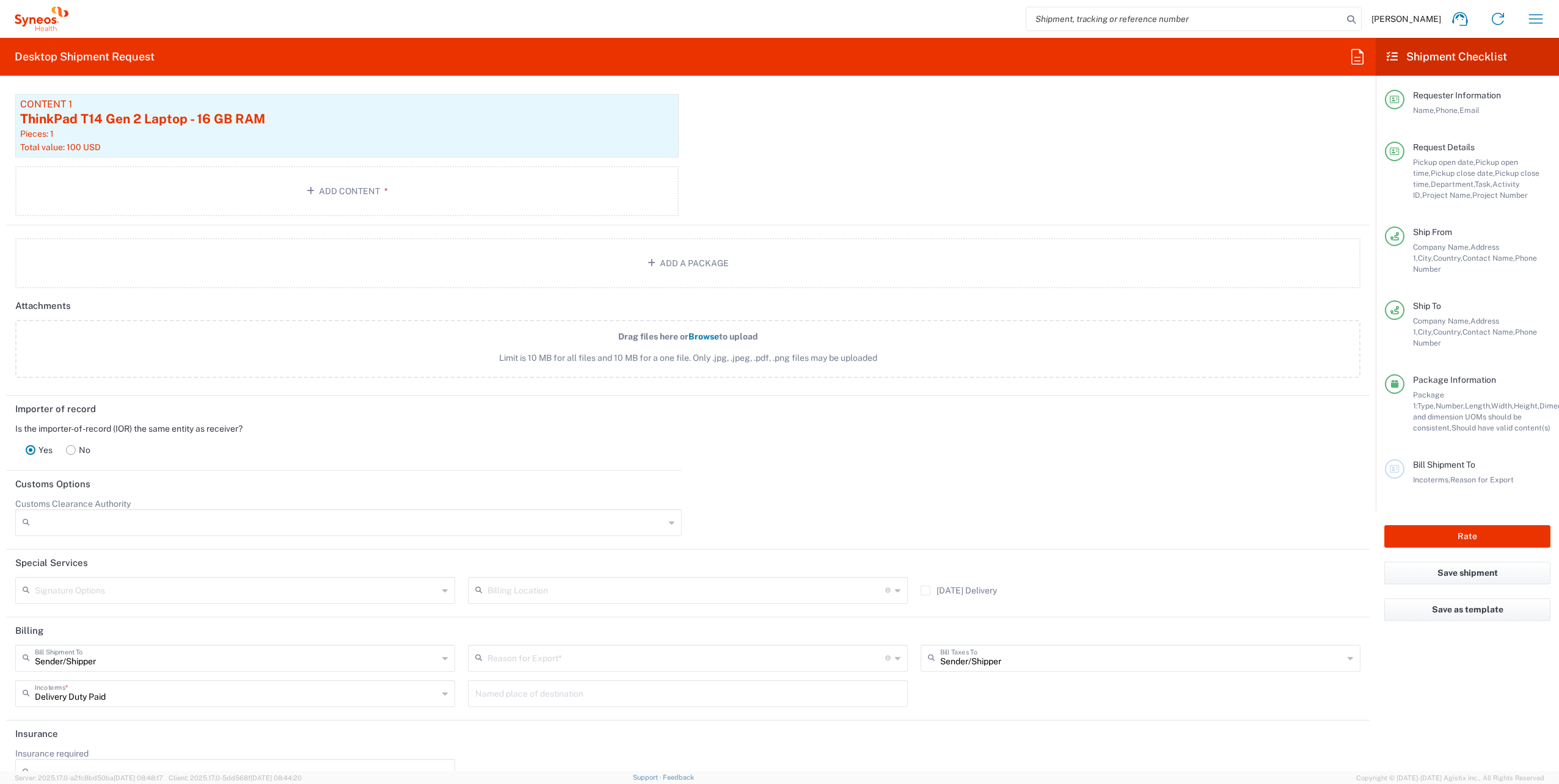
scroll to position [1490, 0]
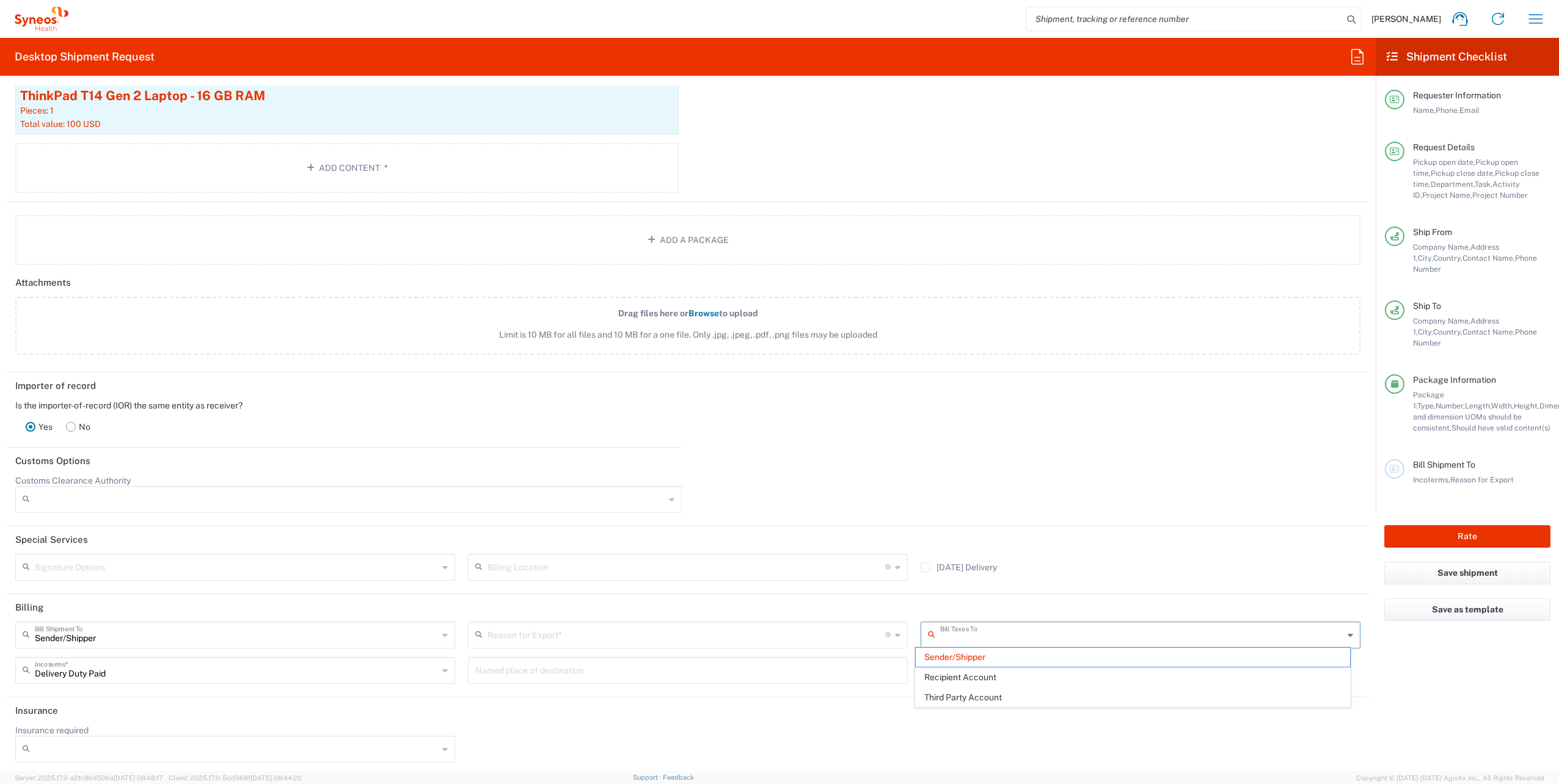
click at [1053, 626] on input "text" at bounding box center [1141, 634] width 403 height 22
click at [652, 710] on header "Insurance" at bounding box center [688, 711] width 1364 height 28
type input "Sender/Shipper"
click at [545, 624] on input "text" at bounding box center [686, 634] width 397 height 22
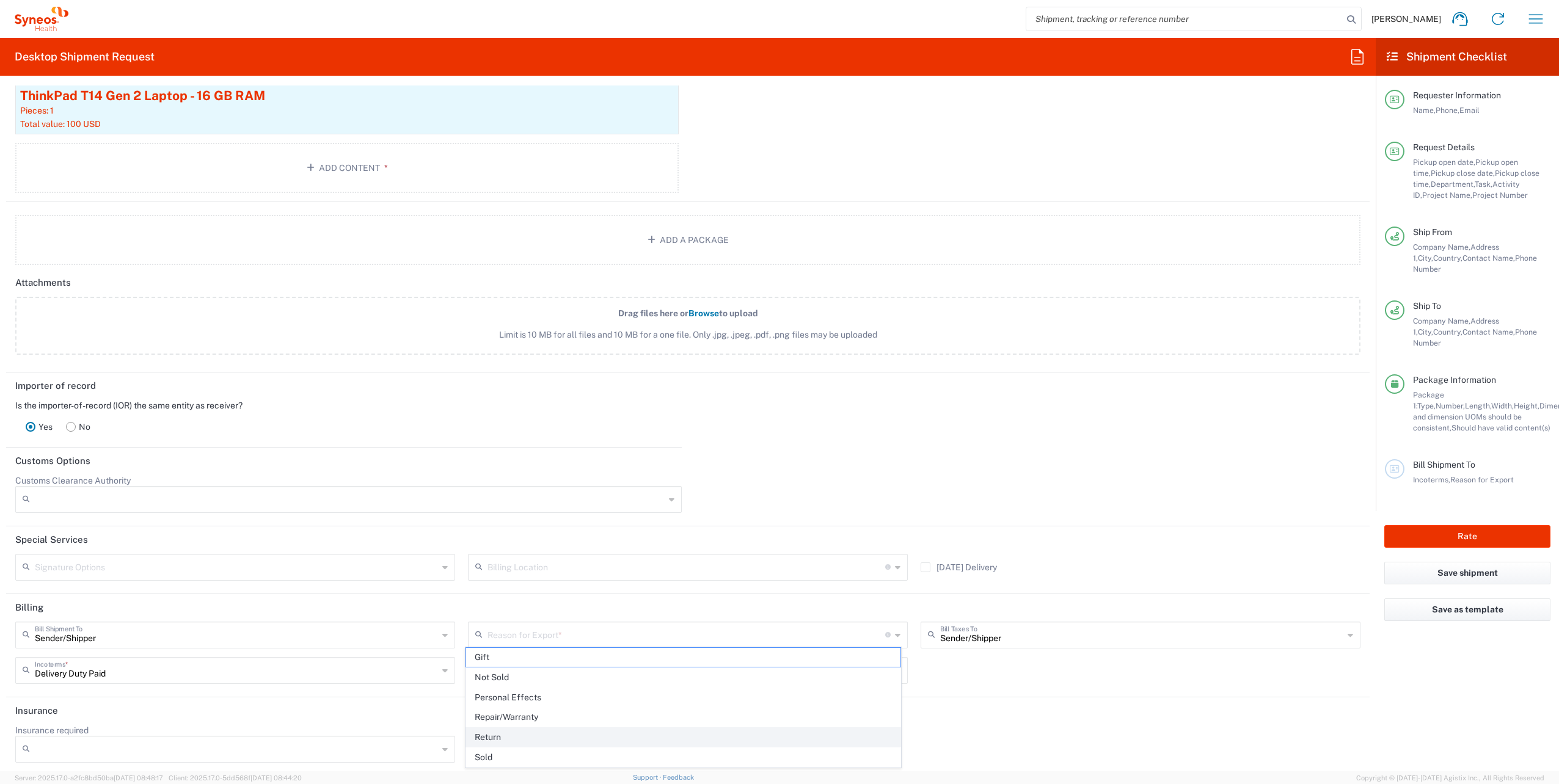
click at [618, 731] on span "Return" at bounding box center [683, 737] width 434 height 19
type input "Return"
click at [506, 706] on header "Insurance" at bounding box center [688, 711] width 1364 height 28
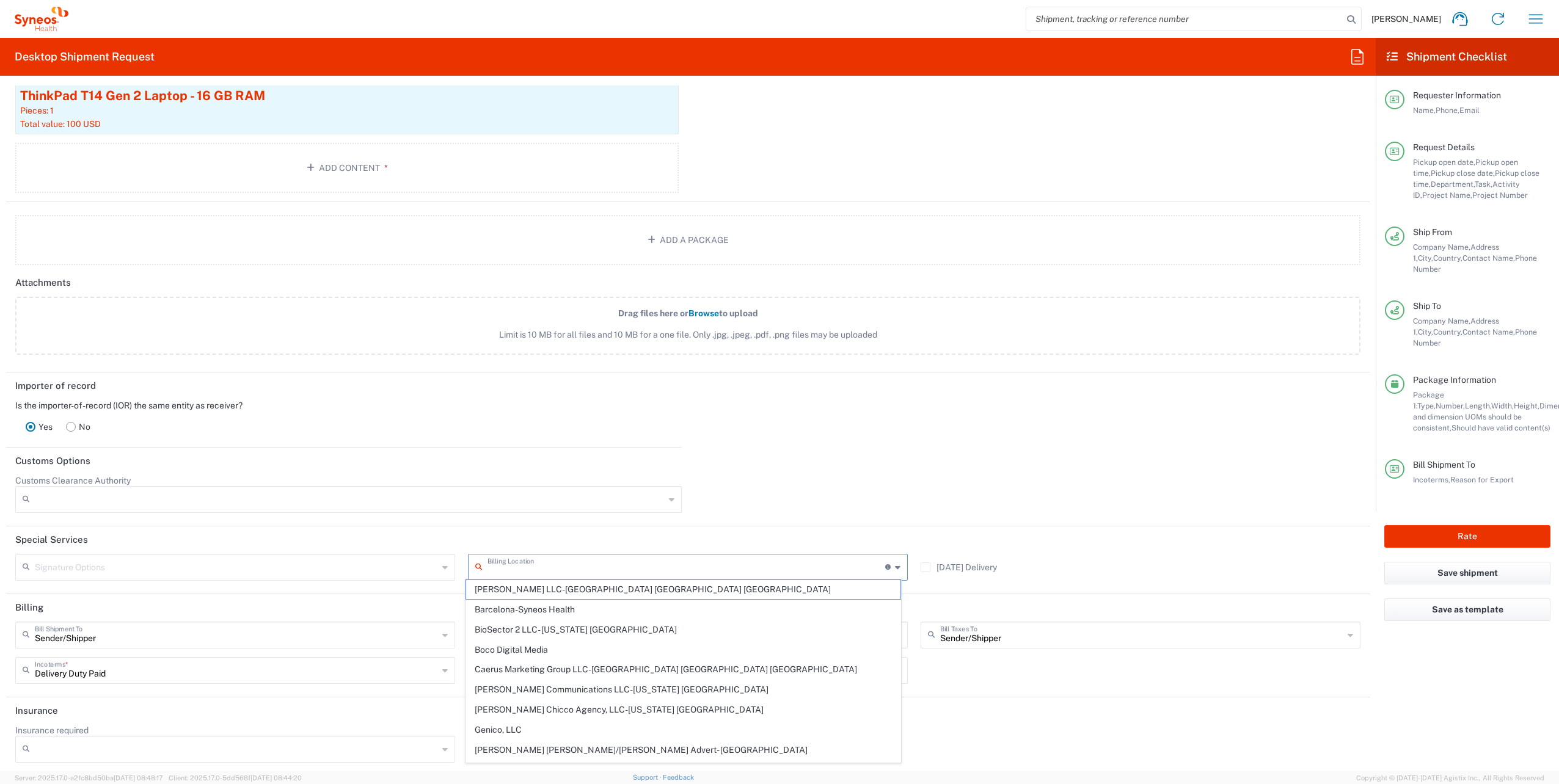
click at [522, 566] on input "text" at bounding box center [686, 566] width 397 height 22
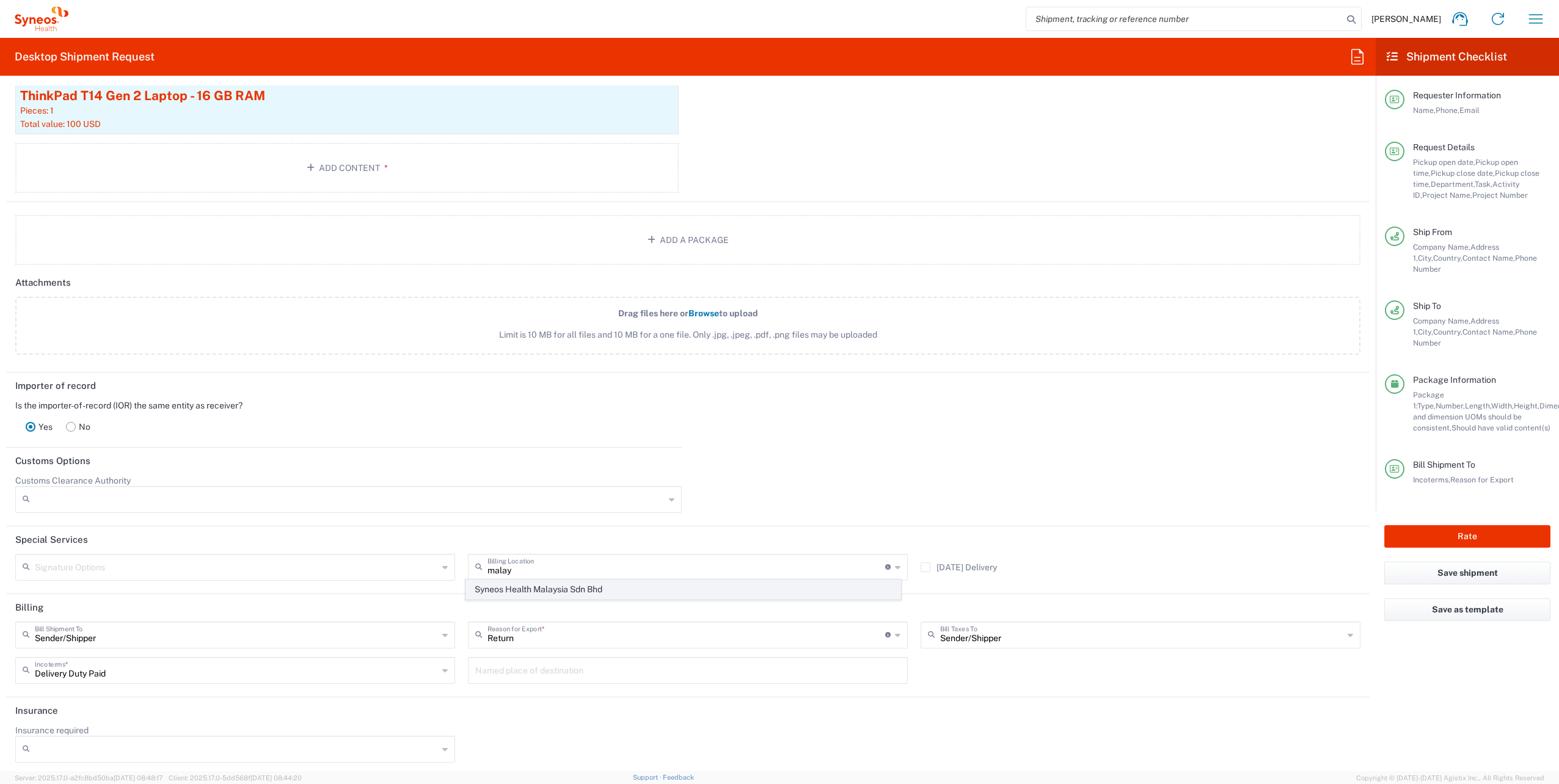
click at [549, 591] on span "Syneos Health Malaysia Sdn Bhd" at bounding box center [683, 589] width 434 height 19
type input "Syneos Health Malaysia Sdn Bhd"
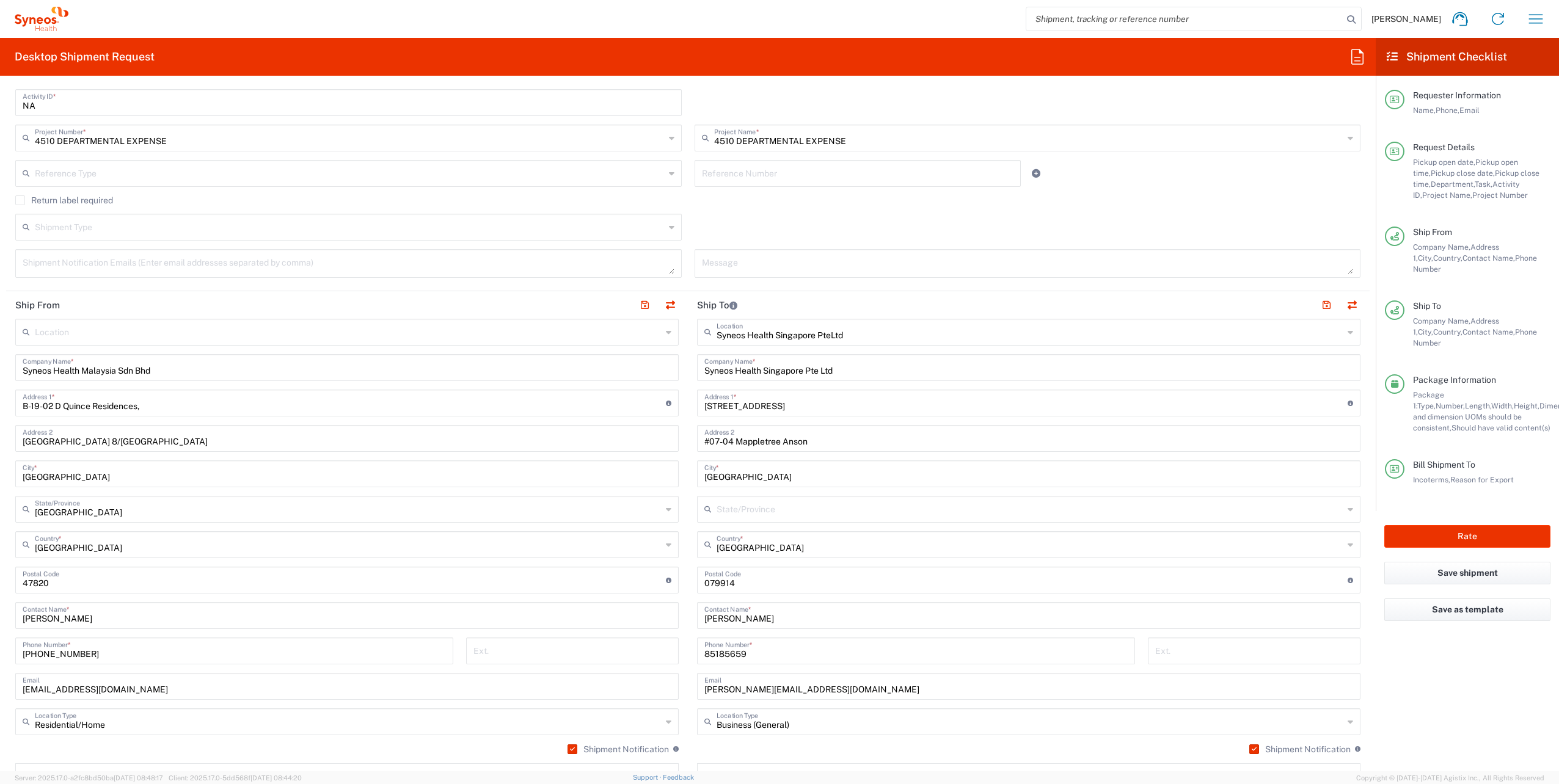
scroll to position [389, 0]
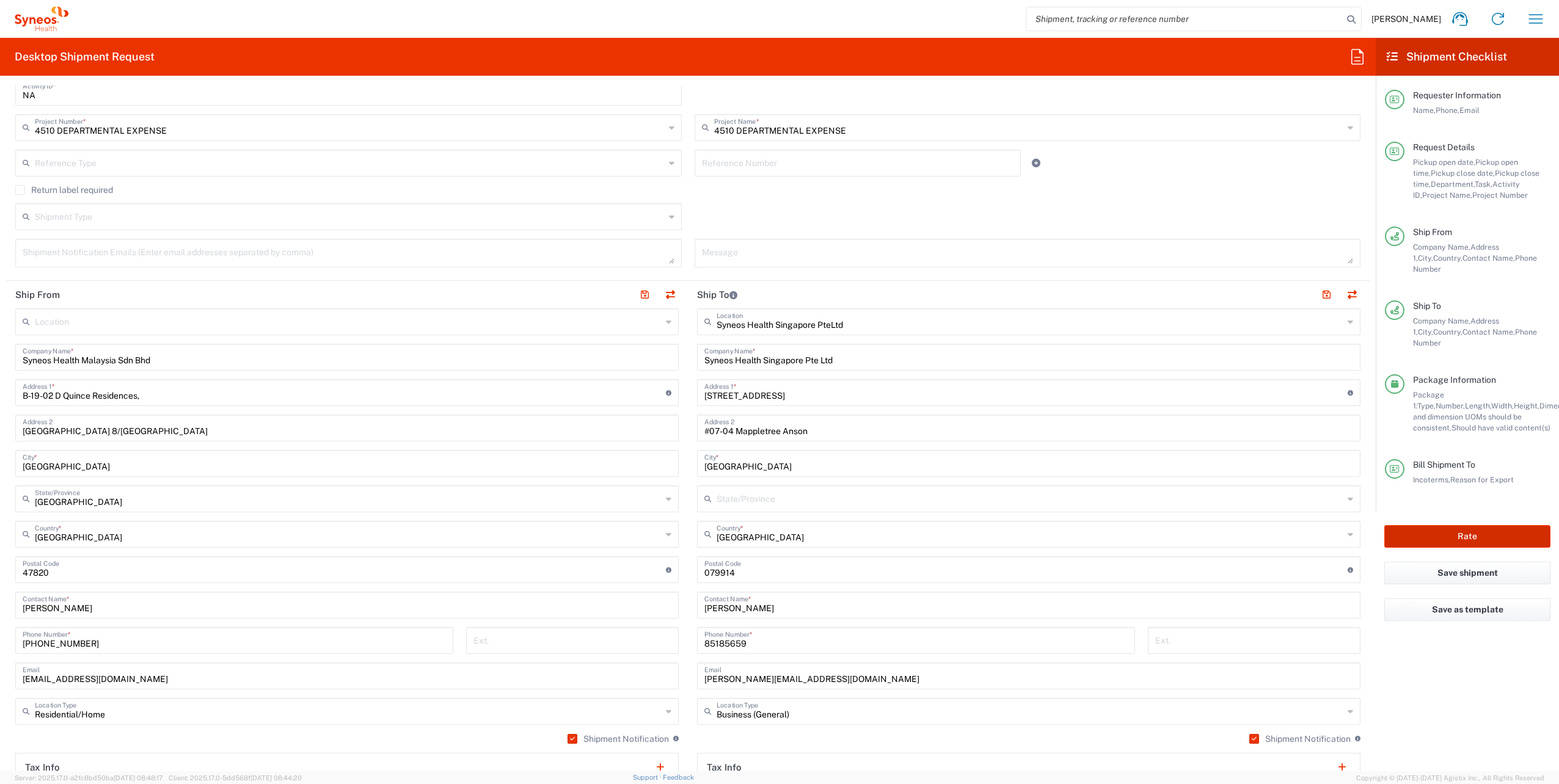
click at [1494, 525] on button "Rate" at bounding box center [1467, 536] width 166 height 23
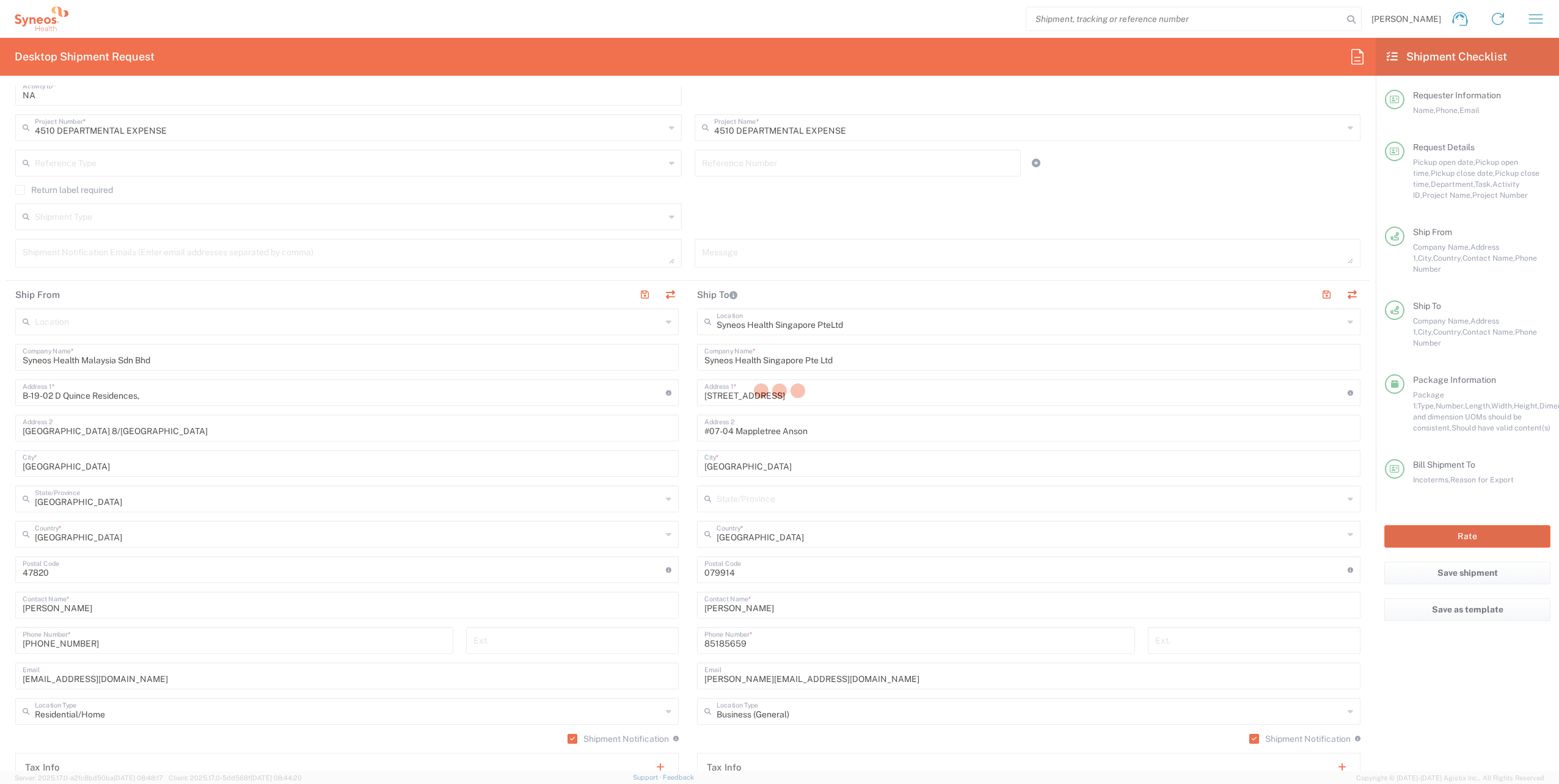
type input "4510 DEPARTMENTAL EXPENSE"
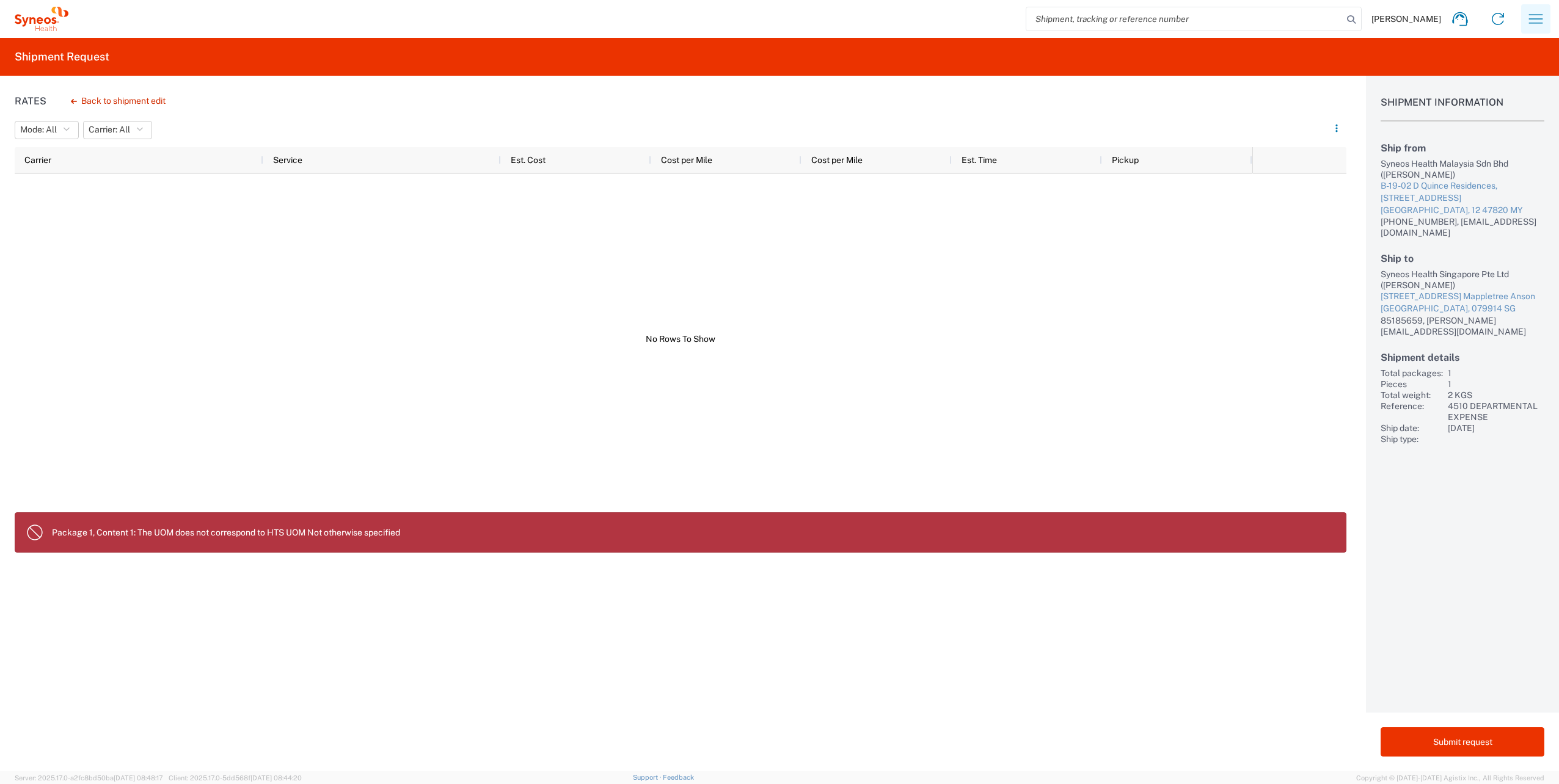
click at [1537, 26] on icon "button" at bounding box center [1536, 19] width 19 height 19
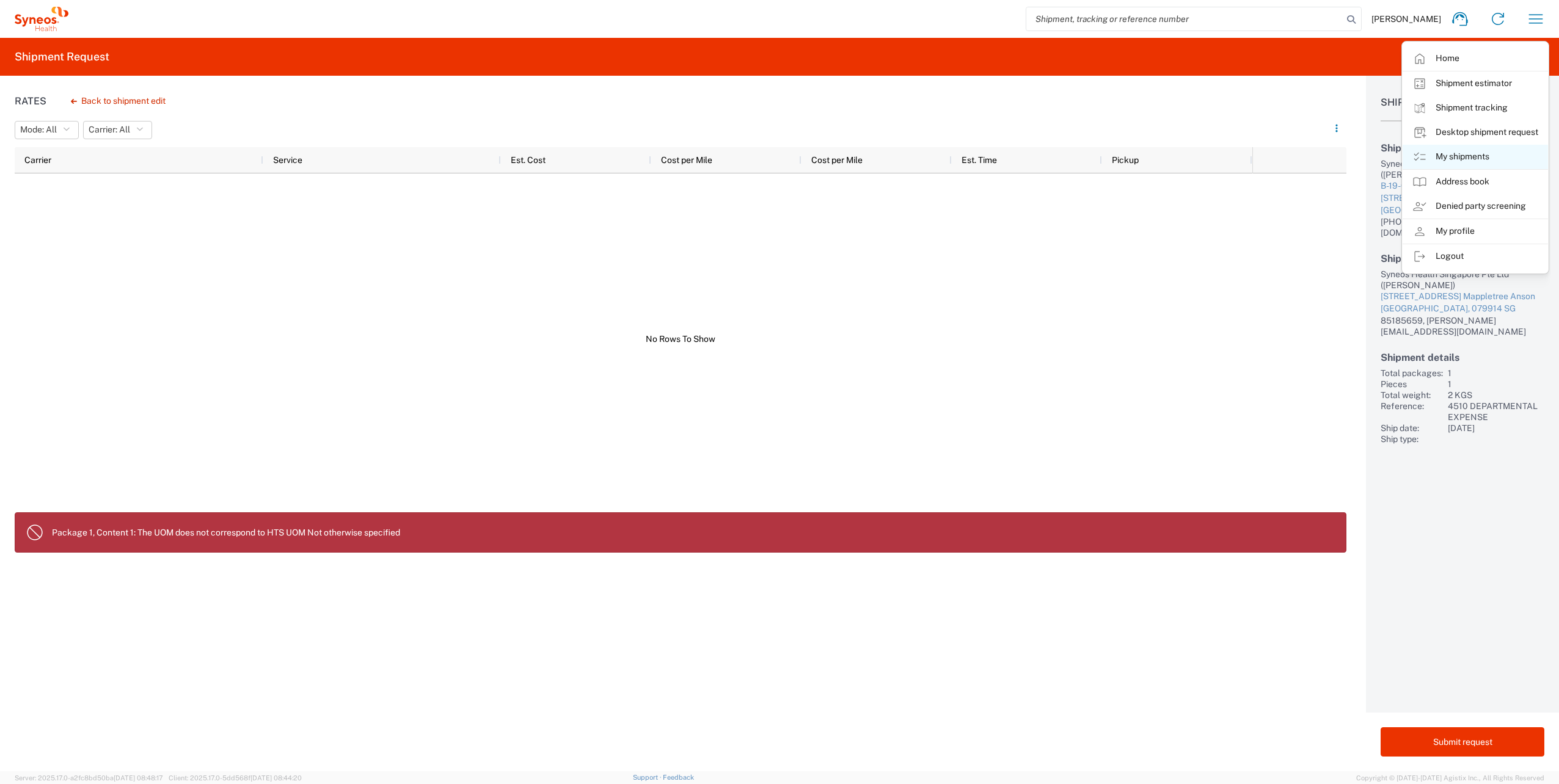
click at [1451, 161] on link "My shipments" at bounding box center [1475, 156] width 145 height 24
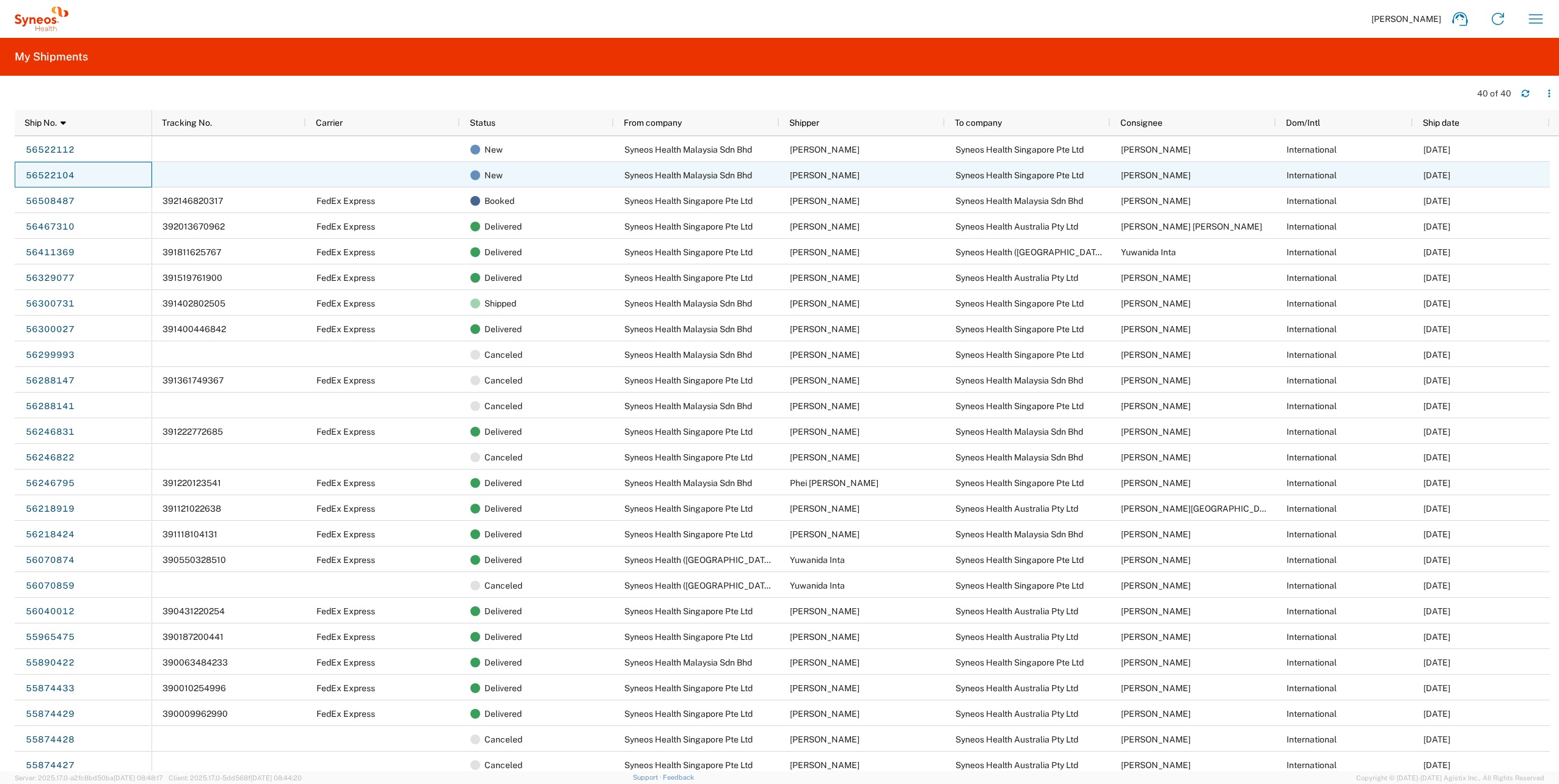
click at [108, 180] on div "56522104" at bounding box center [83, 174] width 138 height 26
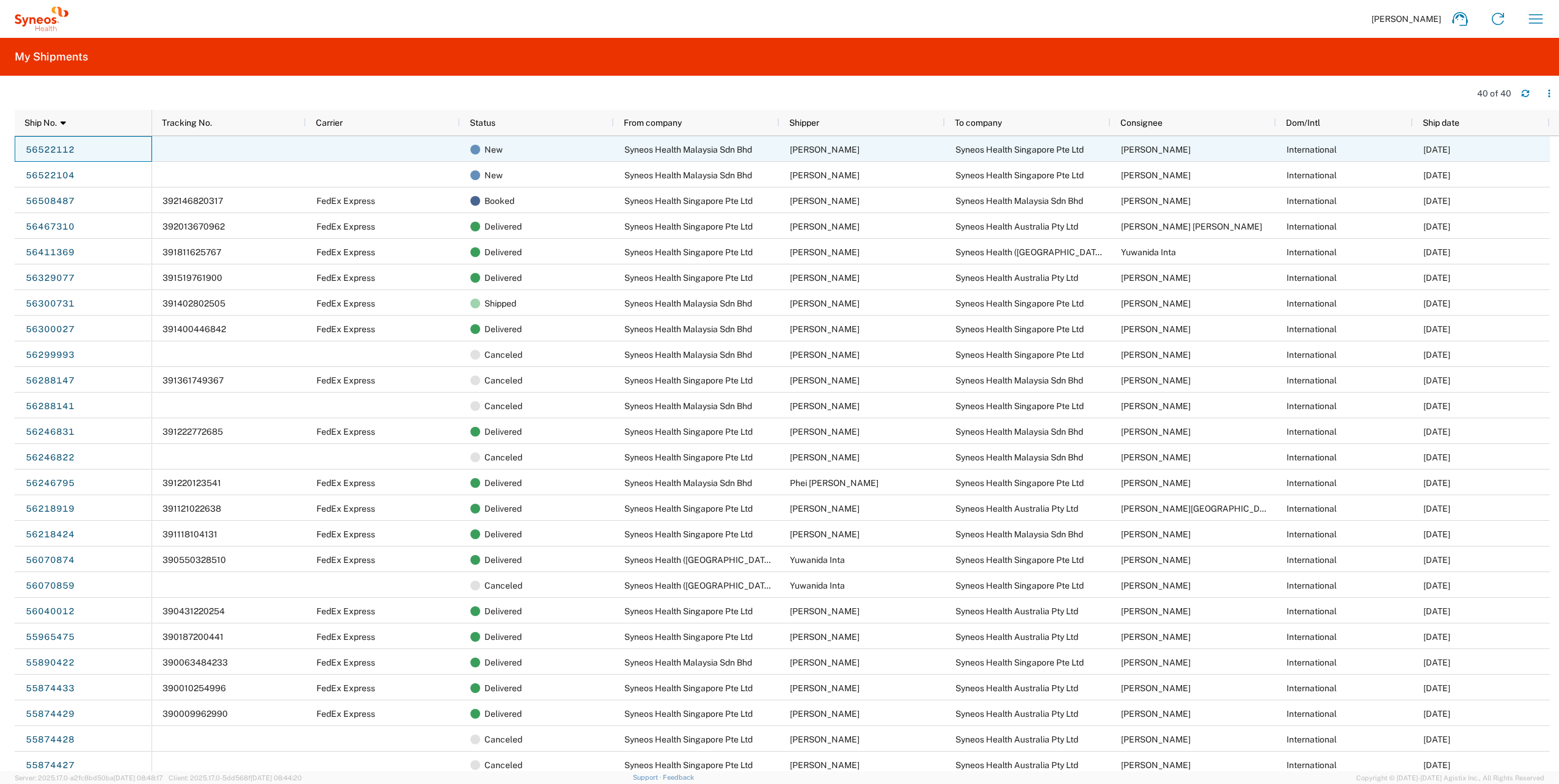
click at [110, 151] on div "56522112" at bounding box center [83, 149] width 138 height 26
click at [114, 142] on div "56522112" at bounding box center [83, 149] width 138 height 26
click at [49, 145] on link "56522112" at bounding box center [50, 149] width 50 height 19
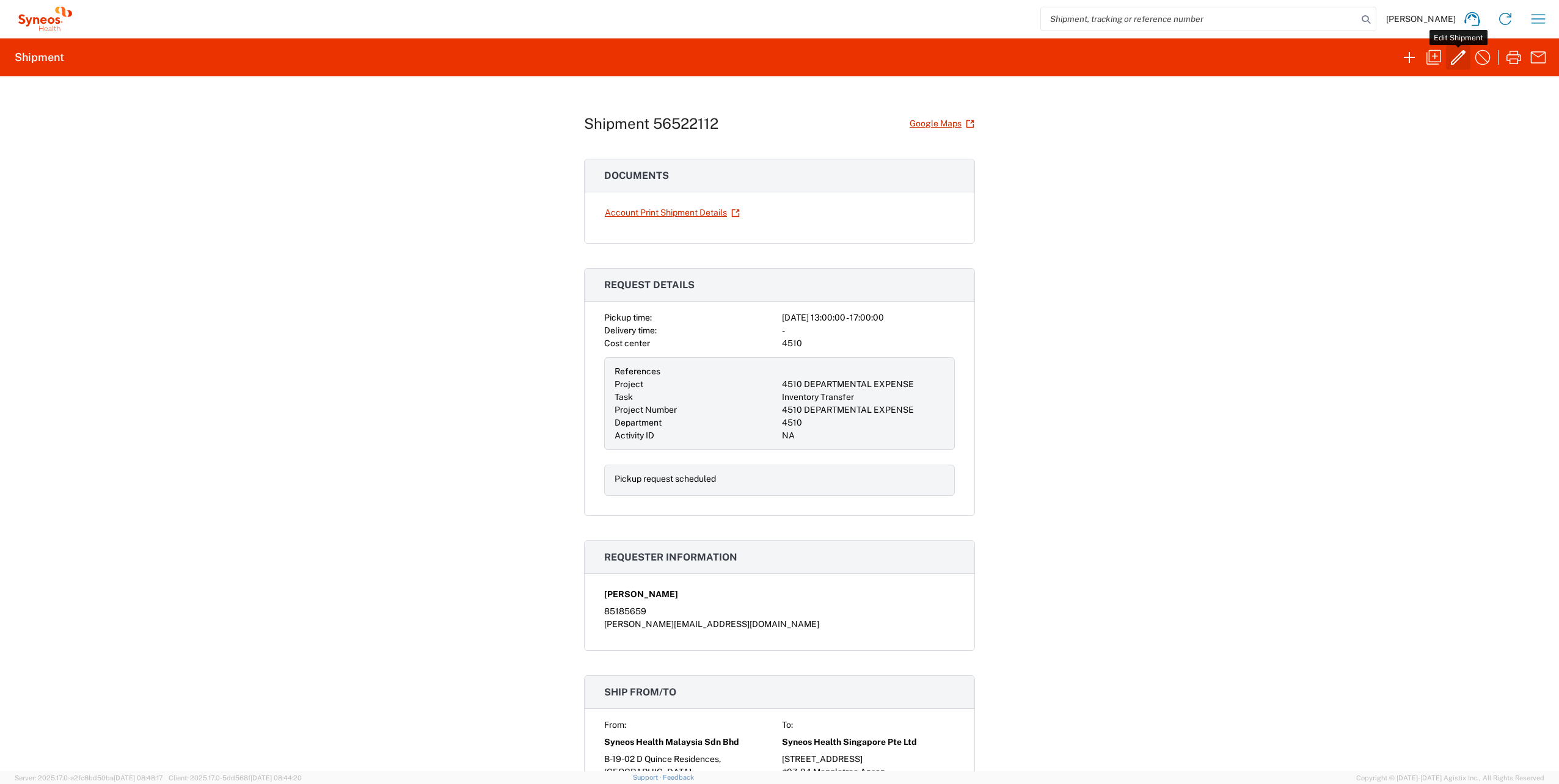
click at [1456, 62] on icon "button" at bounding box center [1458, 58] width 19 height 19
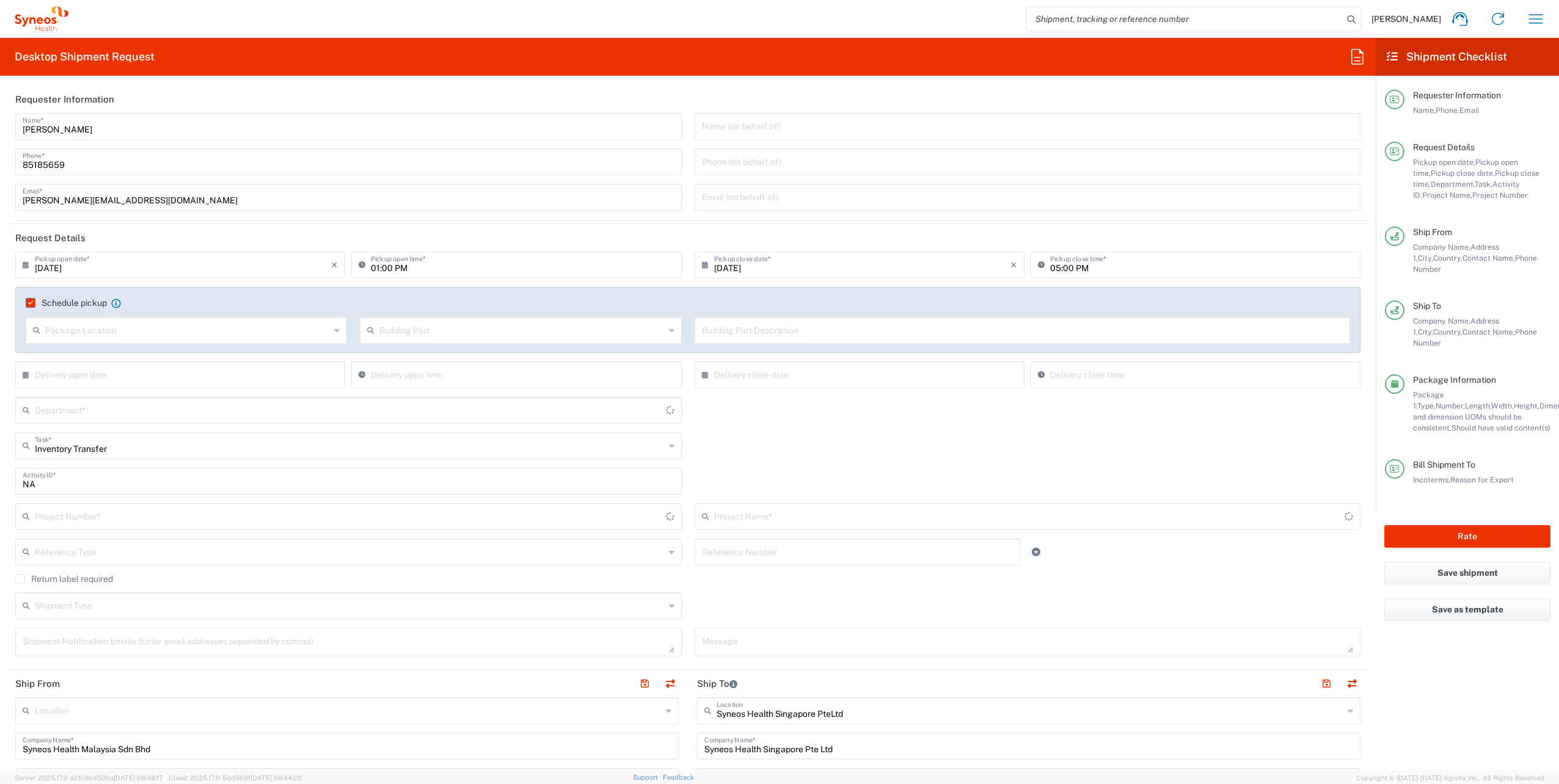
type input "Your Packaging"
type input "4510 DEPARTMENTAL EXPENSE"
type input "[GEOGRAPHIC_DATA]"
type input "4510 DEPARTMENTAL EXPENSE"
type input "4510"
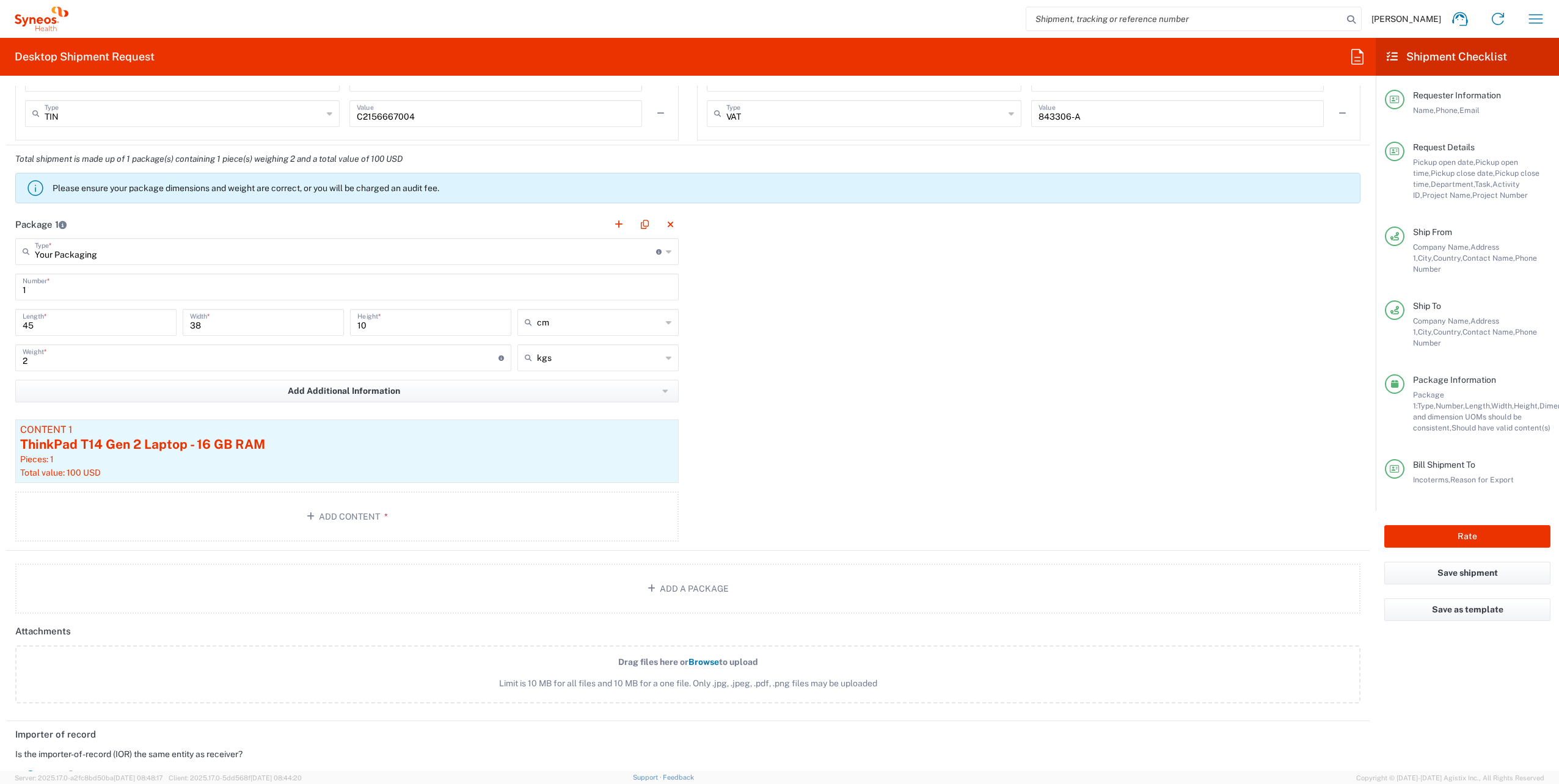
scroll to position [1096, 0]
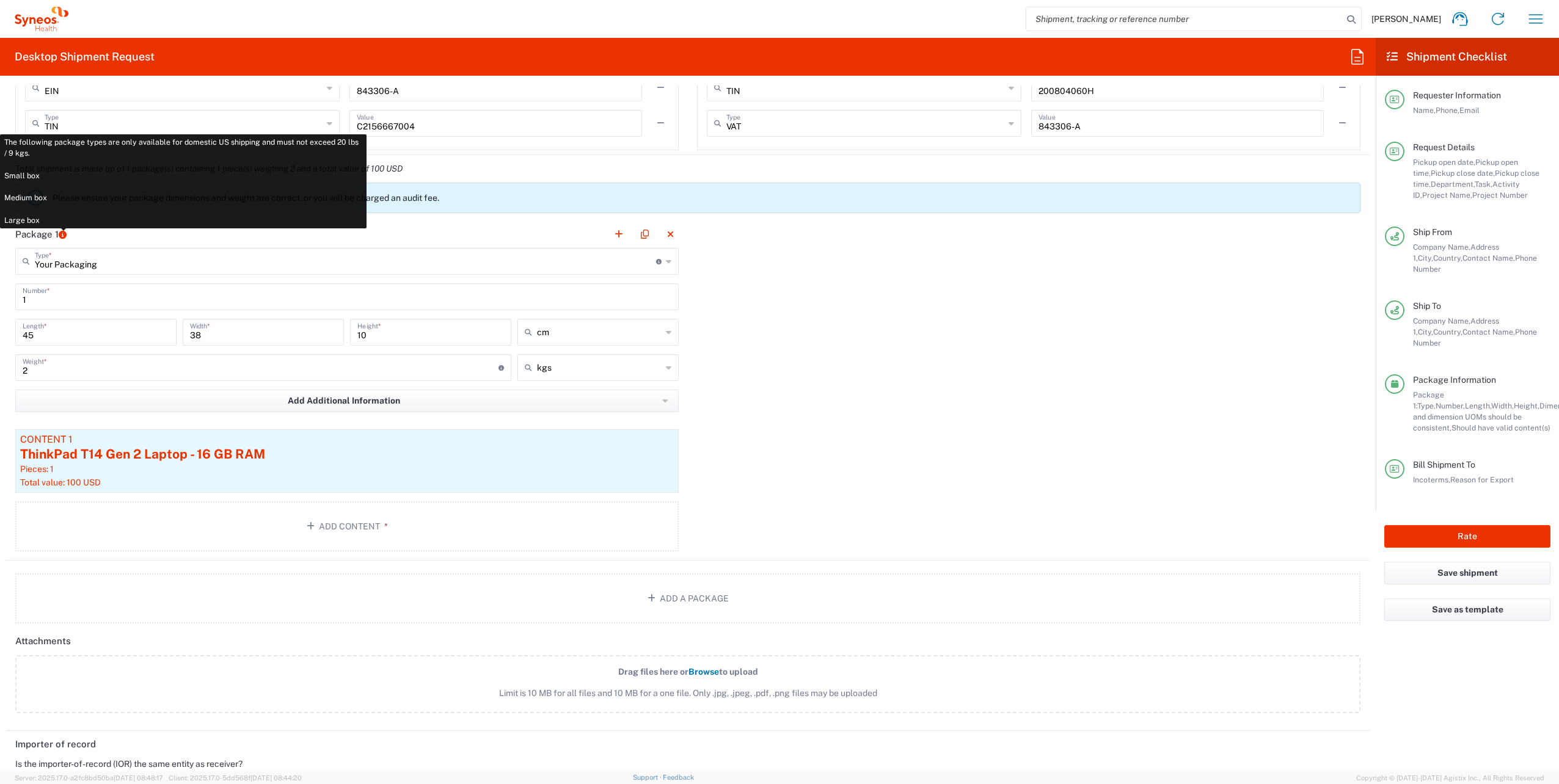
click at [60, 231] on icon at bounding box center [62, 234] width 8 height 8
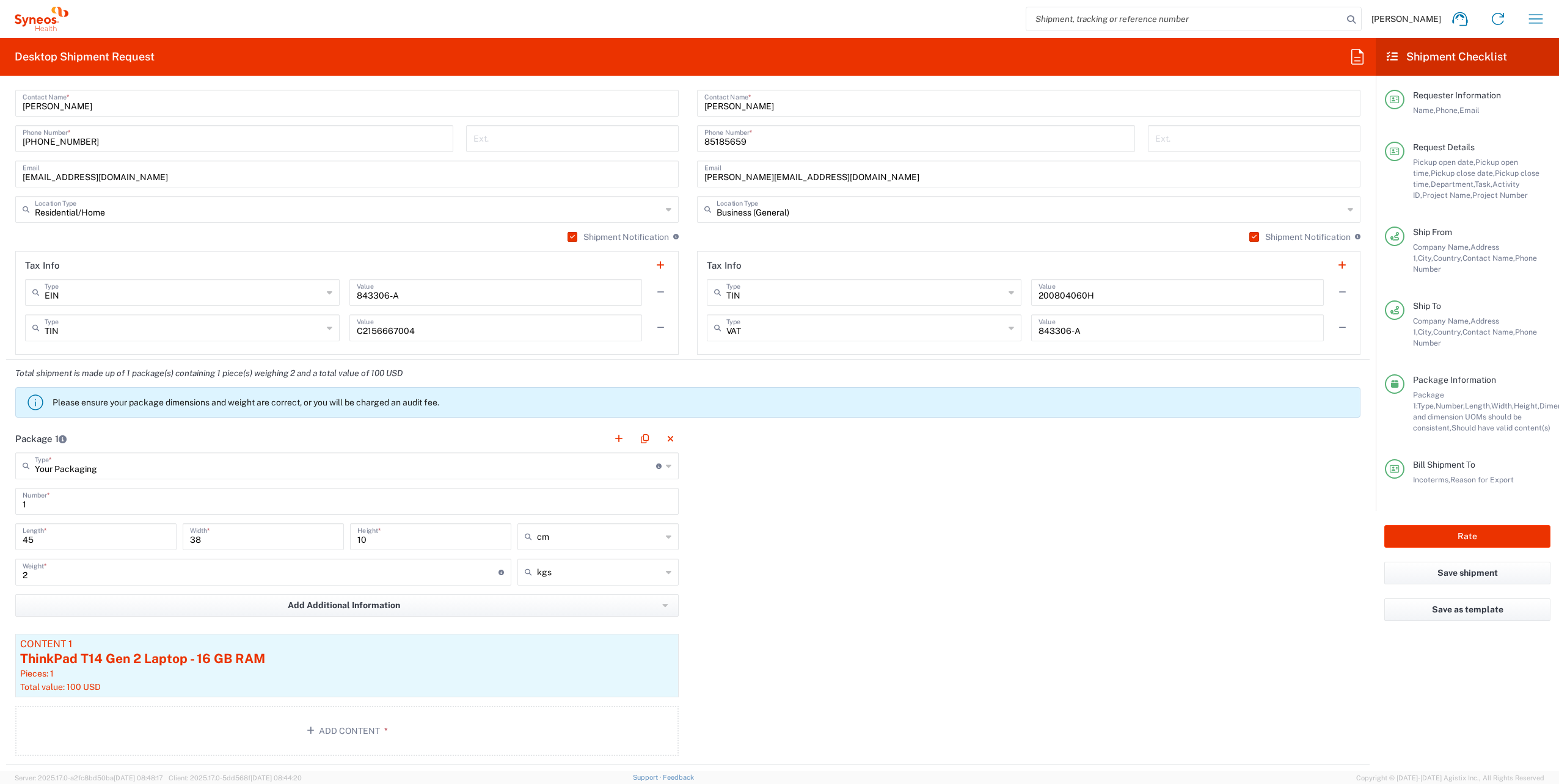
scroll to position [894, 0]
click at [765, 560] on div "Package 1 Your Packaging Type * Material used to package goods Your Packaging E…" at bounding box center [688, 592] width 1364 height 340
